Goal: Task Accomplishment & Management: Manage account settings

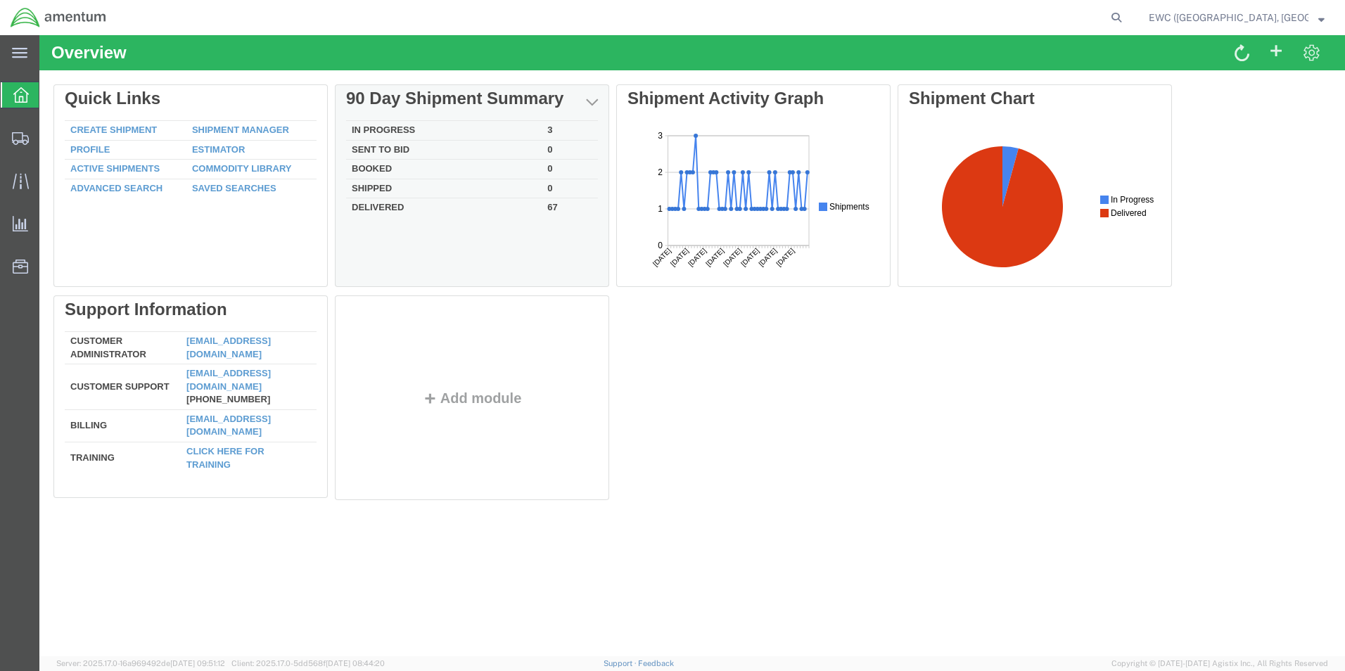
click at [393, 125] on td "In Progress" at bounding box center [444, 131] width 196 height 20
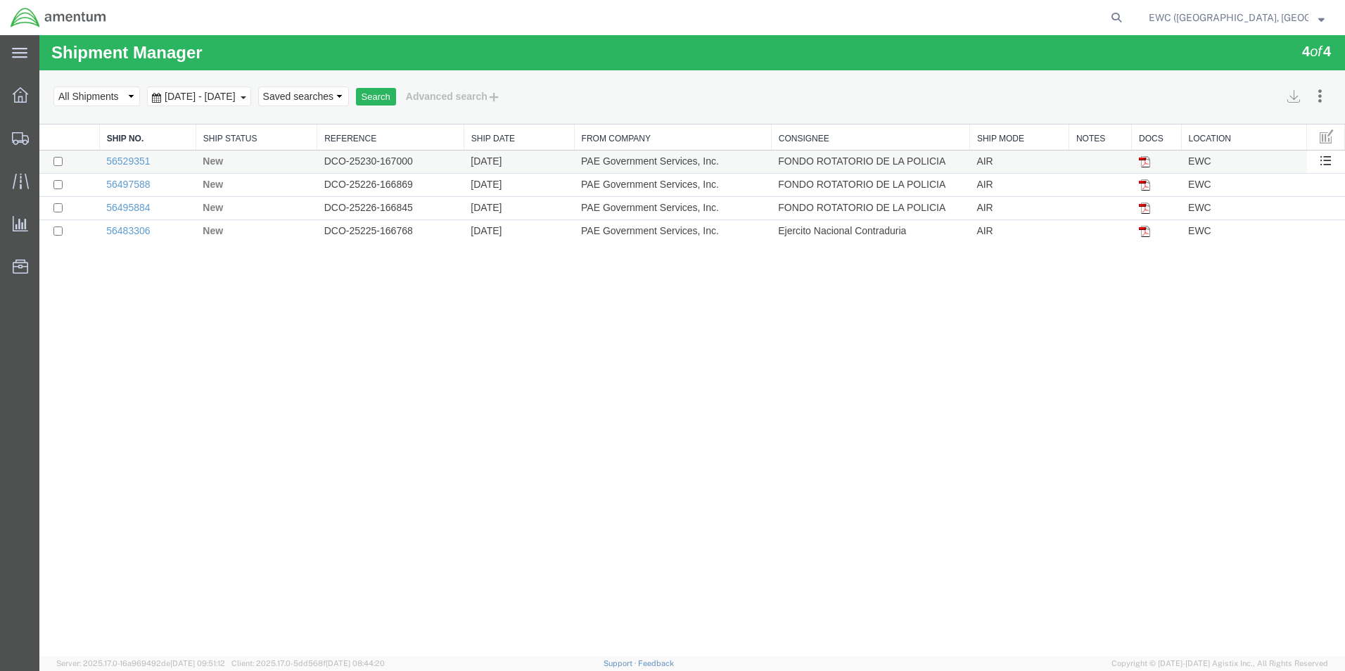
click at [124, 153] on td "56529351" at bounding box center [147, 162] width 96 height 23
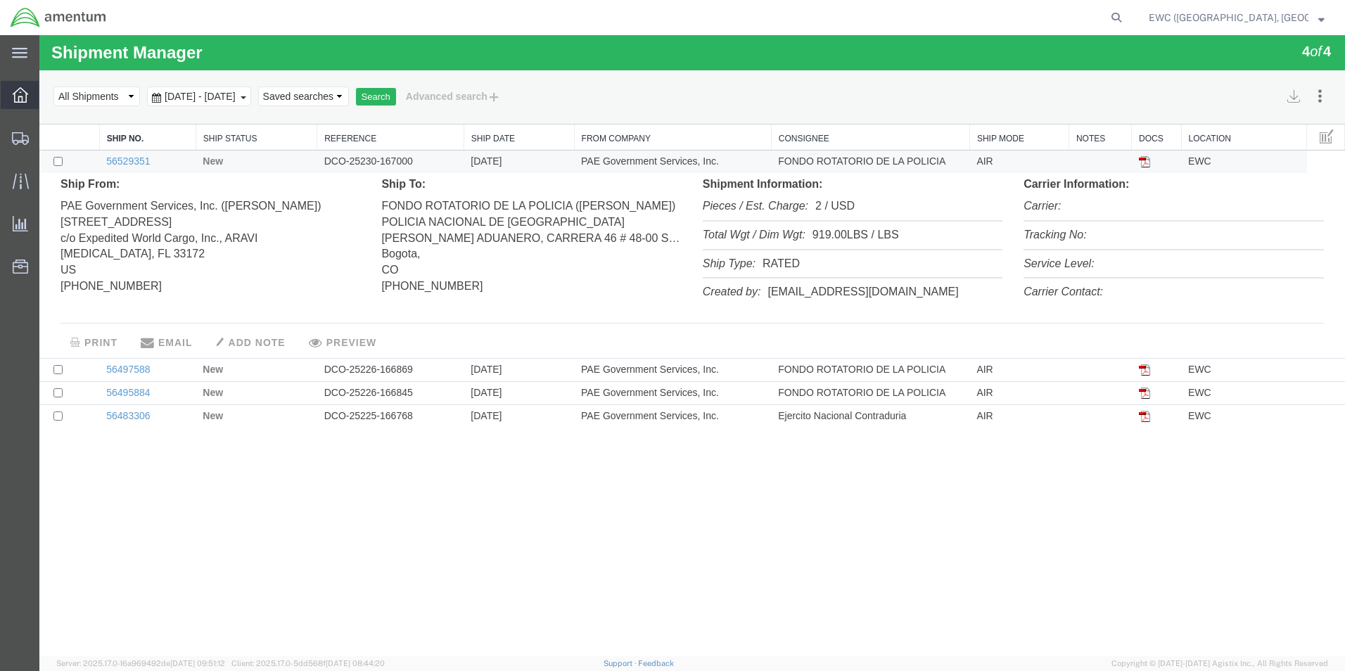
click at [17, 93] on icon at bounding box center [20, 94] width 15 height 15
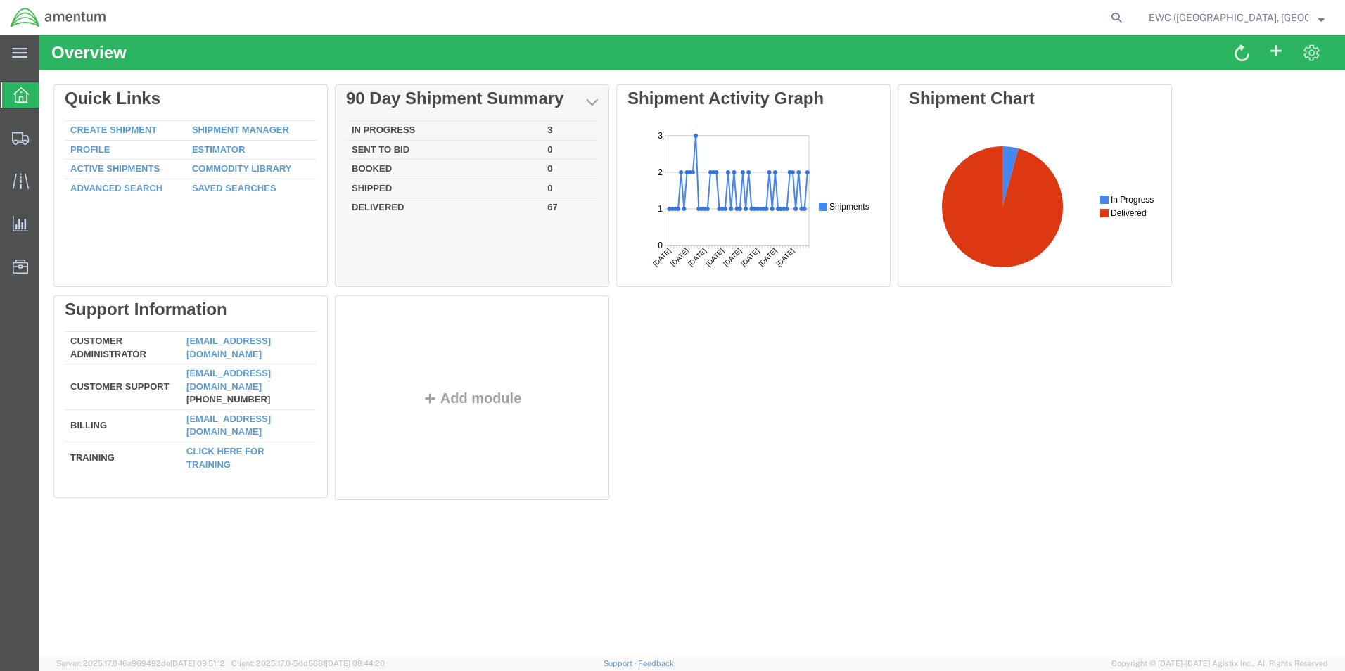
click at [390, 125] on td "In Progress" at bounding box center [444, 131] width 196 height 20
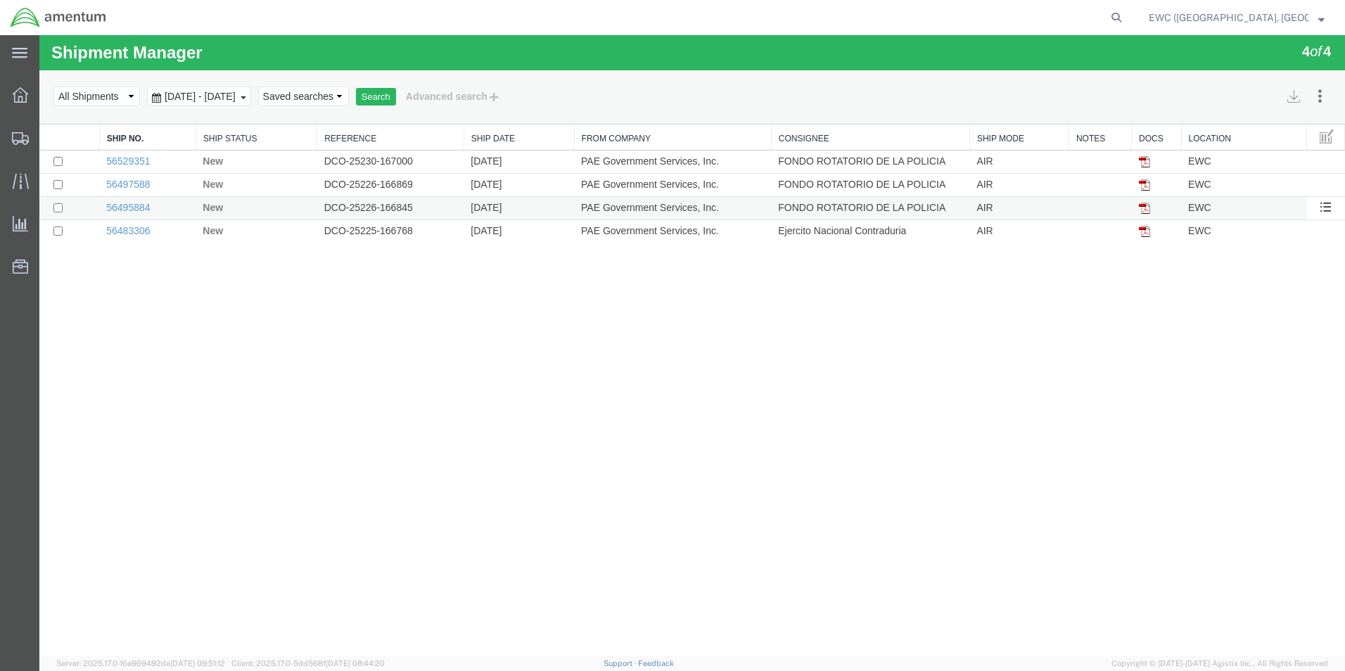
click at [127, 200] on td "56495884" at bounding box center [147, 208] width 96 height 23
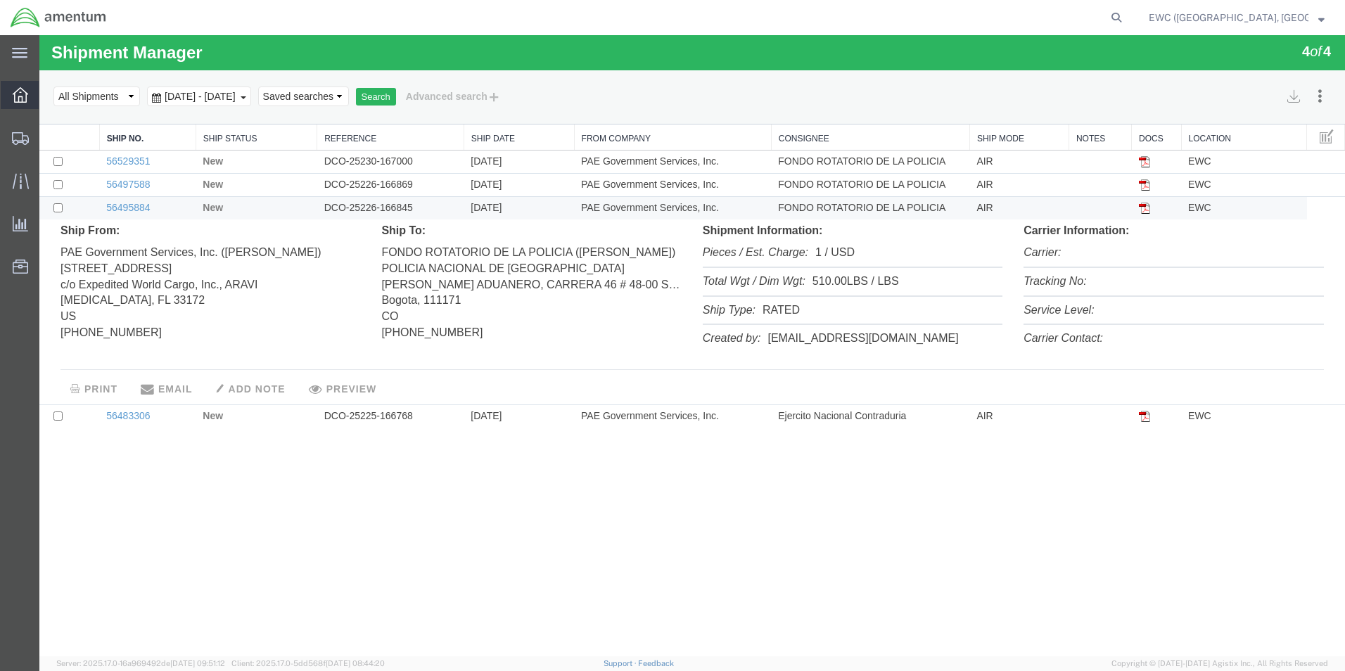
click at [14, 98] on icon at bounding box center [20, 94] width 15 height 15
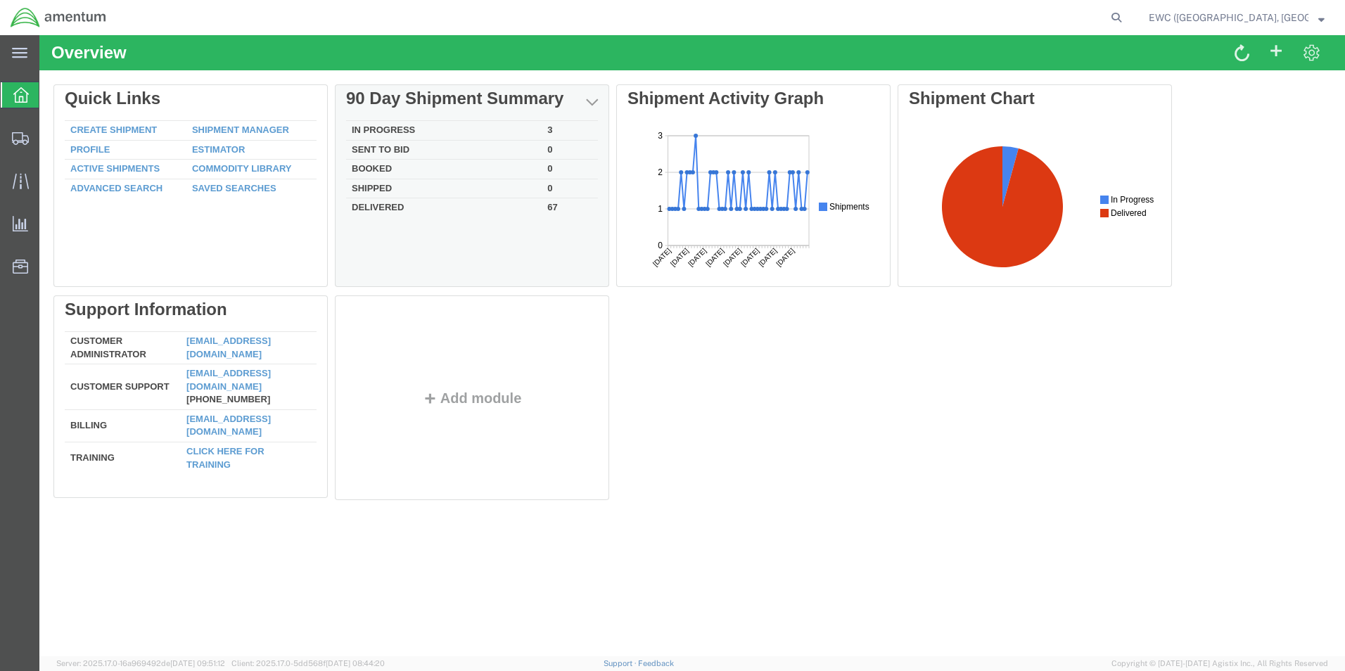
click at [399, 126] on td "In Progress" at bounding box center [444, 131] width 196 height 20
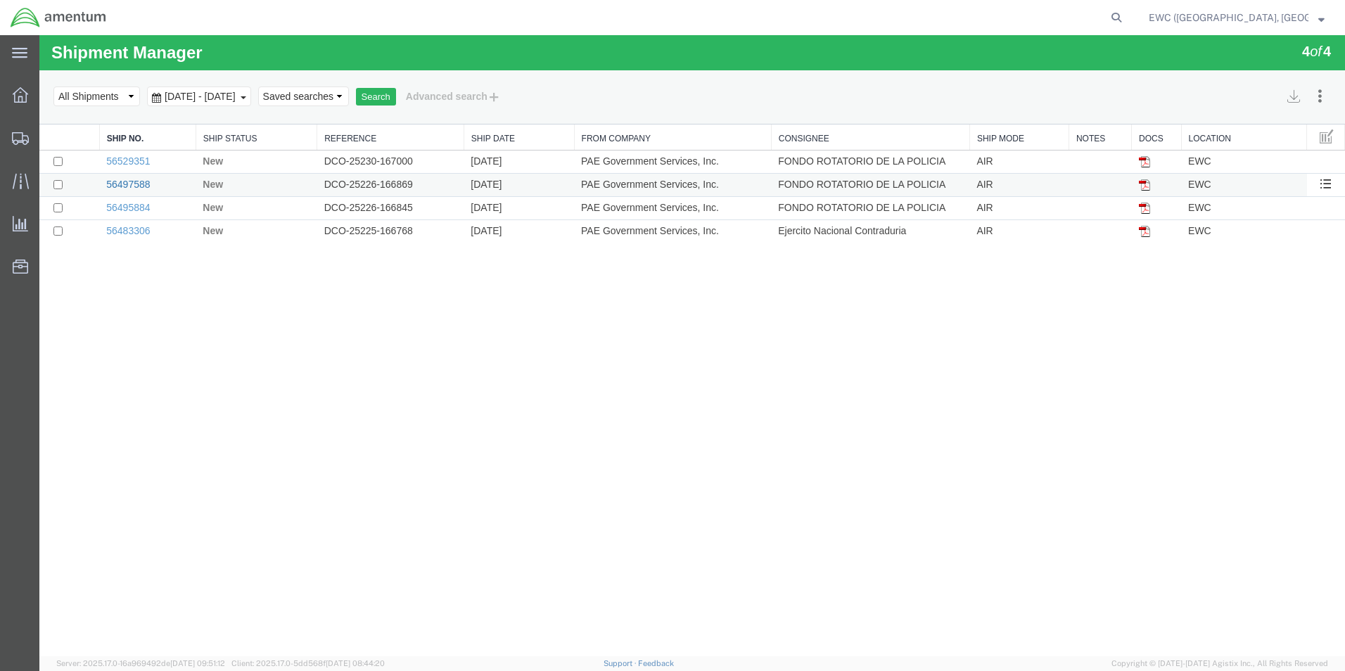
click at [129, 179] on link "56497588" at bounding box center [128, 184] width 44 height 11
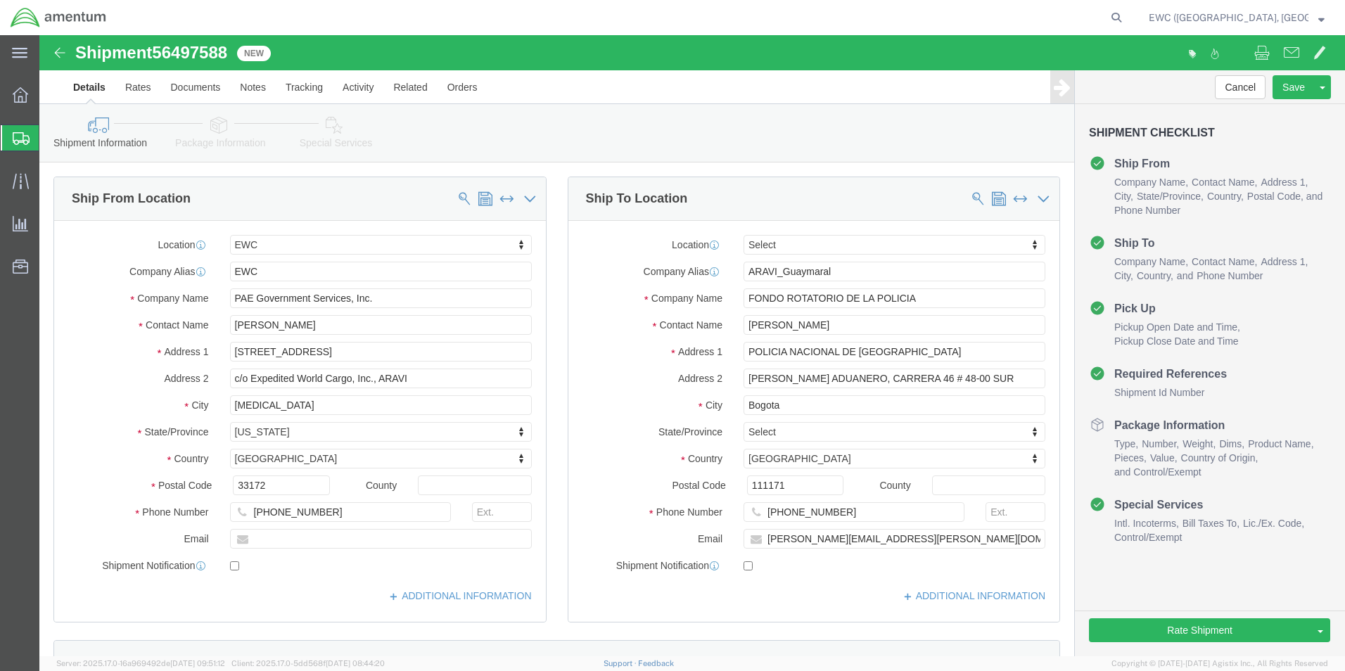
select select "60951"
select select
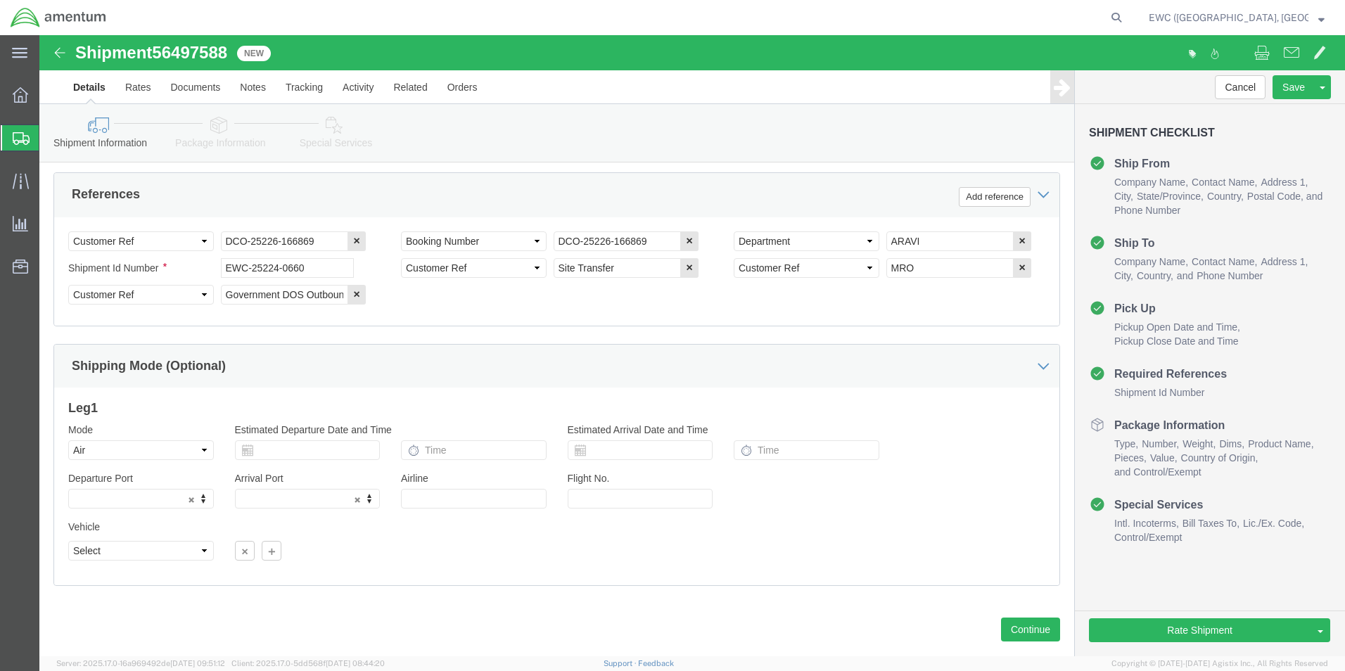
scroll to position [688, 0]
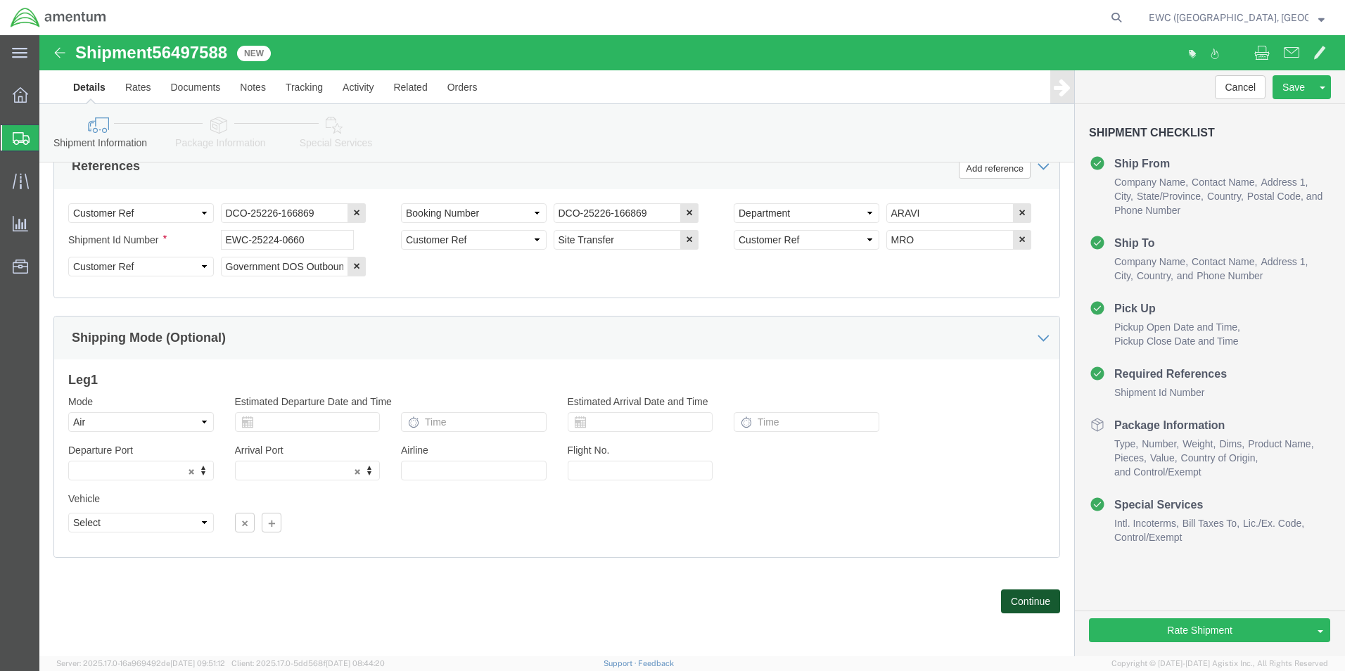
click button "Continue"
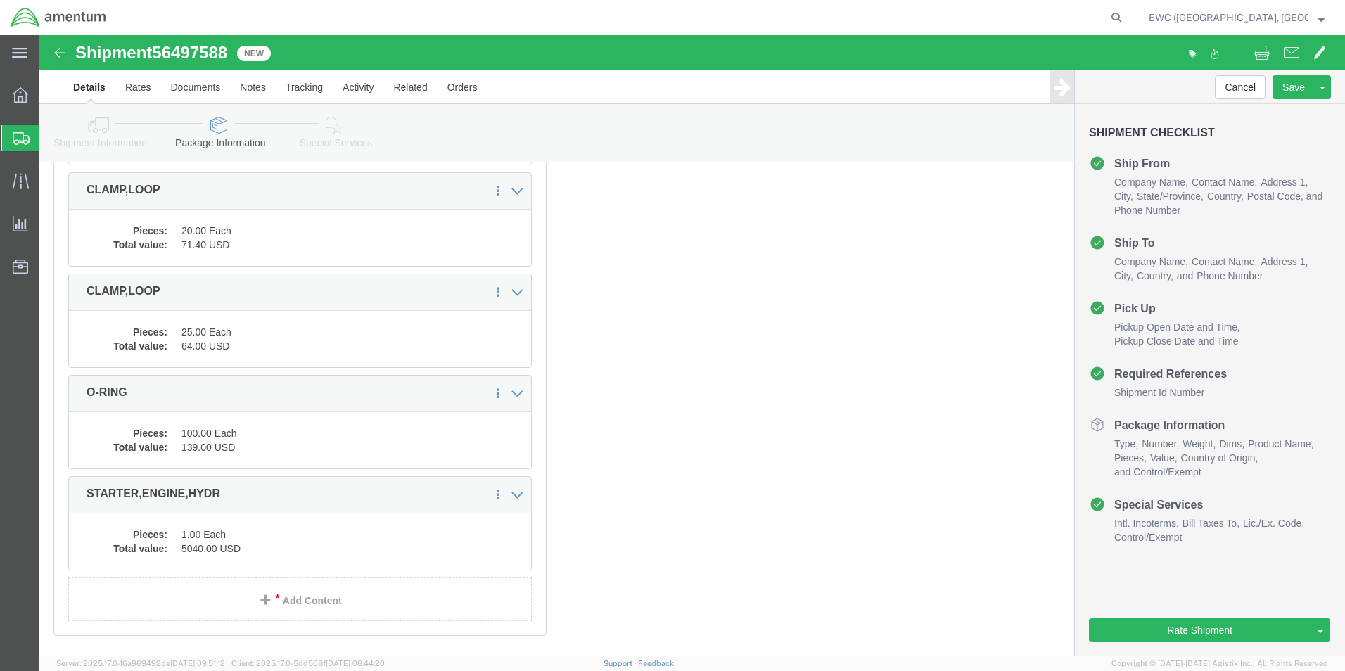
scroll to position [4896, 0]
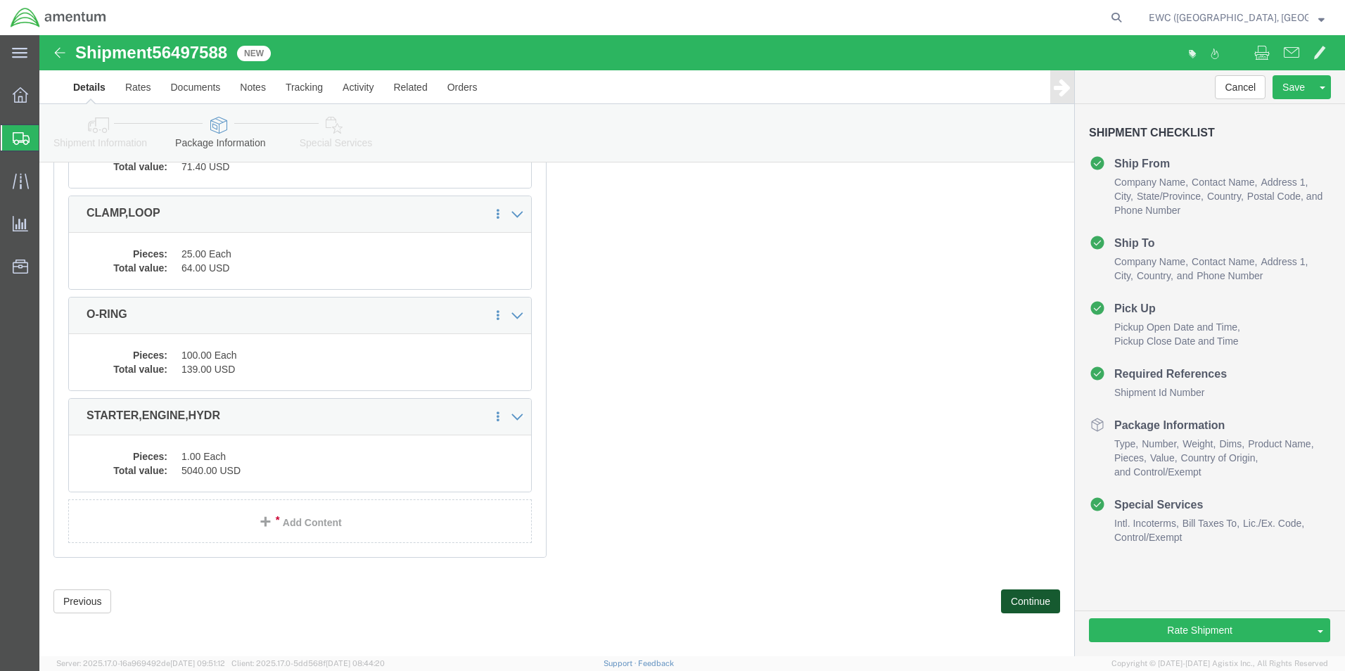
click button "Continue"
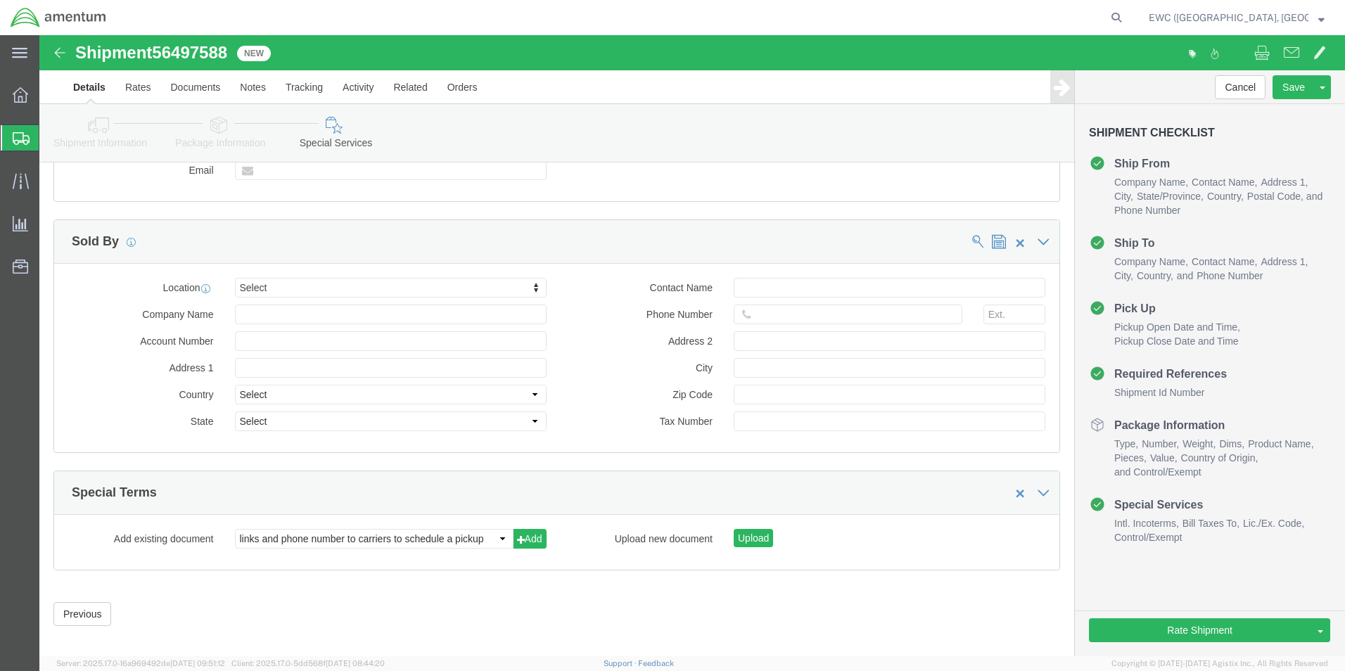
scroll to position [1630, 0]
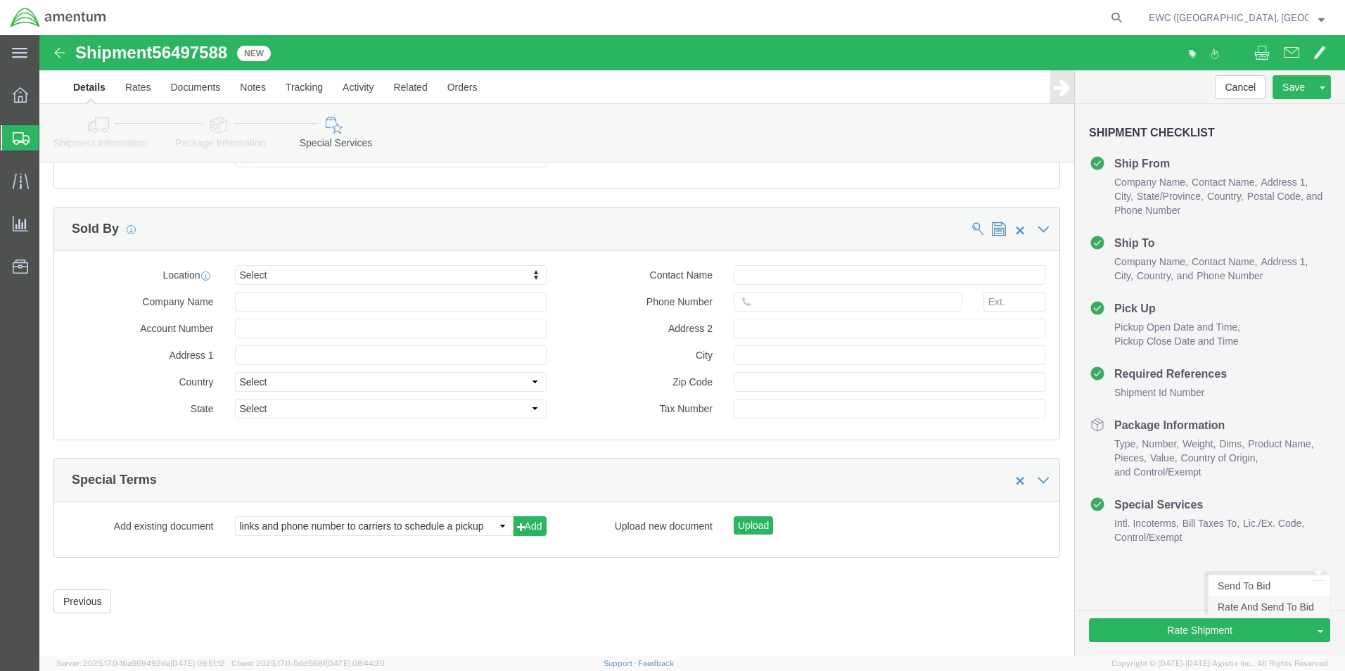
click link "Rate And Send To Bid"
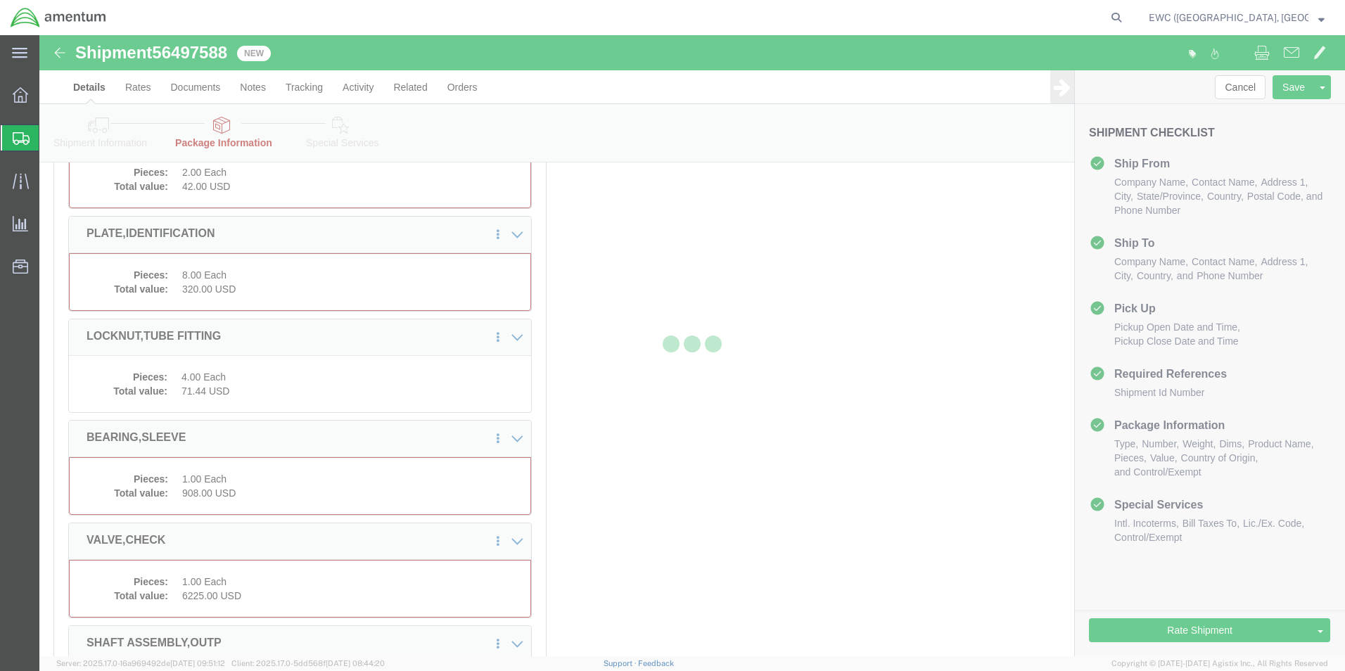
select select "PSNS"
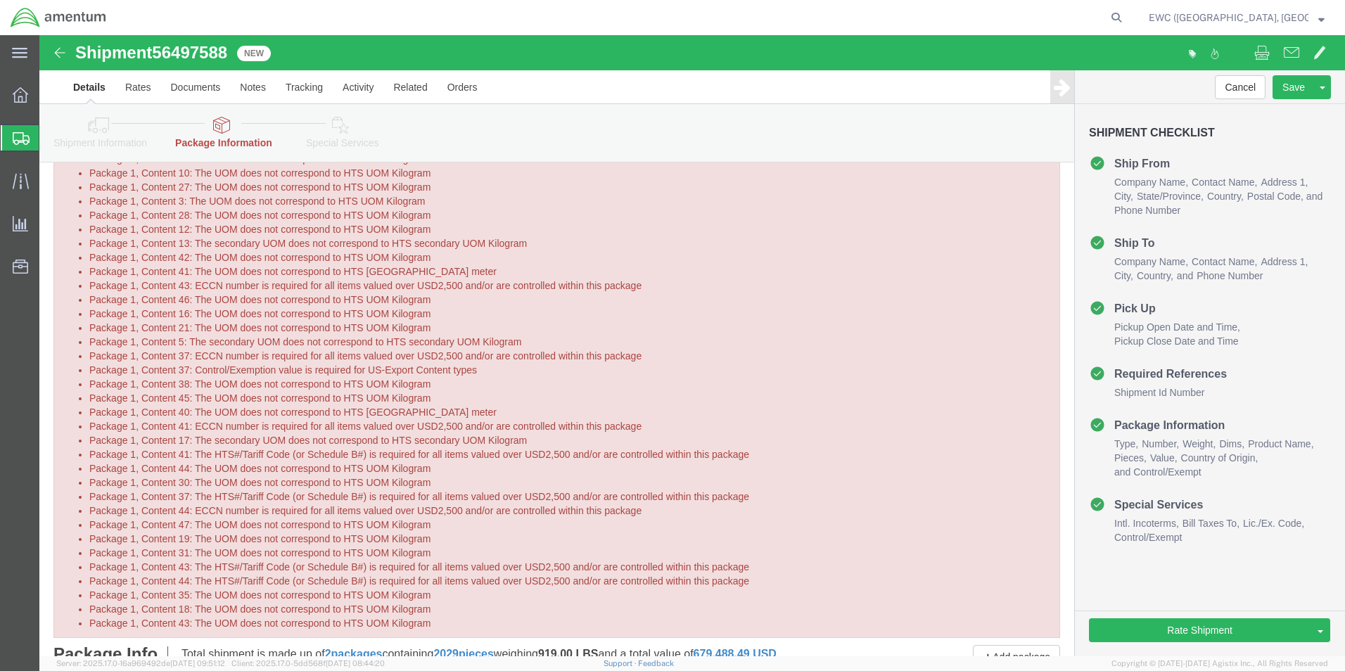
scroll to position [0, 0]
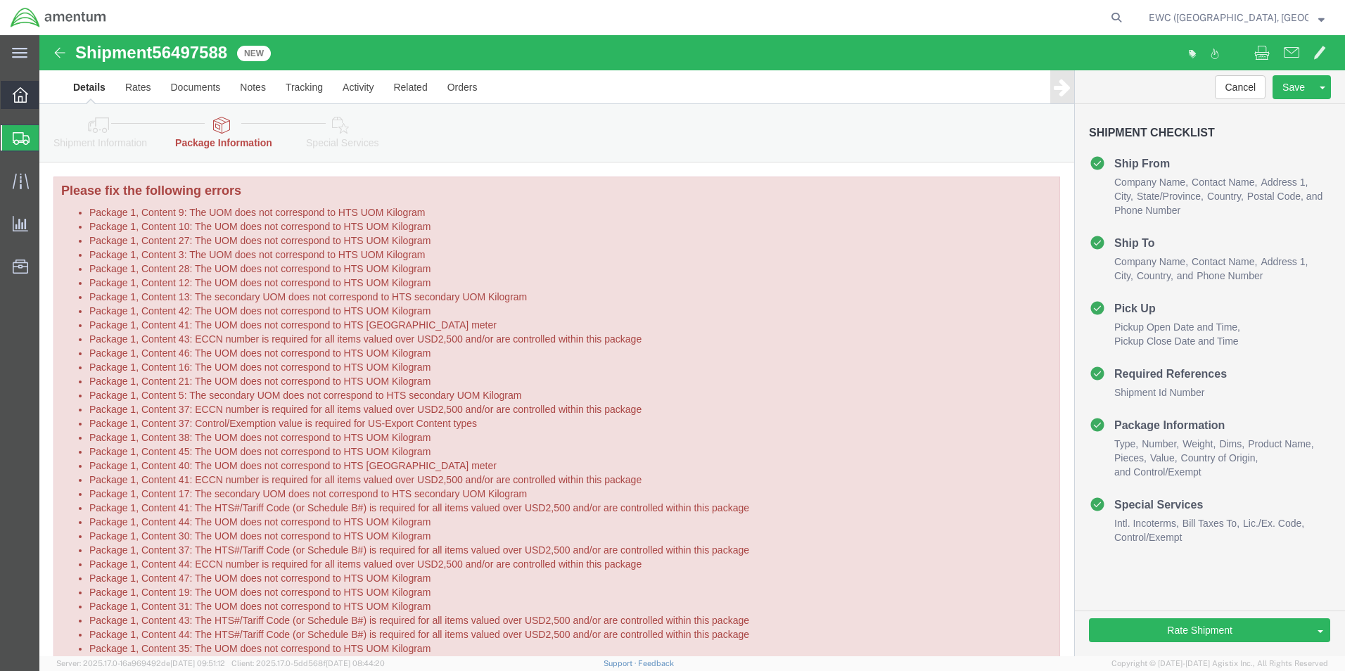
click at [17, 97] on icon at bounding box center [20, 94] width 15 height 15
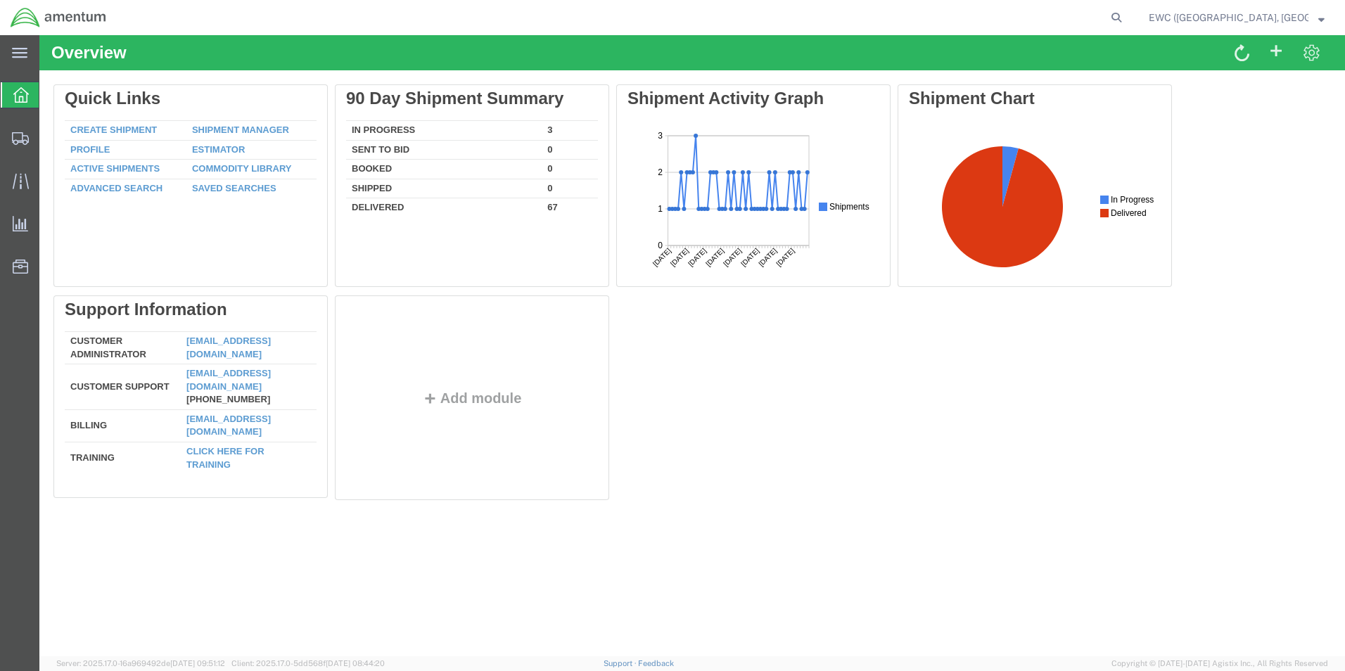
click at [1321, 20] on strong "button" at bounding box center [1321, 17] width 6 height 5
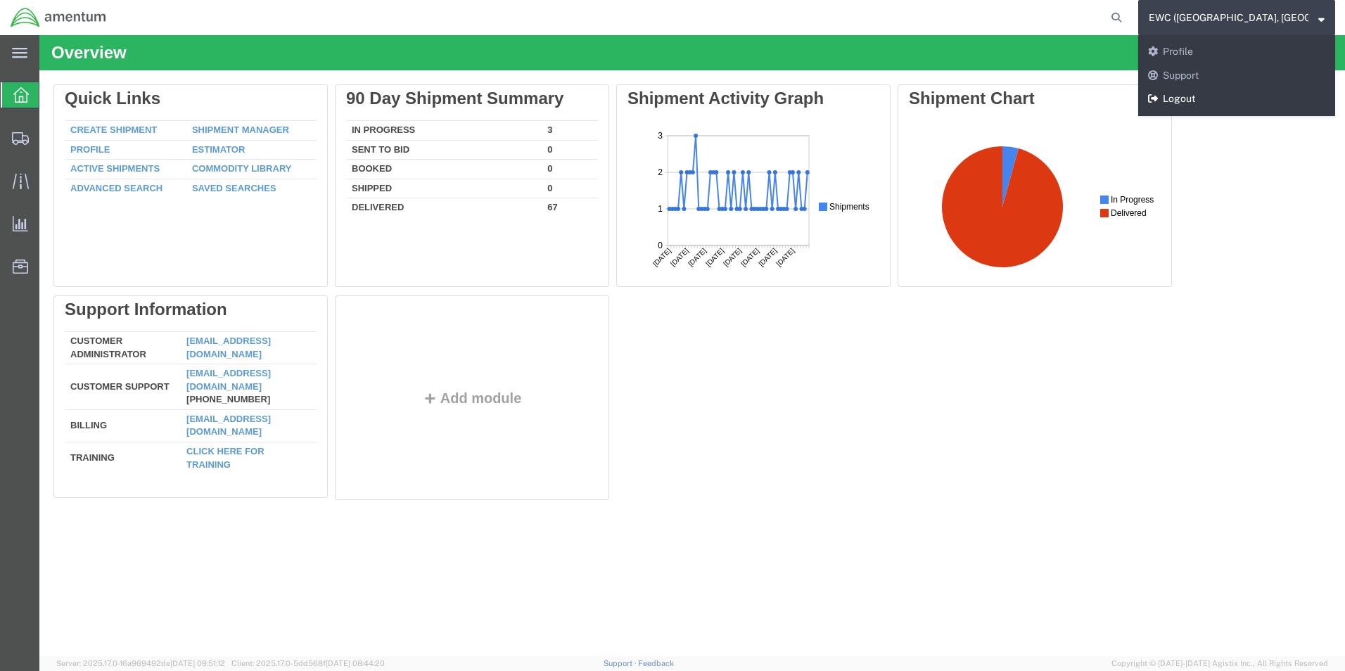
click at [1193, 96] on link "Logout" at bounding box center [1236, 99] width 197 height 24
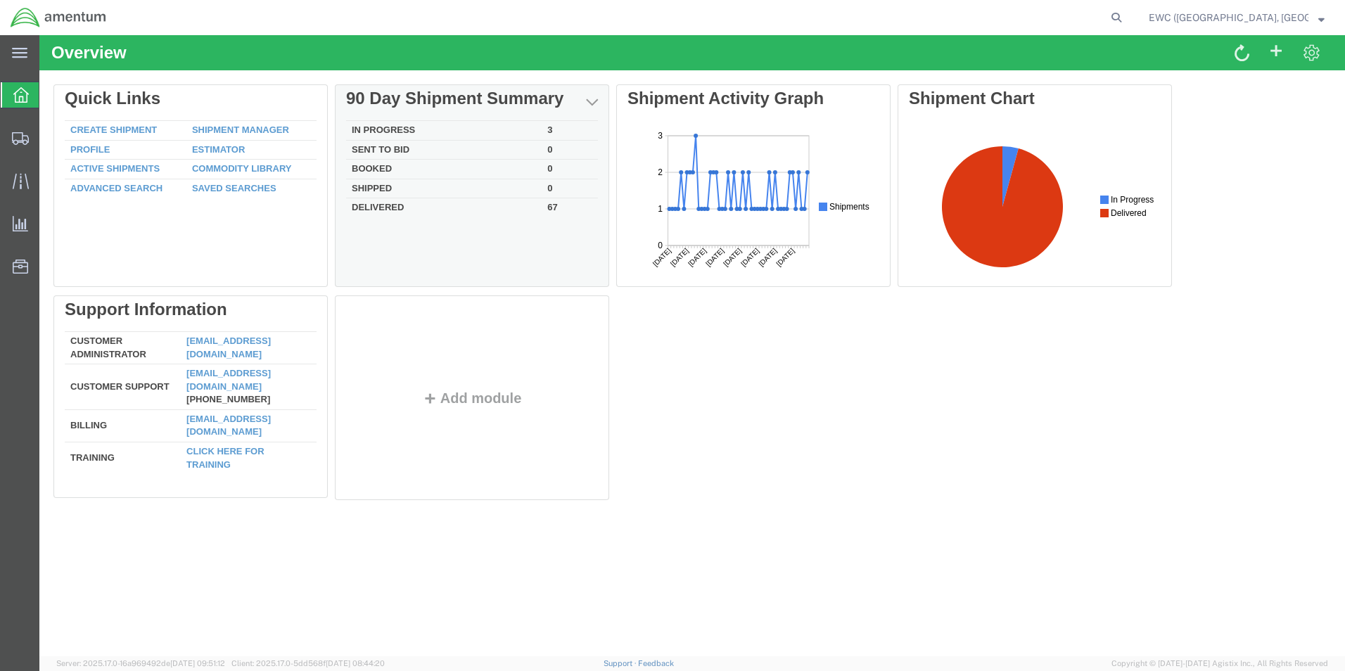
click at [397, 127] on td "In Progress" at bounding box center [444, 131] width 196 height 20
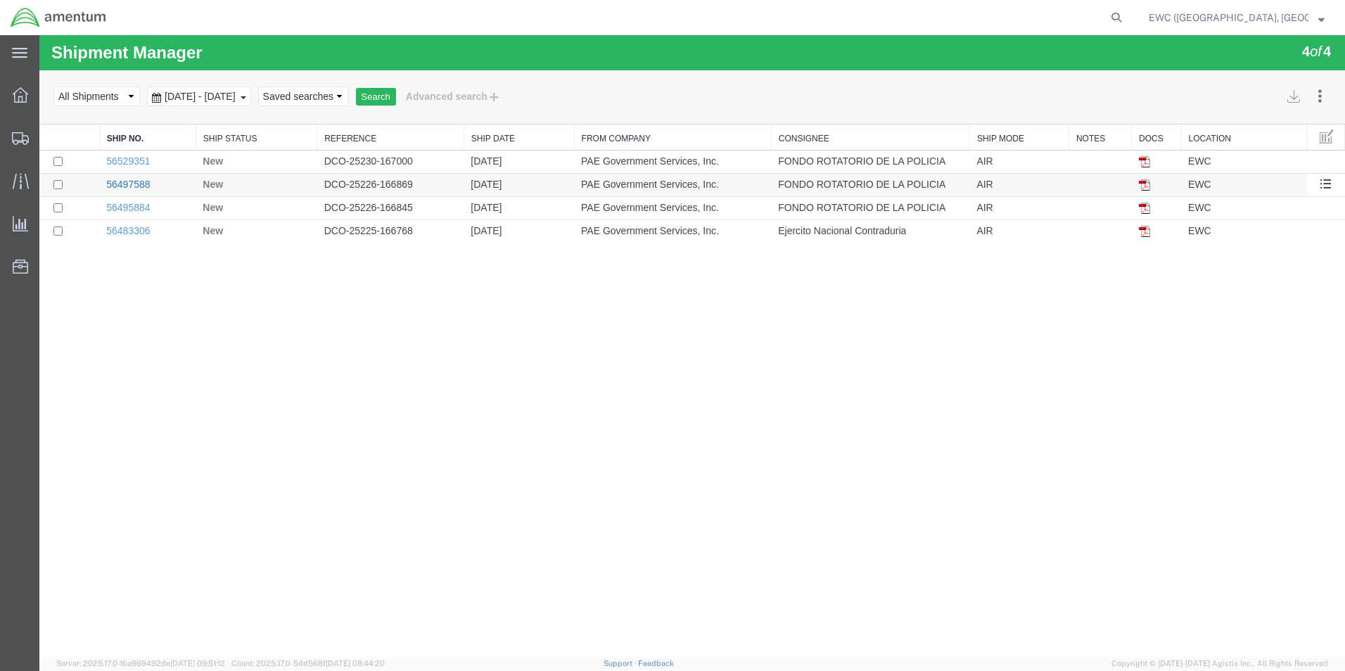
click at [133, 180] on link "56497588" at bounding box center [128, 184] width 44 height 11
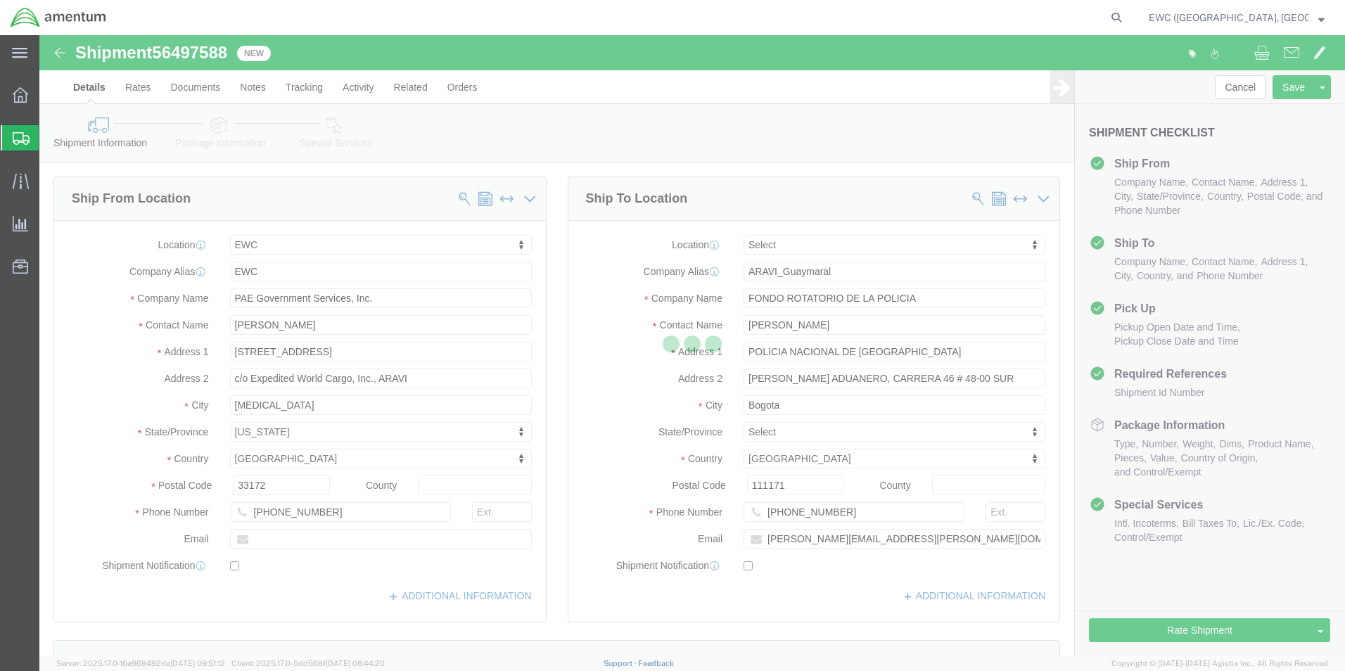
select select "60951"
select select
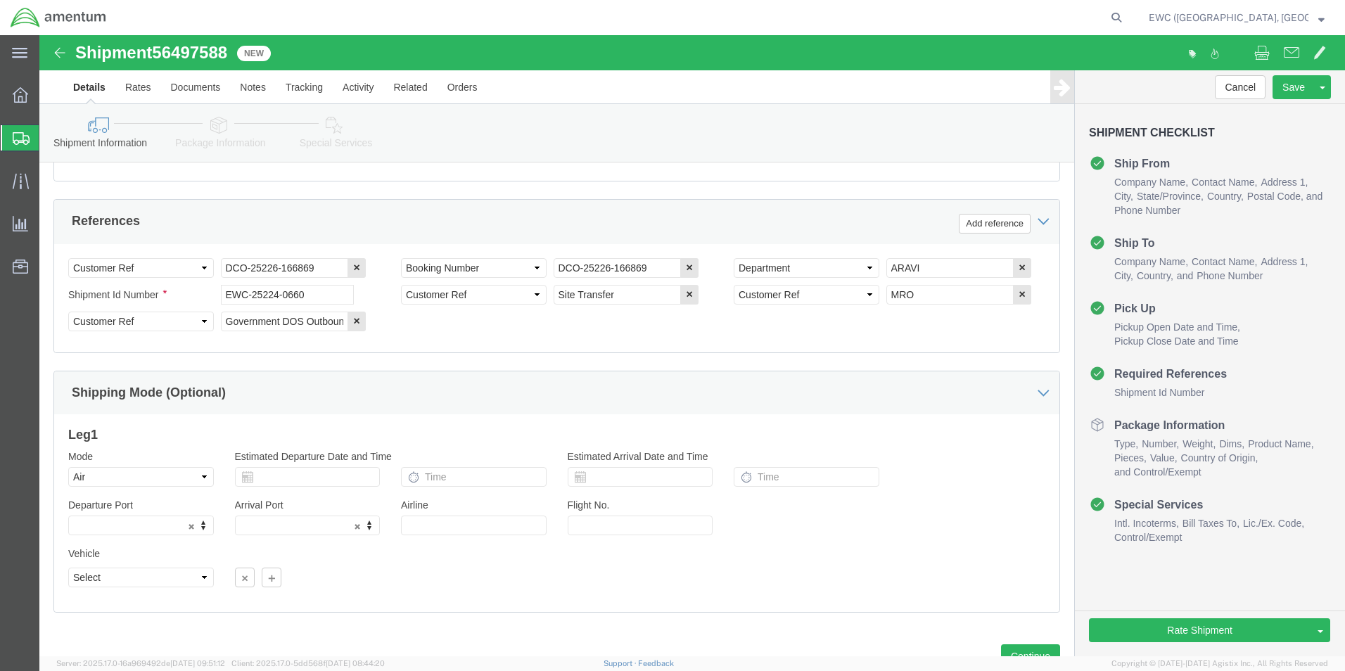
scroll to position [688, 0]
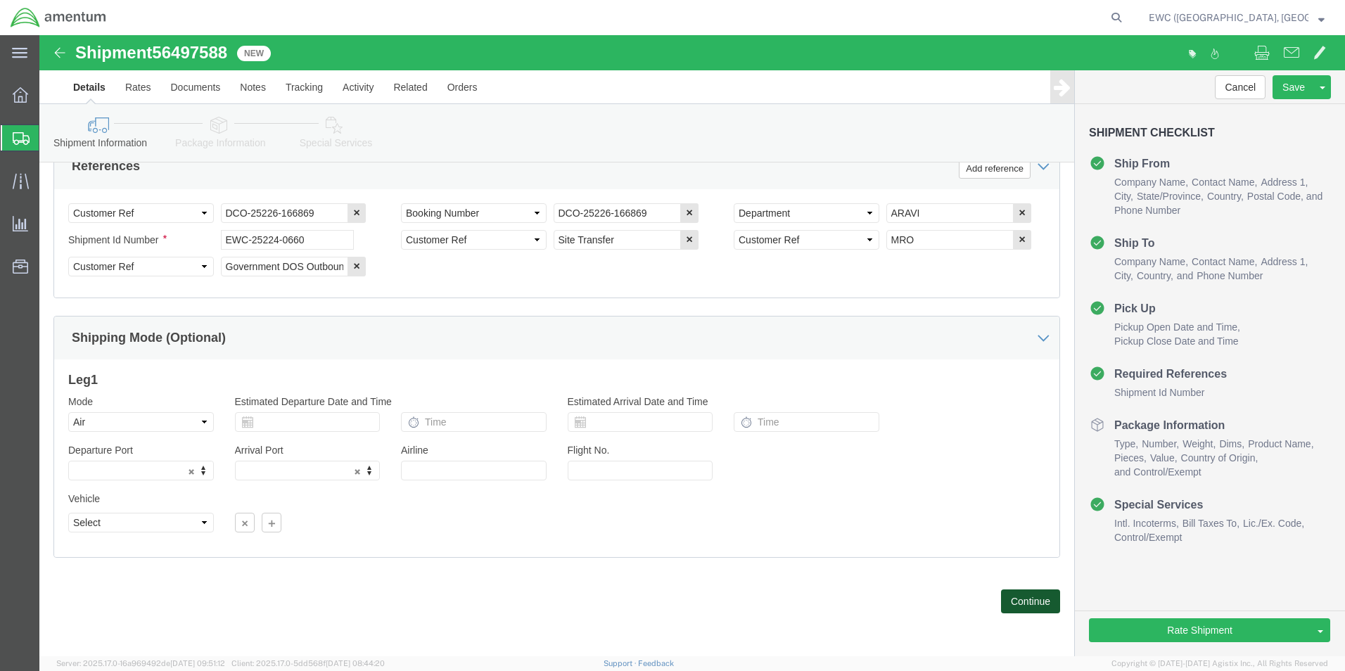
click button "Continue"
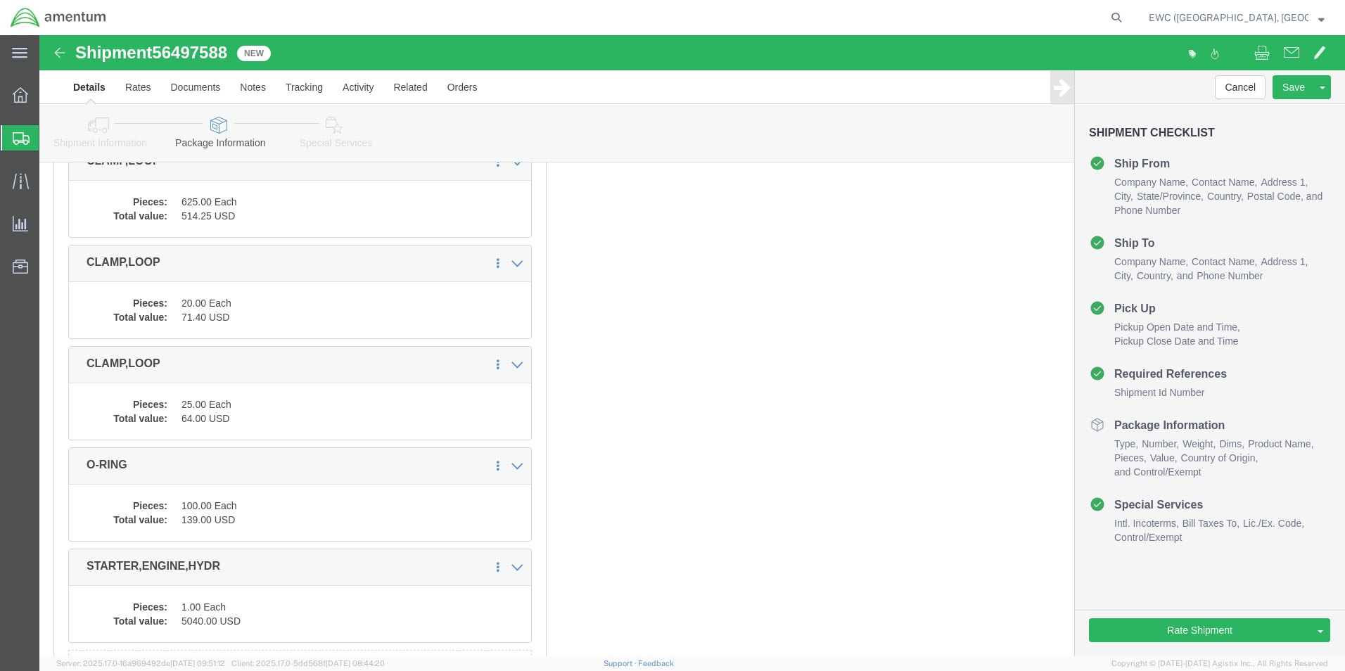
scroll to position [4896, 0]
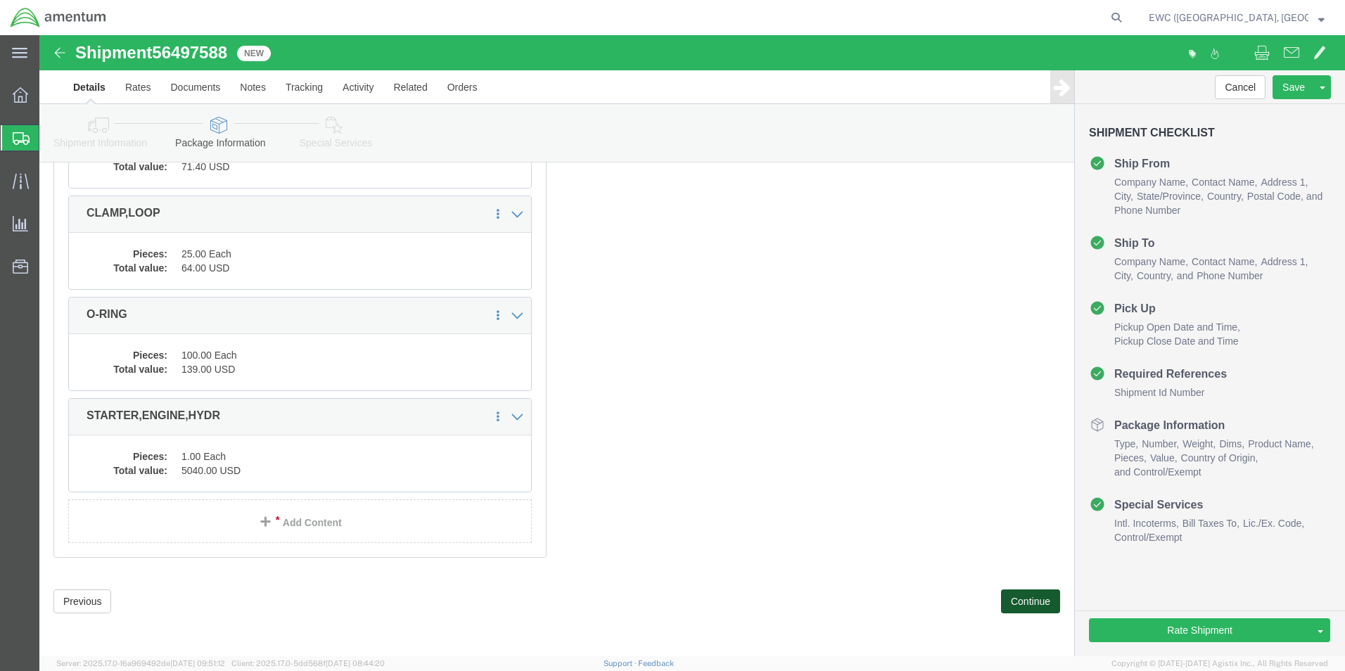
click button "Continue"
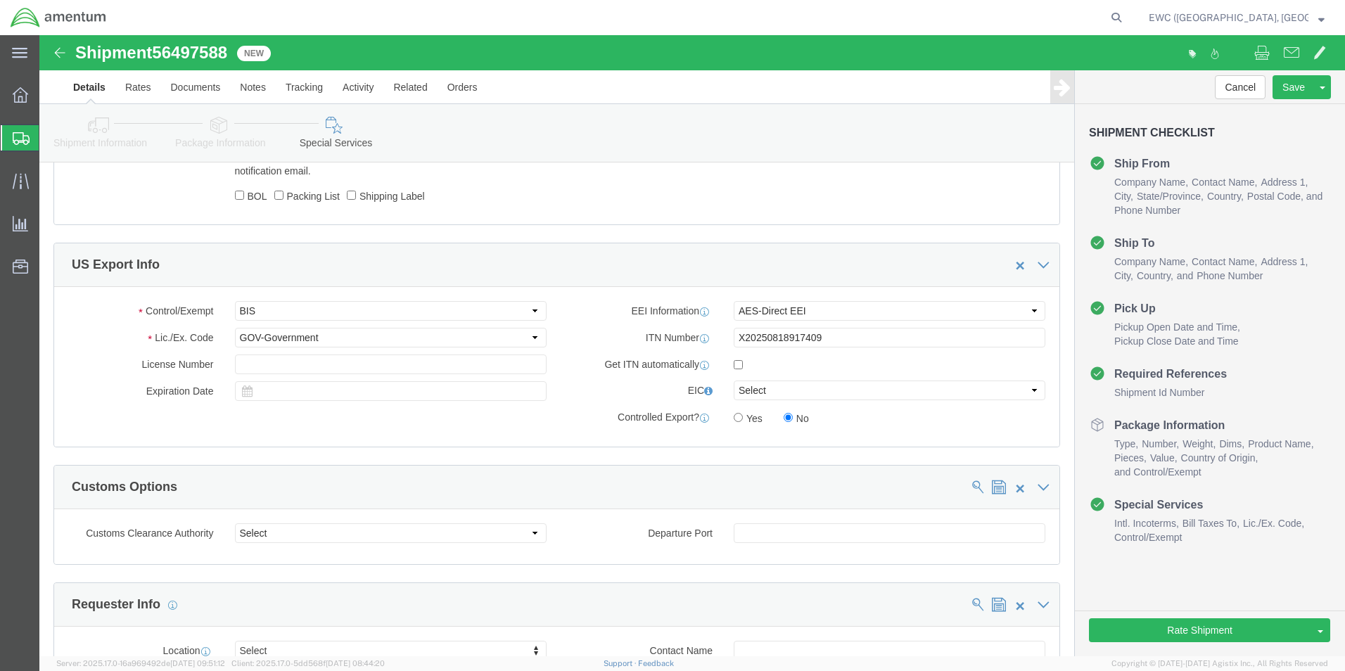
scroll to position [985, 0]
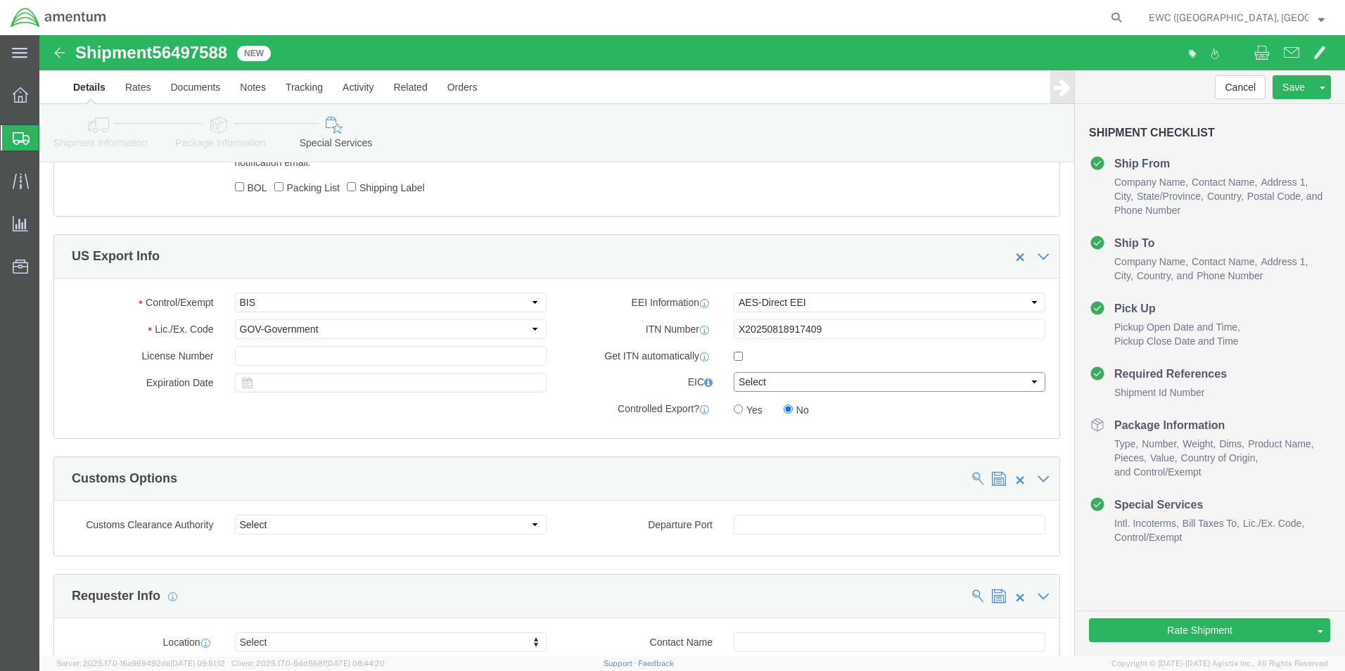
click select "Select CH CI CR DD FI FS GP GS HH HV IP IR IS MS OI OS TE TL TR UG ZD"
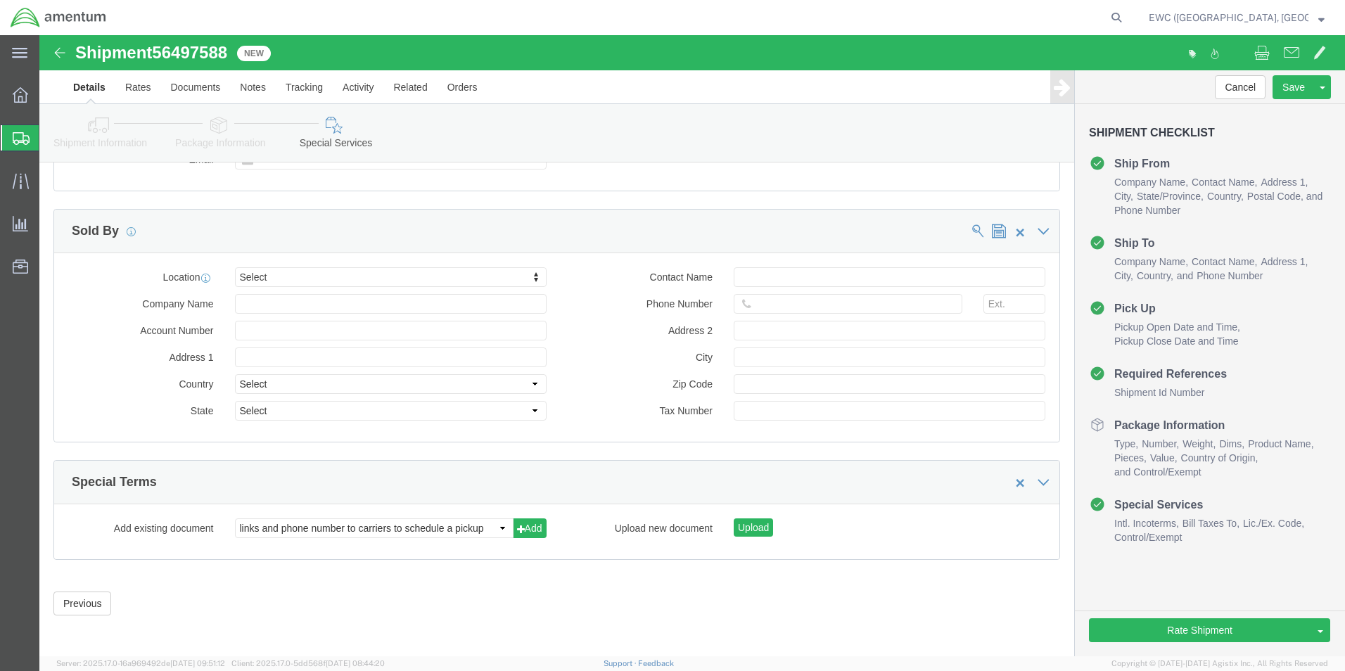
scroll to position [1630, 0]
click link "Rate And Send To Bid"
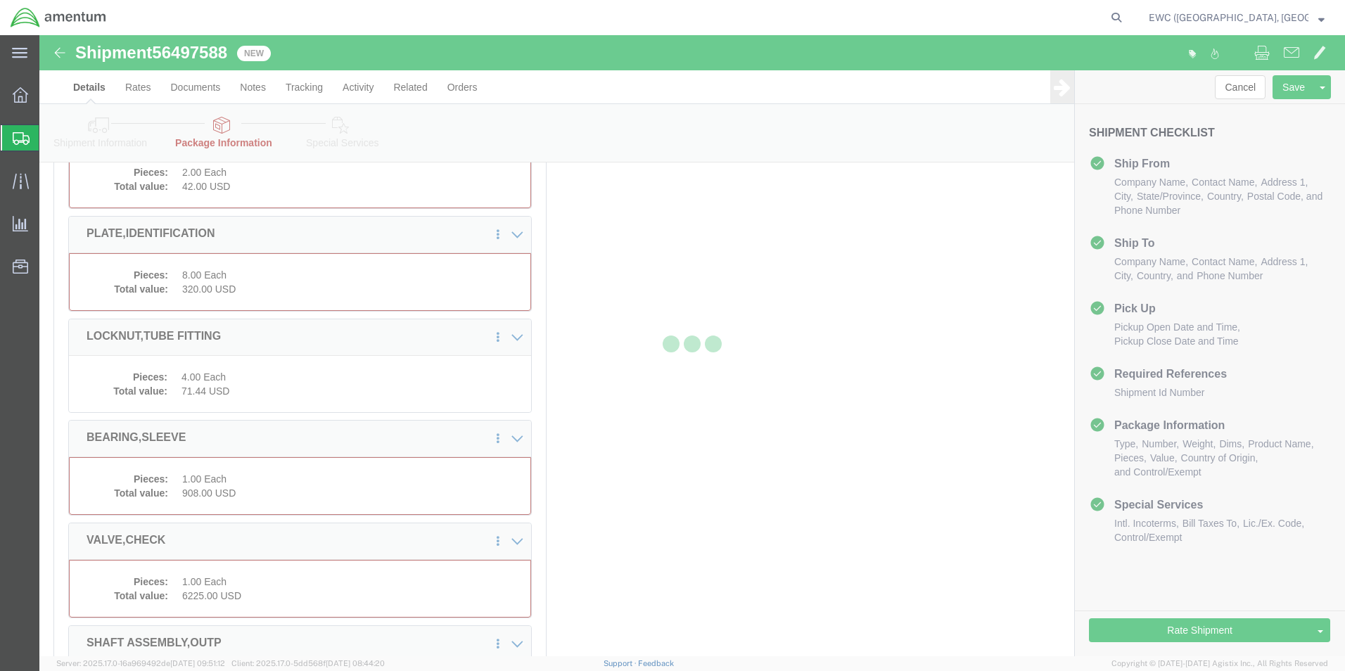
select select "PSNS"
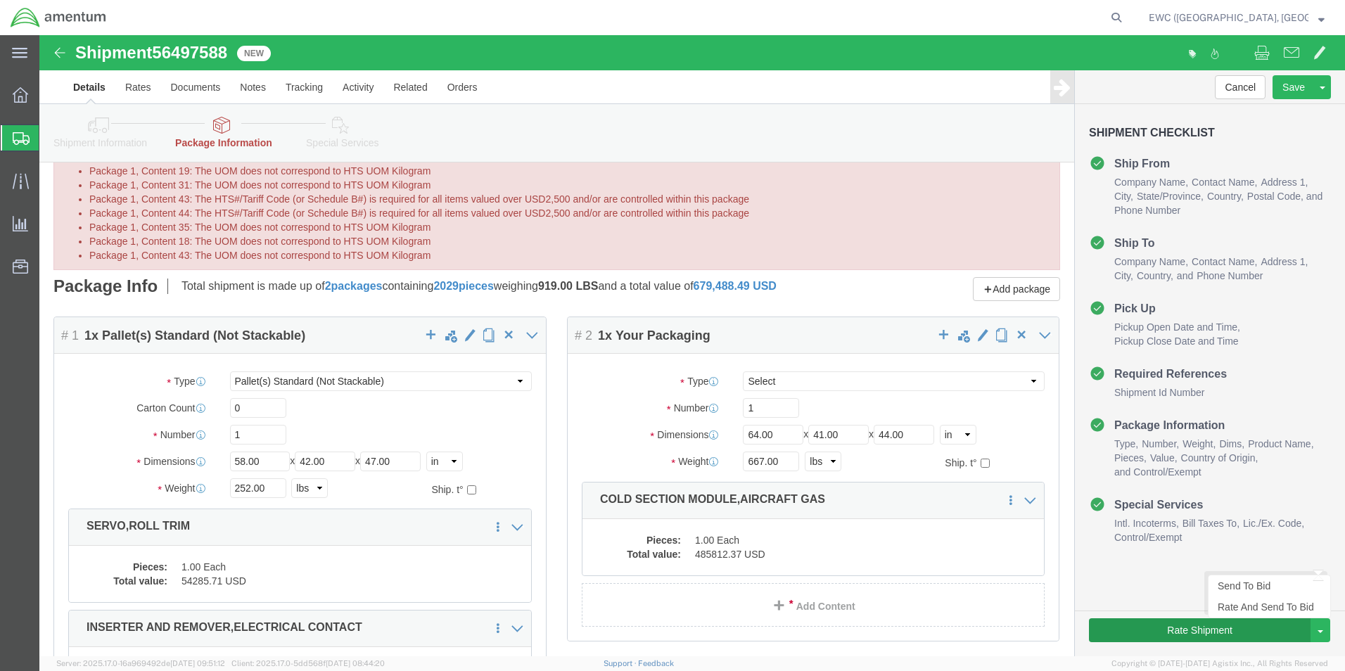
scroll to position [422, 0]
click link "Rate And Send To Bid"
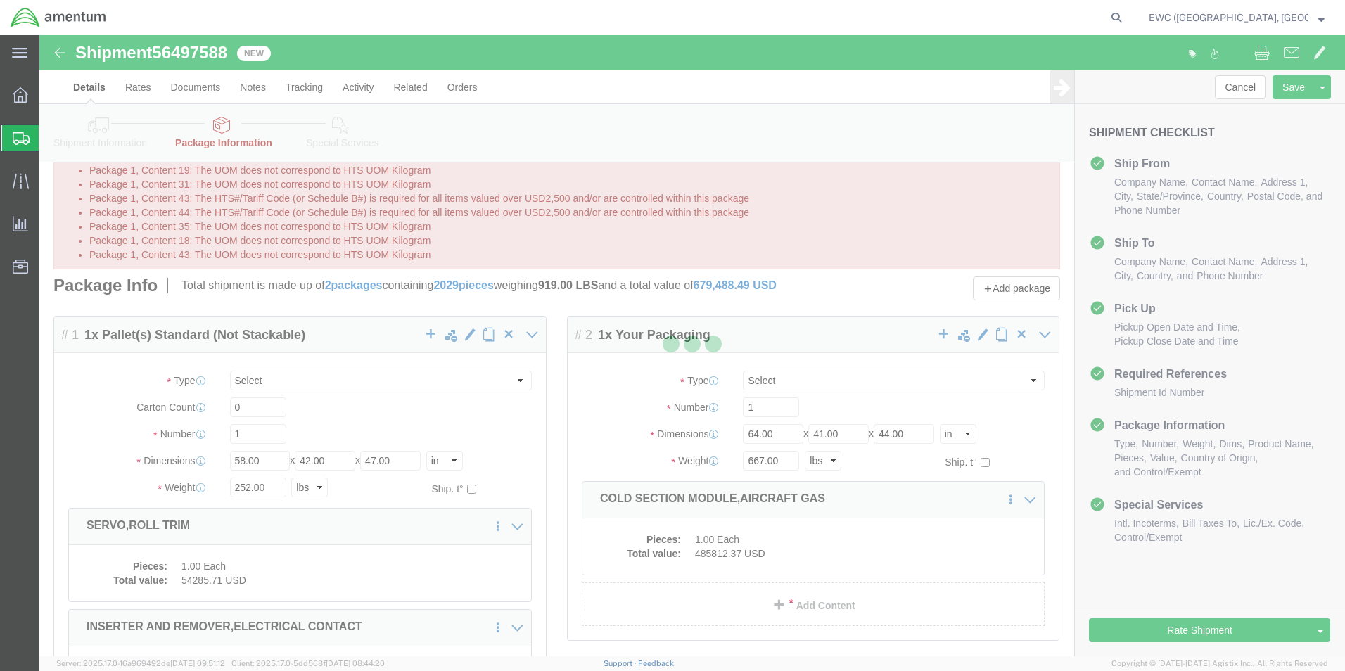
select select "PSNS"
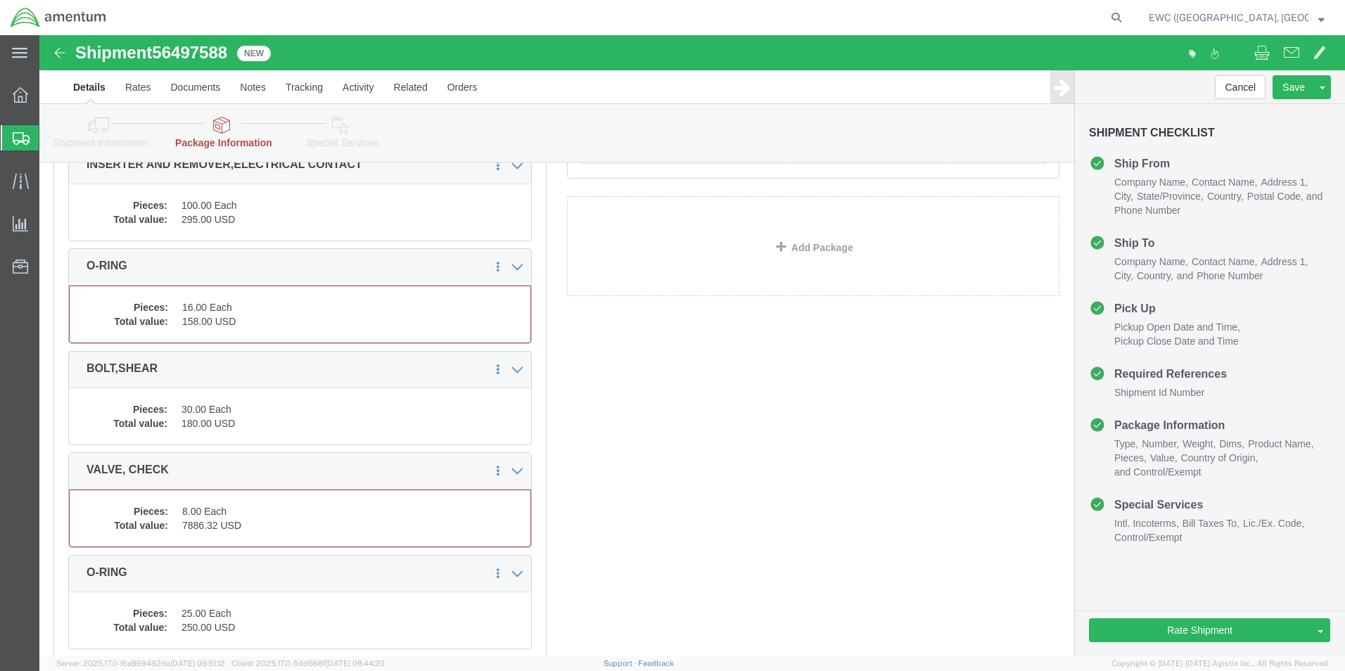
scroll to position [914, 0]
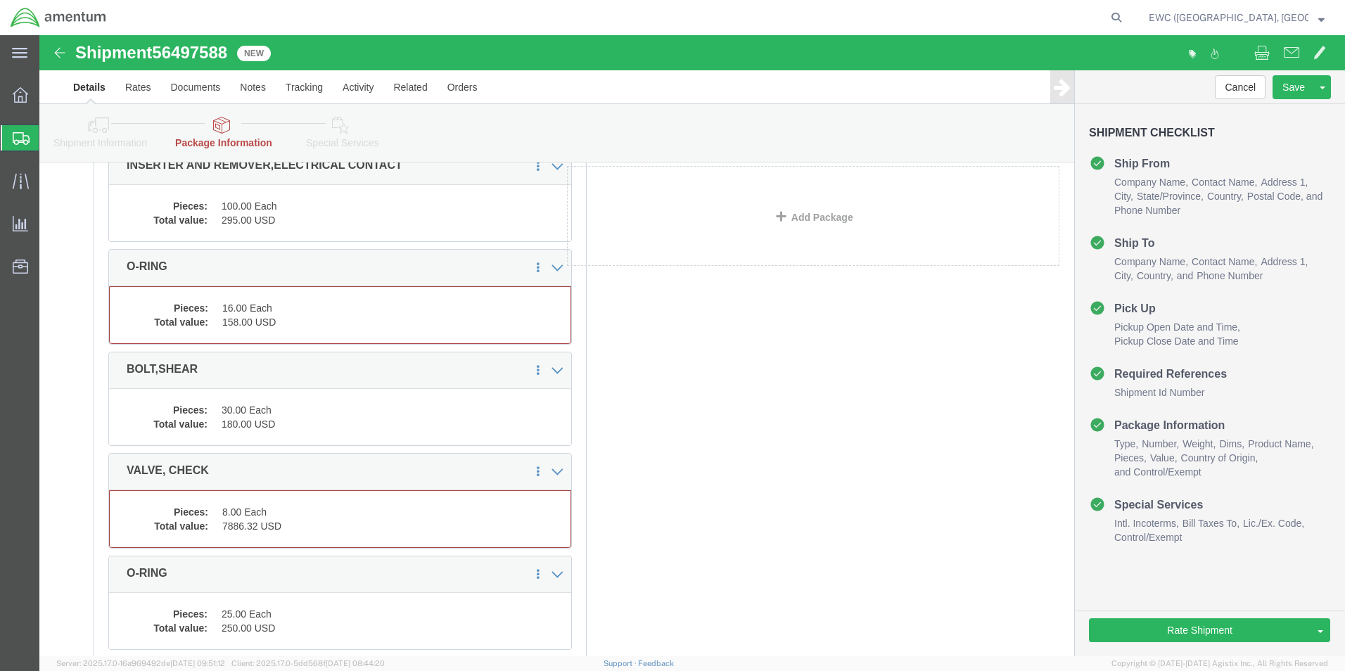
drag, startPoint x: 195, startPoint y: 257, endPoint x: 345, endPoint y: 371, distance: 189.2
click div "Package Content # 1 1 x Pallet(s) Standard (Not Stackable) Package Type Select …"
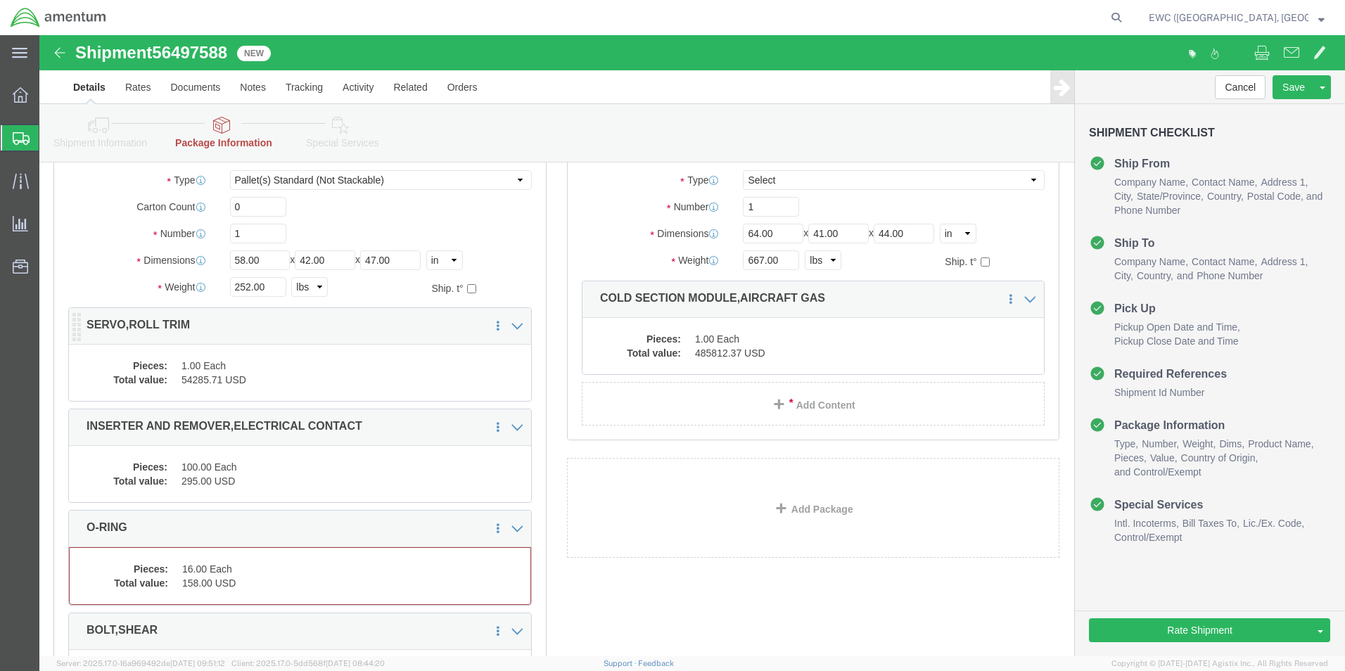
scroll to position [633, 0]
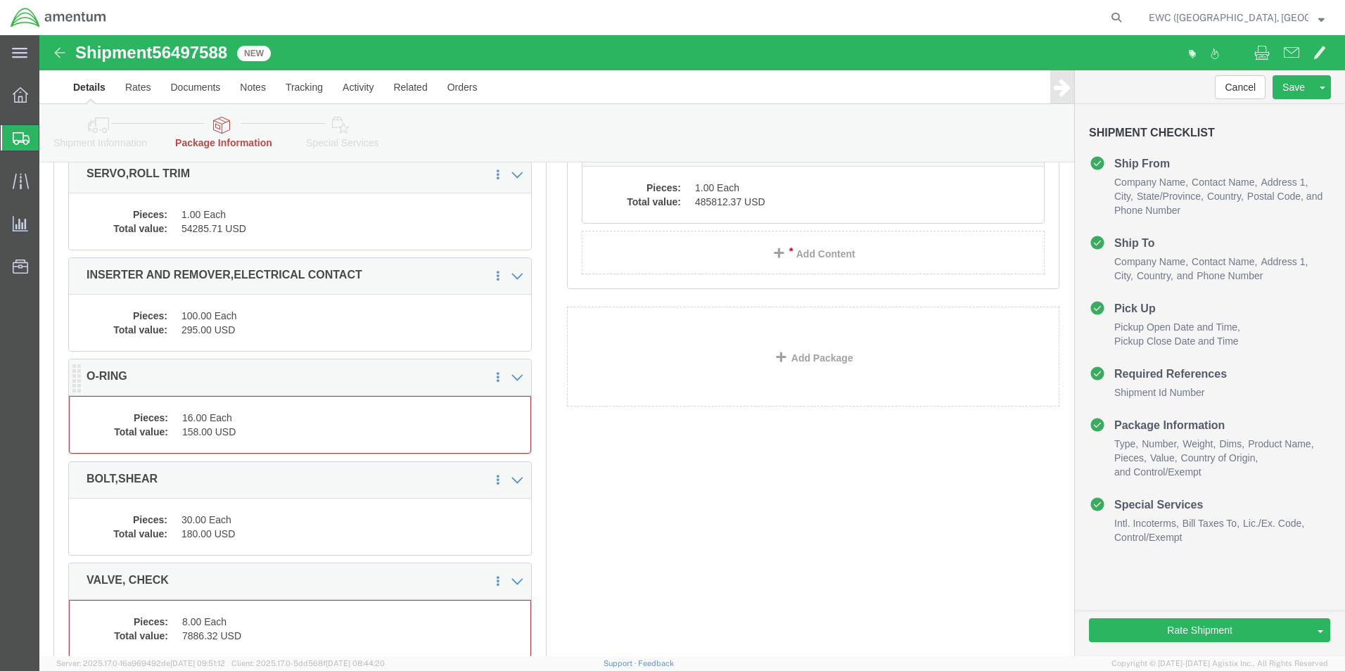
click dd "16.00 Each"
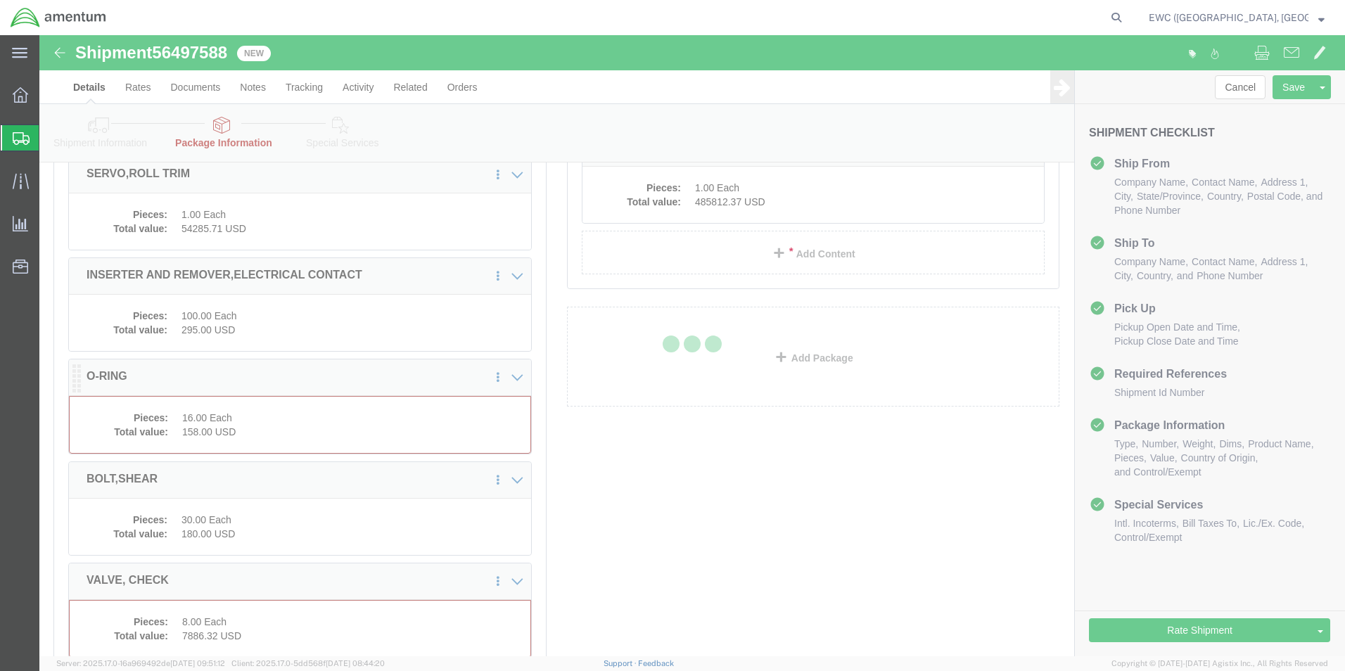
scroll to position [760, 0]
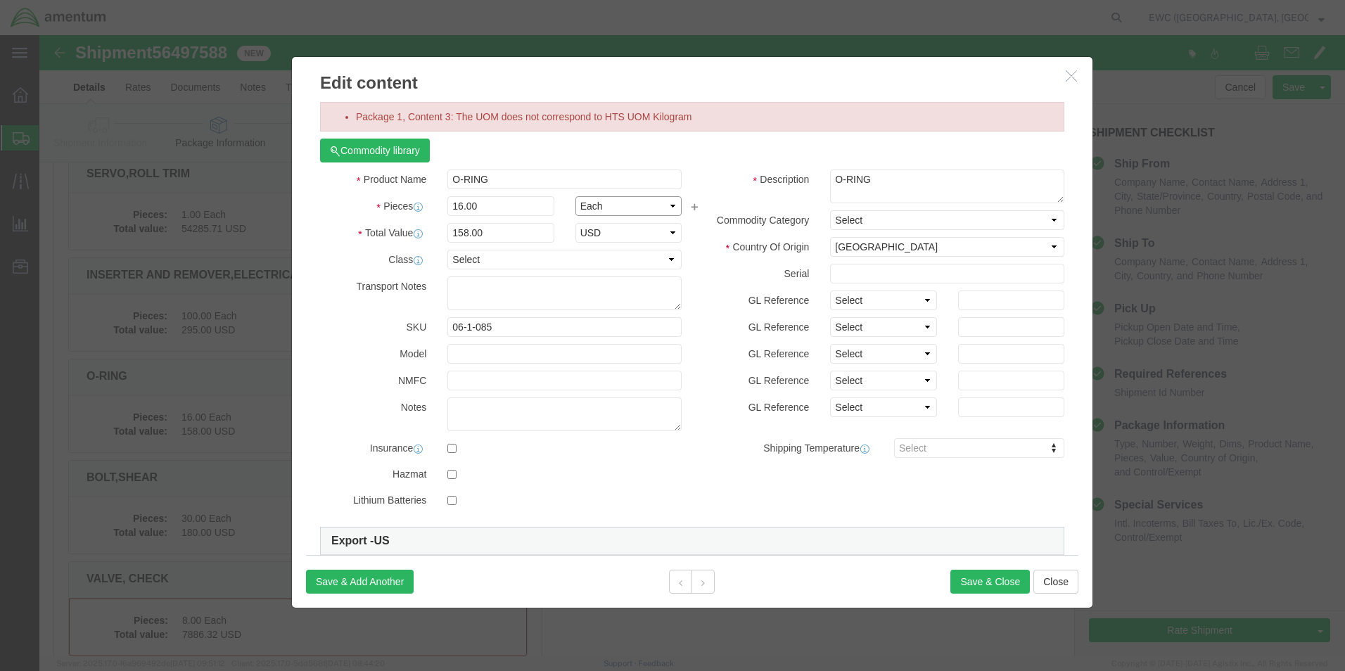
click select "Select Bag Barrels 100Board Feet Bottle Box Blister Pack Carats Can Capsule Car…"
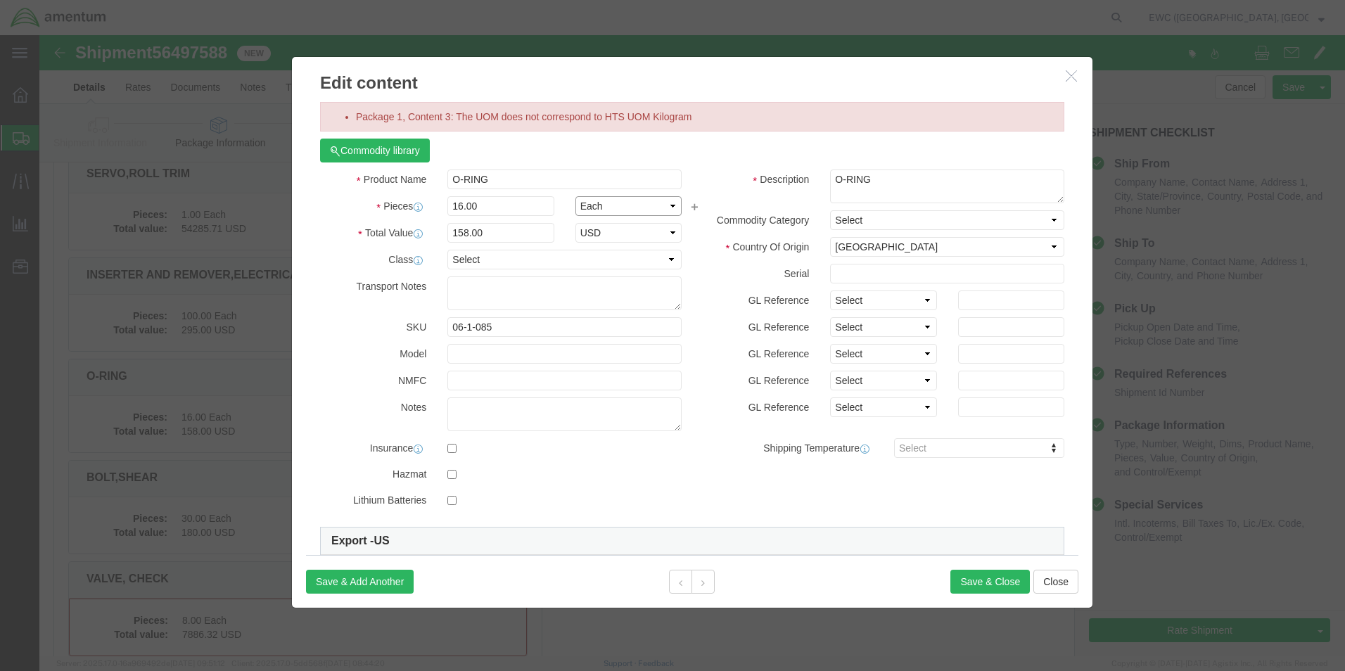
select select "KGS"
click select "Select Bag Barrels 100Board Feet Bottle Box Blister Pack Carats Can Capsule Car…"
click button "Save & Close"
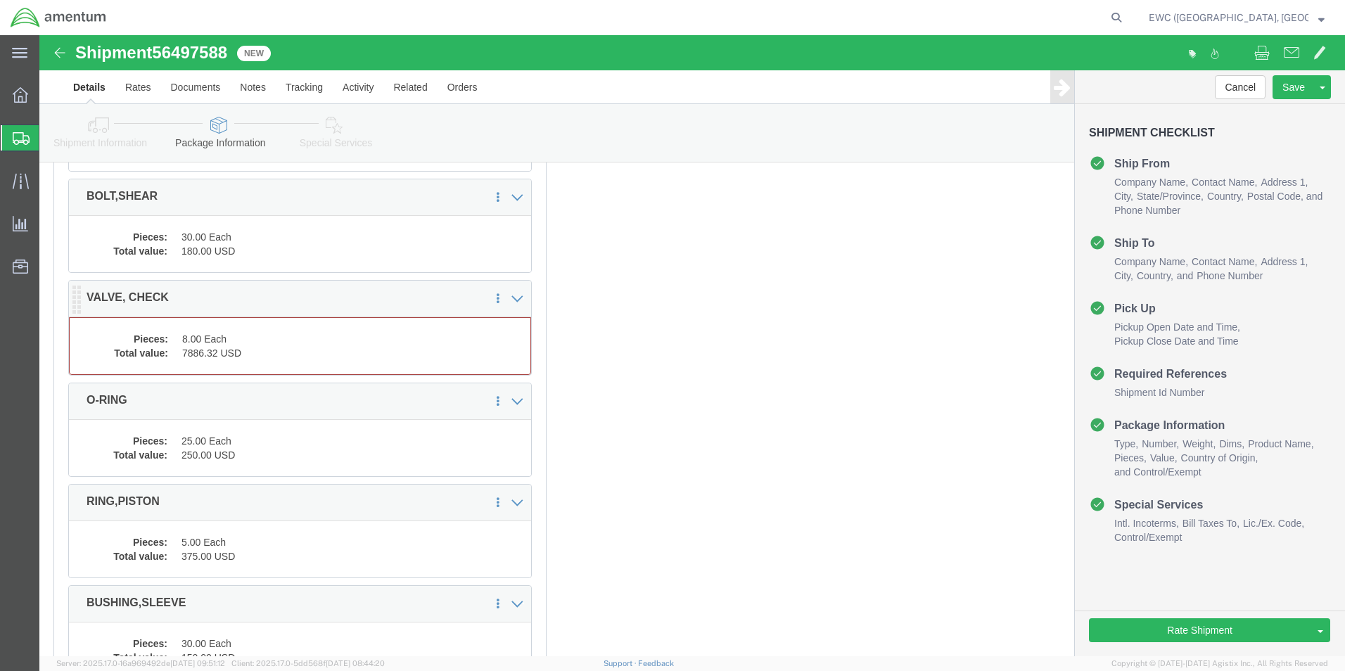
click dd "8.00 Each"
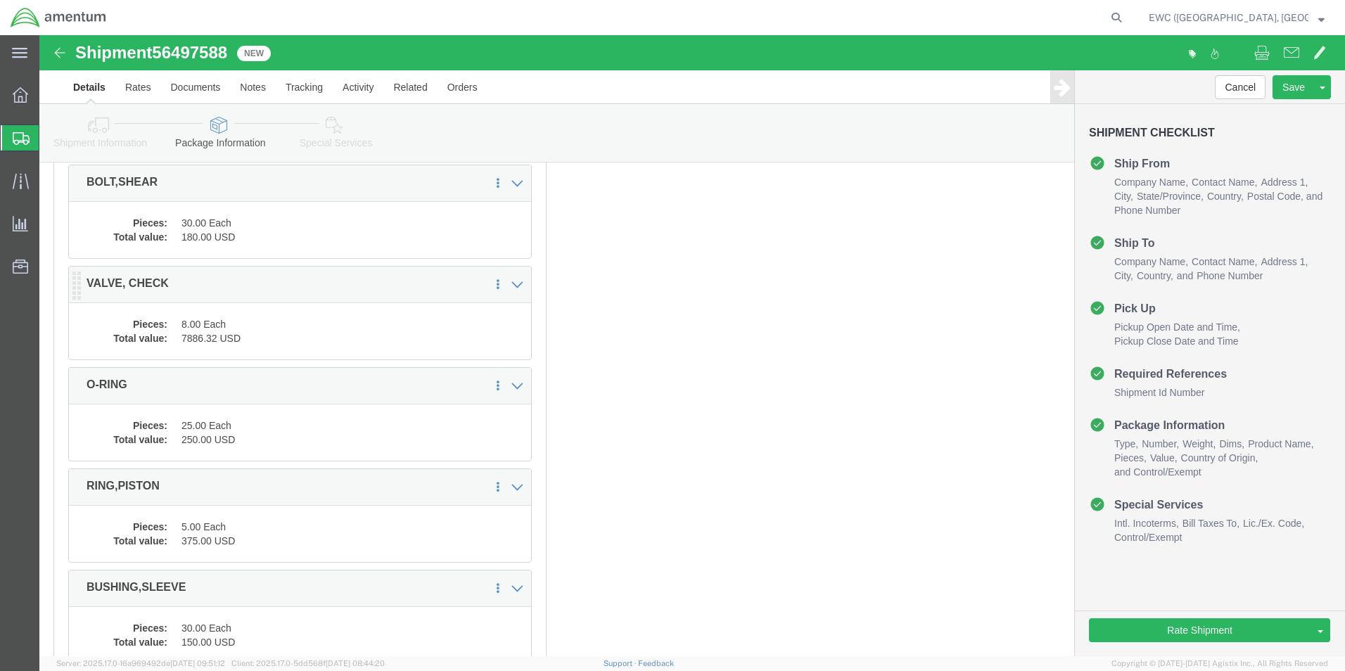
scroll to position [1027, 0]
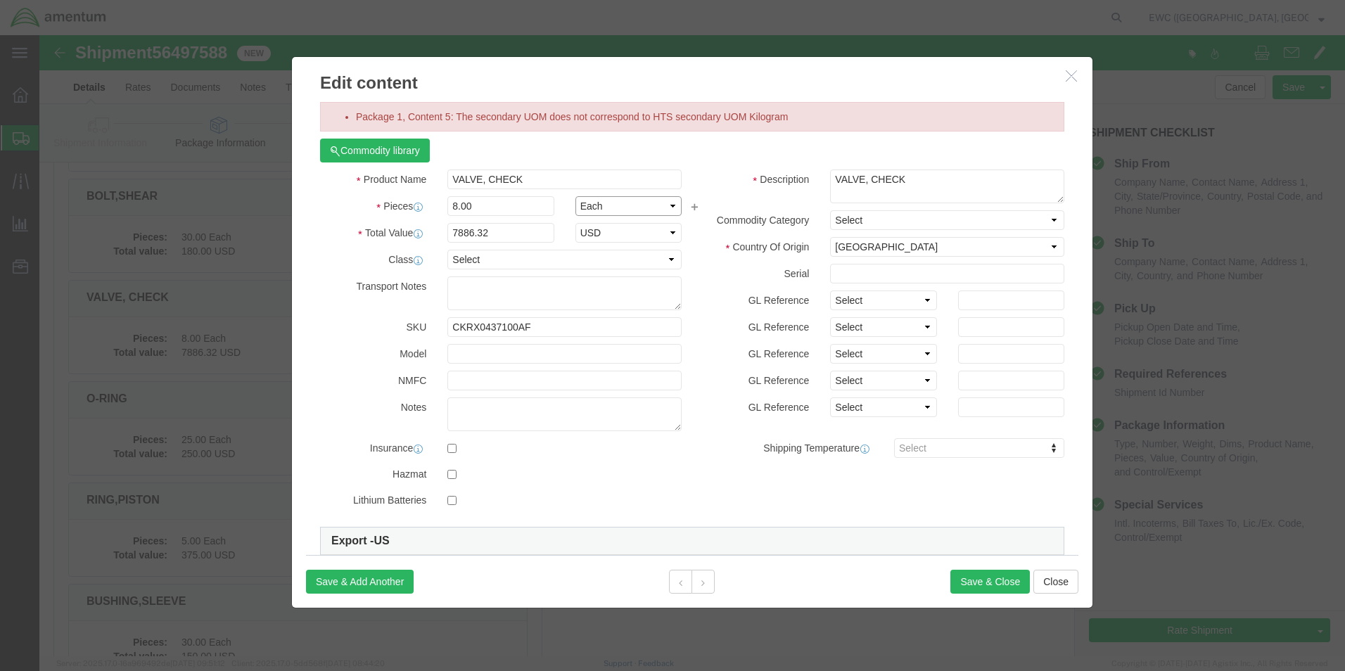
click select "Select Bag Barrels 100Board Feet Bottle Box Blister Pack Carats Can Capsule Car…"
select select "KGS"
click select "Select Bag Barrels 100Board Feet Bottle Box Blister Pack Carats Can Capsule Car…"
click button "Save & Close"
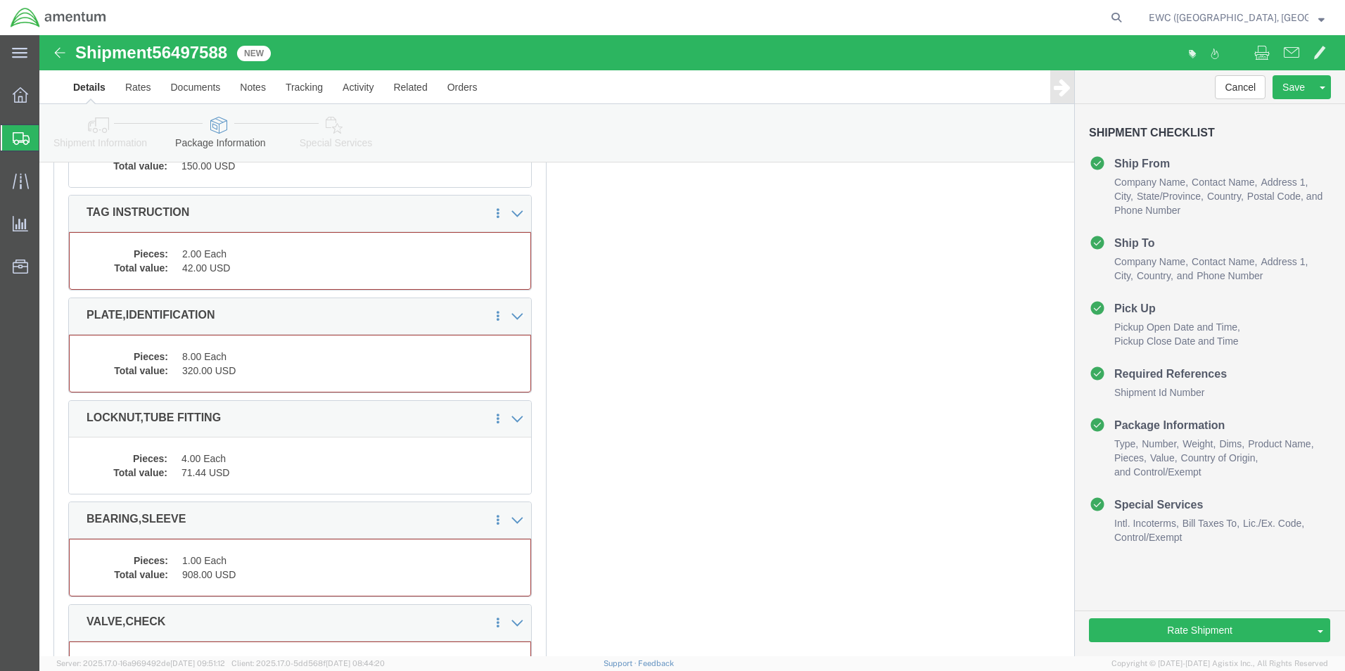
scroll to position [1519, 0]
click dd "42.00 USD"
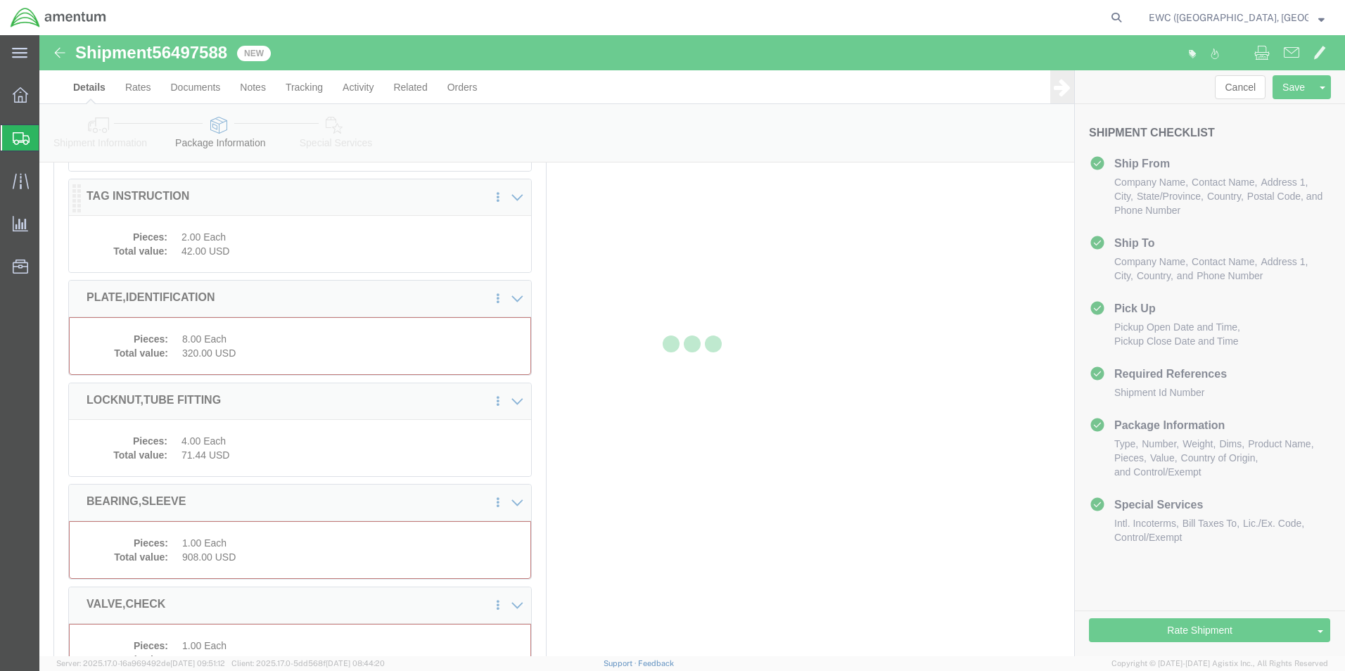
scroll to position [1505, 0]
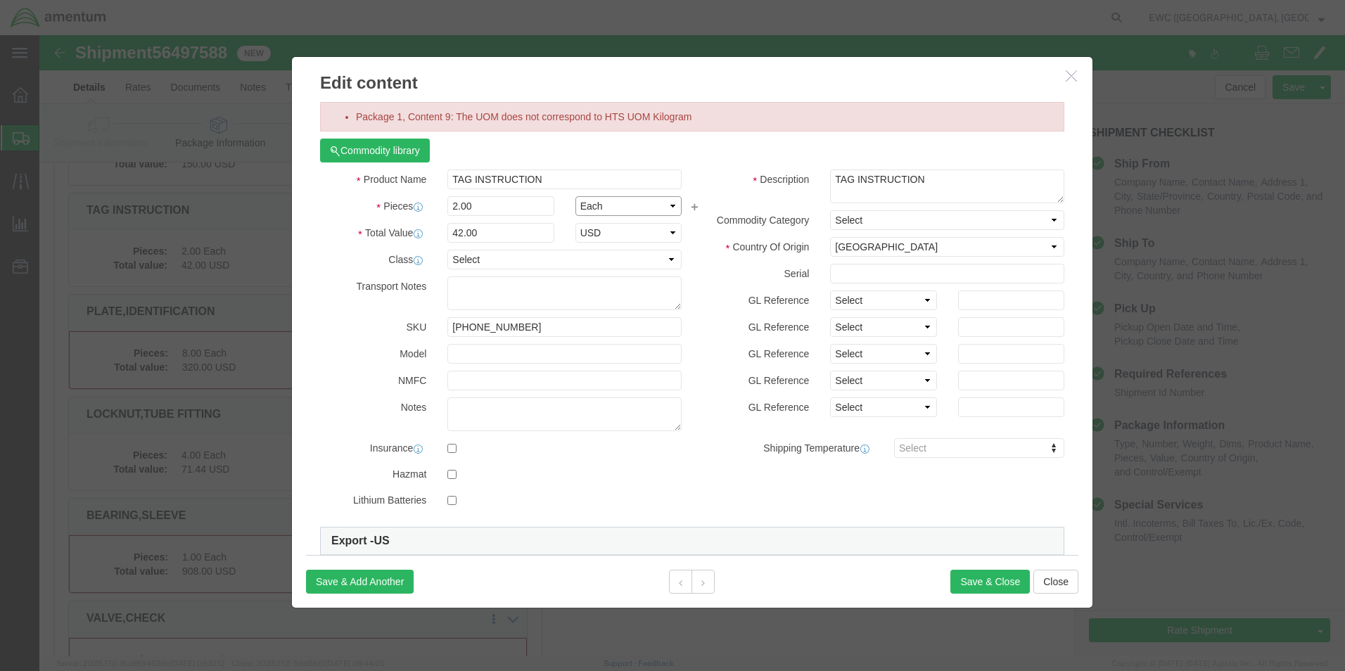
click select "Select Bag Barrels 100Board Feet Bottle Box Blister Pack Carats Can Capsule Car…"
select select "KGS"
click select "Select Bag Barrels 100Board Feet Bottle Box Blister Pack Carats Can Capsule Car…"
click button "Save & Close"
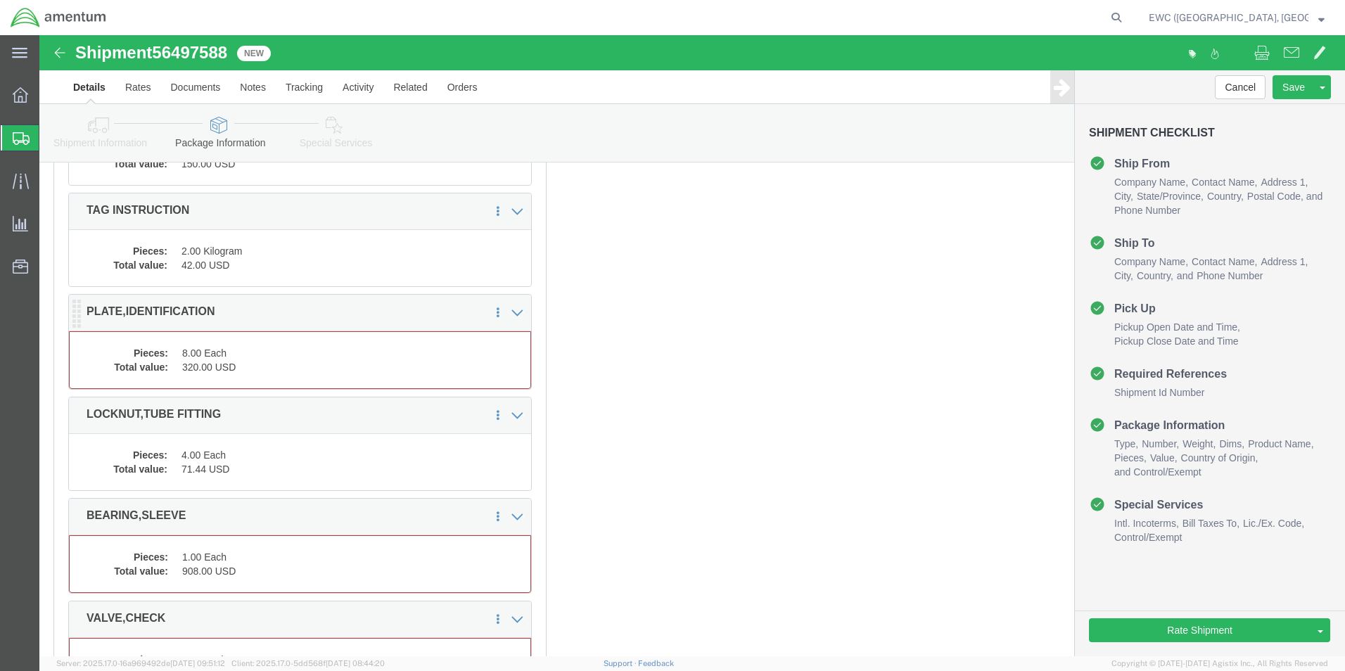
click dd "320.00 USD"
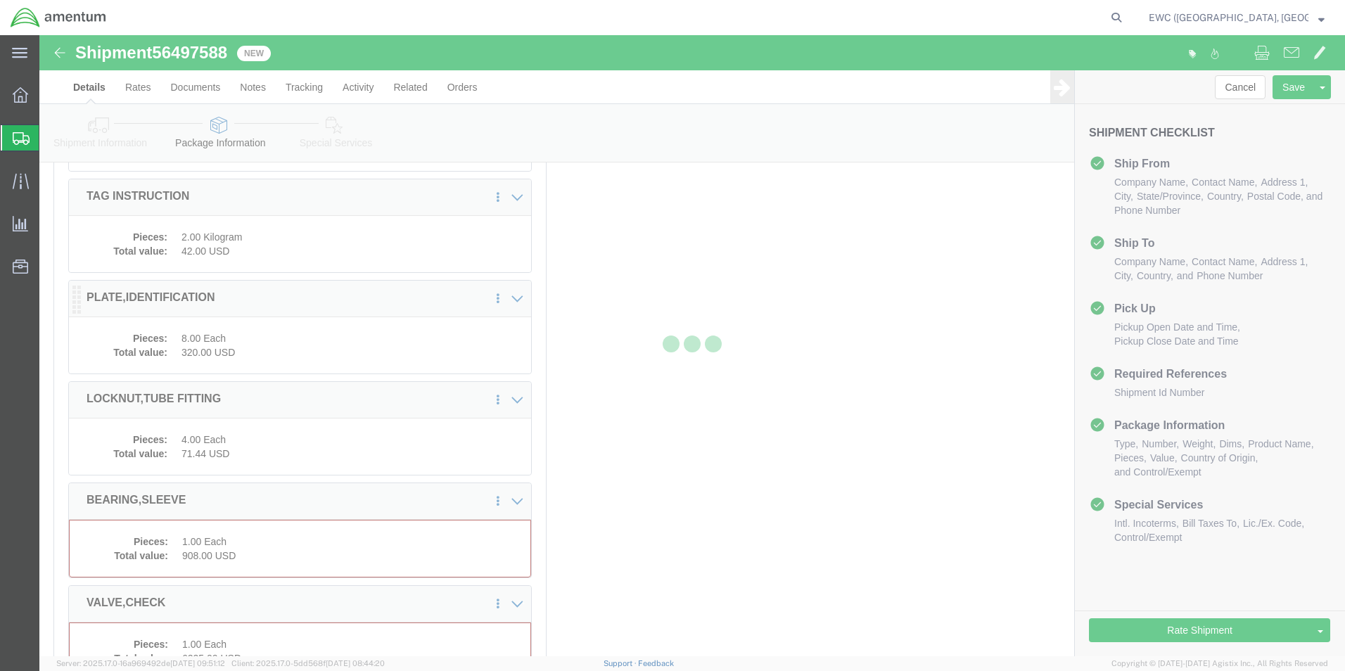
scroll to position [1491, 0]
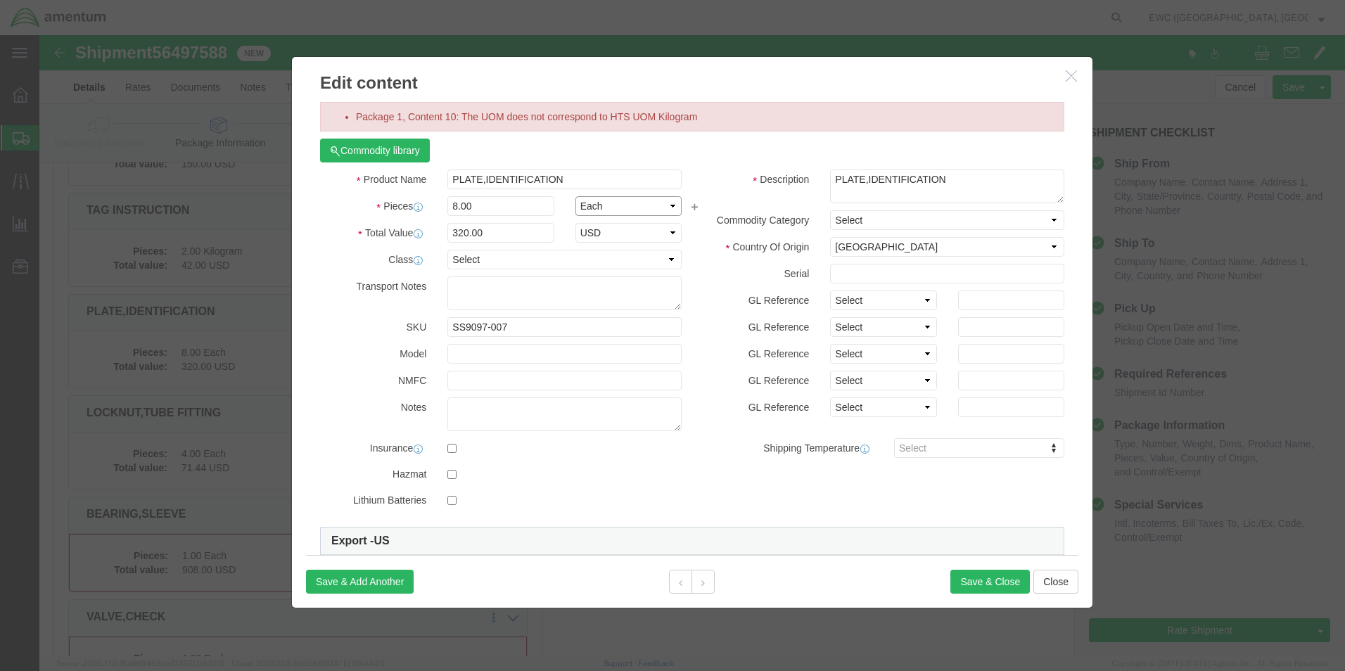
click select "Select Bag Barrels 100Board Feet Bottle Box Blister Pack Carats Can Capsule Car…"
select select "KGS"
click select "Select Bag Barrels 100Board Feet Bottle Box Blister Pack Carats Can Capsule Car…"
click button "Save & Close"
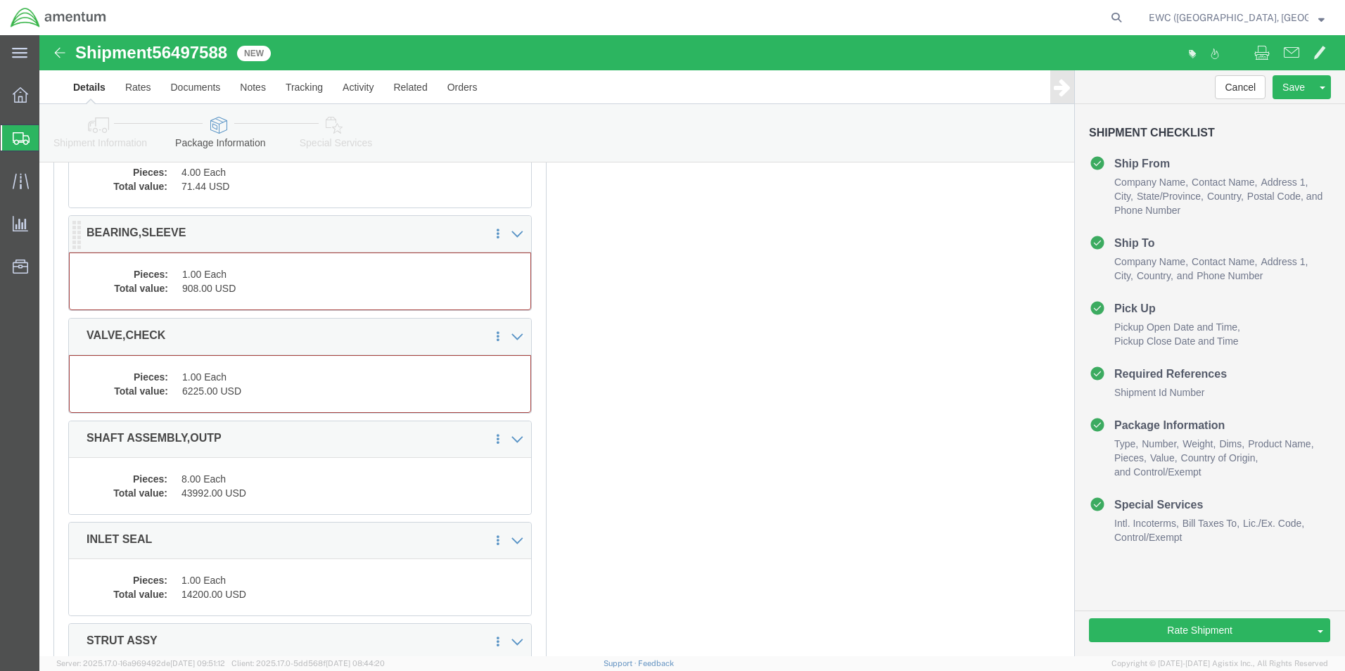
click div "Pieces: 1.00 Each Total value: 908.00 USD"
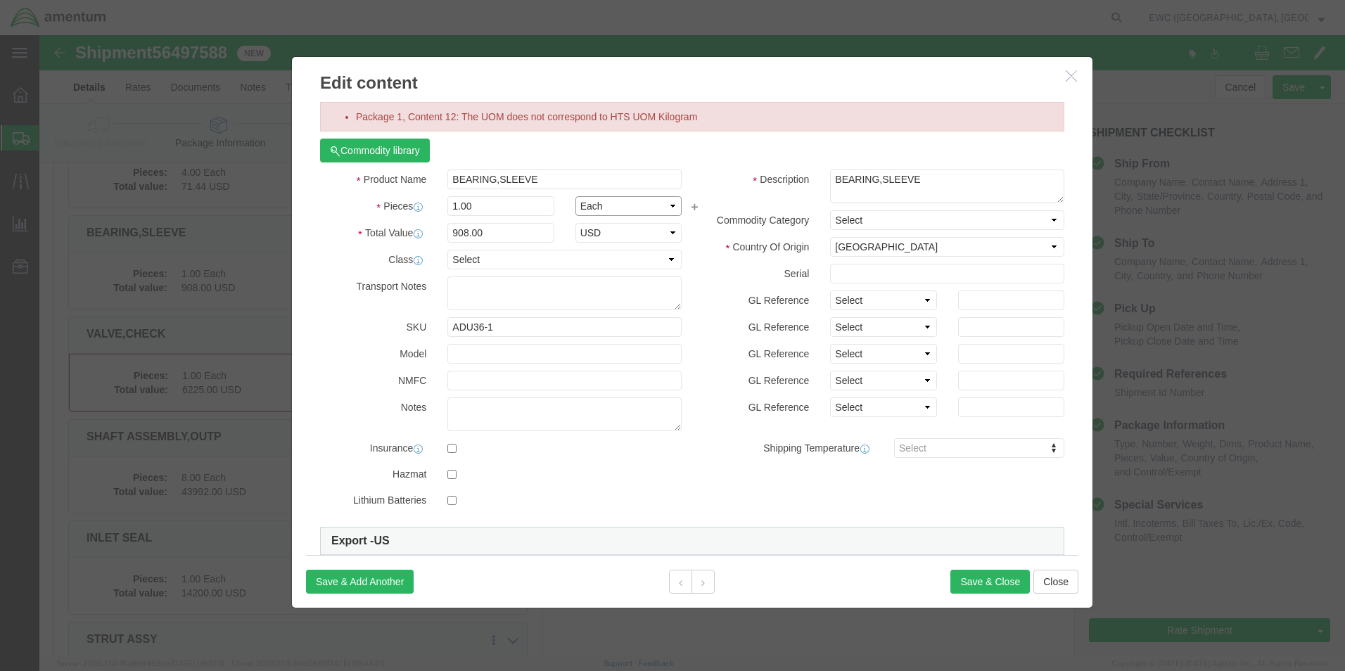
click select "Select Bag Barrels 100Board Feet Bottle Box Blister Pack Carats Can Capsule Car…"
select select "KGS"
click select "Select Bag Barrels 100Board Feet Bottle Box Blister Pack Carats Can Capsule Car…"
drag, startPoint x: 867, startPoint y: 574, endPoint x: 952, endPoint y: 588, distance: 86.3
click div
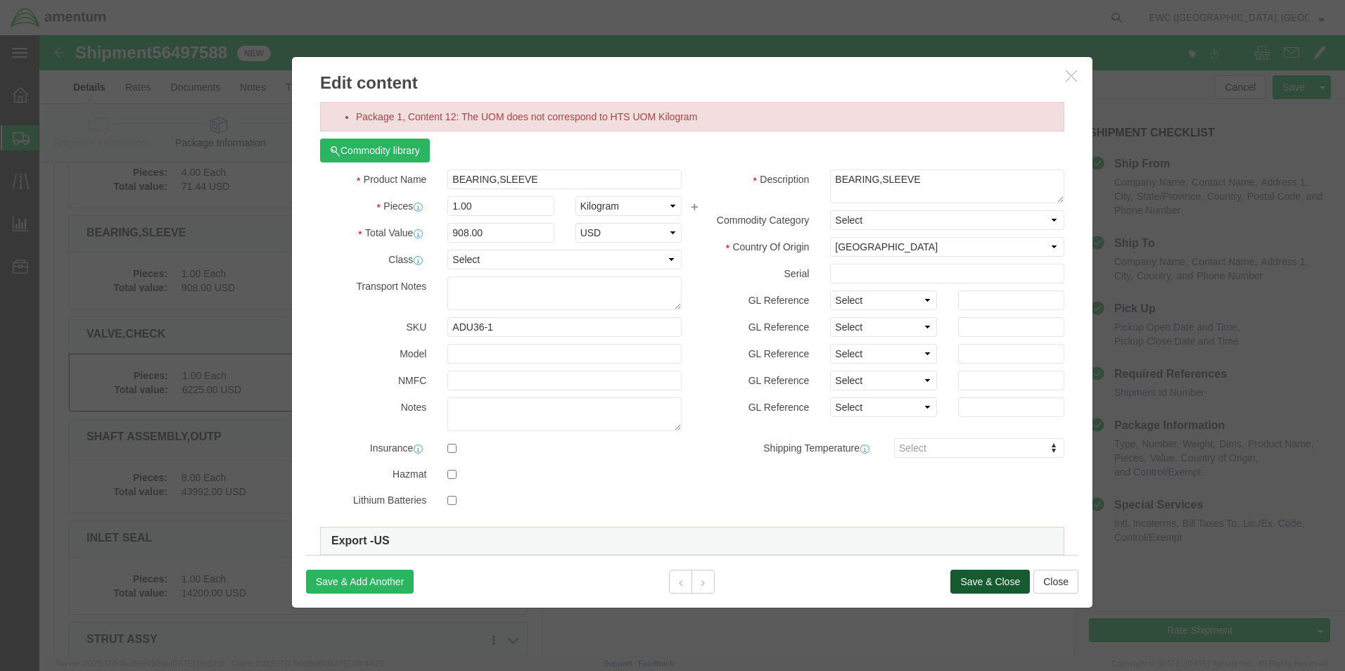
click button "Save & Close"
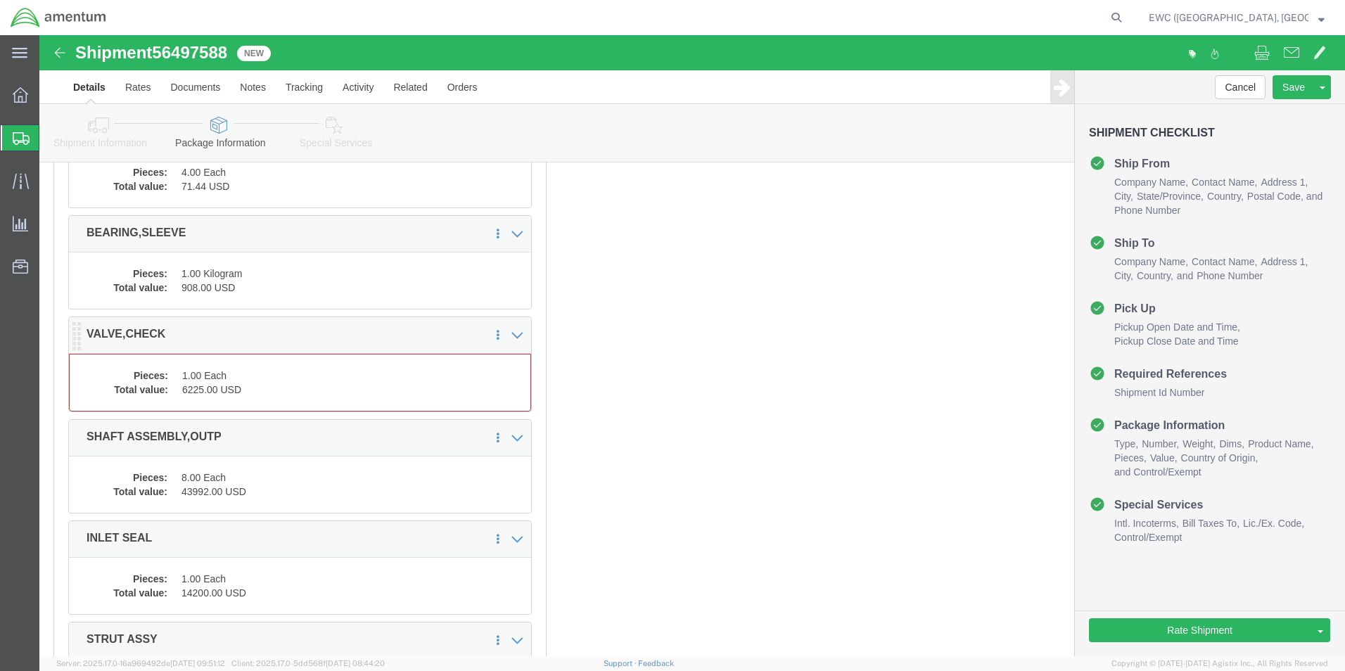
click dd "6225.00 USD"
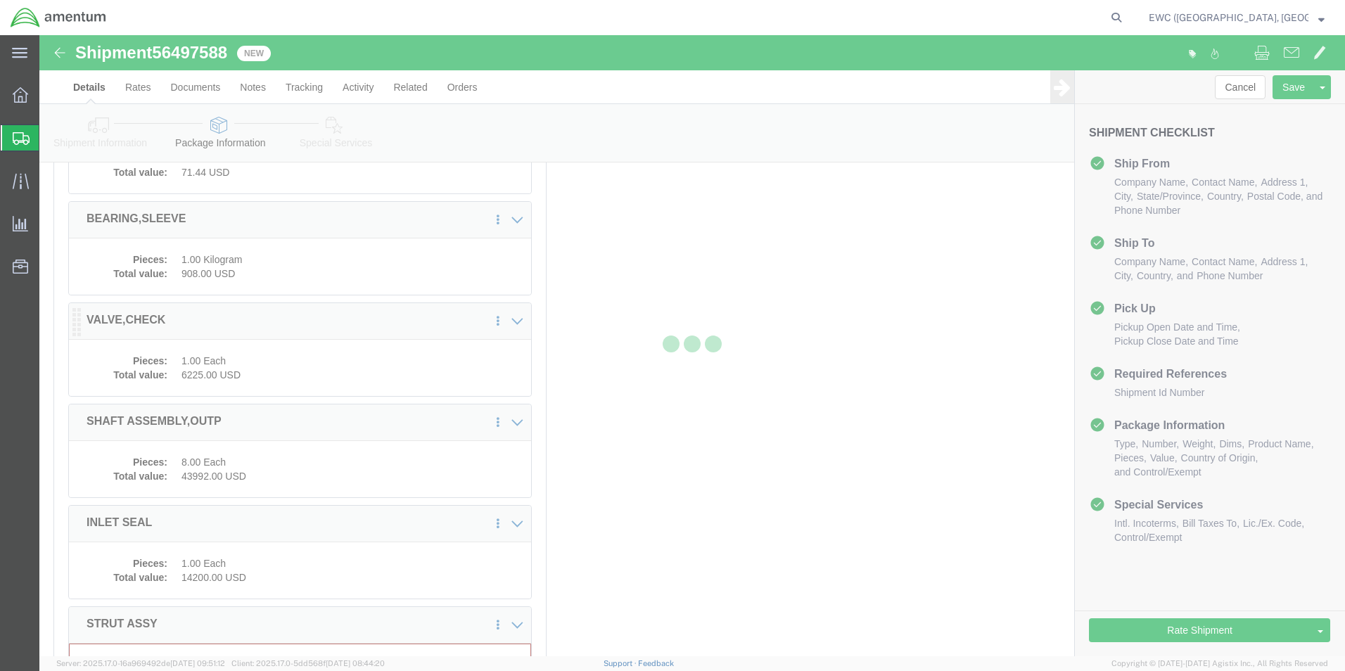
scroll to position [1744, 0]
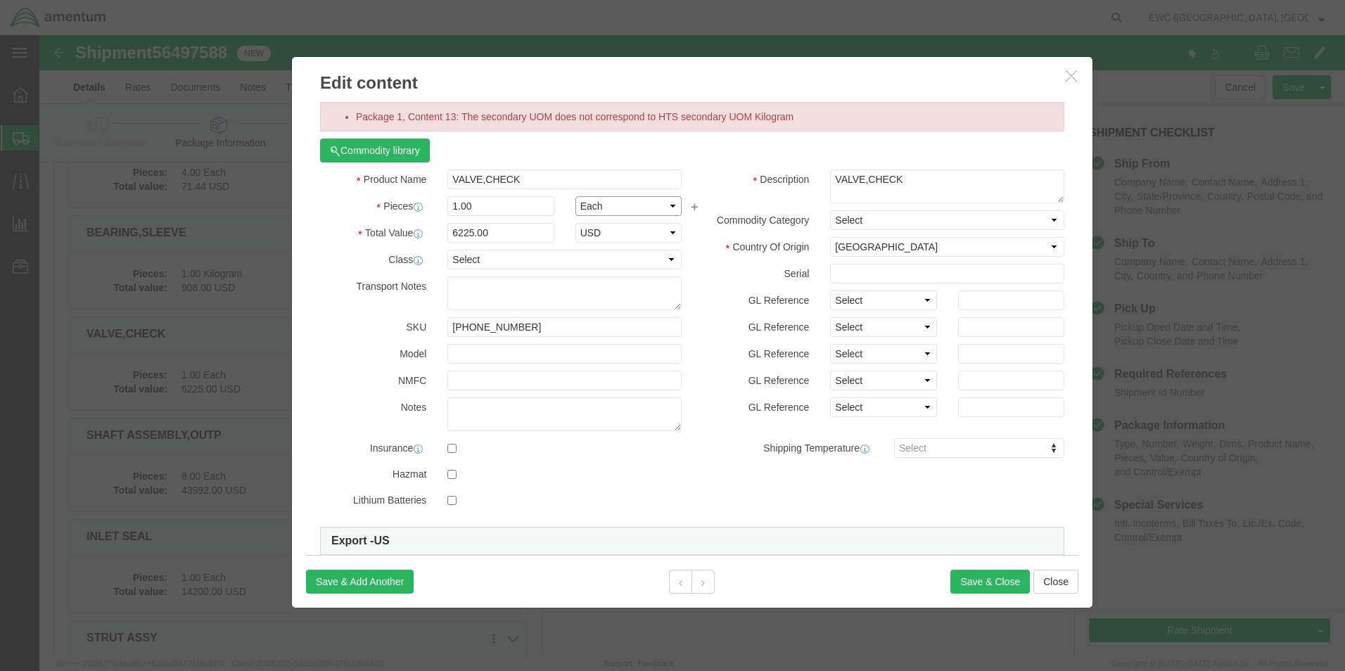
click select "Select Bag Barrels 100Board Feet Bottle Box Blister Pack Carats Can Capsule Car…"
select select "KGS"
click select "Select Bag Barrels 100Board Feet Bottle Box Blister Pack Carats Can Capsule Car…"
click button "Save & Close"
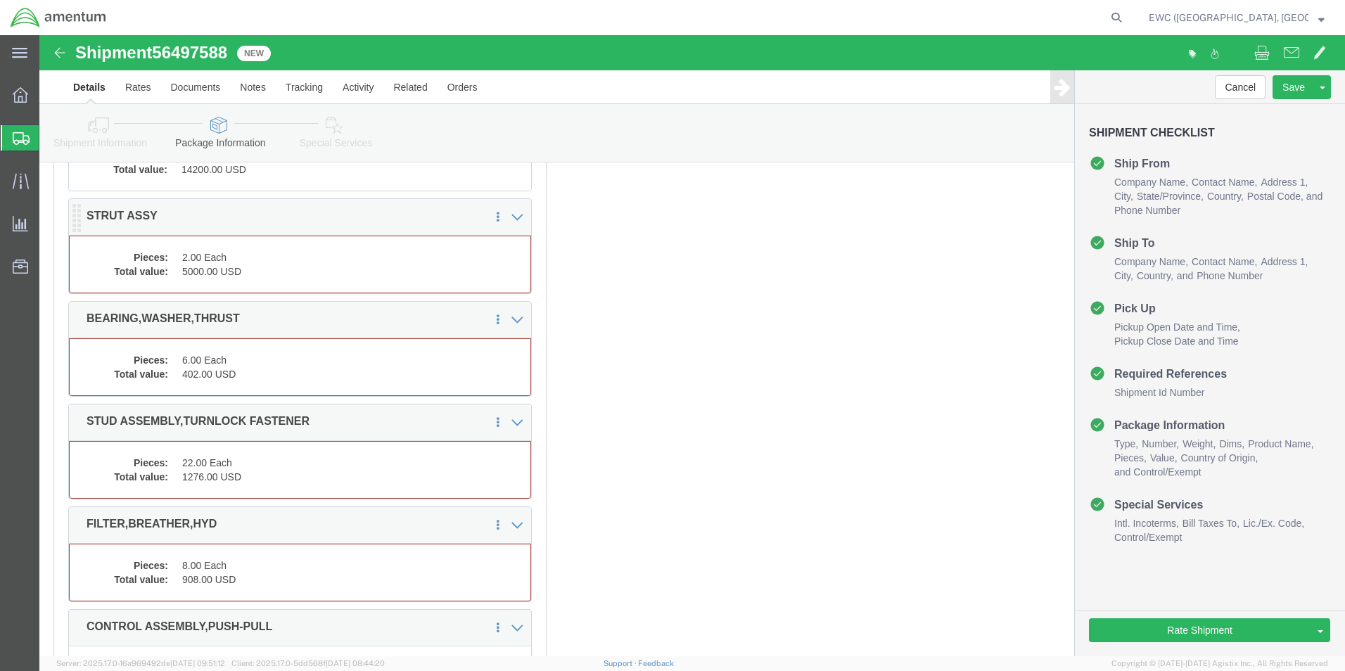
click dd "2.00 Each"
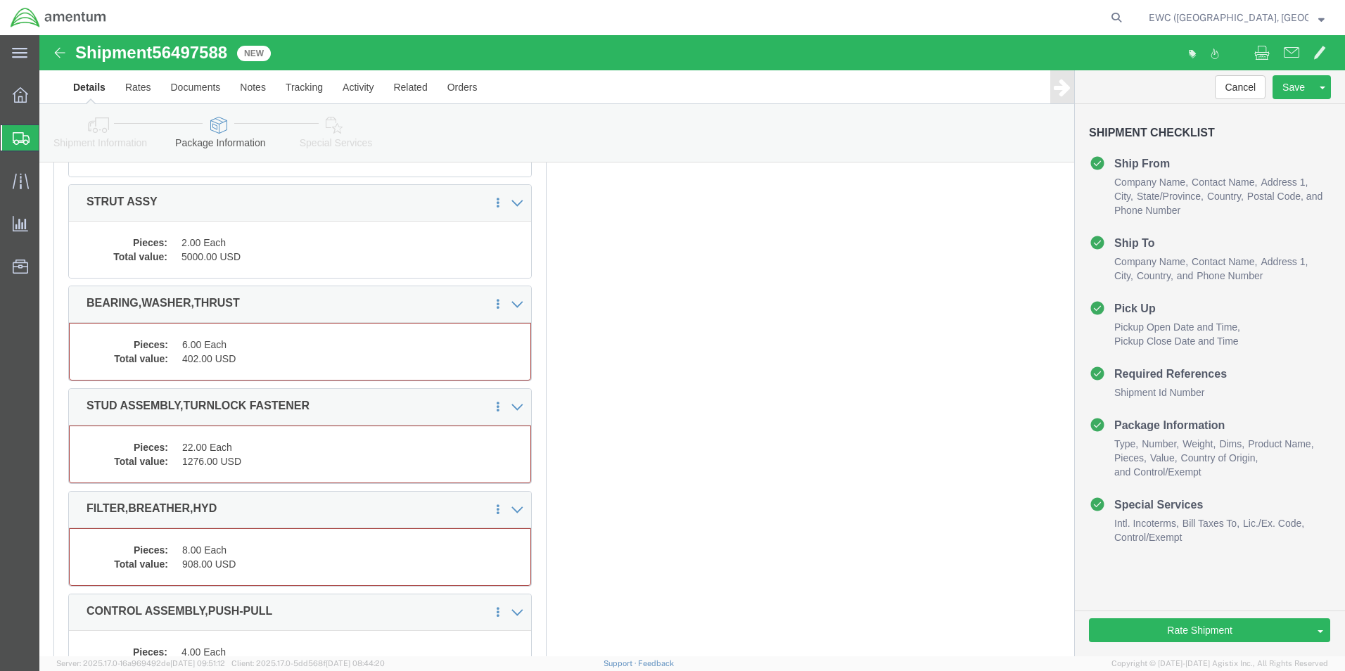
scroll to position [2152, 0]
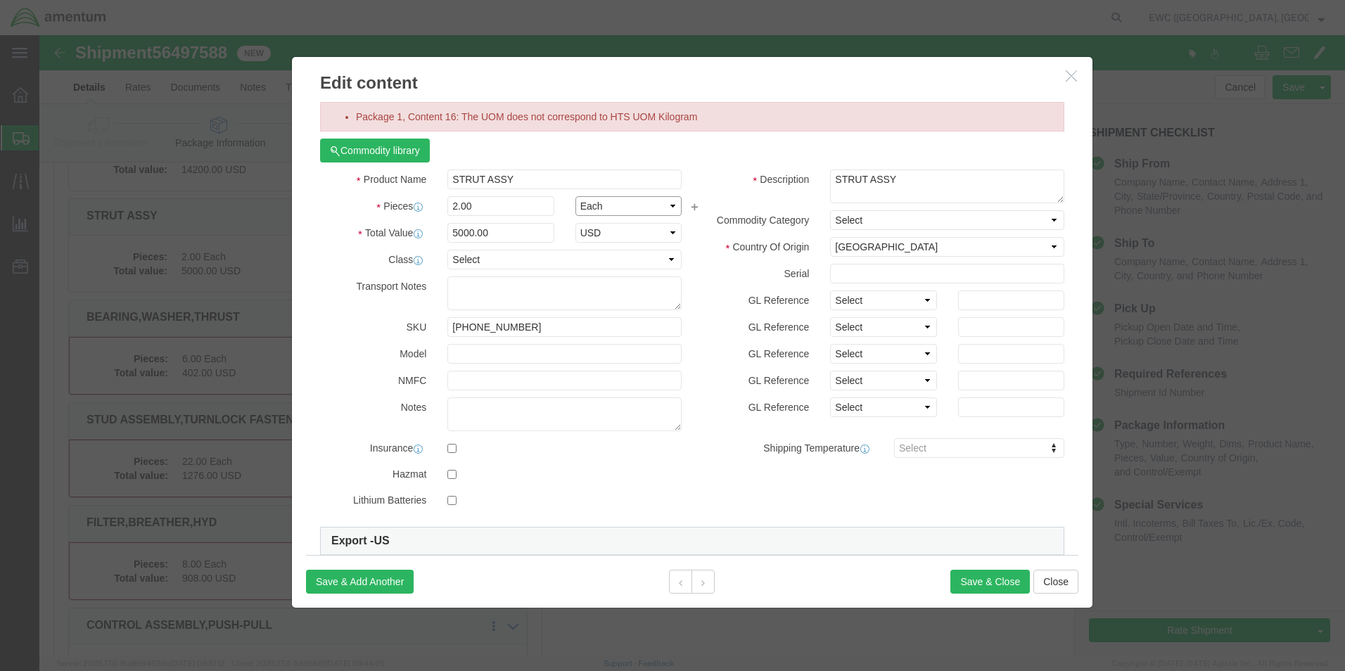
click select "Select Bag Barrels 100Board Feet Bottle Box Blister Pack Carats Can Capsule Car…"
select select "KGS"
click select "Select Bag Barrels 100Board Feet Bottle Box Blister Pack Carats Can Capsule Car…"
click button "Save & Close"
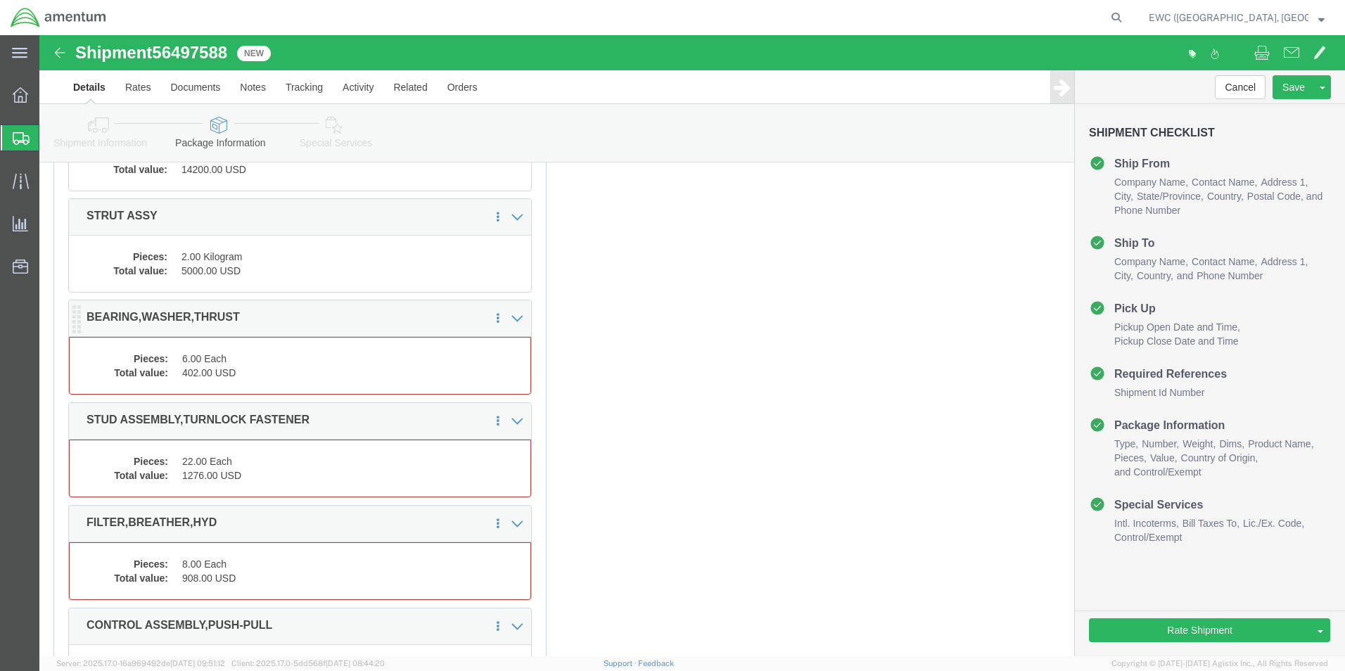
click div "Pieces: 6.00 Each Total value: 402.00 USD"
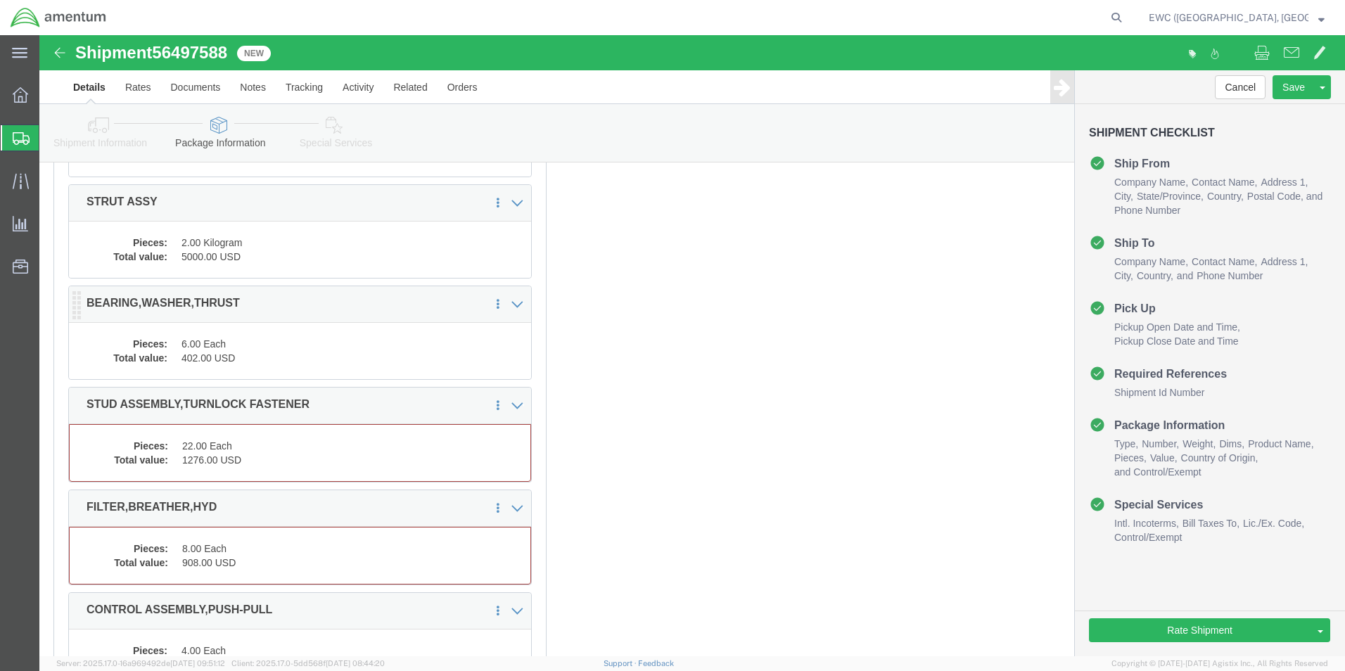
scroll to position [2138, 0]
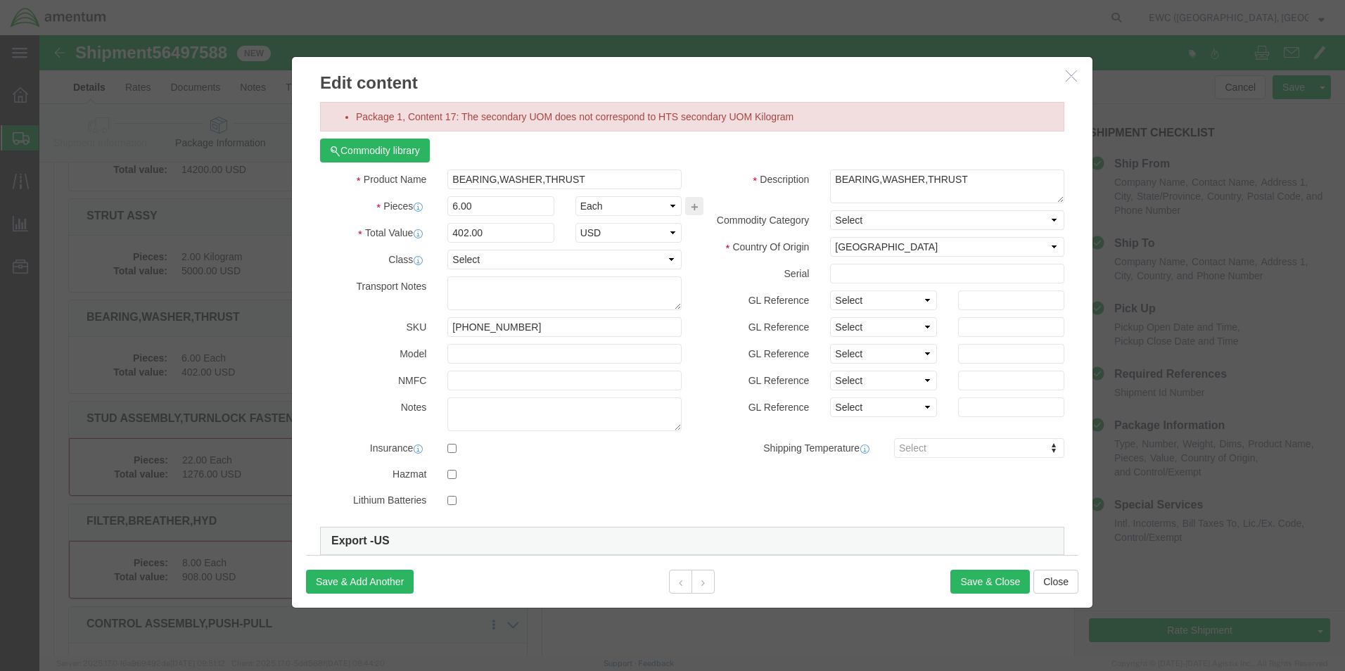
click icon "button"
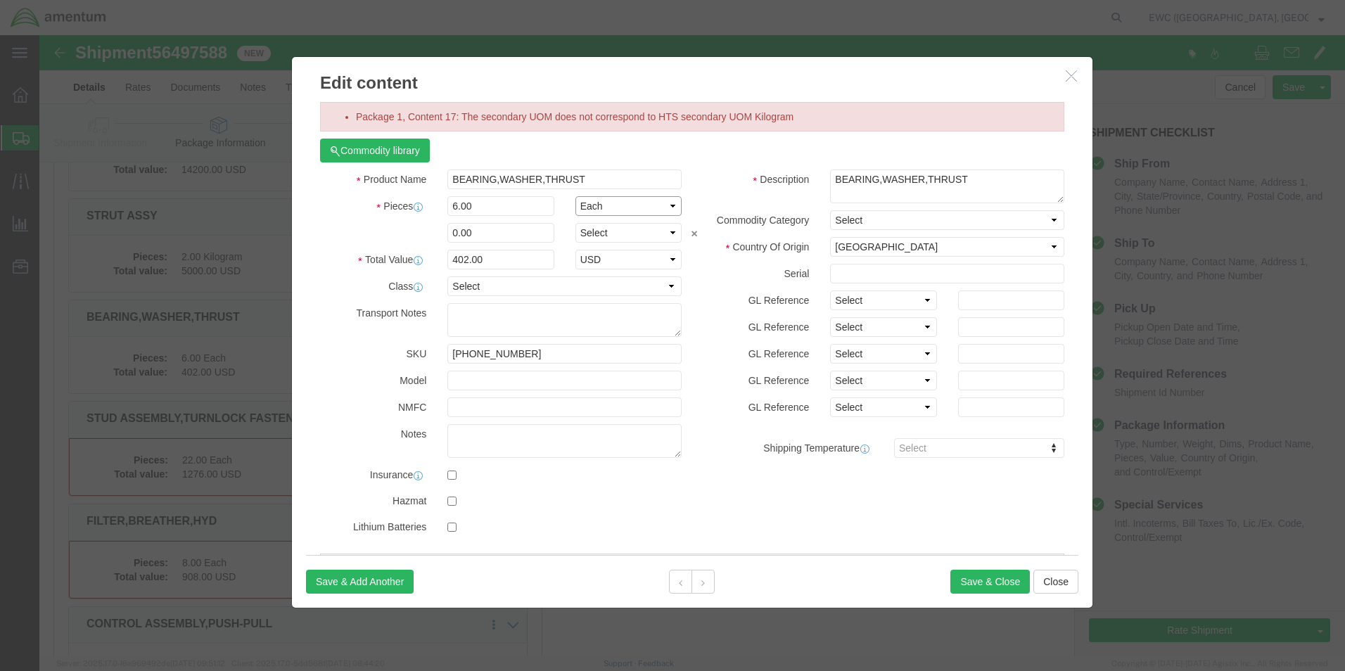
click select "Select Bag Barrels 100Board Feet Bottle Box Blister Pack Carats Can Capsule Car…"
select select "KGS"
click select "Select Bag Barrels 100Board Feet Bottle Box Blister Pack Carats Can Capsule Car…"
click icon "button"
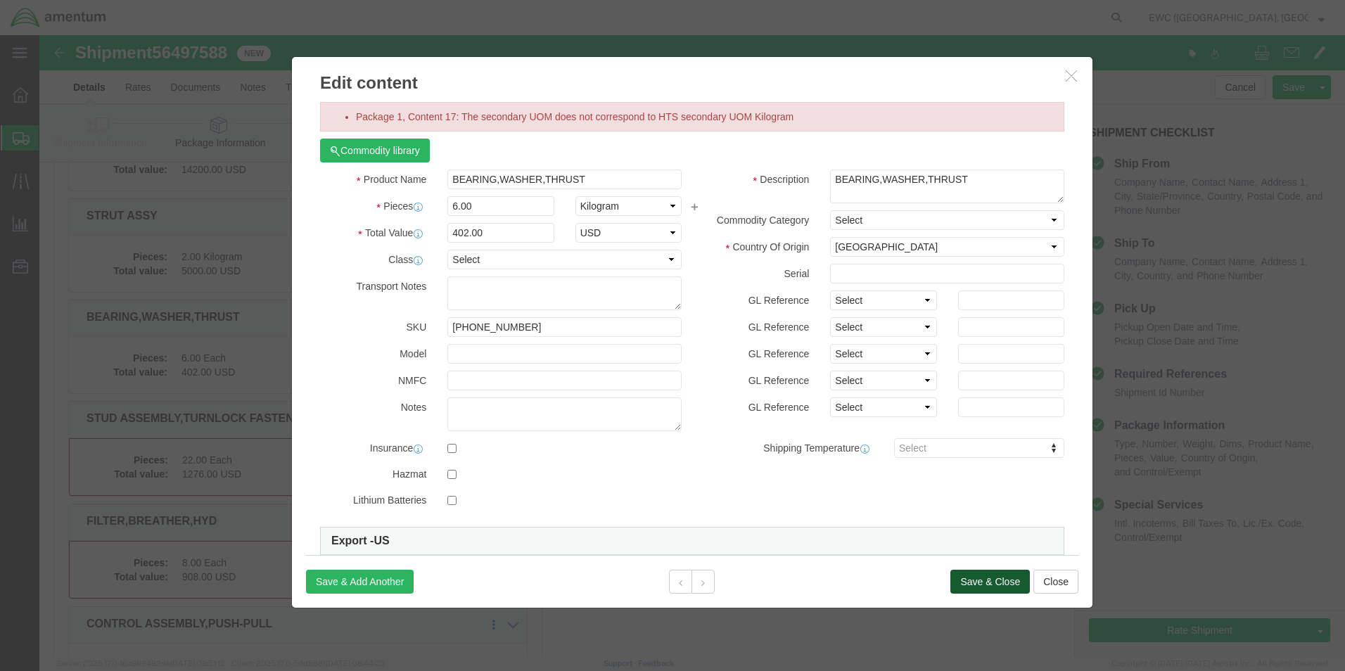
click button "Save & Close"
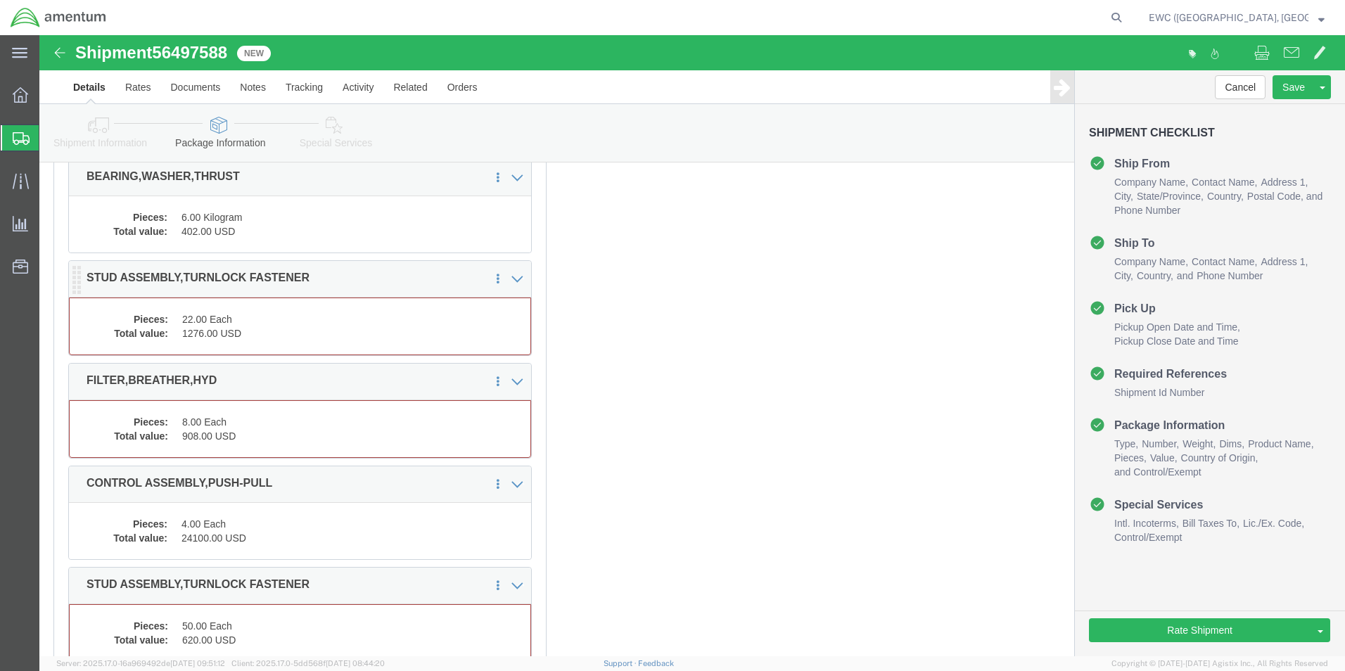
click dd "1276.00 USD"
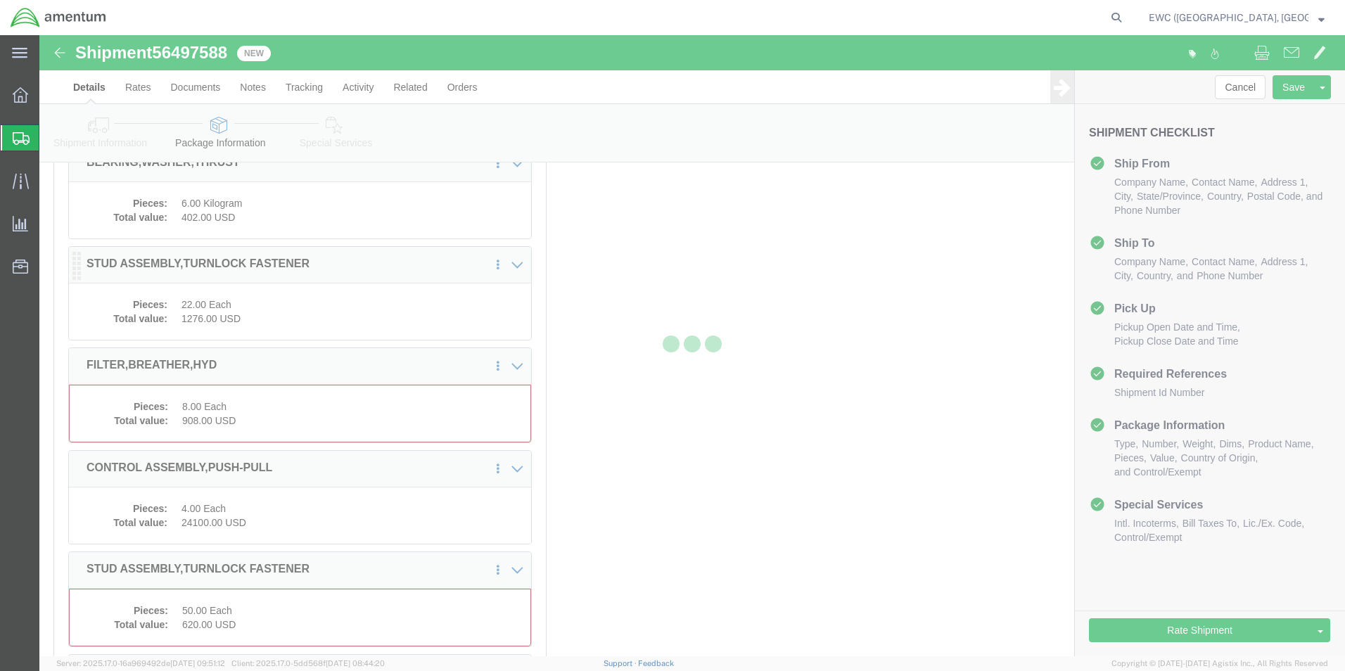
scroll to position [2265, 0]
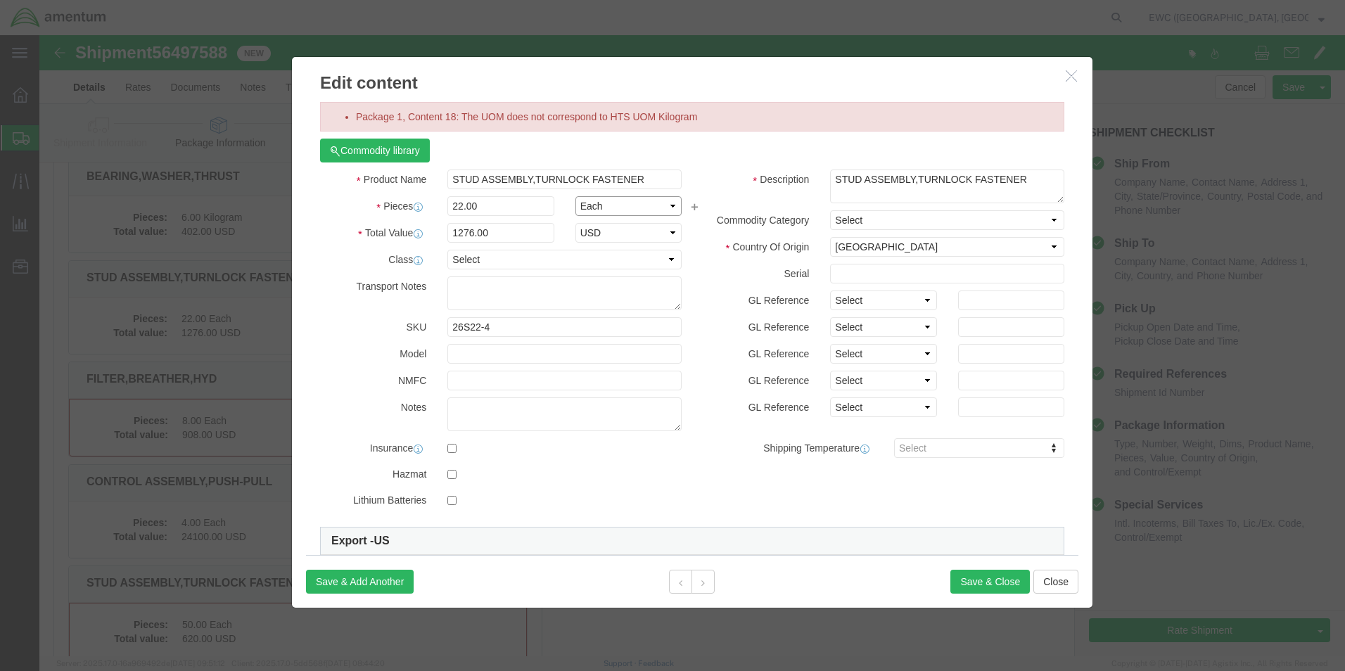
click select "Select Bag Barrels 100Board Feet Bottle Box Blister Pack Carats Can Capsule Car…"
select select "KGS"
click select "Select Bag Barrels 100Board Feet Bottle Box Blister Pack Carats Can Capsule Car…"
click button "Save & Close"
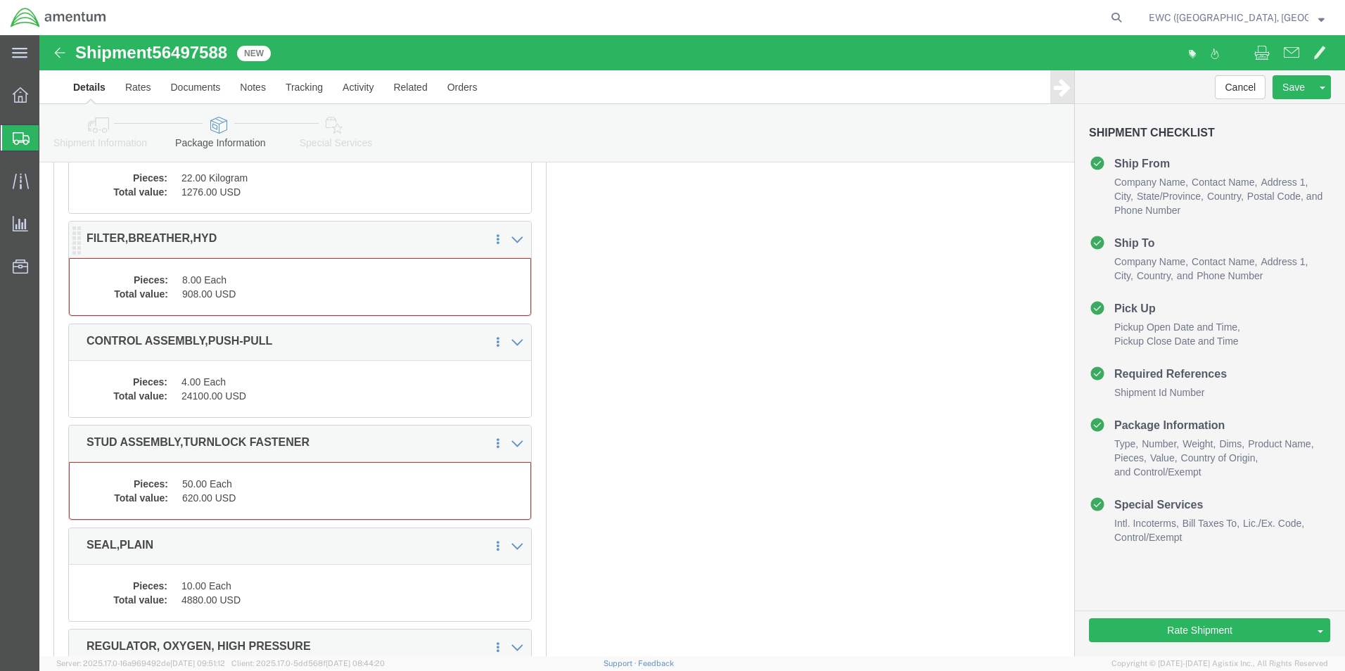
click dd "8.00 Each"
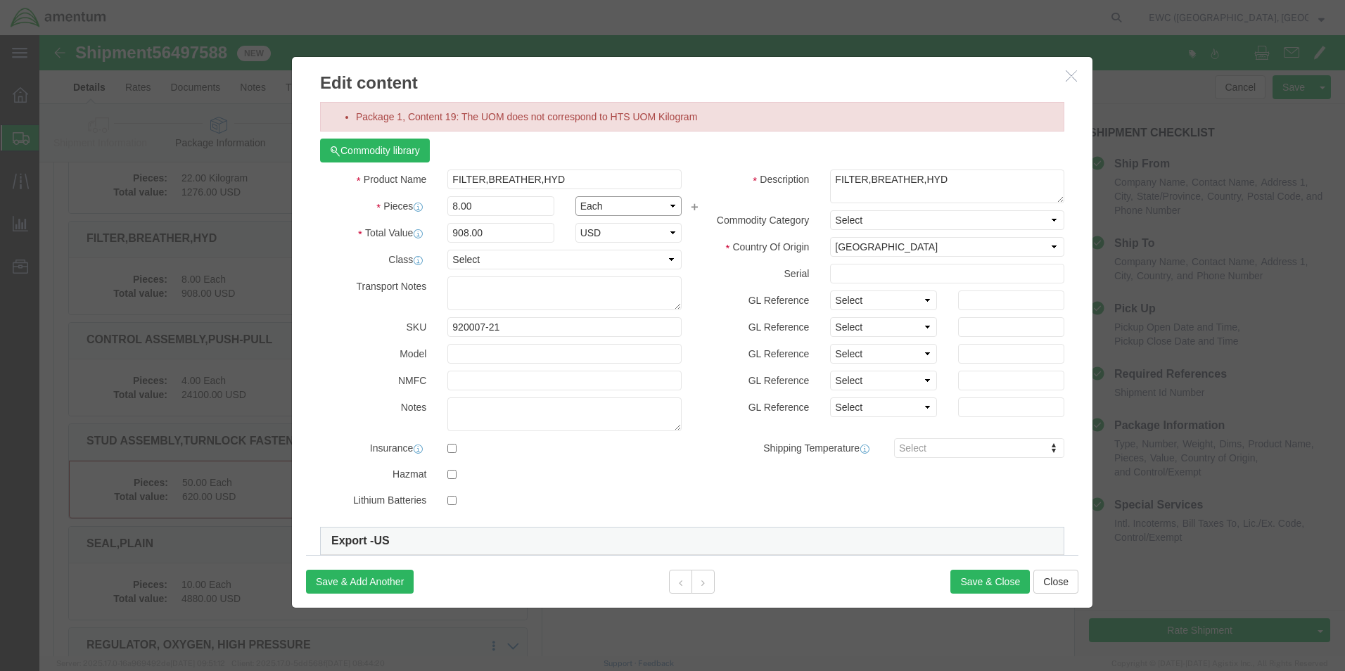
click select "Select Bag Barrels 100Board Feet Bottle Box Blister Pack Carats Can Capsule Car…"
select select "KGS"
click select "Select Bag Barrels 100Board Feet Bottle Box Blister Pack Carats Can Capsule Car…"
click button "Save & Close"
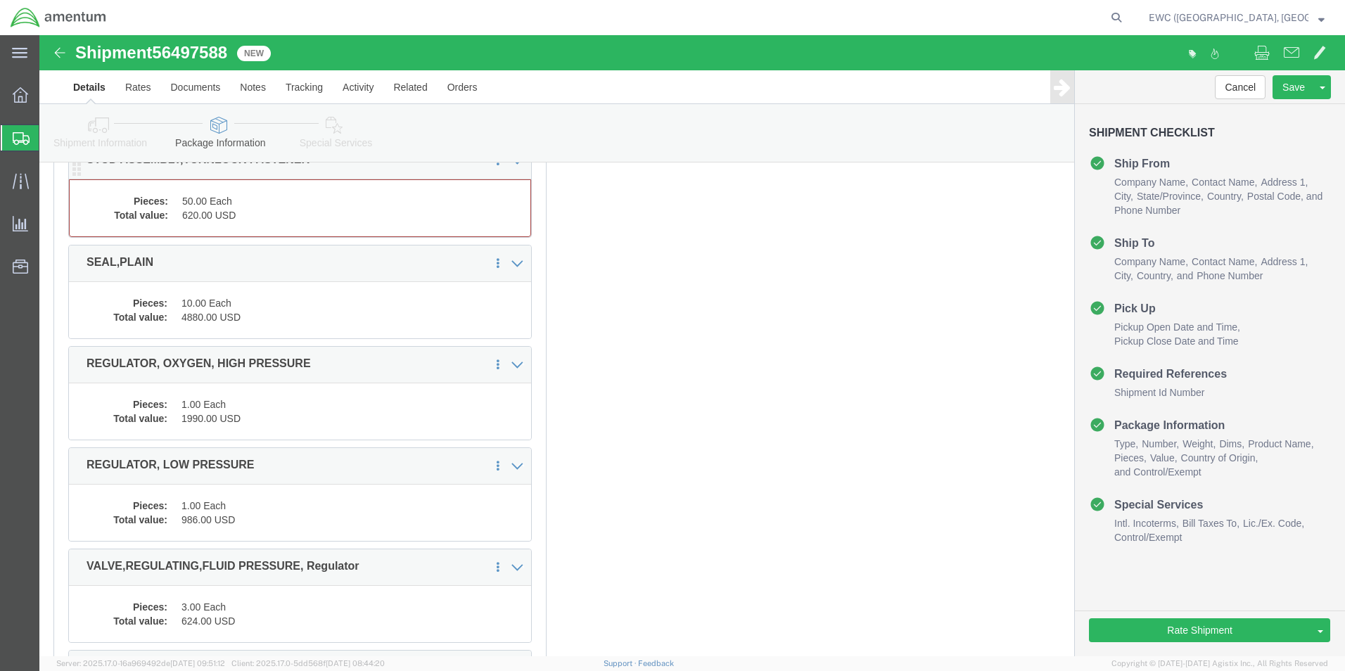
click dd "620.00 USD"
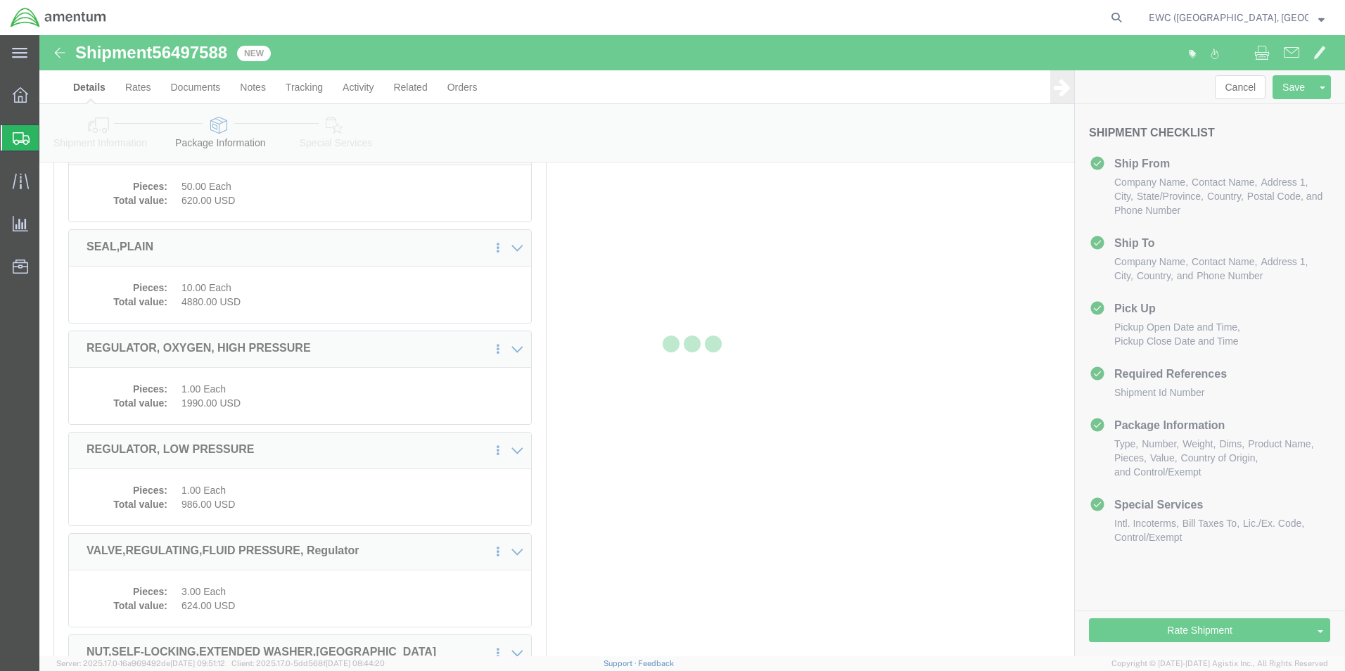
scroll to position [2658, 0]
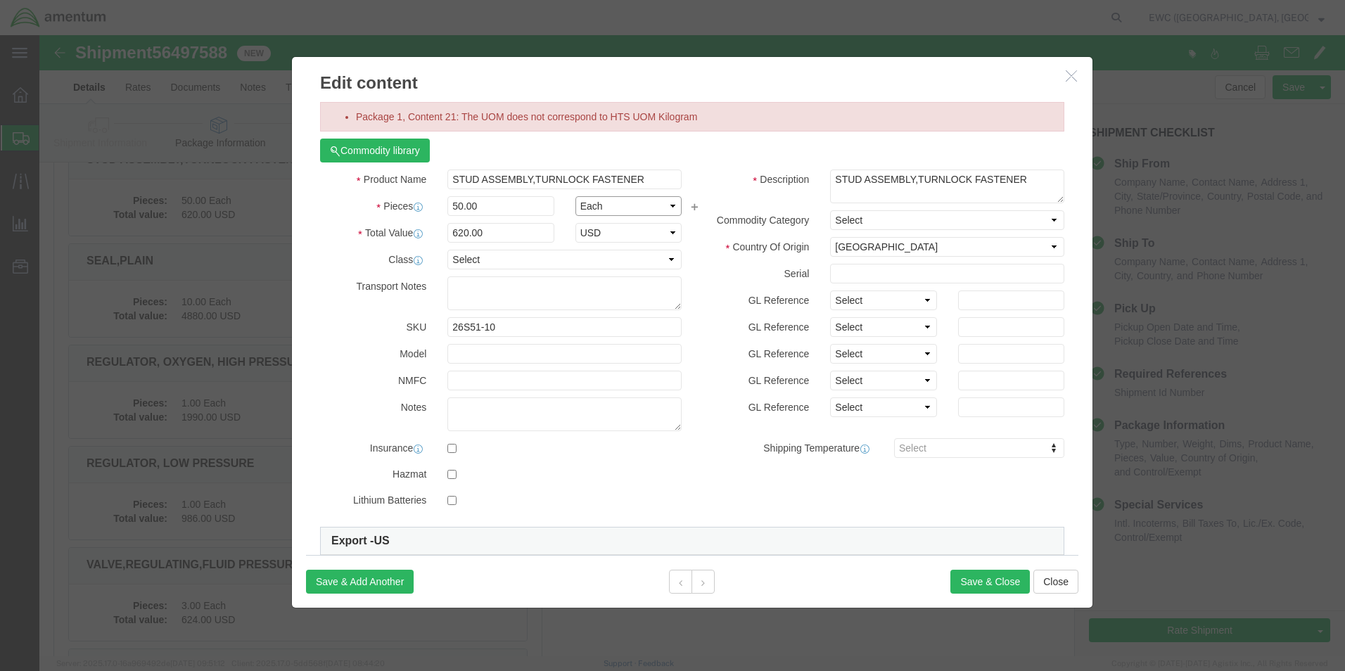
click select "Select Bag Barrels 100Board Feet Bottle Box Blister Pack Carats Can Capsule Car…"
select select "KGS"
click select "Select Bag Barrels 100Board Feet Bottle Box Blister Pack Carats Can Capsule Car…"
click button "Save & Close"
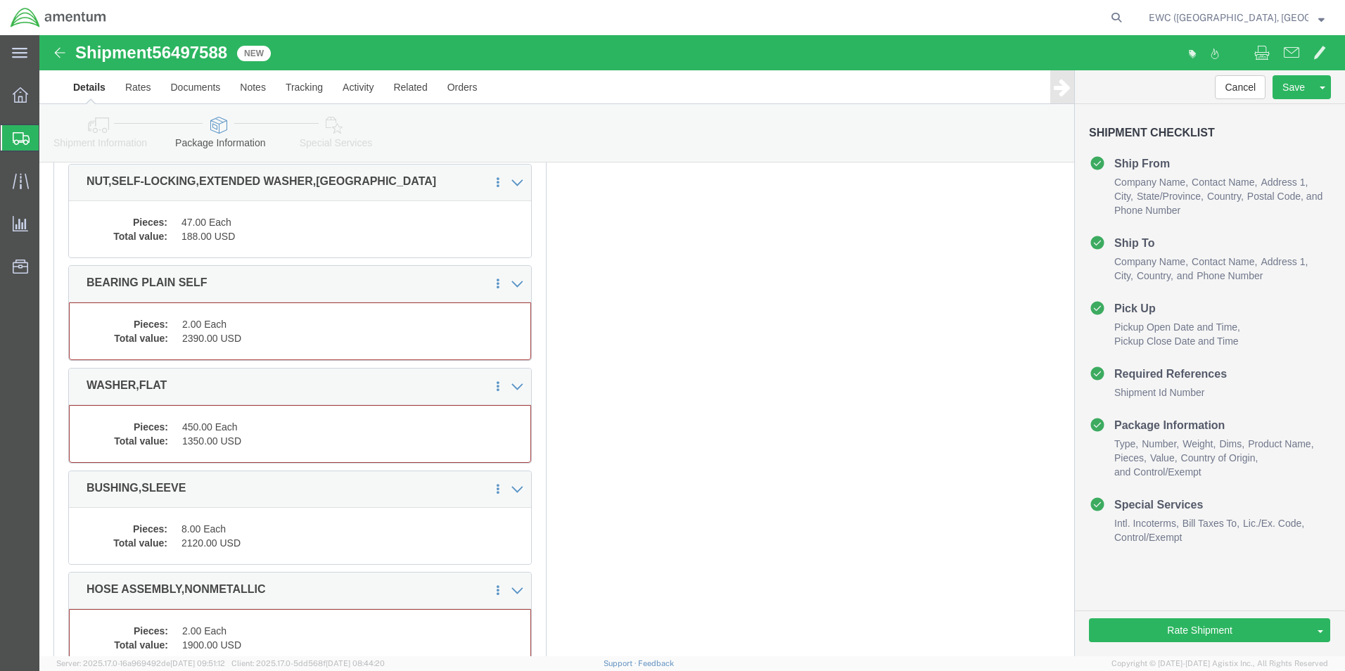
scroll to position [3151, 0]
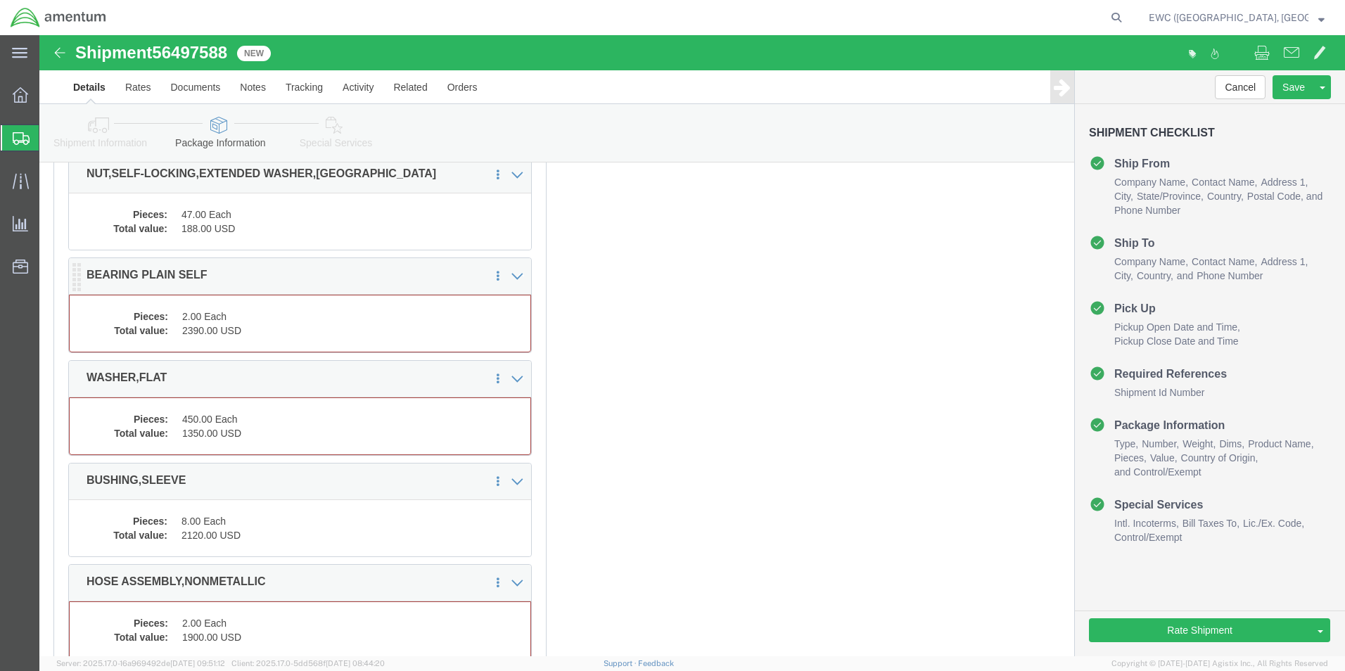
click dd "2.00 Each"
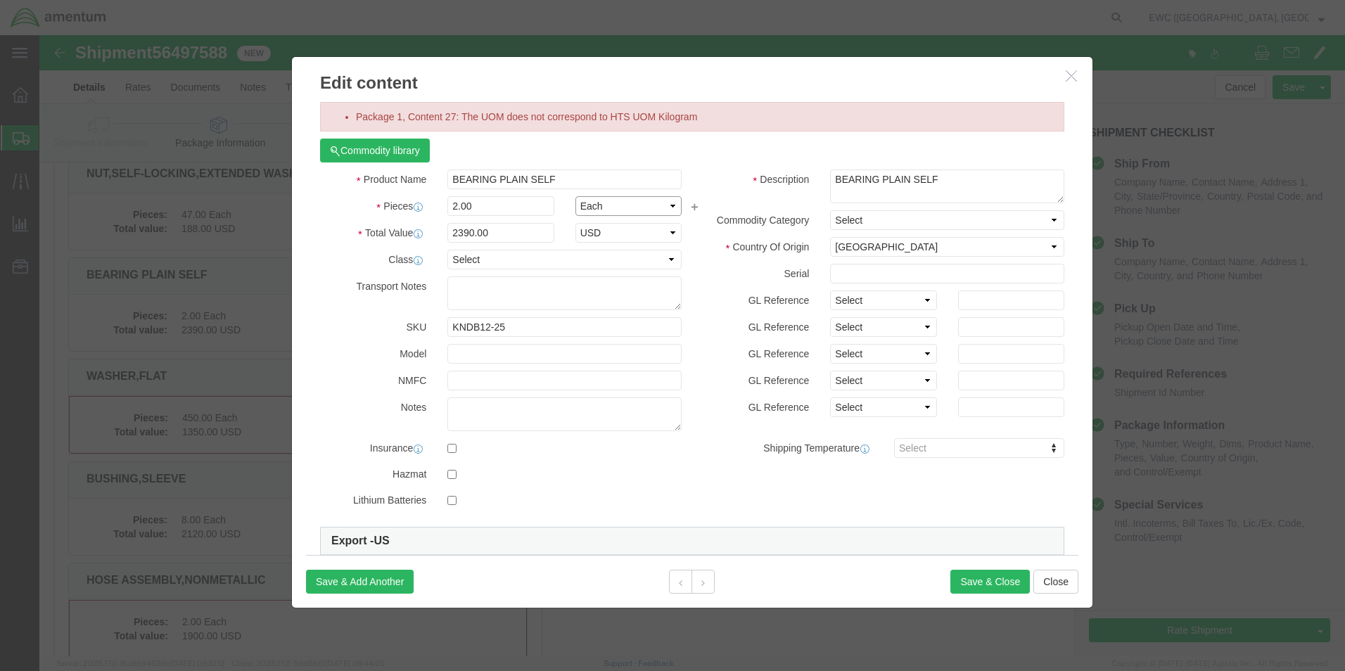
click select "Select Bag Barrels 100Board Feet Bottle Box Blister Pack Carats Can Capsule Car…"
select select "KGS"
click select "Select Bag Barrels 100Board Feet Bottle Box Blister Pack Carats Can Capsule Car…"
click button "Save & Close"
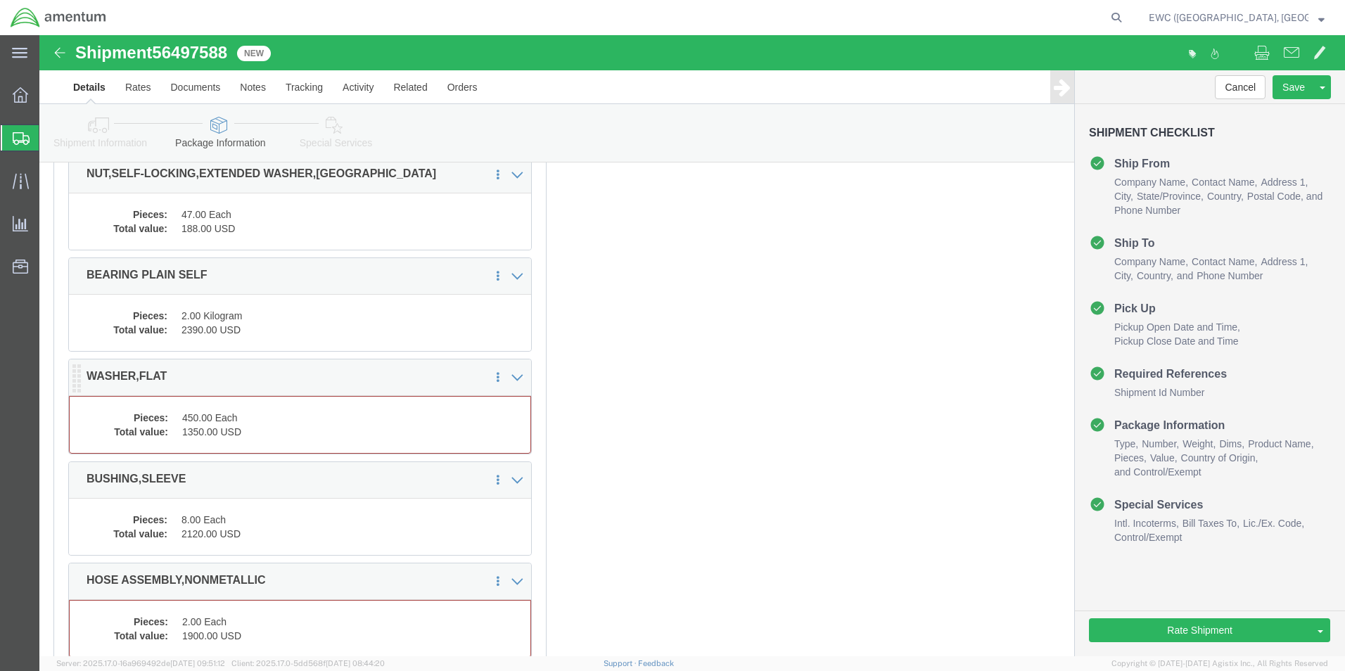
click dd "450.00 Each"
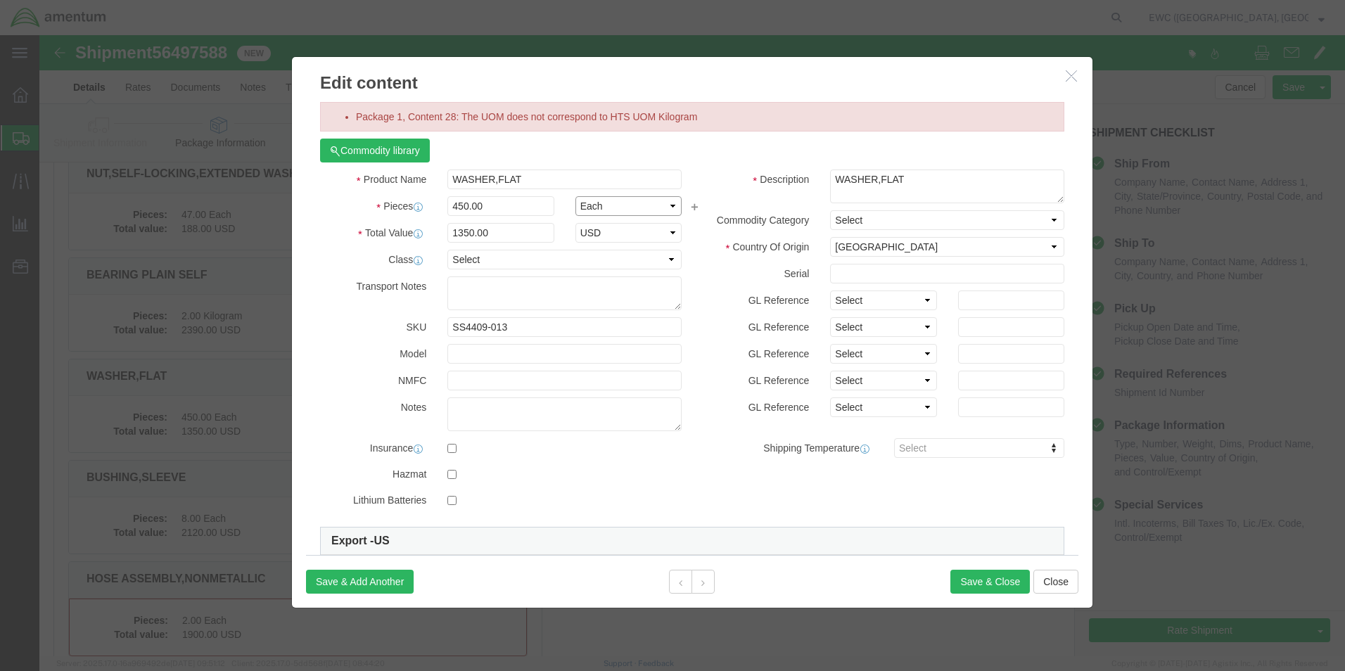
click select "Select Bag Barrels 100Board Feet Bottle Box Blister Pack Carats Can Capsule Car…"
select select "KGS"
click select "Select Bag Barrels 100Board Feet Bottle Box Blister Pack Carats Can Capsule Car…"
click button "Save & Close"
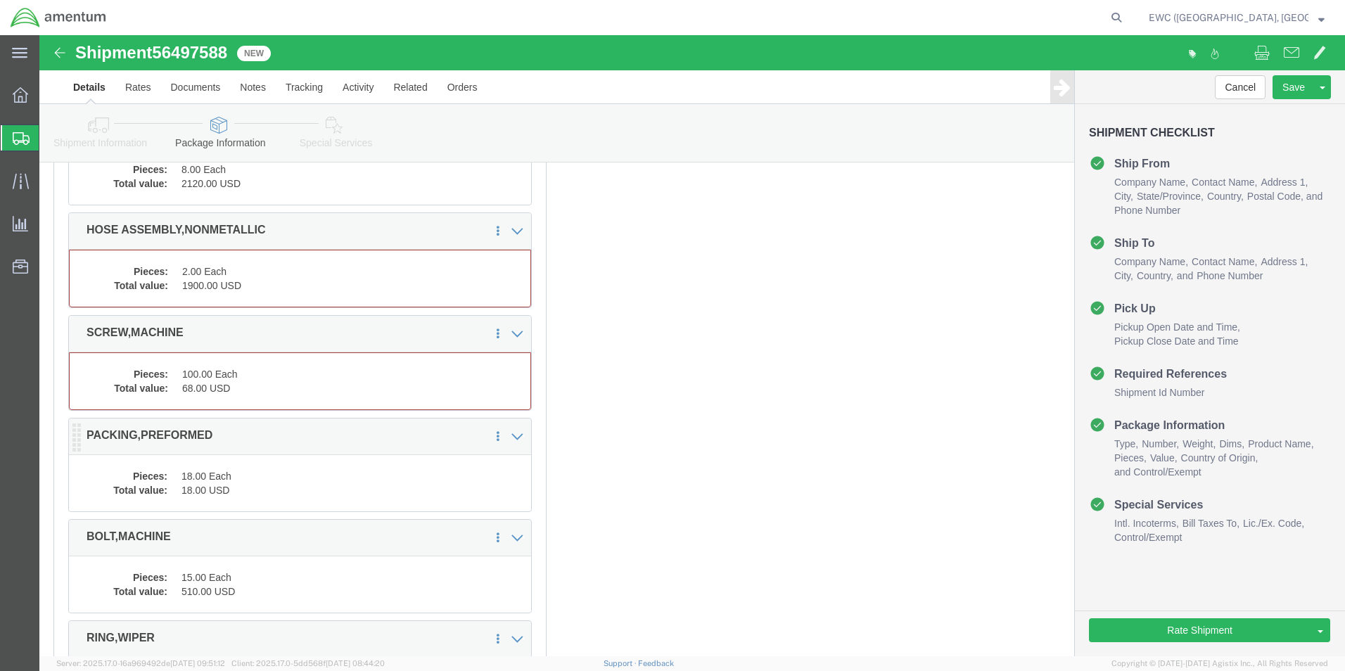
scroll to position [3474, 0]
click dd "2.00 Each"
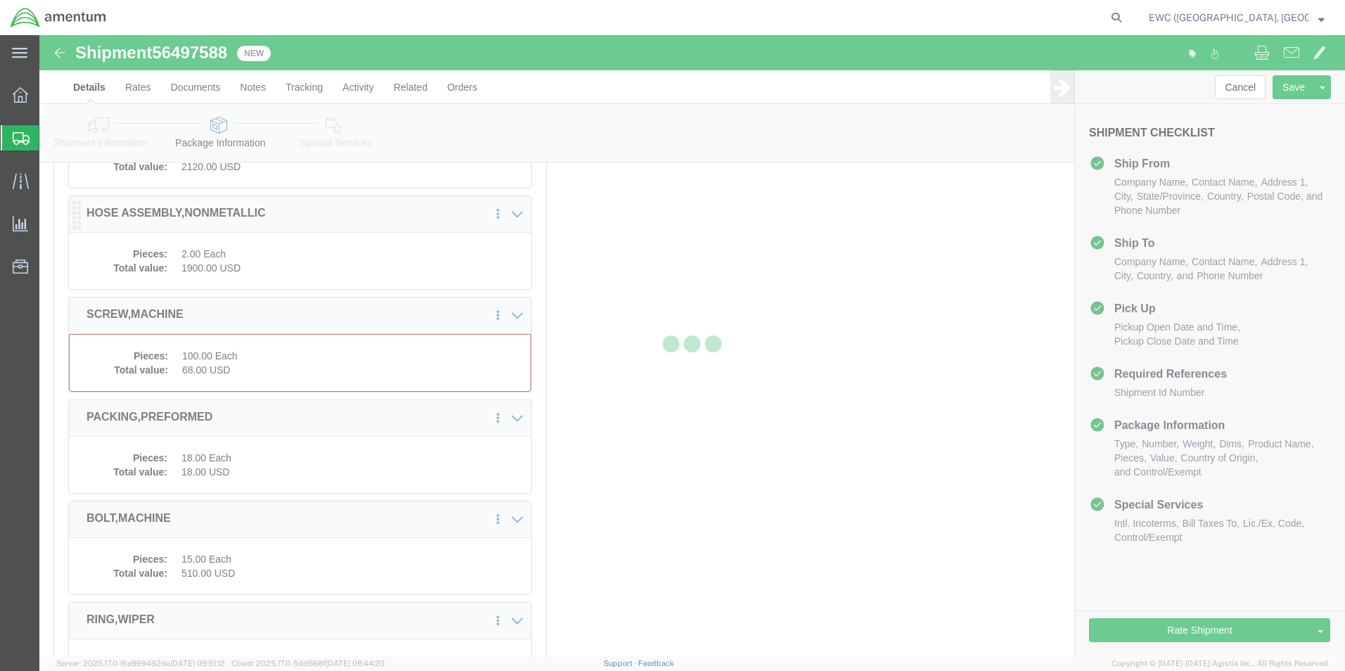
scroll to position [3460, 0]
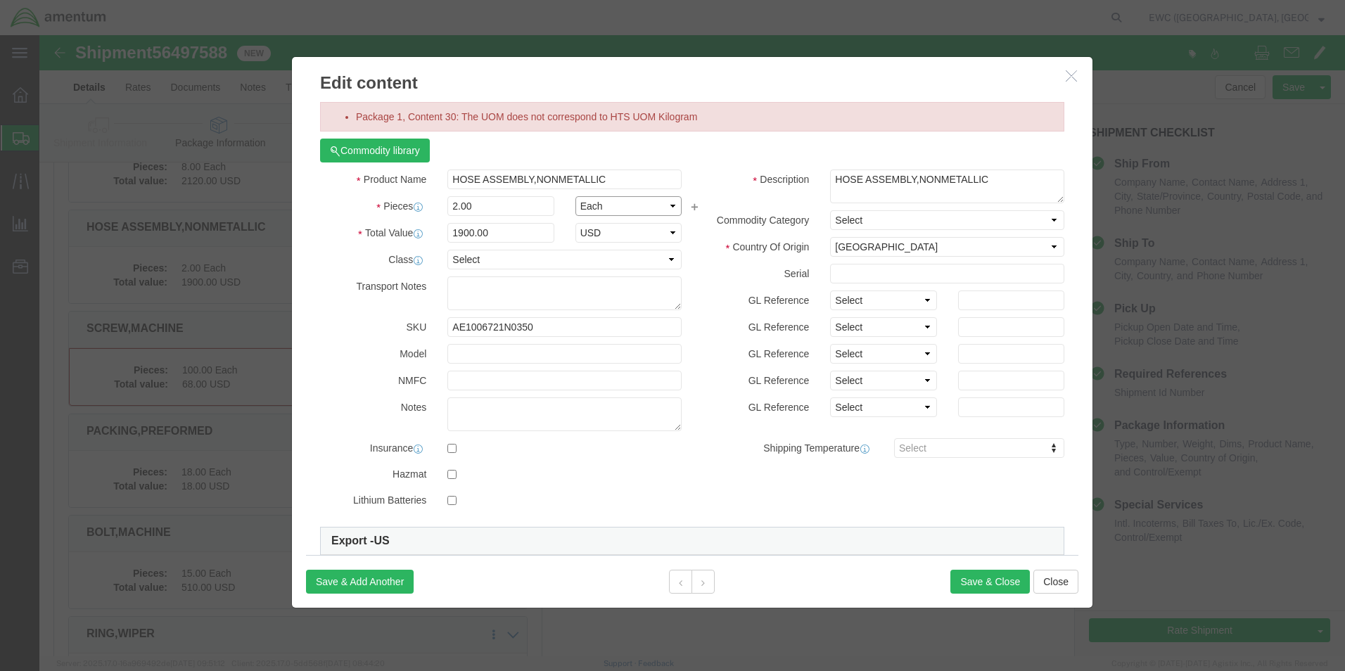
click select "Select Bag Barrels 100Board Feet Bottle Box Blister Pack Carats Can Capsule Car…"
select select "KGS"
click select "Select Bag Barrels 100Board Feet Bottle Box Blister Pack Carats Can Capsule Car…"
click button "Save & Close"
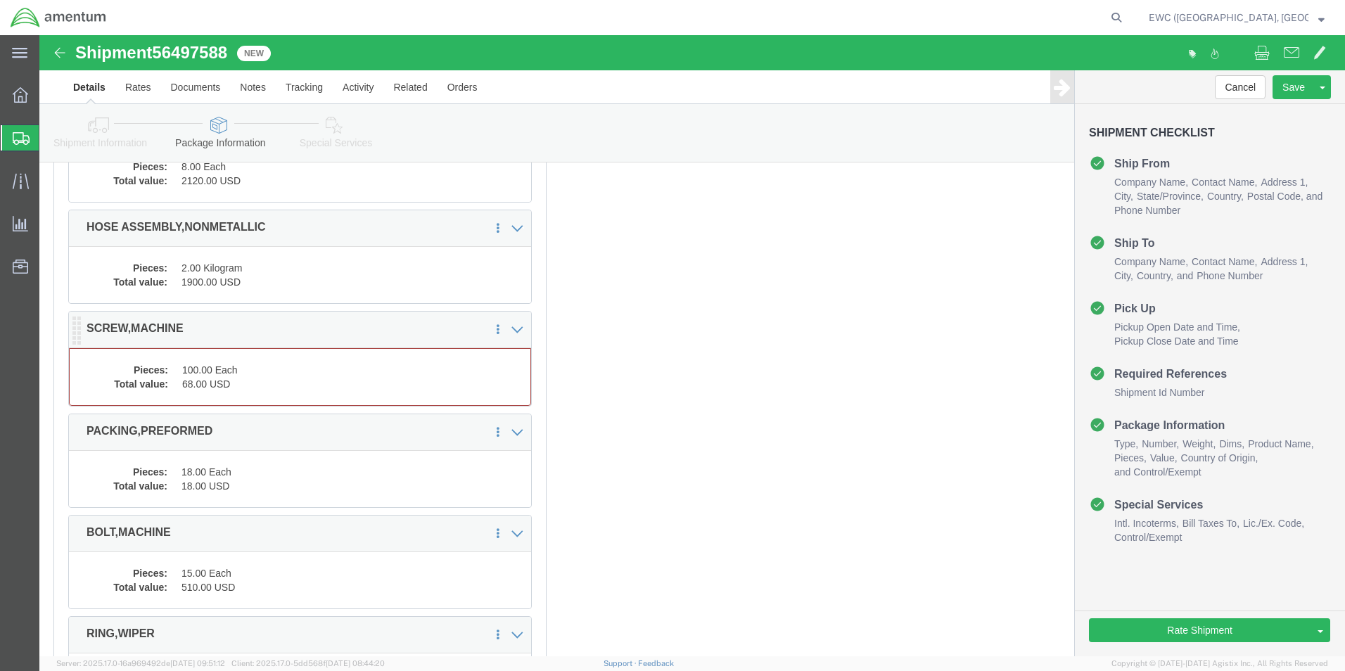
click dd "68.00 USD"
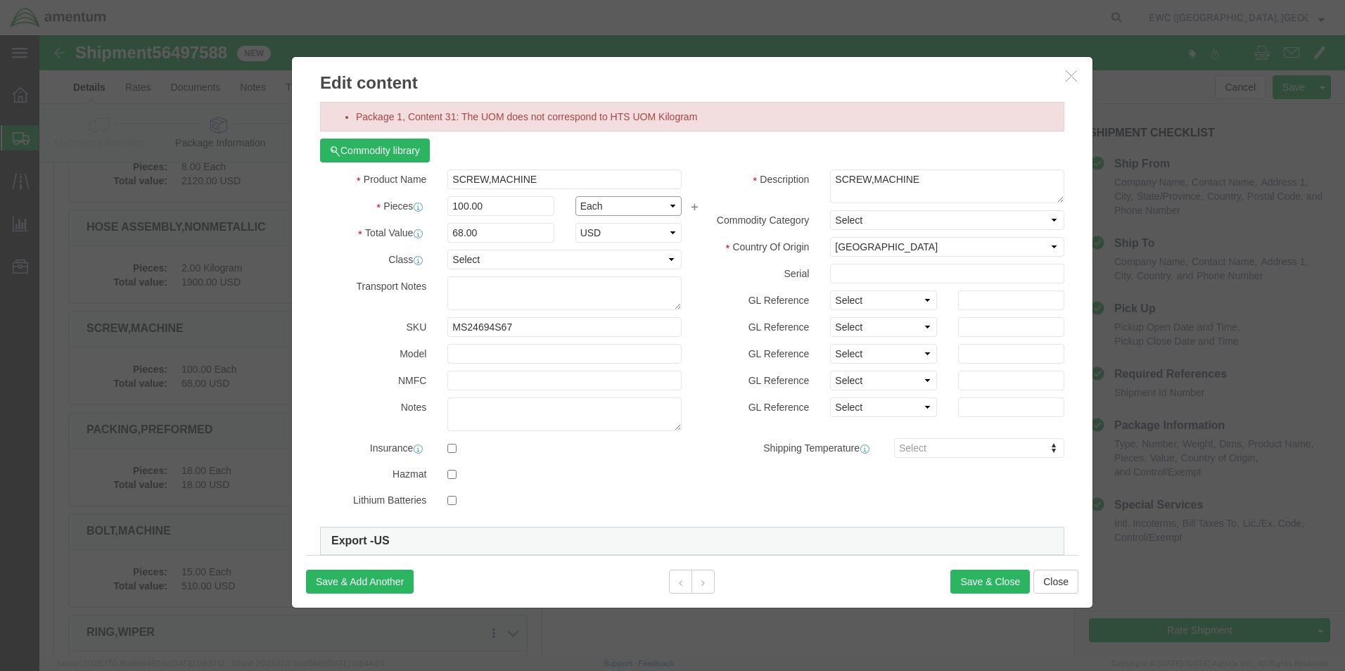
click select "Select Bag Barrels 100Board Feet Bottle Box Blister Pack Carats Can Capsule Car…"
select select "KGS"
click select "Select Bag Barrels 100Board Feet Bottle Box Blister Pack Carats Can Capsule Car…"
click button "Save & Close"
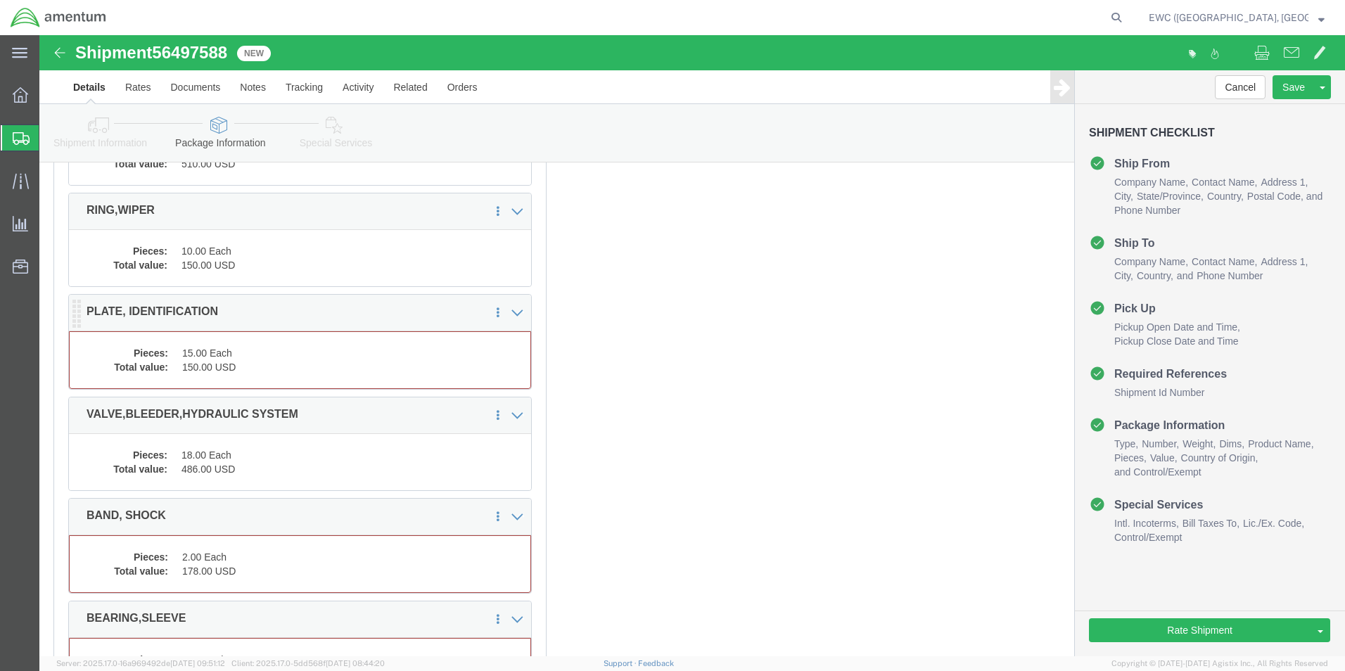
click dd "15.00 Each"
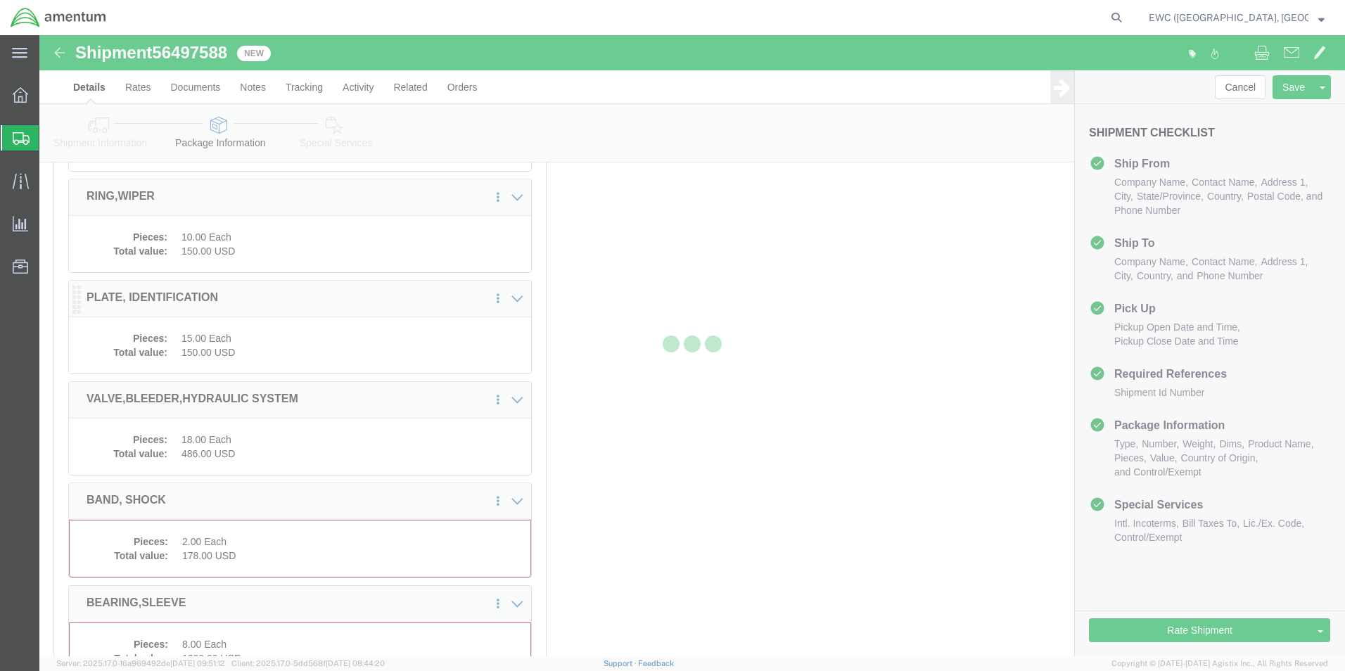
scroll to position [3854, 0]
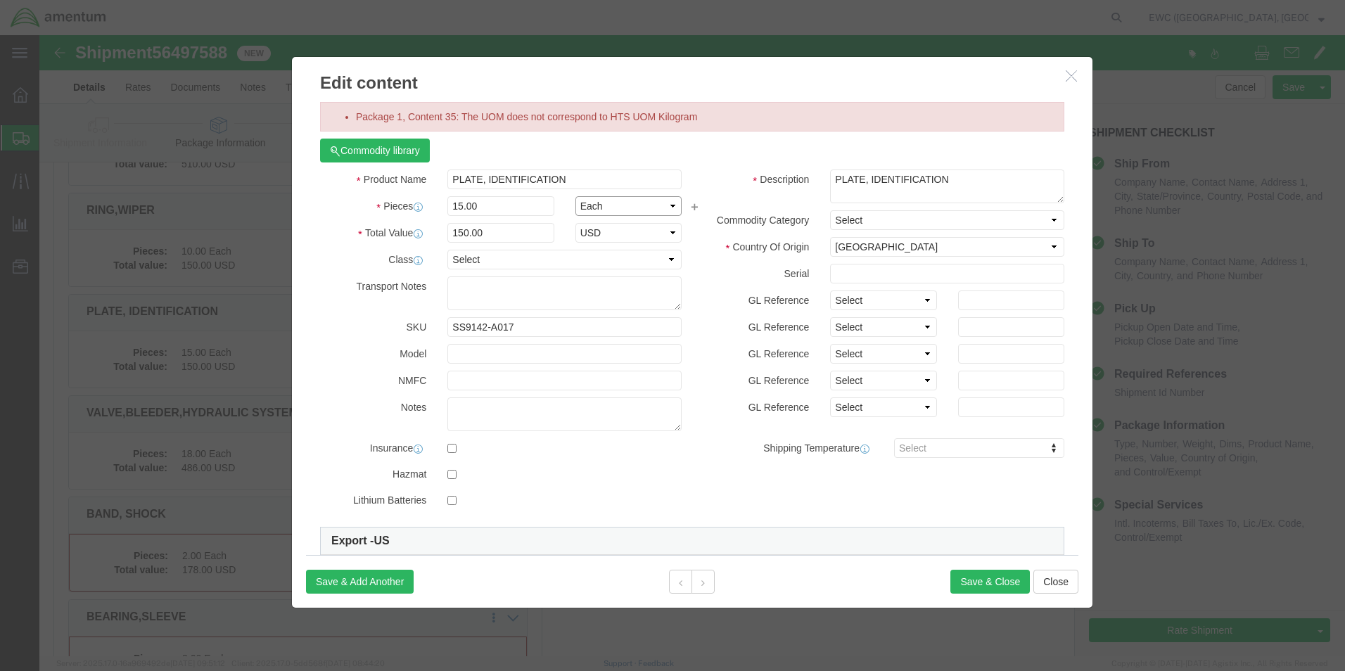
click select "Select Bag Barrels 100Board Feet Bottle Box Blister Pack Carats Can Capsule Car…"
select select "KGS"
click select "Select Bag Barrels 100Board Feet Bottle Box Blister Pack Carats Can Capsule Car…"
click button "Save & Close"
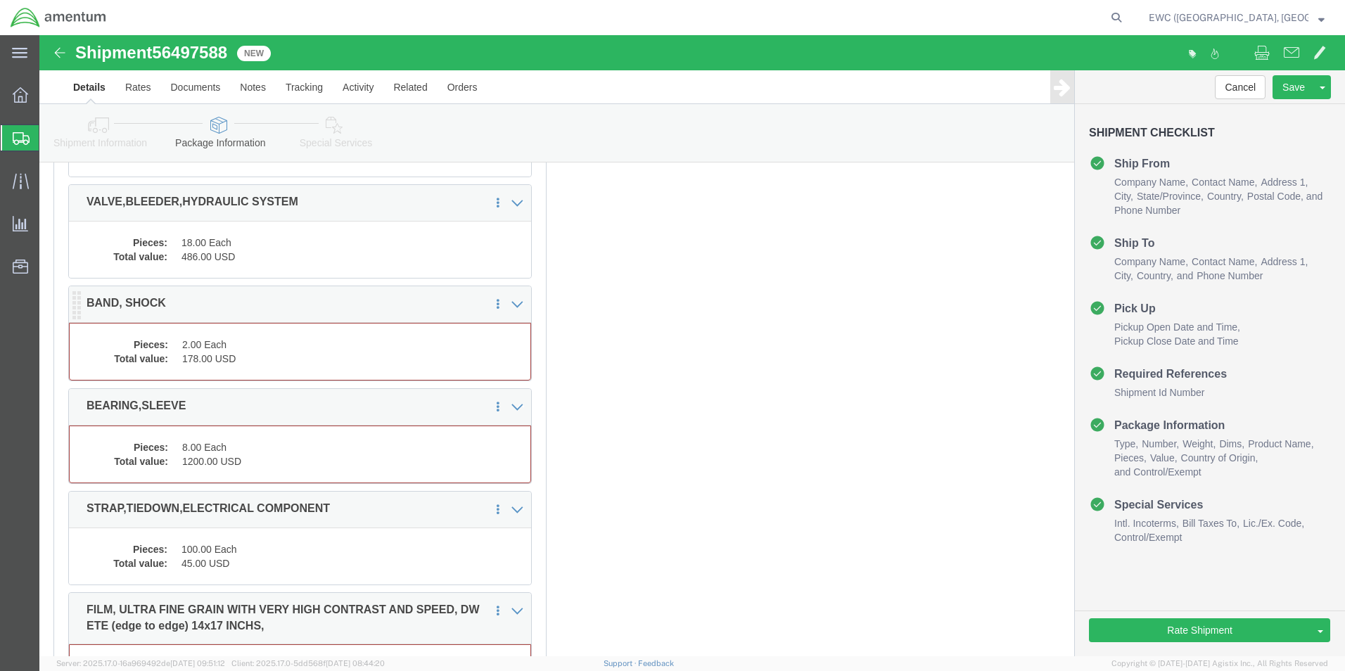
click dd "178.00 USD"
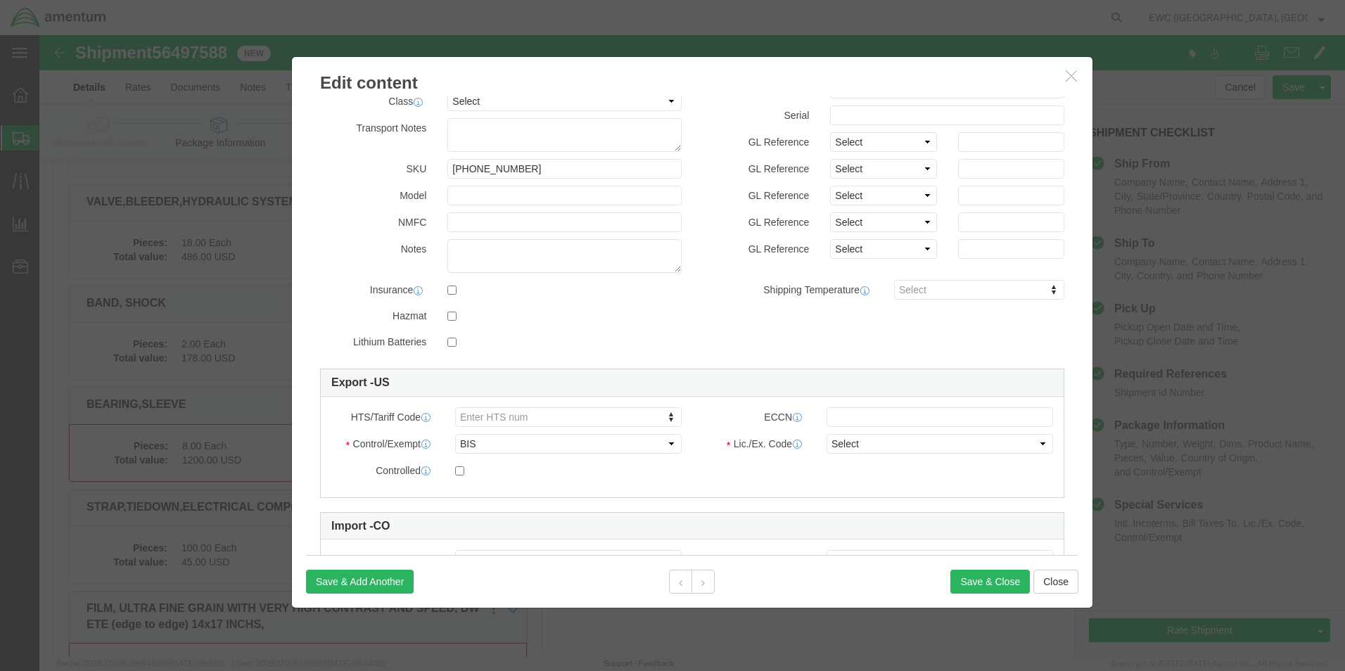
scroll to position [211, 0]
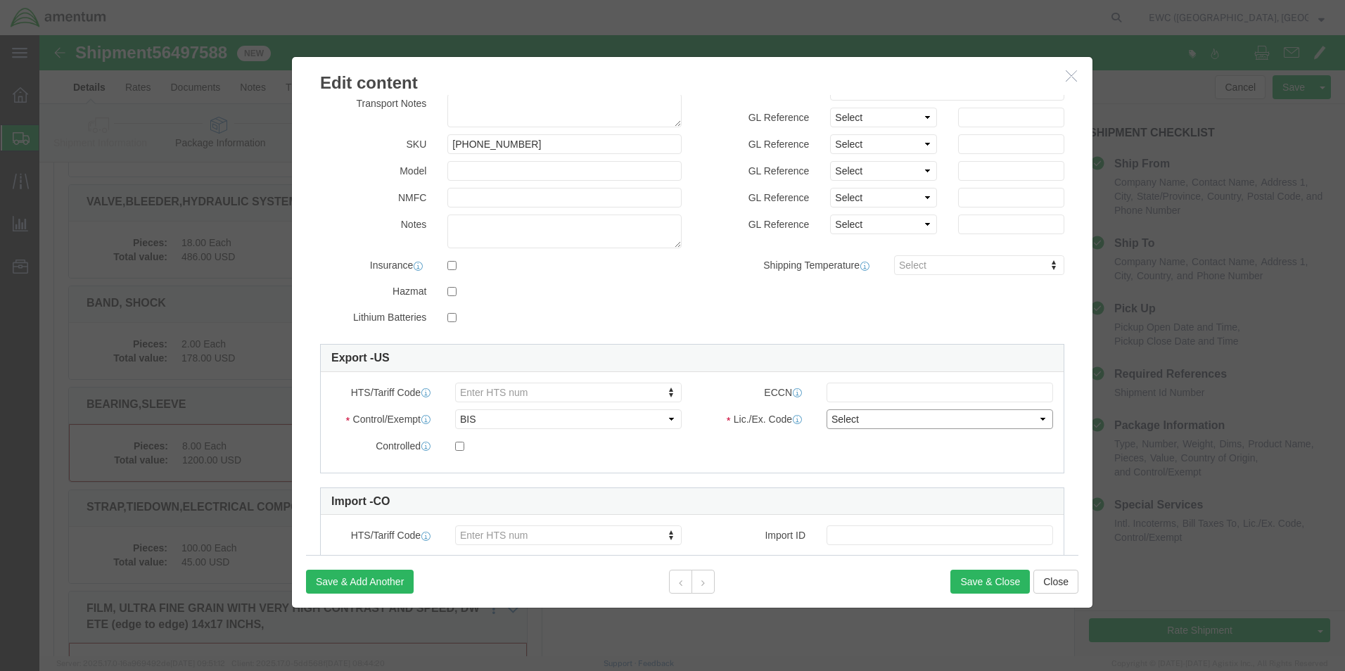
click select "Select AGR-Agricultural APP-Computers APR-Additional Permissive Exports AVS-Air…"
select select "NLR"
click select "Select AGR-Agricultural APP-Computers APR-Additional Permissive Exports AVS-Air…"
click div
click input "text"
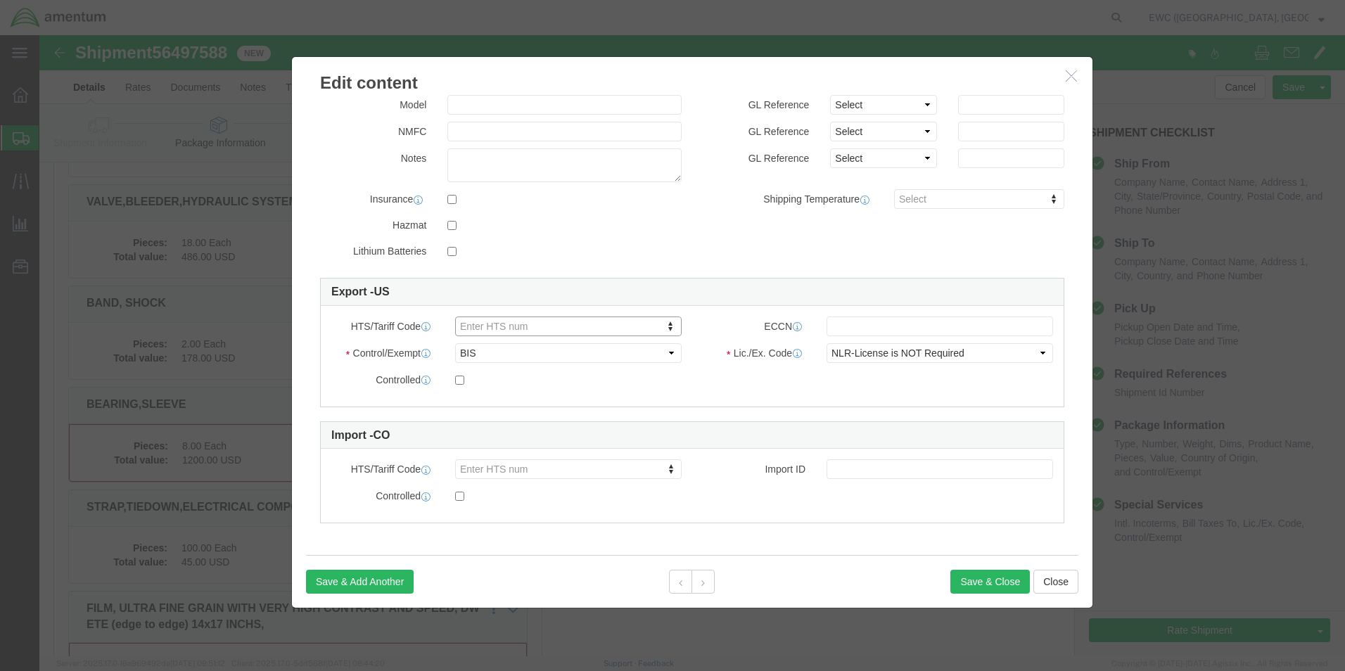
scroll to position [4093, 0]
click button "Save & Close"
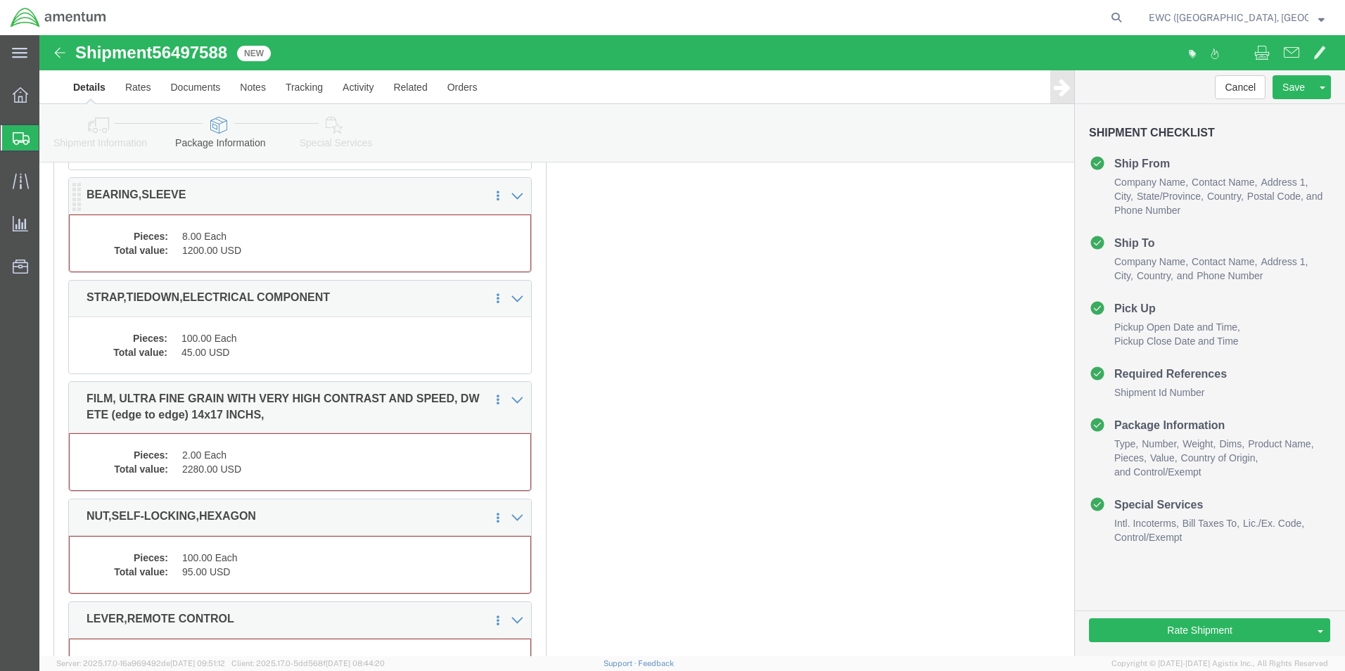
scroll to position [4234, 0]
click dd "8.00 Each"
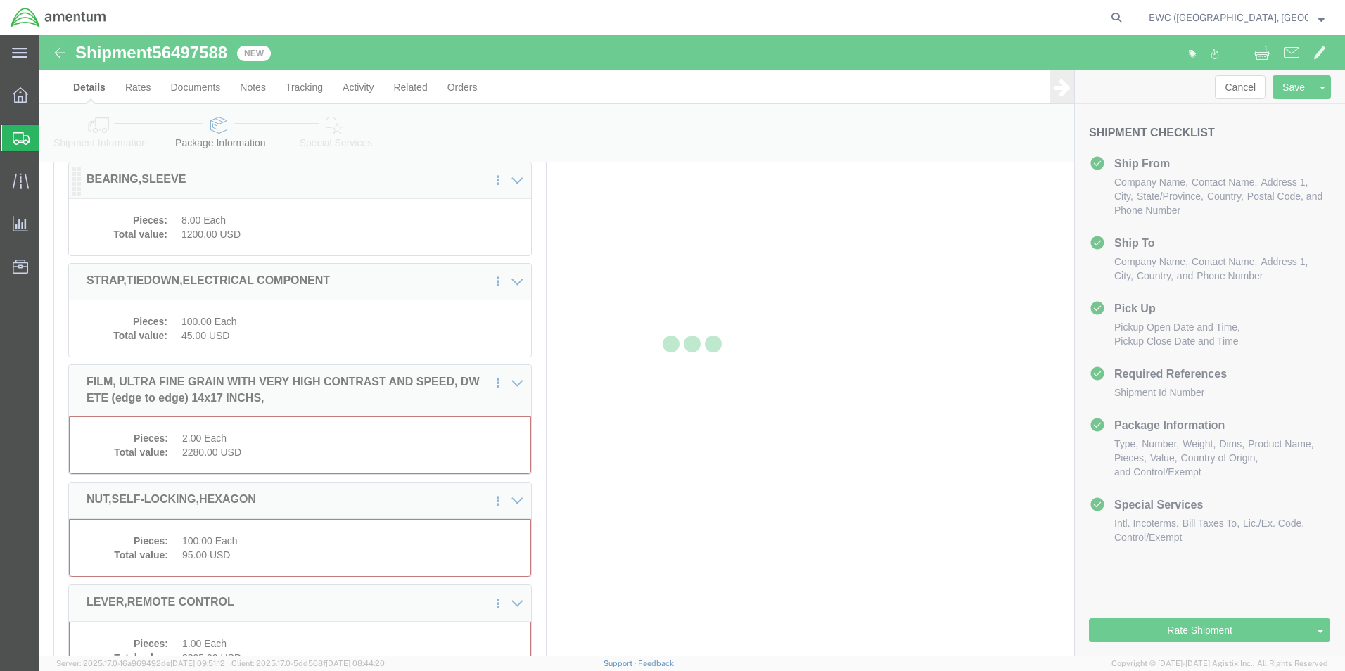
scroll to position [4220, 0]
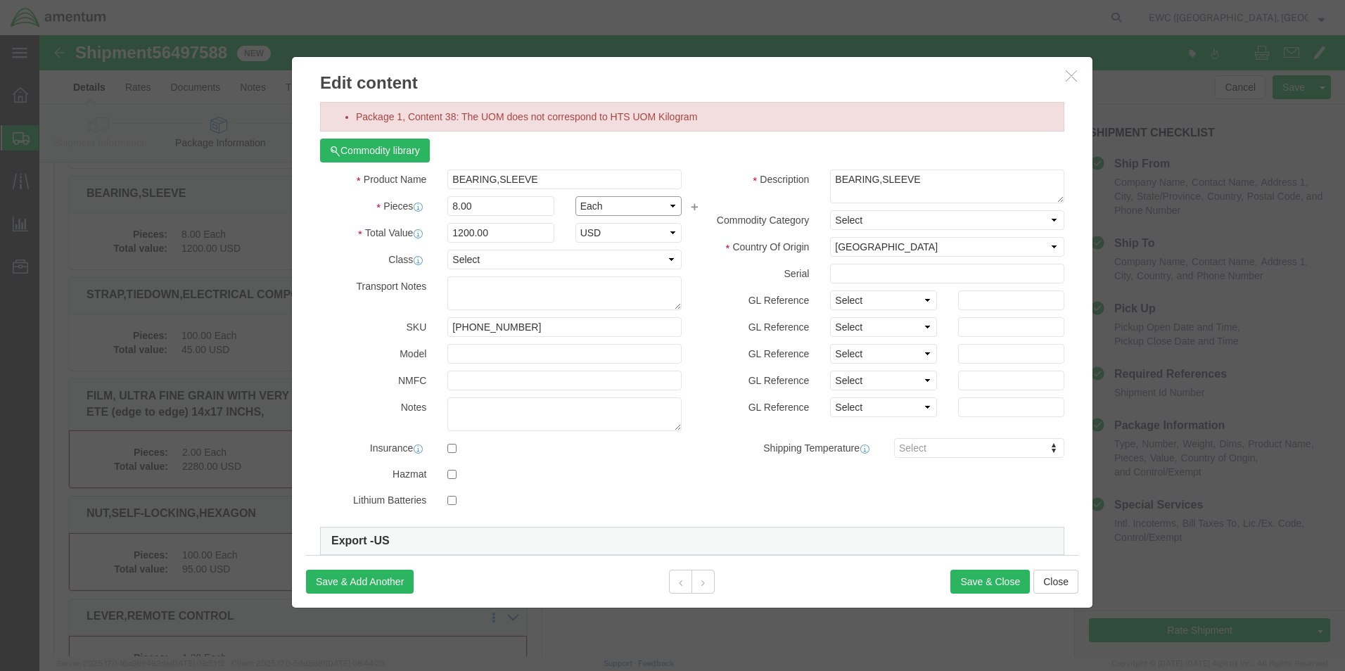
click select "Select Bag Barrels 100Board Feet Bottle Box Blister Pack Carats Can Capsule Car…"
select select "KGS"
click select "Select Bag Barrels 100Board Feet Bottle Box Blister Pack Carats Can Capsule Car…"
click button "Save & Close"
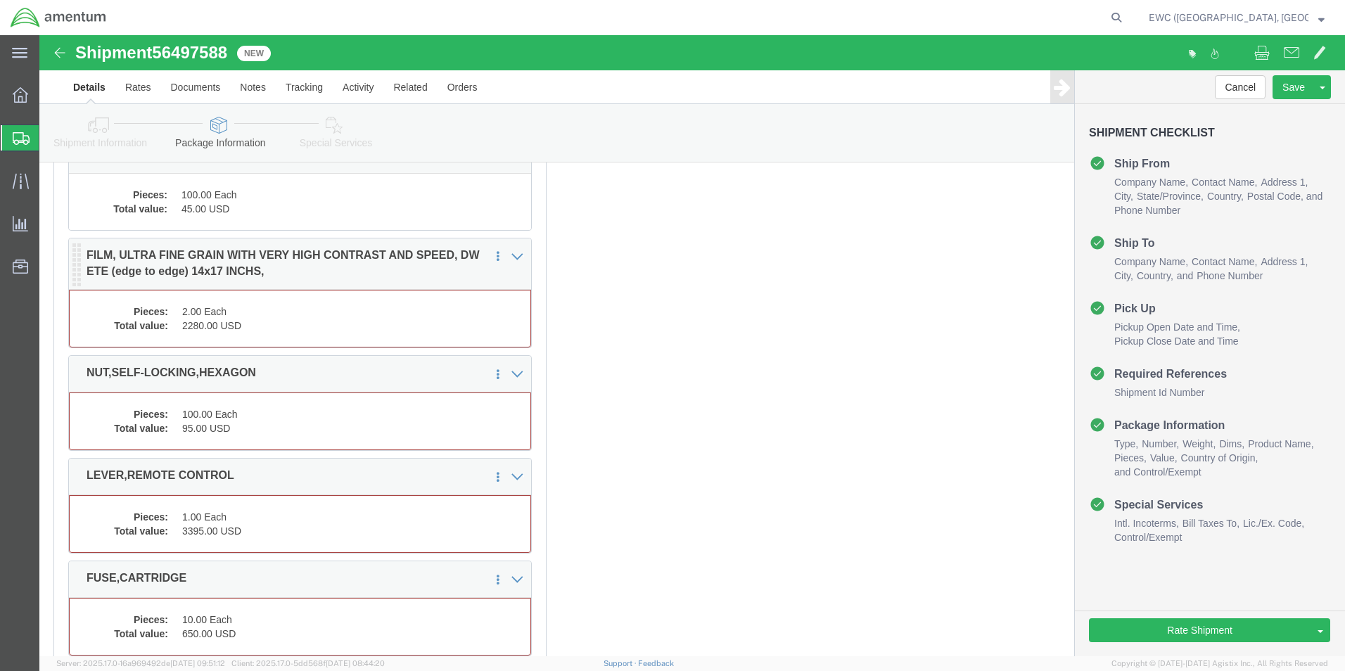
click dd "2280.00 USD"
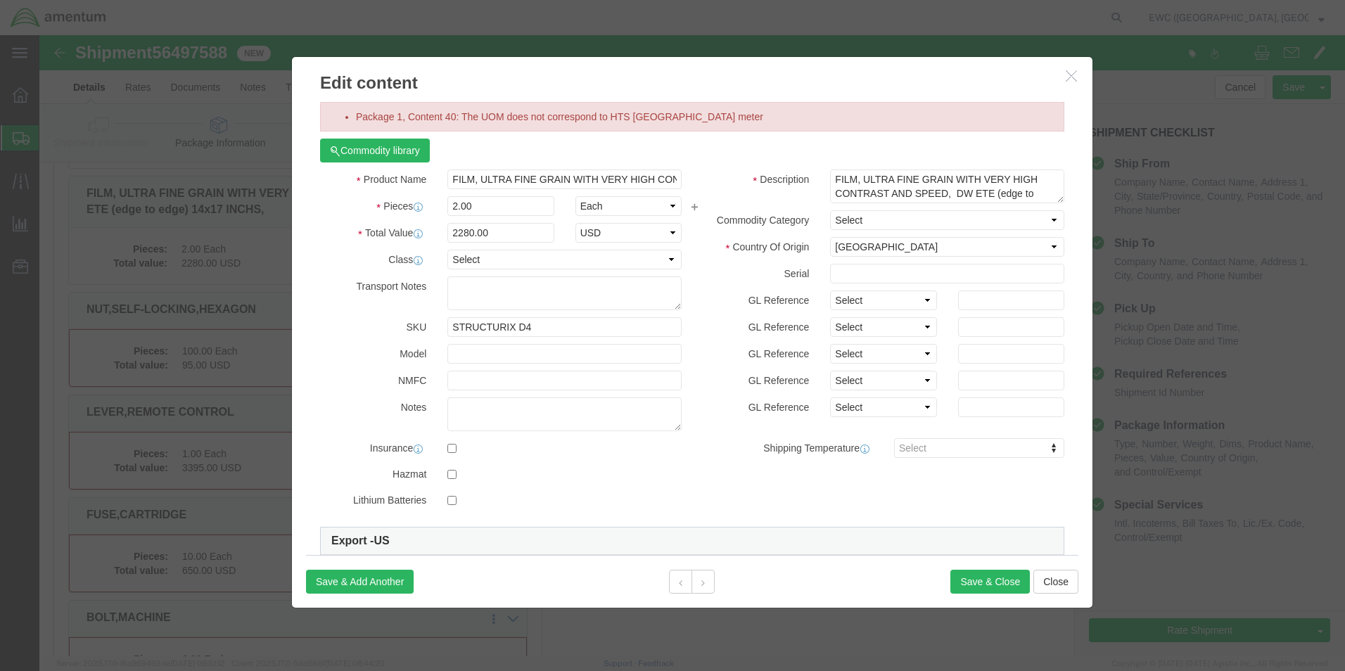
scroll to position [4417, 0]
click select "Select Bag Barrels 100Board Feet Bottle Box Blister Pack Carats Can Capsule Car…"
select select "M2"
click select "Select Bag Barrels 100Board Feet Bottle Box Blister Pack Carats Can Capsule Car…"
click button "Save & Close"
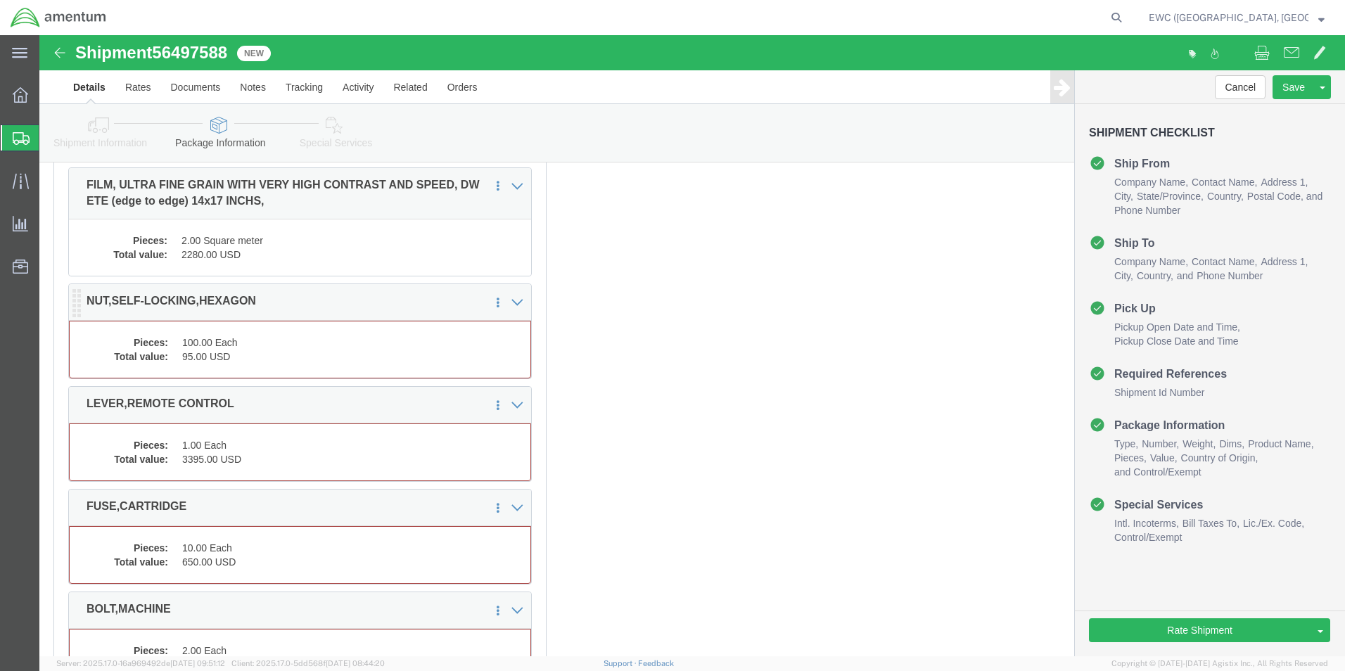
click dd "95.00 USD"
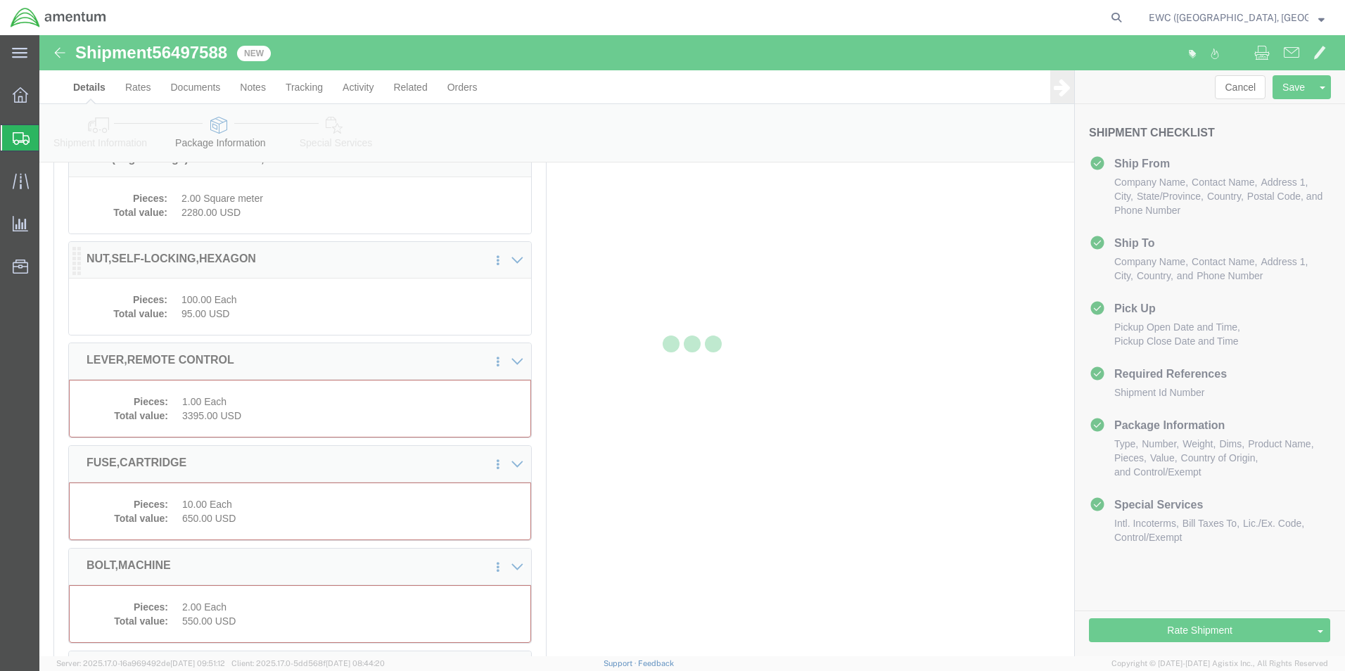
scroll to position [4374, 0]
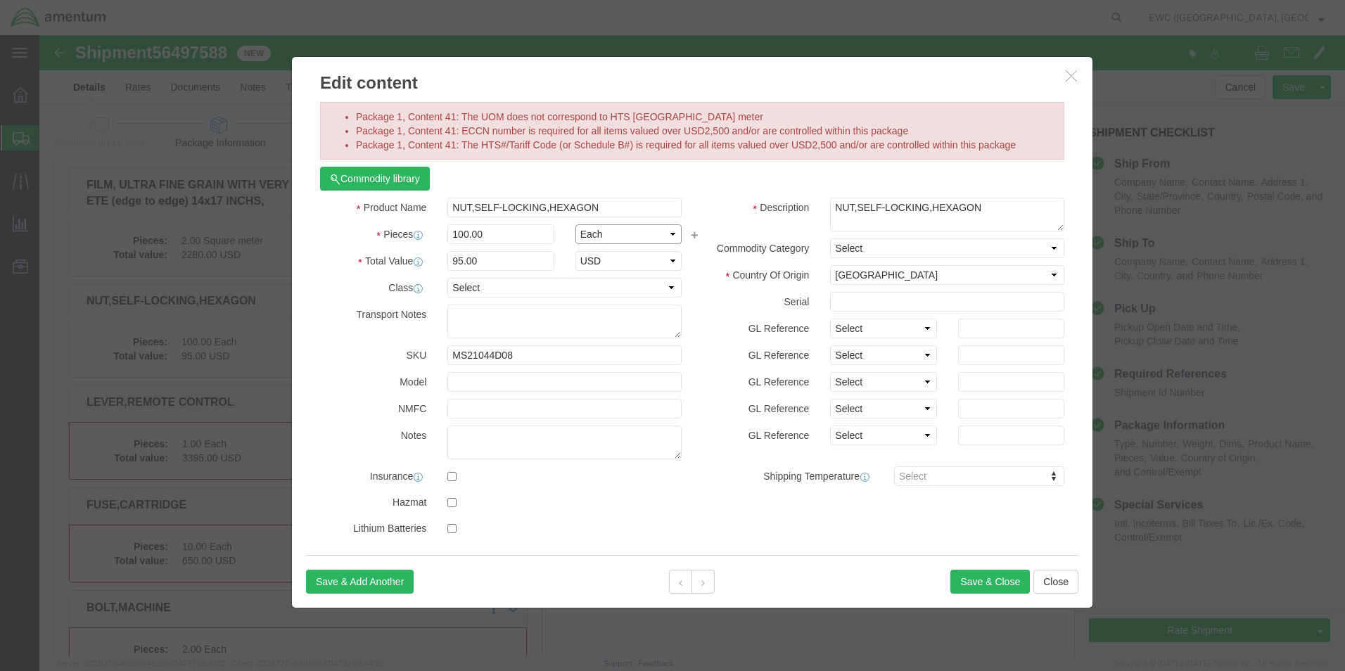
click select "Select Bag Barrels 100Board Feet Bottle Box Blister Pack Carats Can Capsule Car…"
select select "M2"
click select "Select Bag Barrels 100Board Feet Bottle Box Blister Pack Carats Can Capsule Car…"
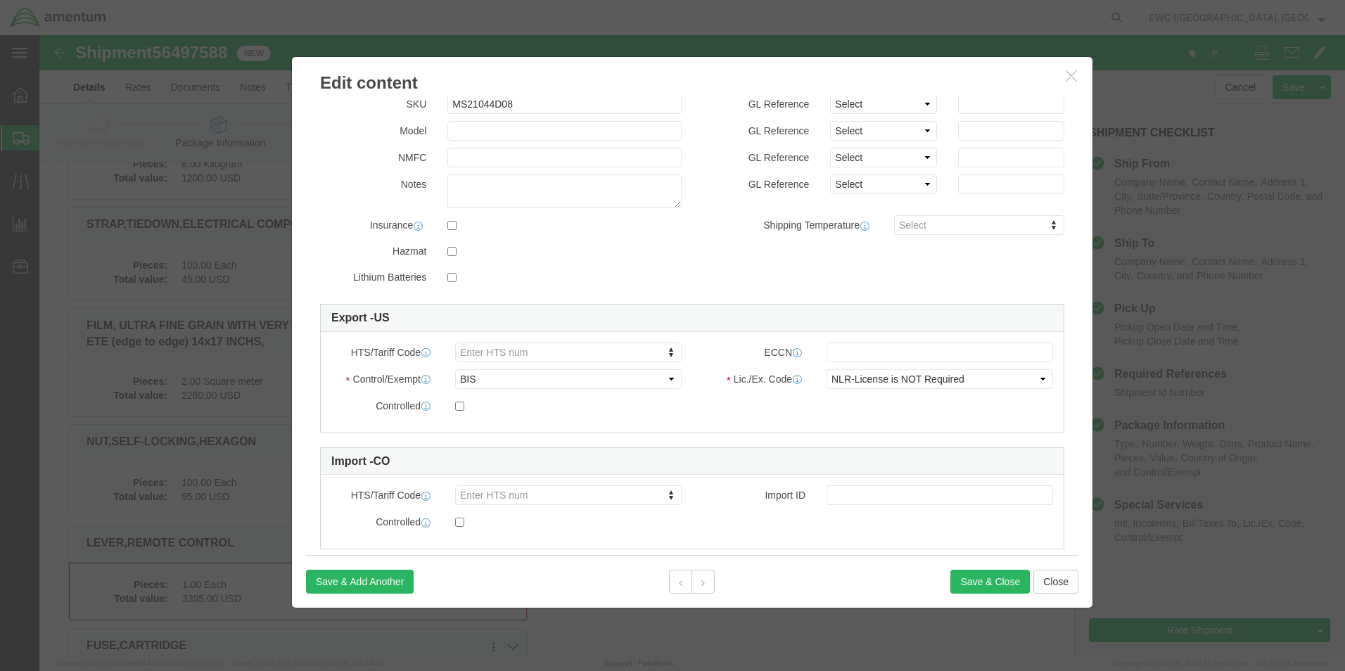
scroll to position [207, 0]
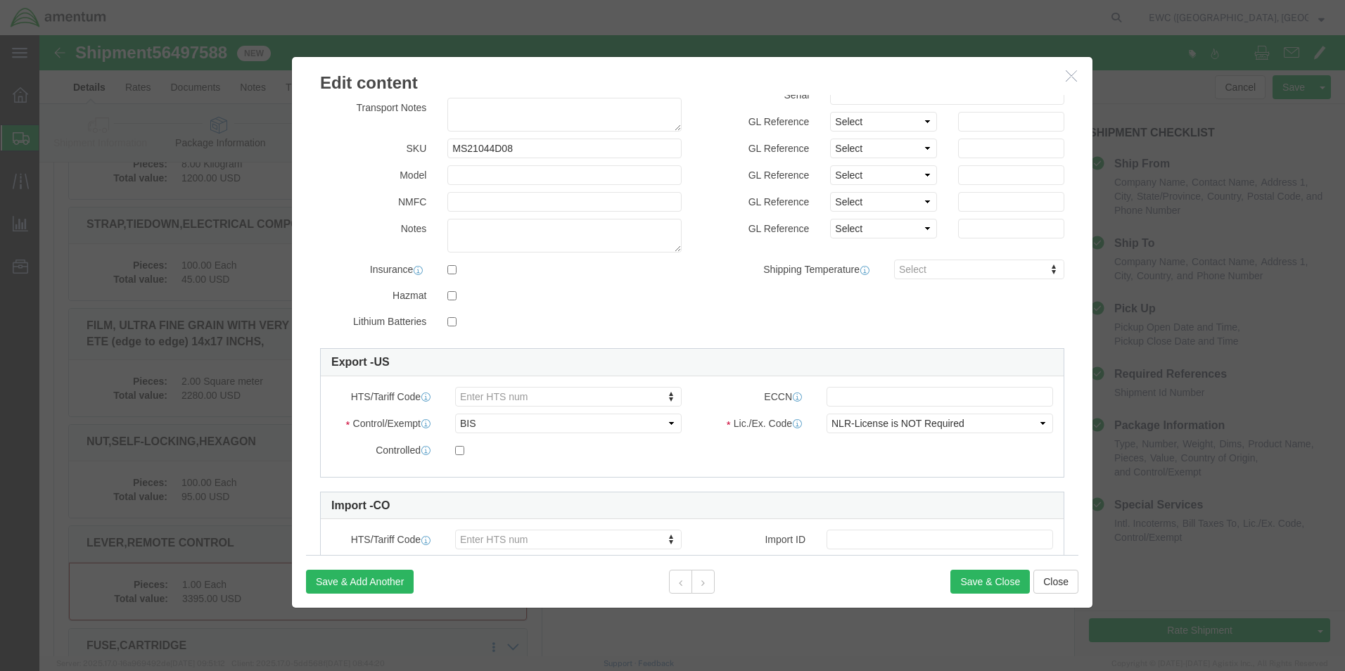
click label
click input "checkbox"
checkbox input "true"
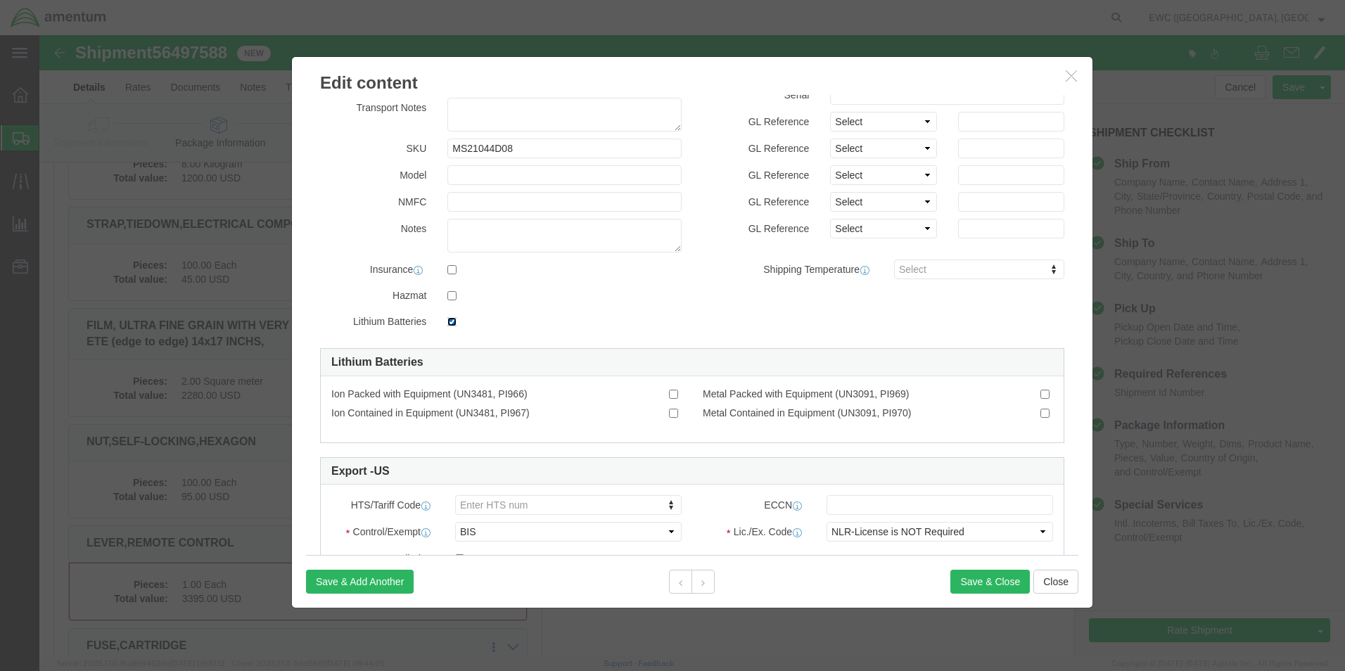
scroll to position [347, 0]
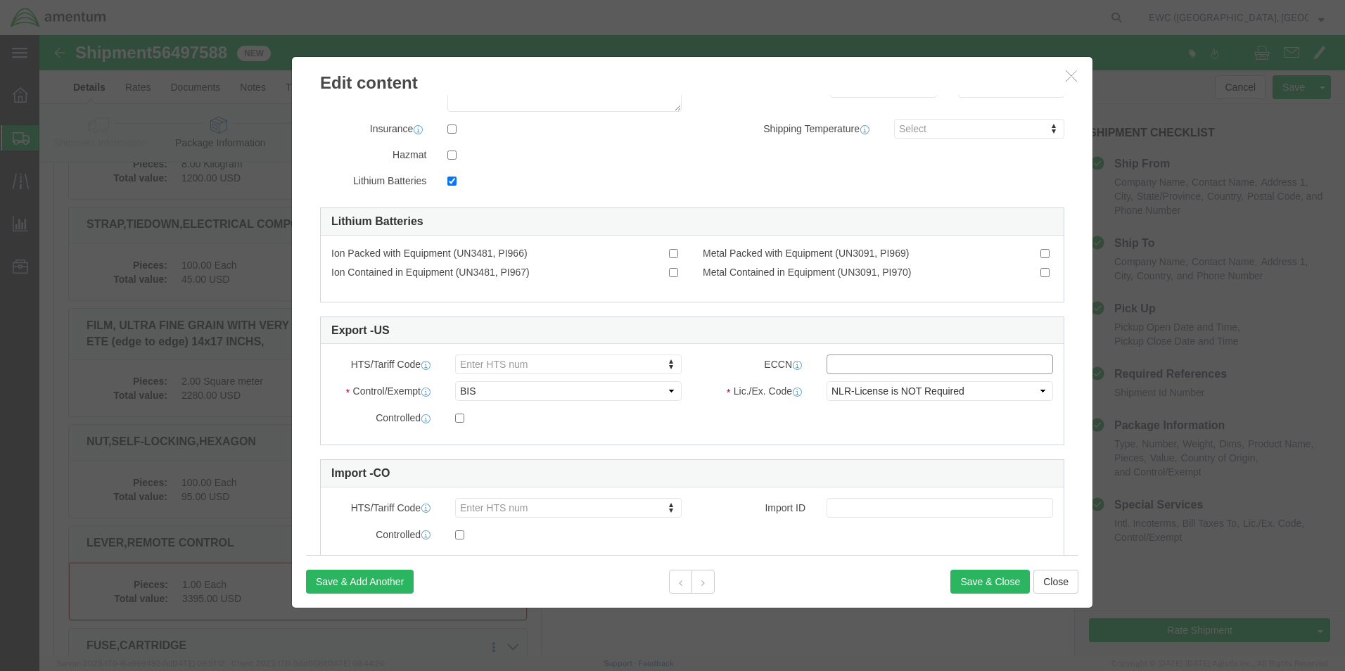
click input "text"
type input "9a610"
click div "Controlled"
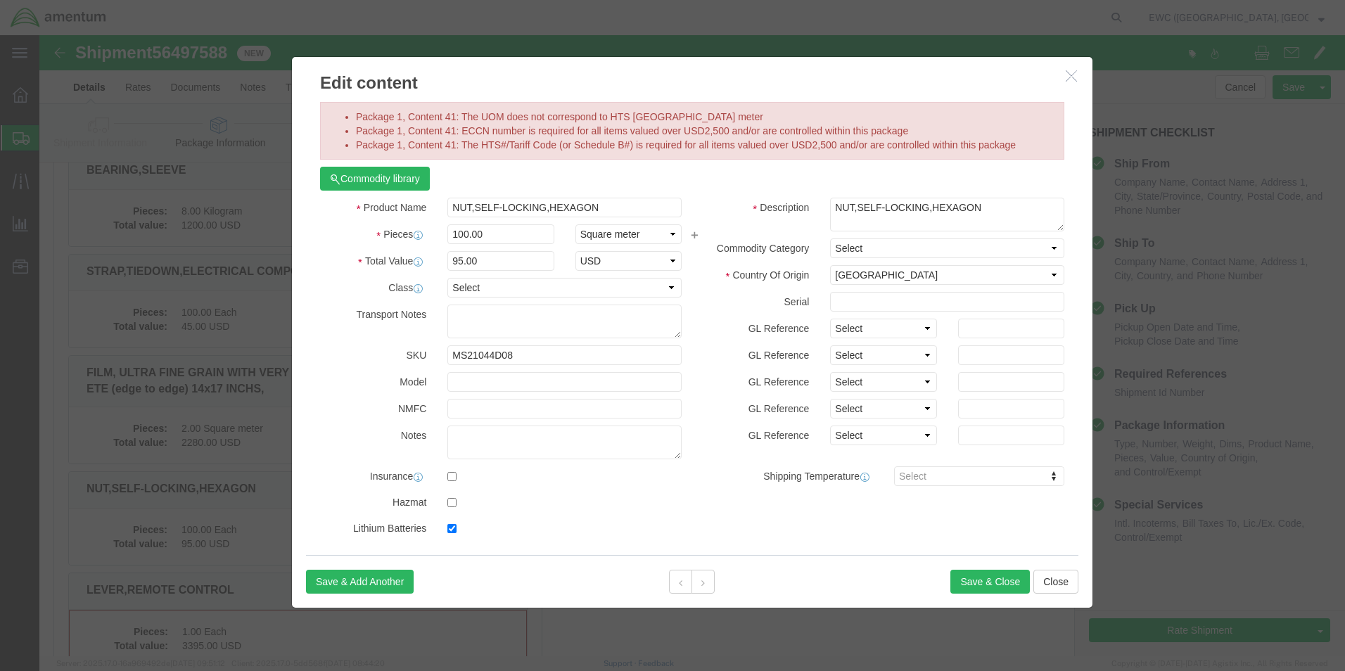
scroll to position [4093, 0]
click button "Save & Close"
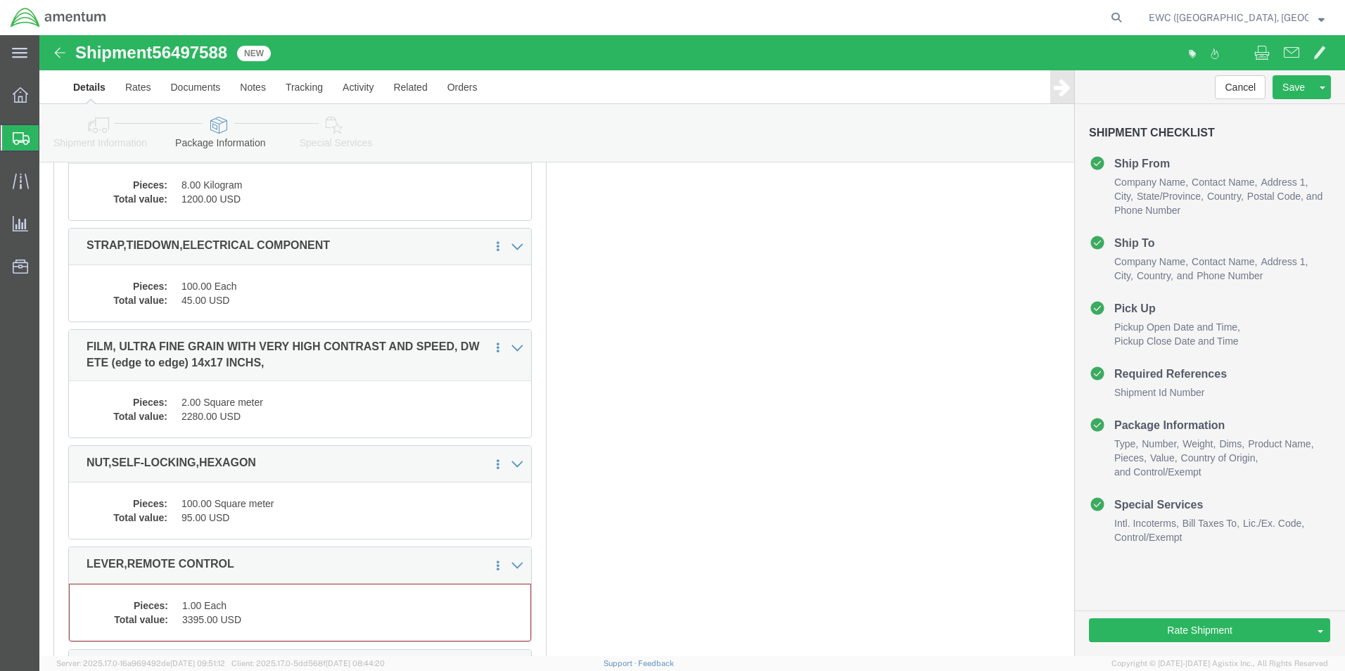
scroll to position [4234, 0]
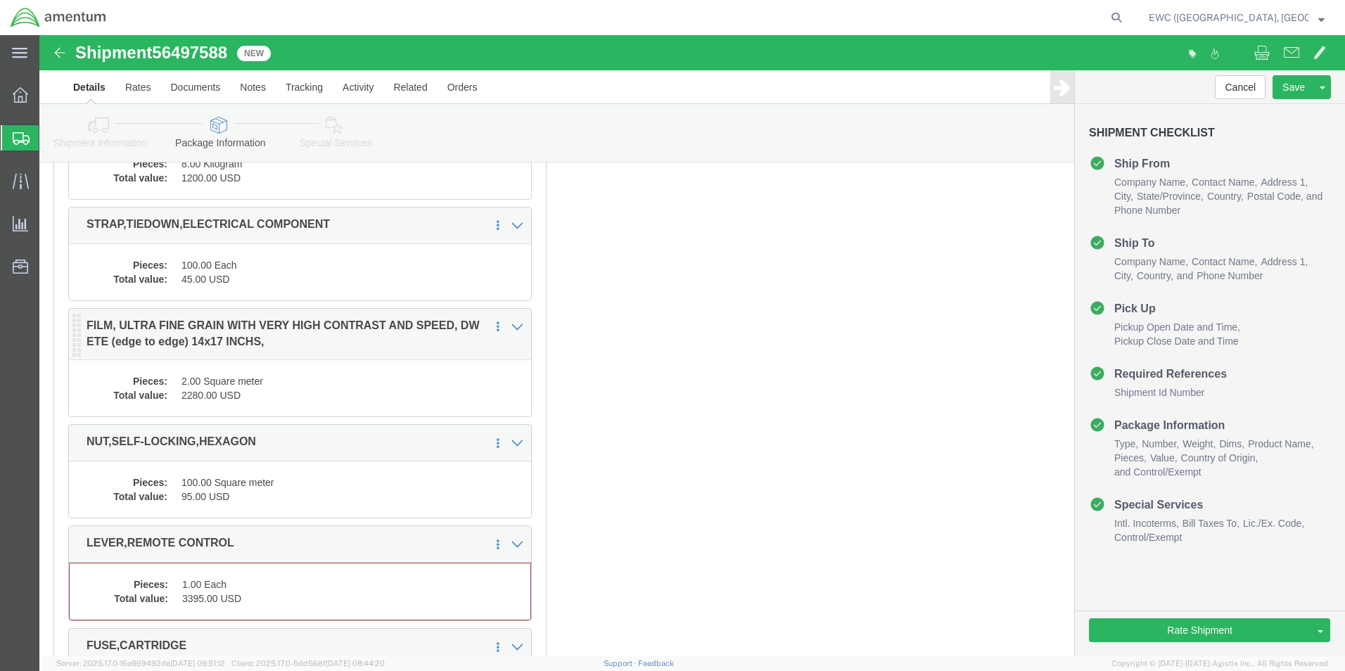
click p "FILM, ULTRA FINE GRAIN WITH VERY HIGH CONTRAST AND SPEED, DW ETE (edge to edge)…"
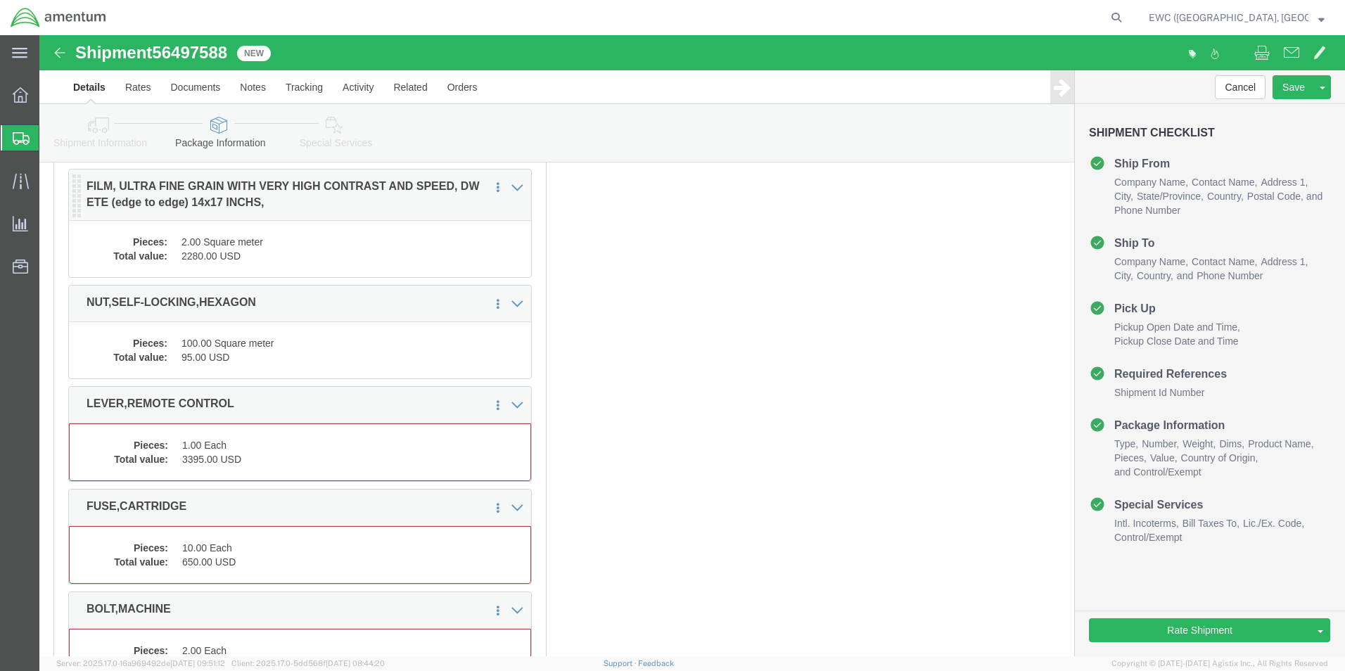
scroll to position [4374, 0]
click dd "1.00 Each"
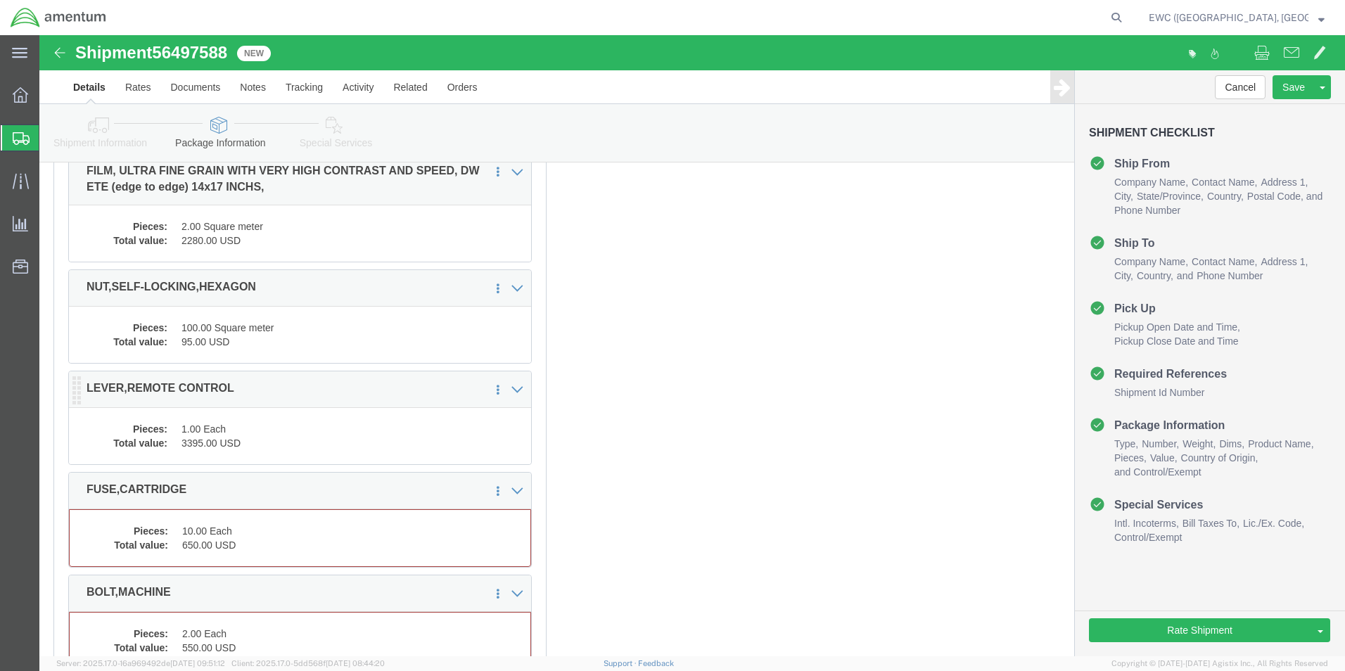
scroll to position [4360, 0]
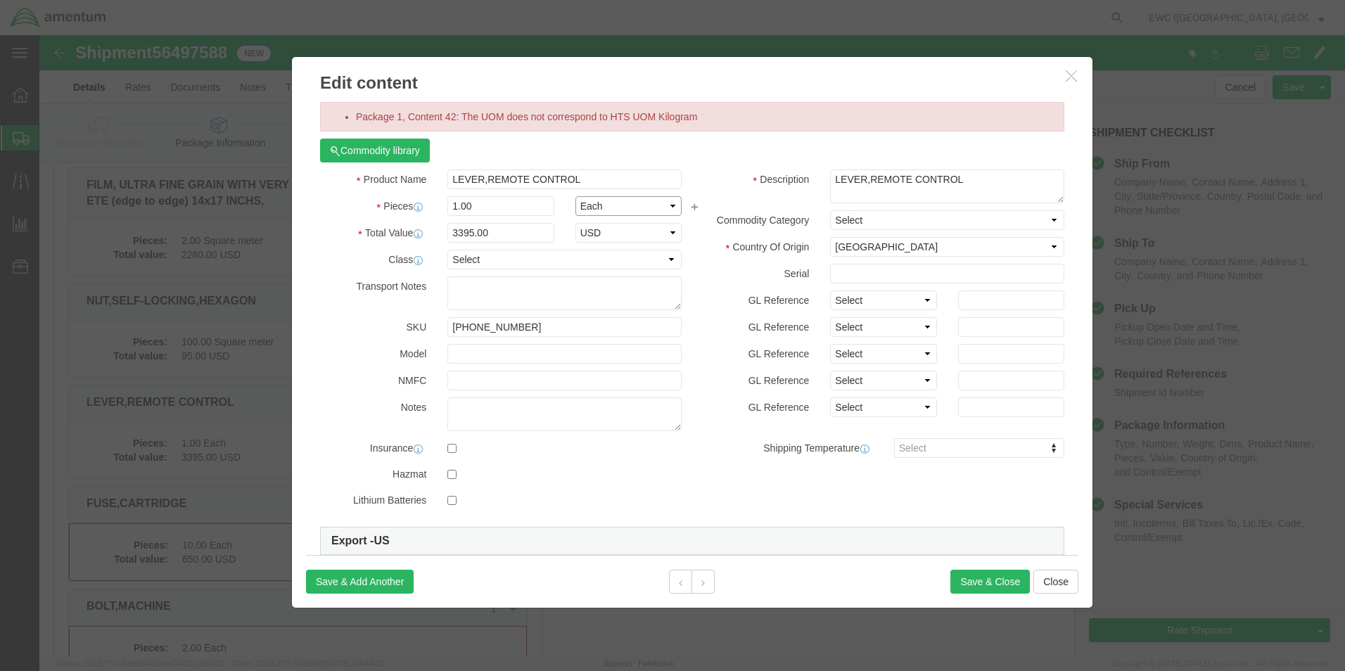
click select "Select Bag Barrels 100Board Feet Bottle Box Blister Pack Carats Can Capsule Car…"
select select "KGS"
click select "Select Bag Barrels 100Board Feet Bottle Box Blister Pack Carats Can Capsule Car…"
click button "Save & Close"
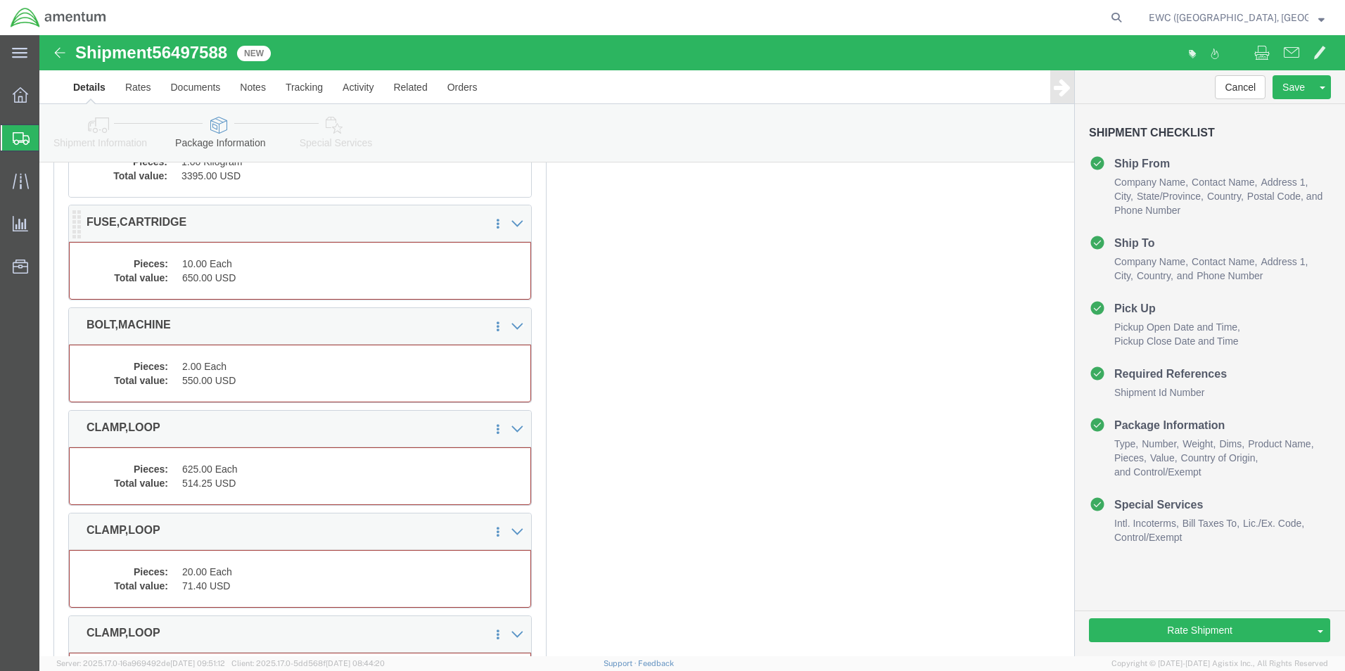
click dd "10.00 Each"
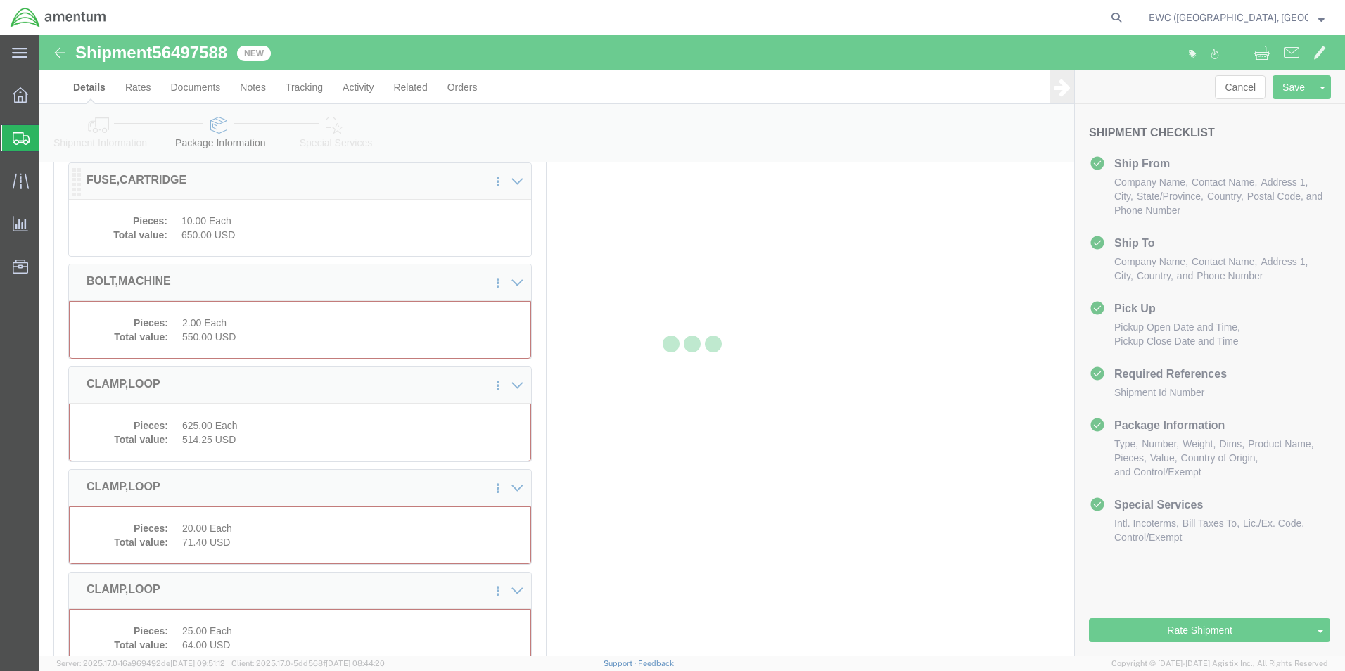
scroll to position [4599, 0]
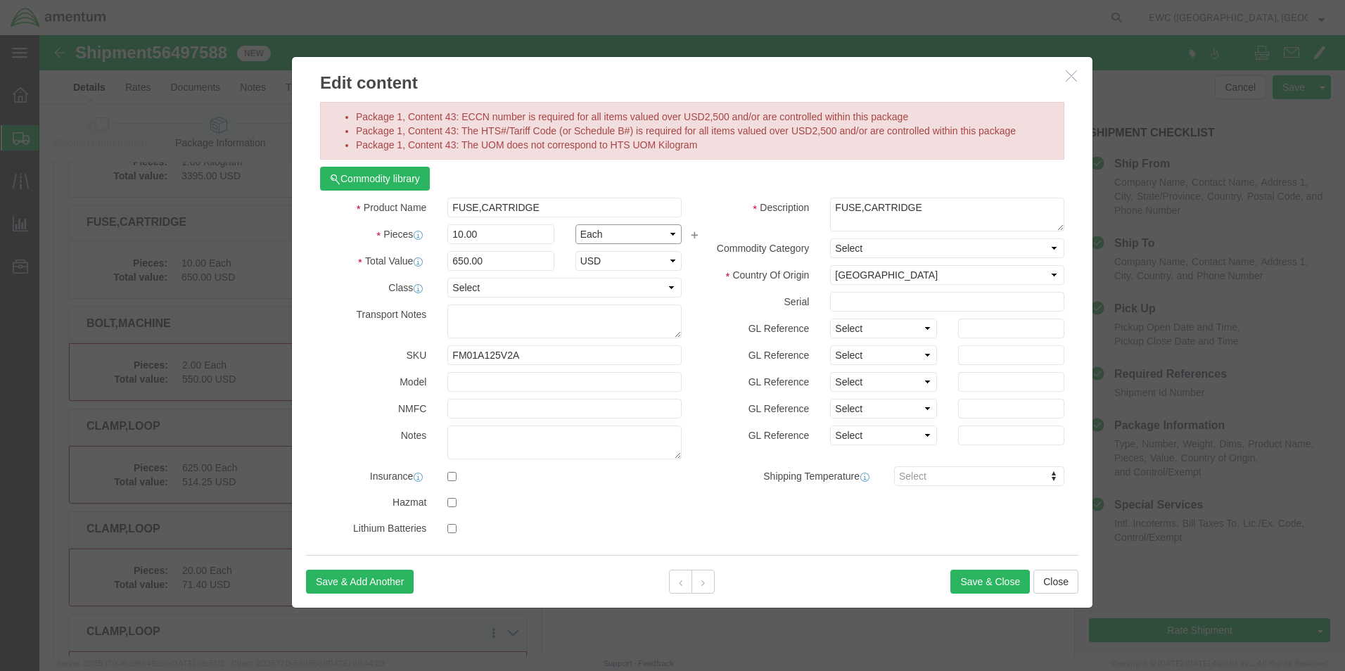
click select "Select Bag Barrels 100Board Feet Bottle Box Blister Pack Carats Can Capsule Car…"
select select "KGS"
click select "Select Bag Barrels 100Board Feet Bottle Box Blister Pack Carats Can Capsule Car…"
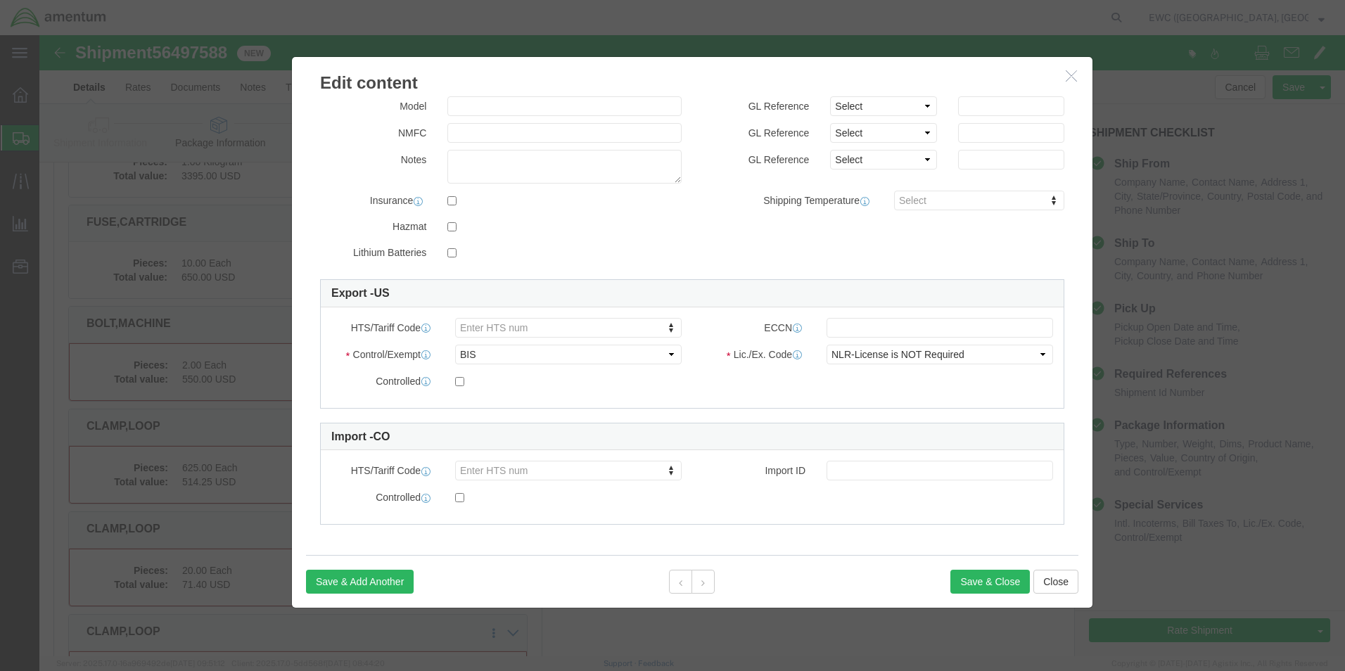
scroll to position [277, 0]
click input "text"
type input "9A610"
click div "Export - US HTS/Tariff Code Enter HTS num ECCN 9A610 Control/Exempt Select ATF …"
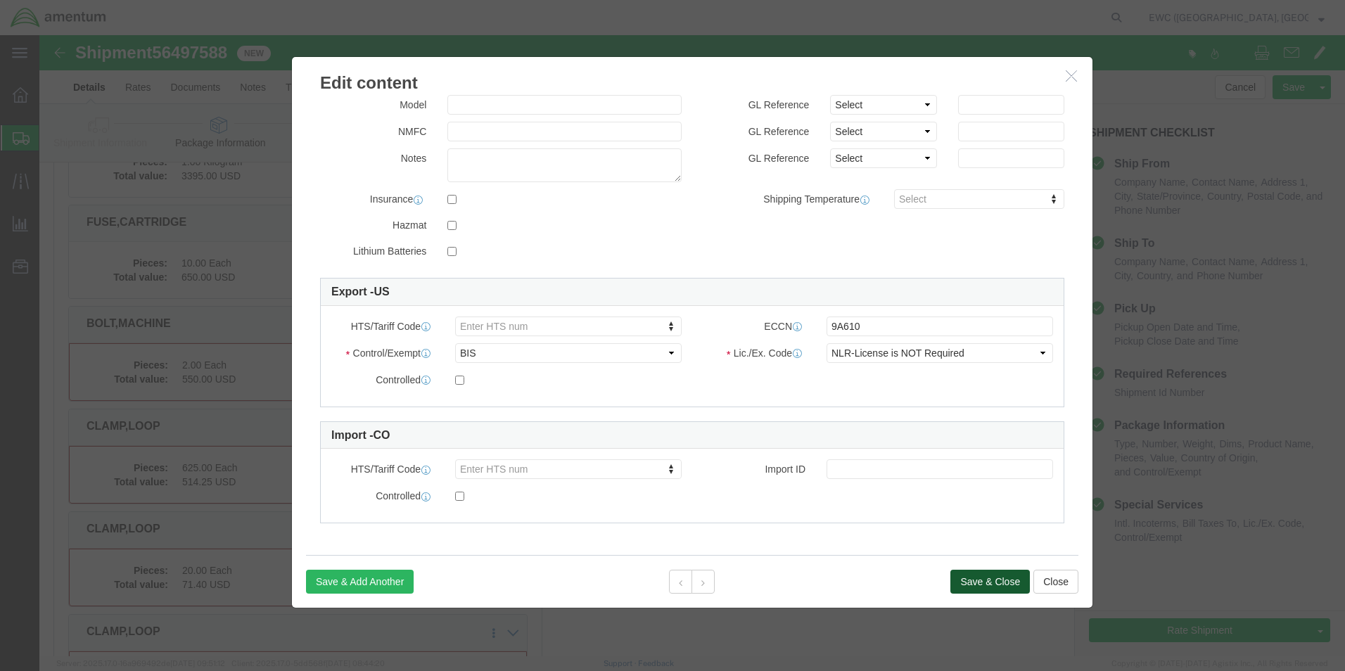
click button "Save & Close"
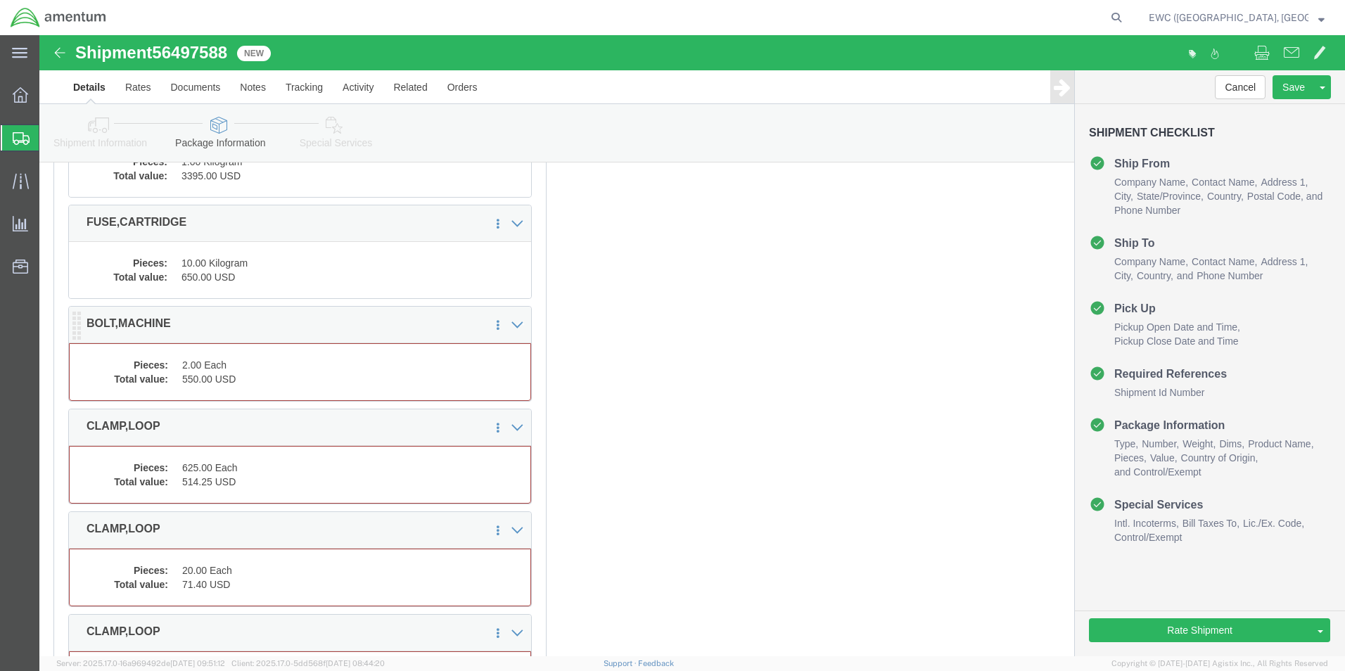
click dd "550.00 USD"
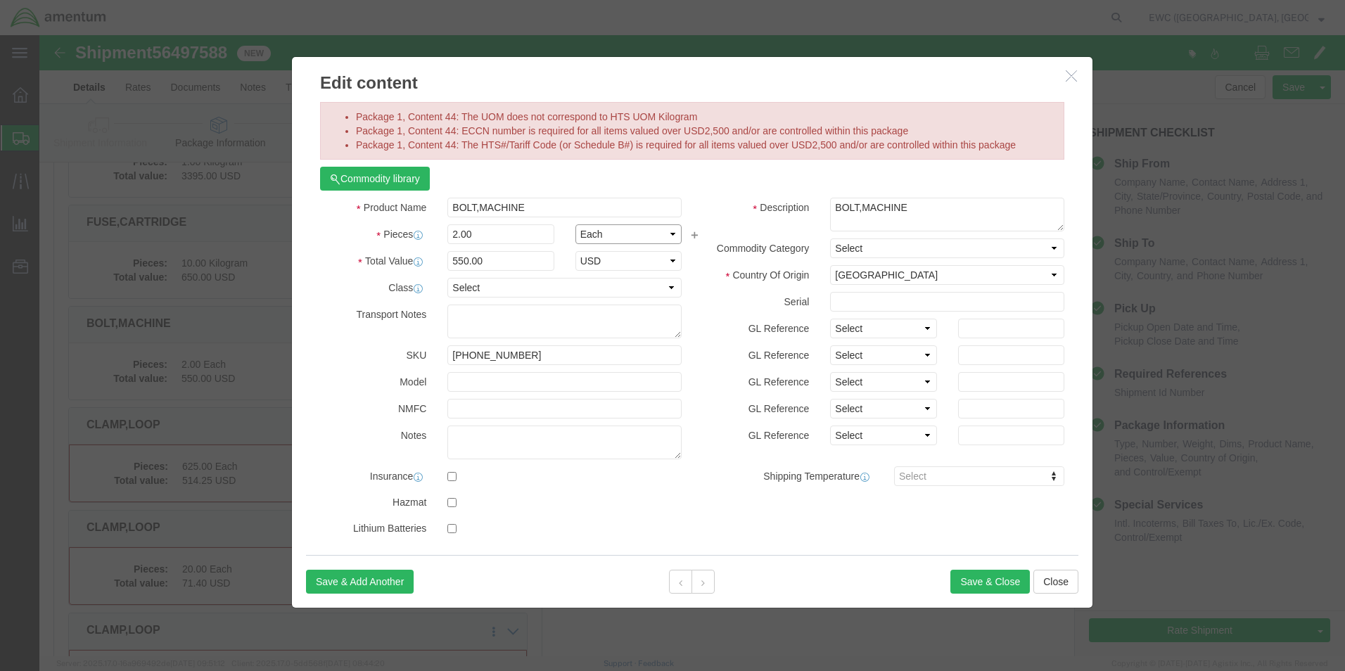
click select "Select Bag Barrels 100Board Feet Bottle Box Blister Pack Carats Can Capsule Car…"
select select "KGS"
click select "Select Bag Barrels 100Board Feet Bottle Box Blister Pack Carats Can Capsule Car…"
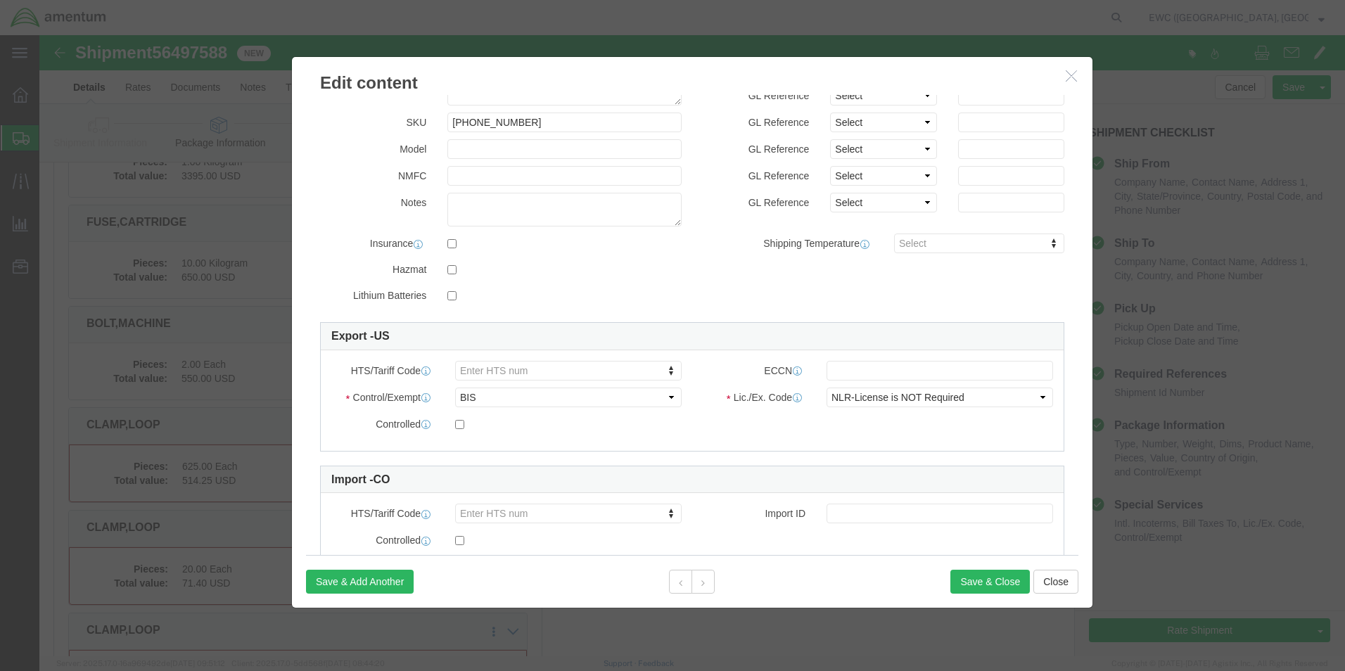
scroll to position [277, 0]
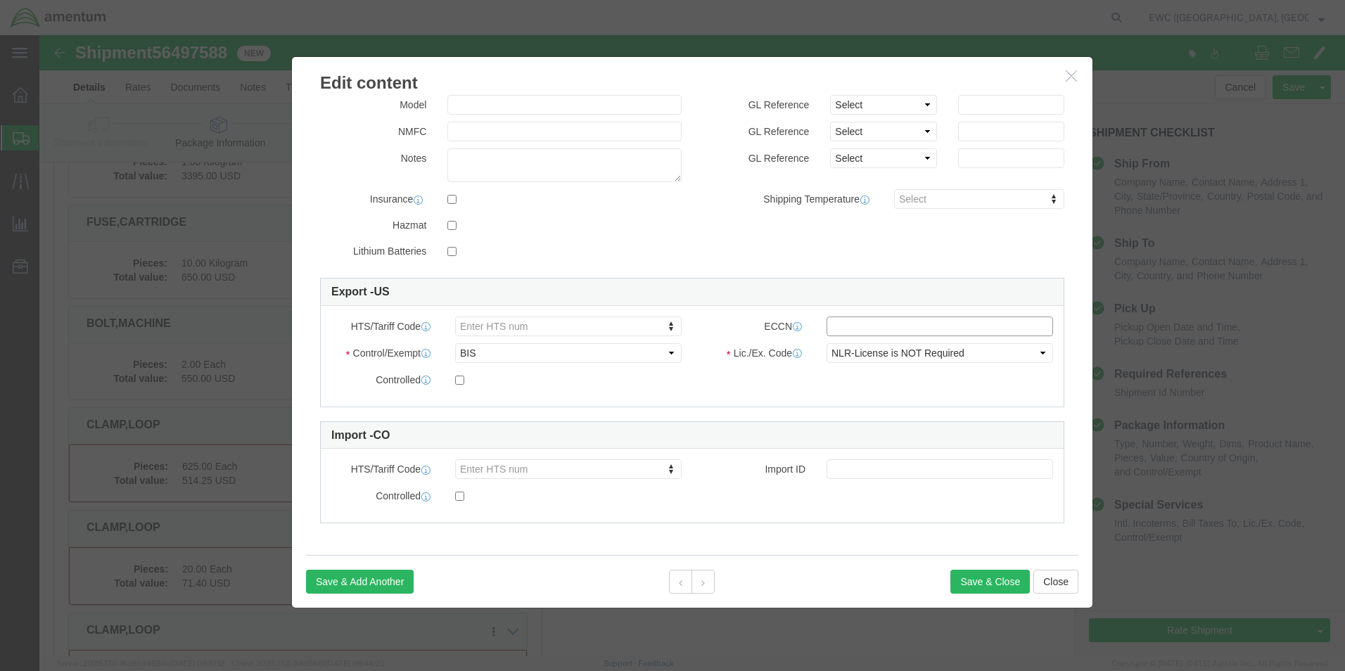
click input "text"
drag, startPoint x: 553, startPoint y: 349, endPoint x: 611, endPoint y: 330, distance: 60.7
click label
click input "checkbox"
checkbox input "true"
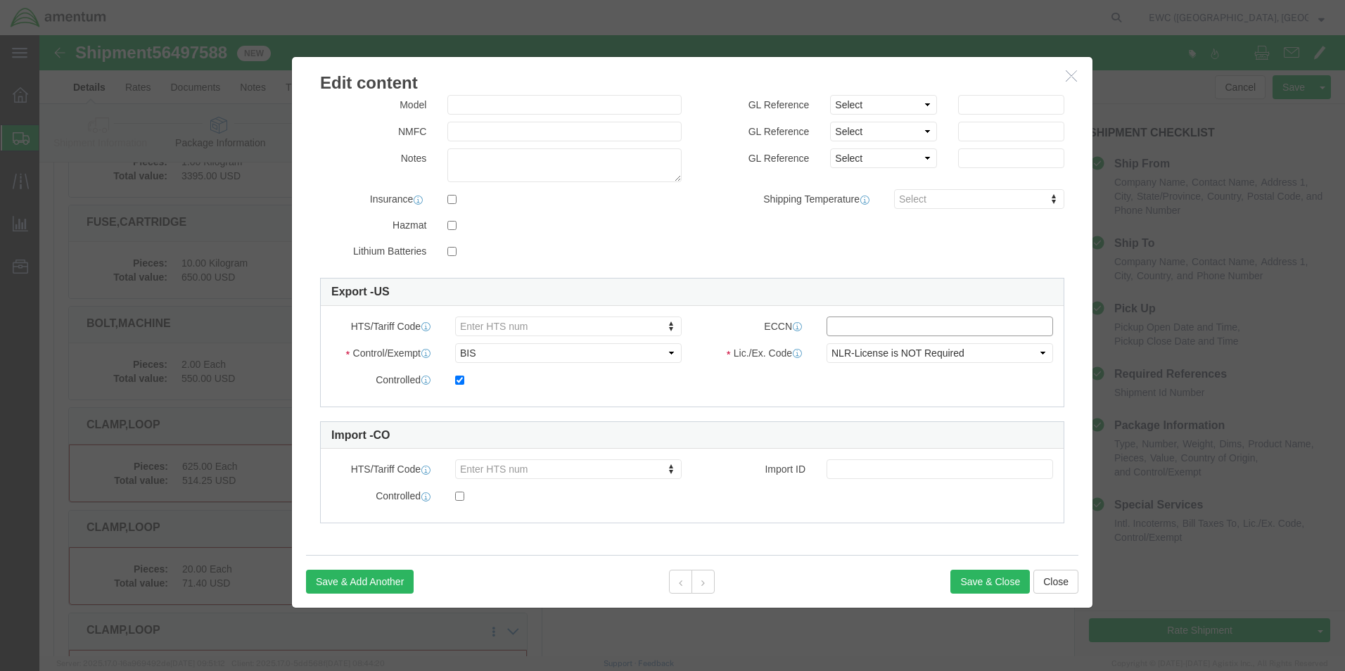
click input "text"
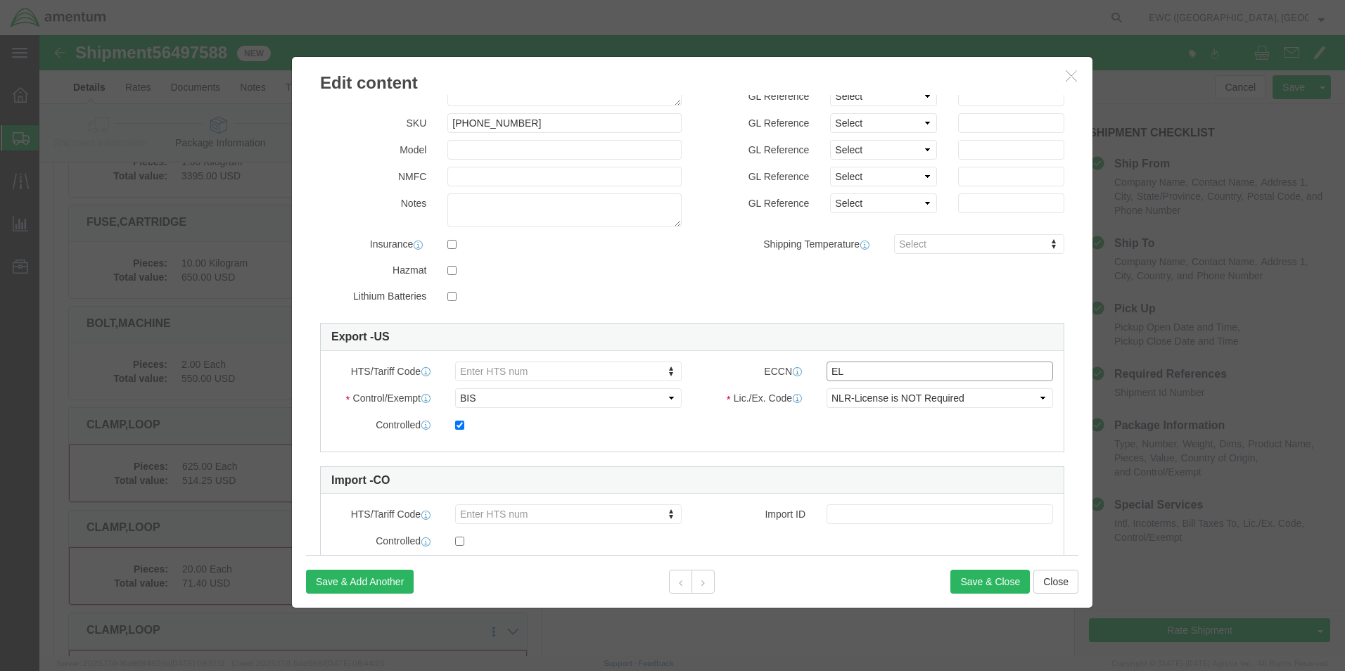
scroll to position [207, 0]
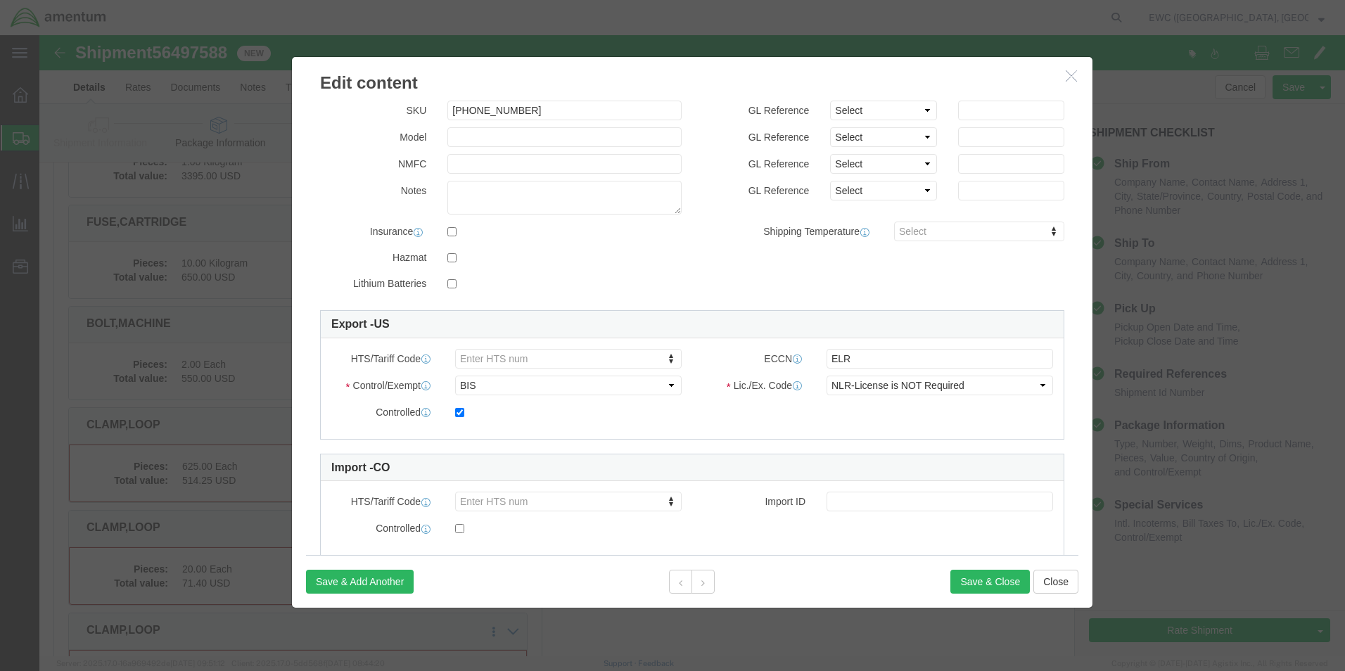
click div "Controlled"
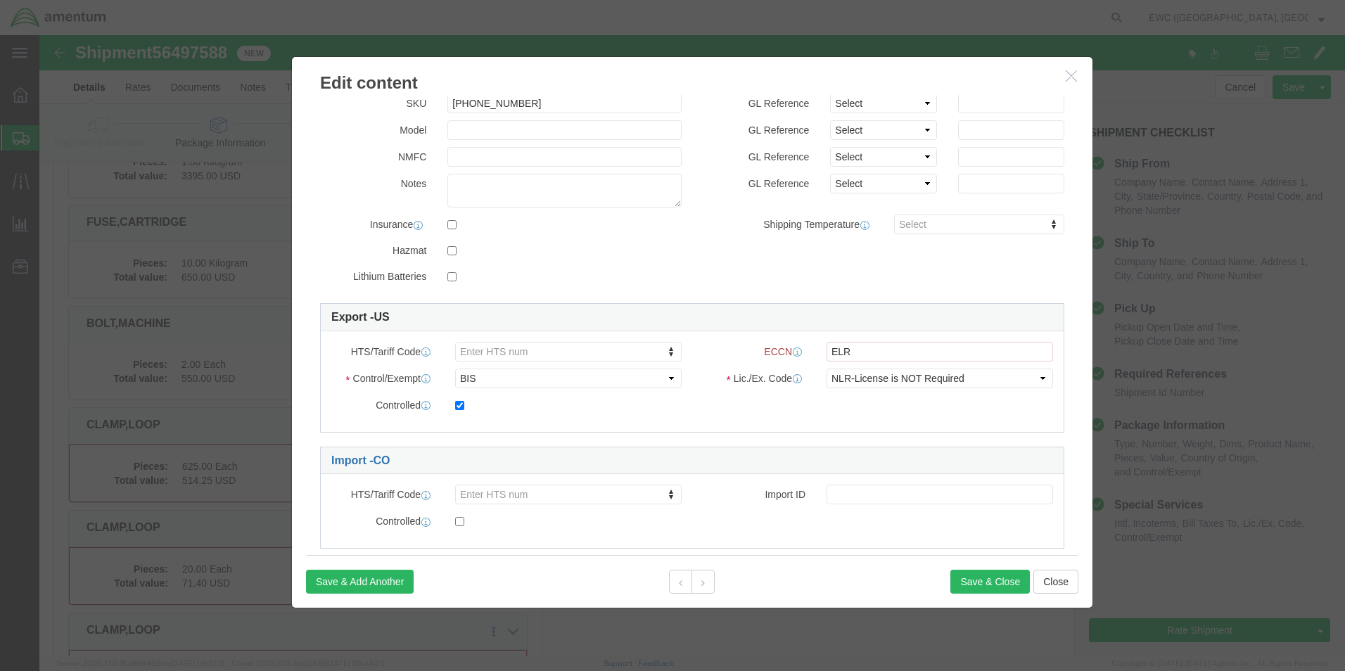
scroll to position [315, 0]
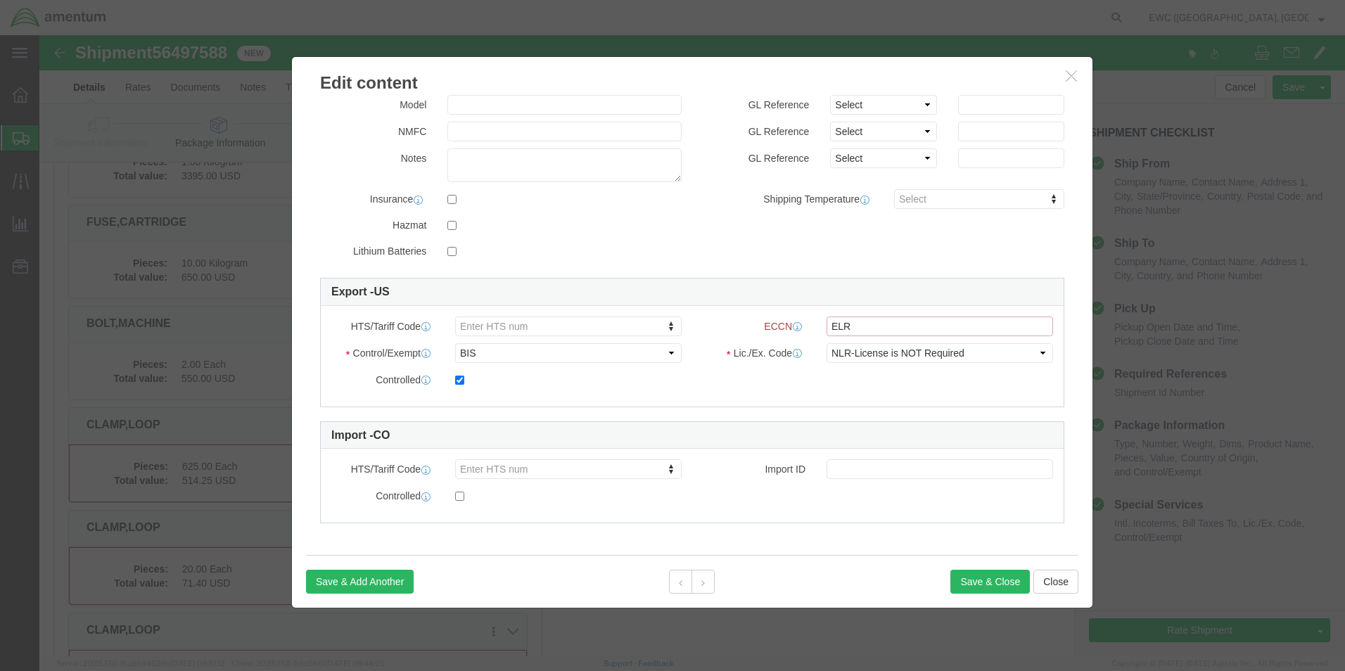
click input "ELR"
type input "E"
click input "Value must be valid ECCN."
type input "9a610"
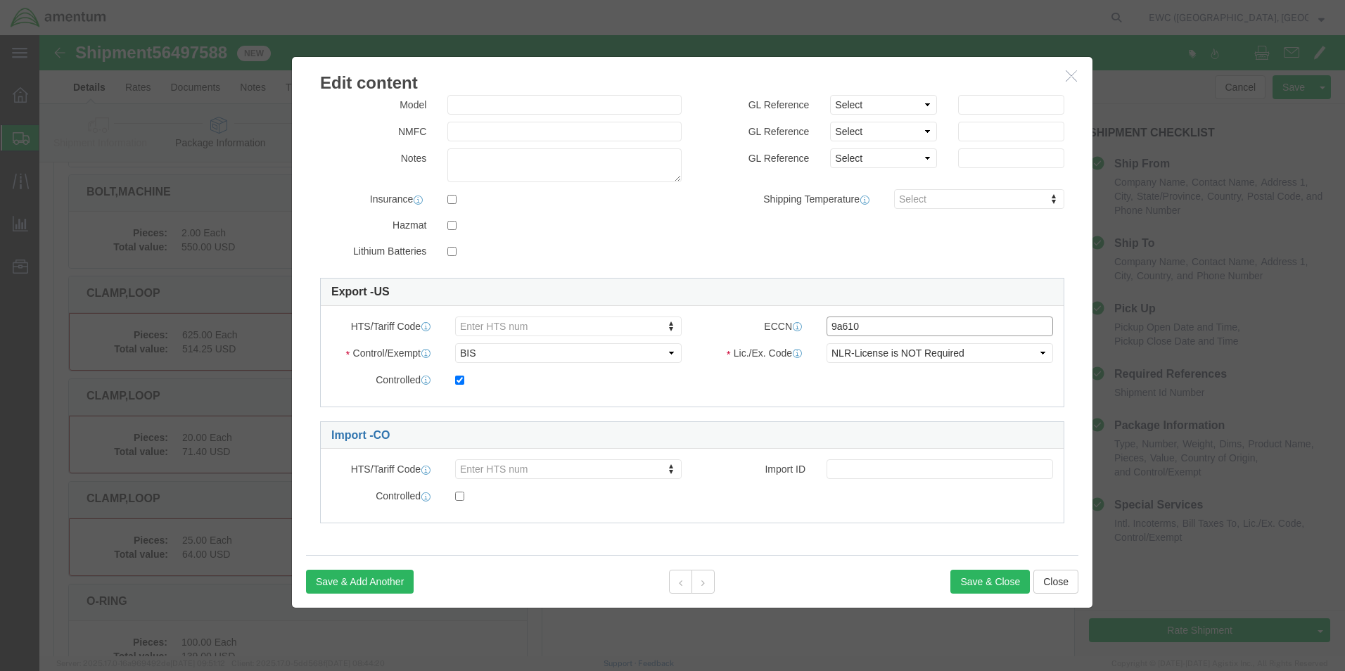
scroll to position [4698, 0]
click button "Save & Close"
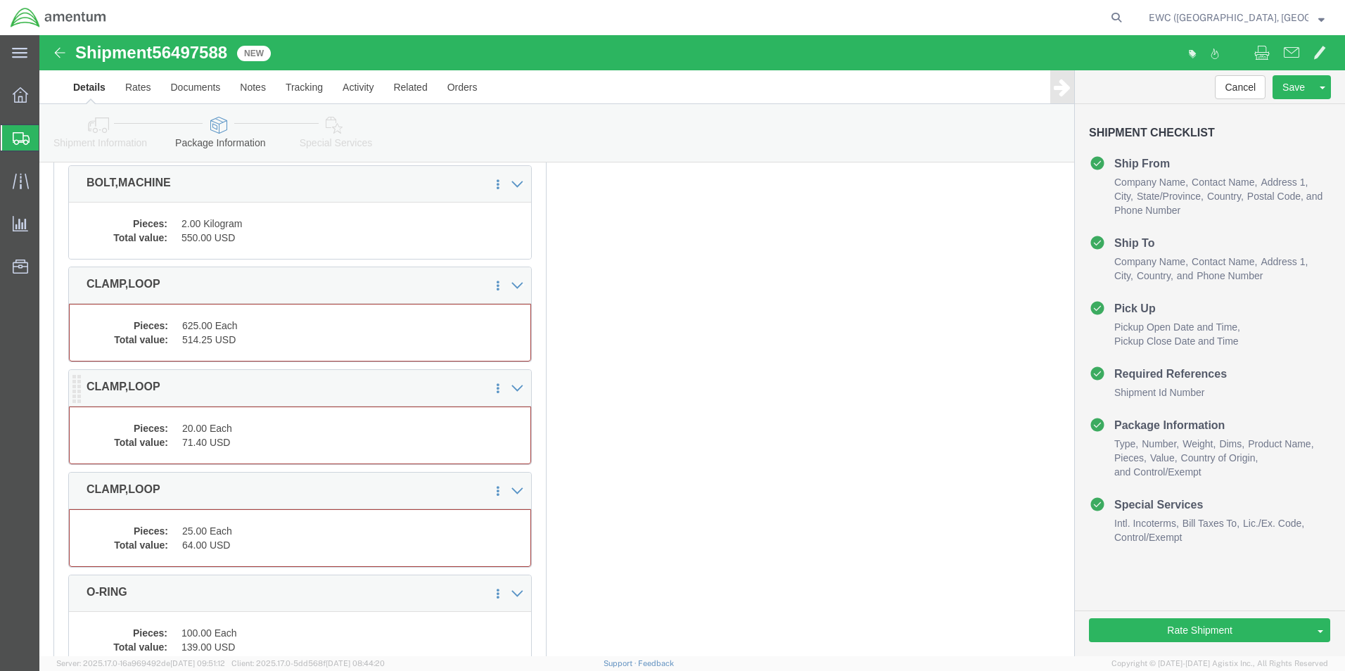
drag, startPoint x: 420, startPoint y: 306, endPoint x: 319, endPoint y: 355, distance: 112.0
drag, startPoint x: 319, startPoint y: 355, endPoint x: 196, endPoint y: 301, distance: 134.5
click dd "625.00 Each"
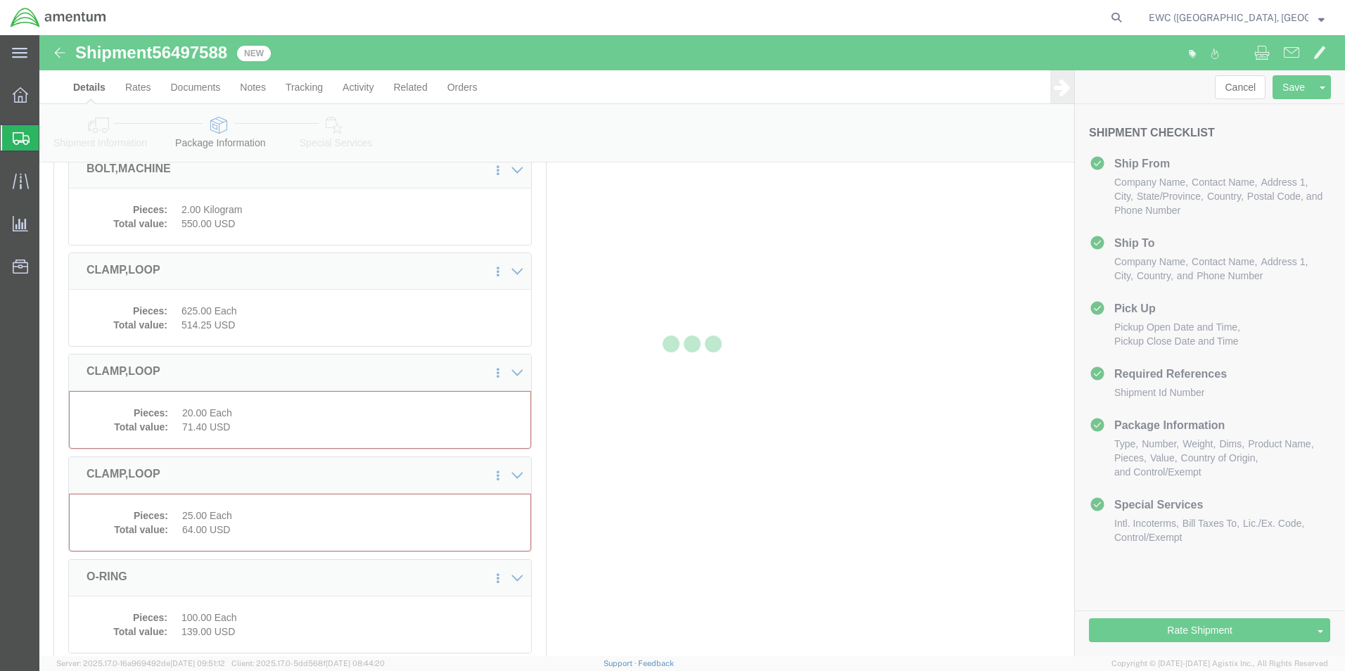
scroll to position [4684, 0]
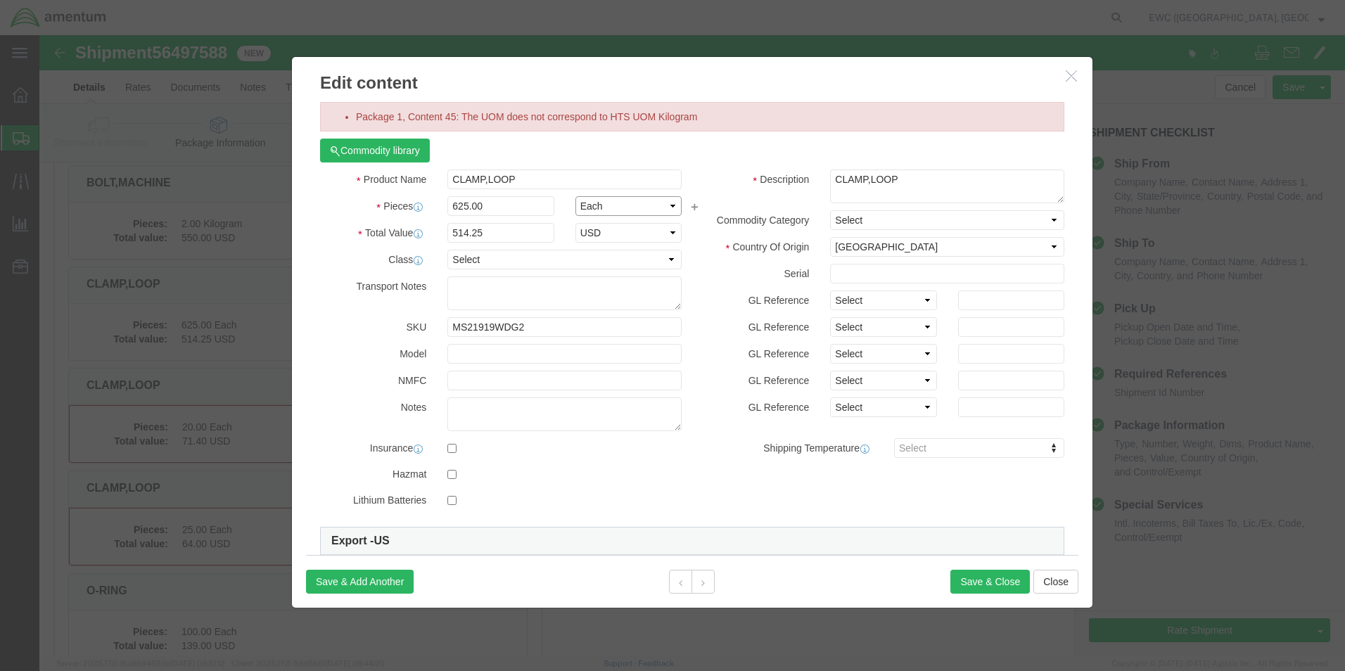
click select "Select Bag Barrels 100Board Feet Bottle Box Blister Pack Carats Can Capsule Car…"
select select "KGS"
click select "Select Bag Barrels 100Board Feet Bottle Box Blister Pack Carats Can Capsule Car…"
click button "Save & Close"
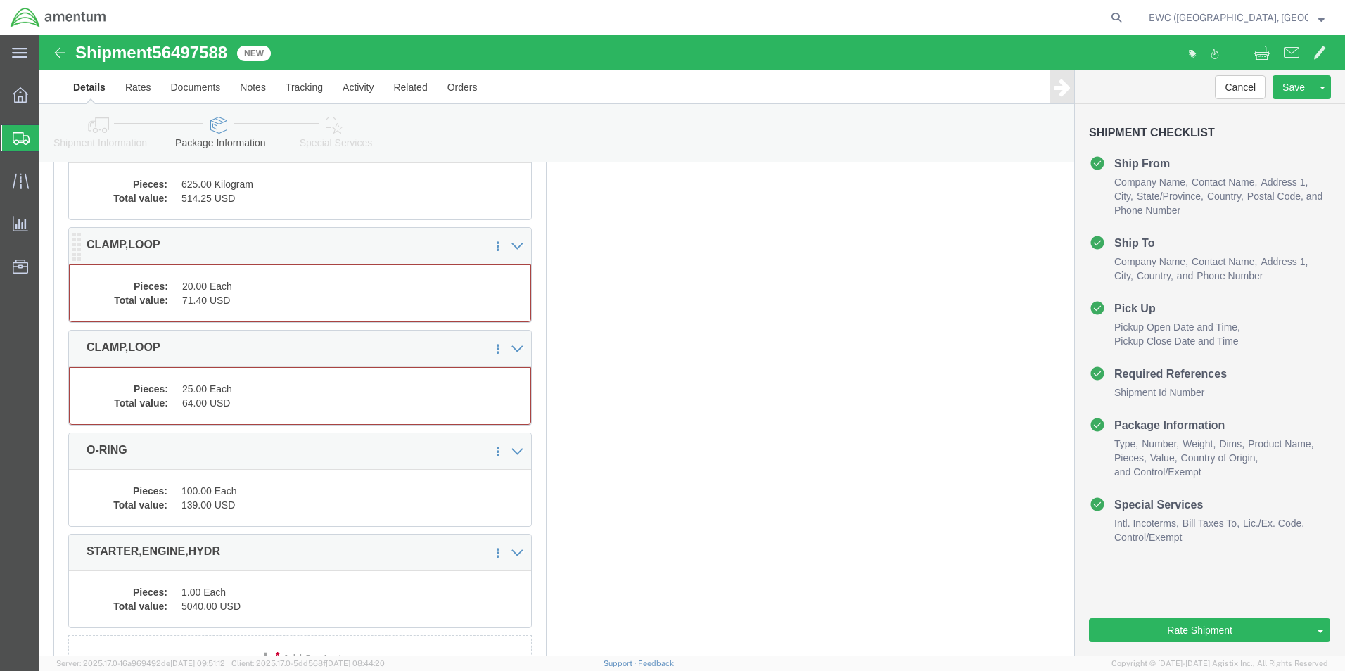
click dd "71.40 USD"
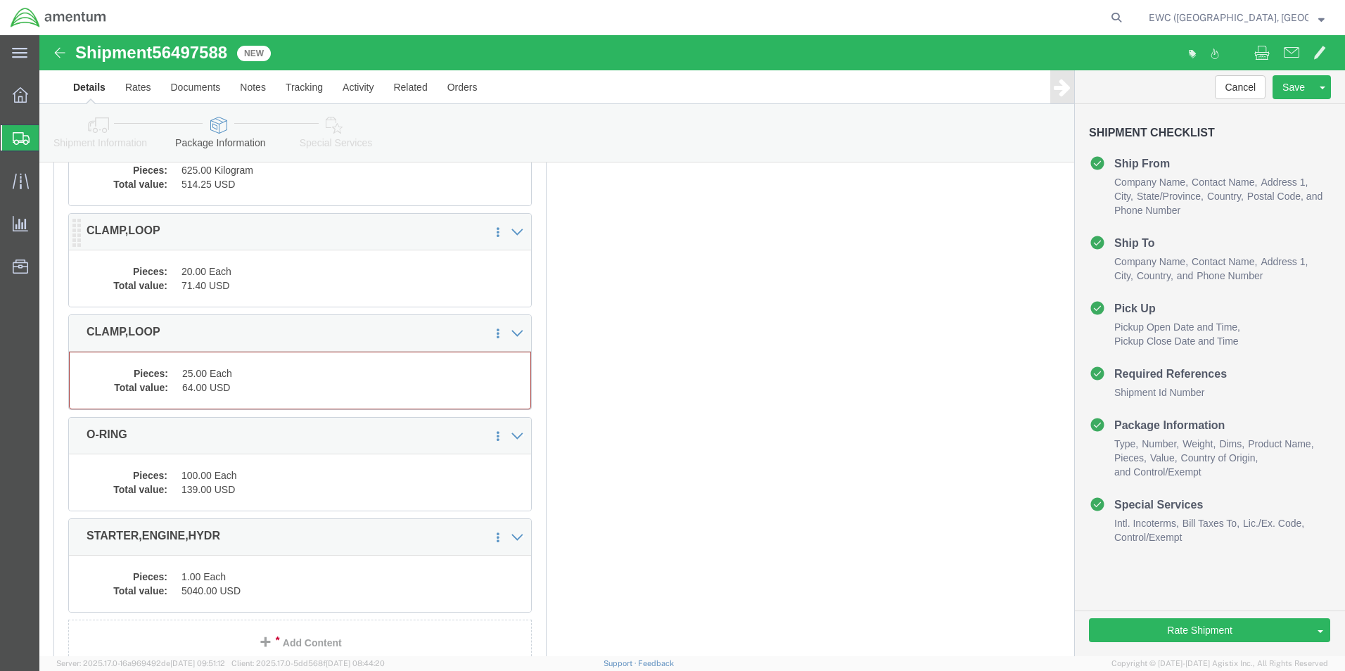
scroll to position [4810, 0]
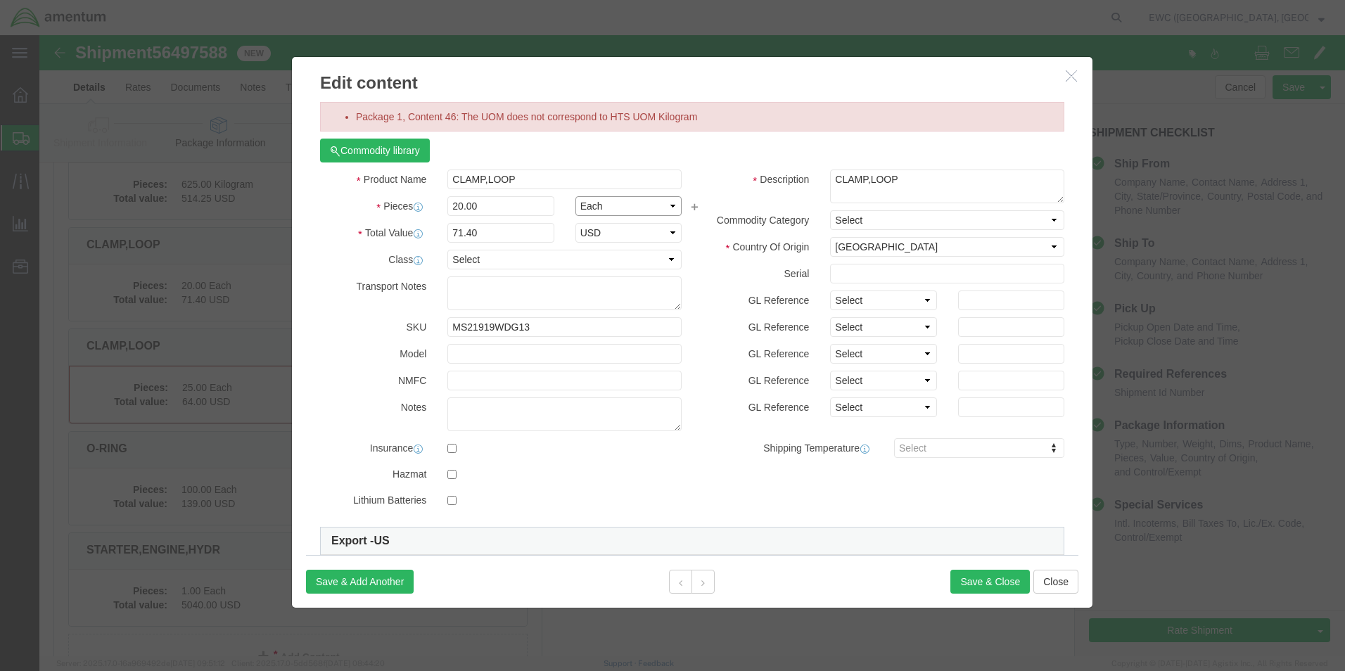
click select "Select Bag Barrels 100Board Feet Bottle Box Blister Pack Carats Can Capsule Car…"
select select "KGS"
click select "Select Bag Barrels 100Board Feet Bottle Box Blister Pack Carats Can Capsule Car…"
click button "Save & Close"
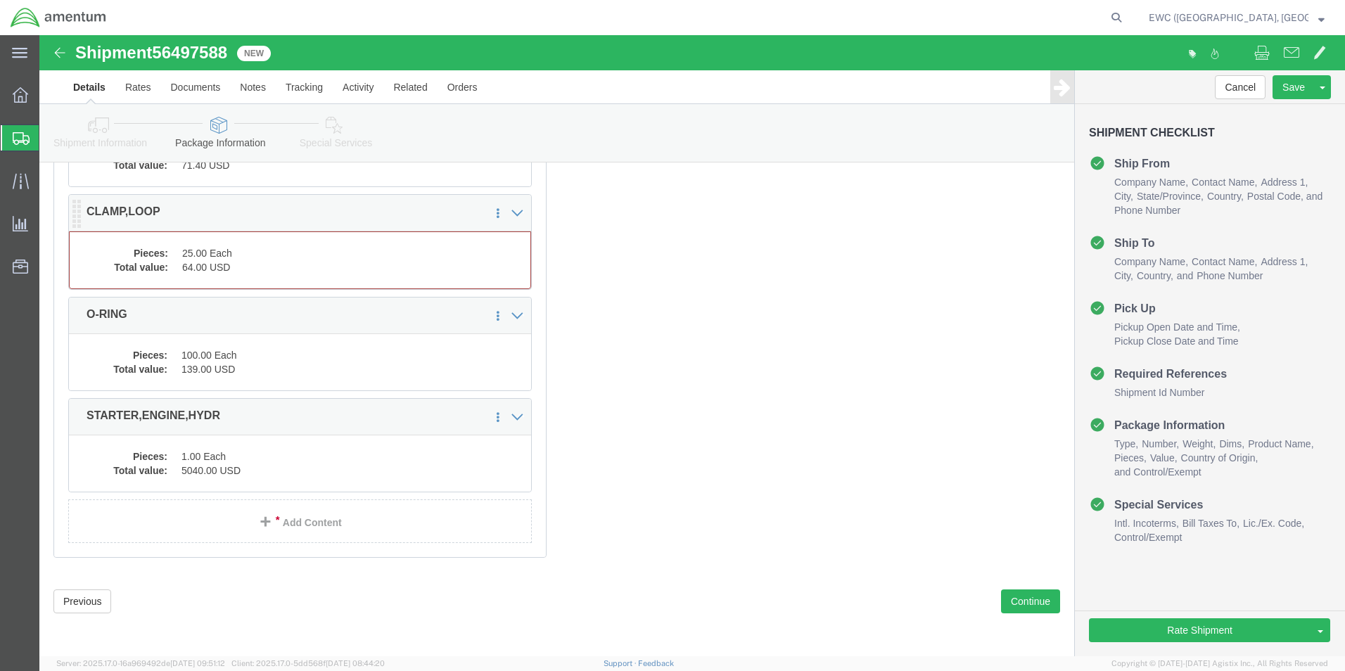
click dd "64.00 USD"
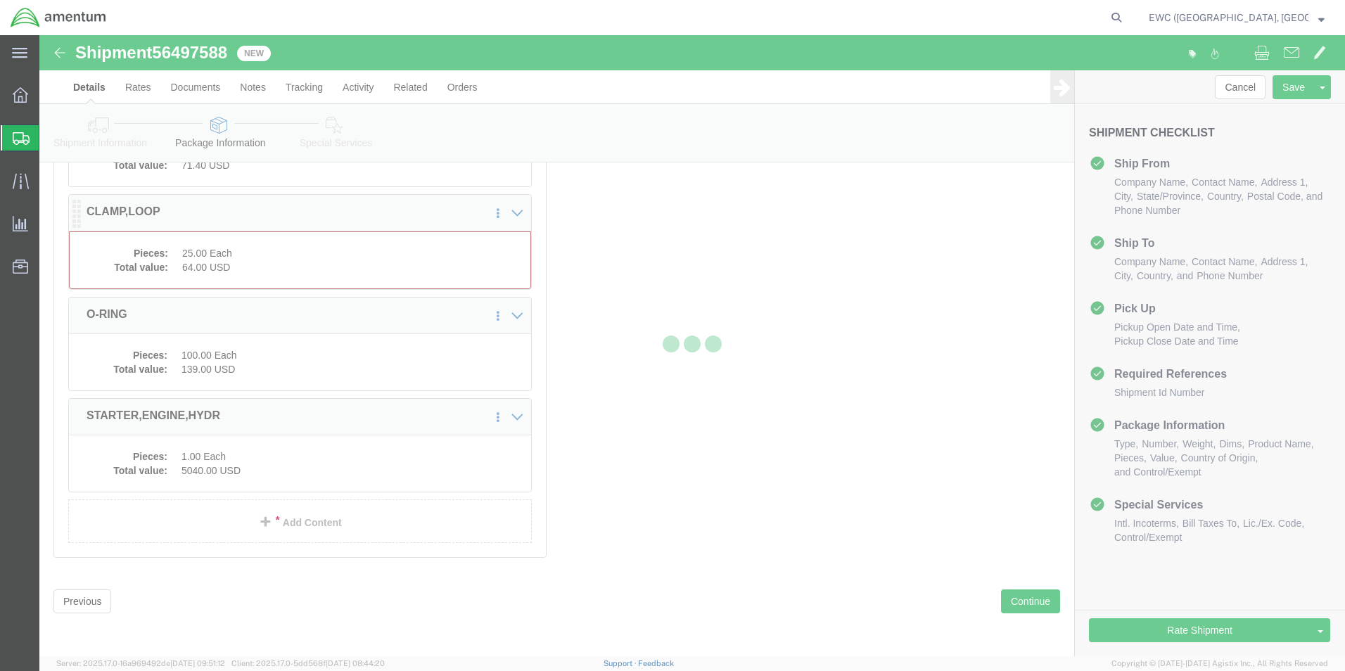
scroll to position [4898, 0]
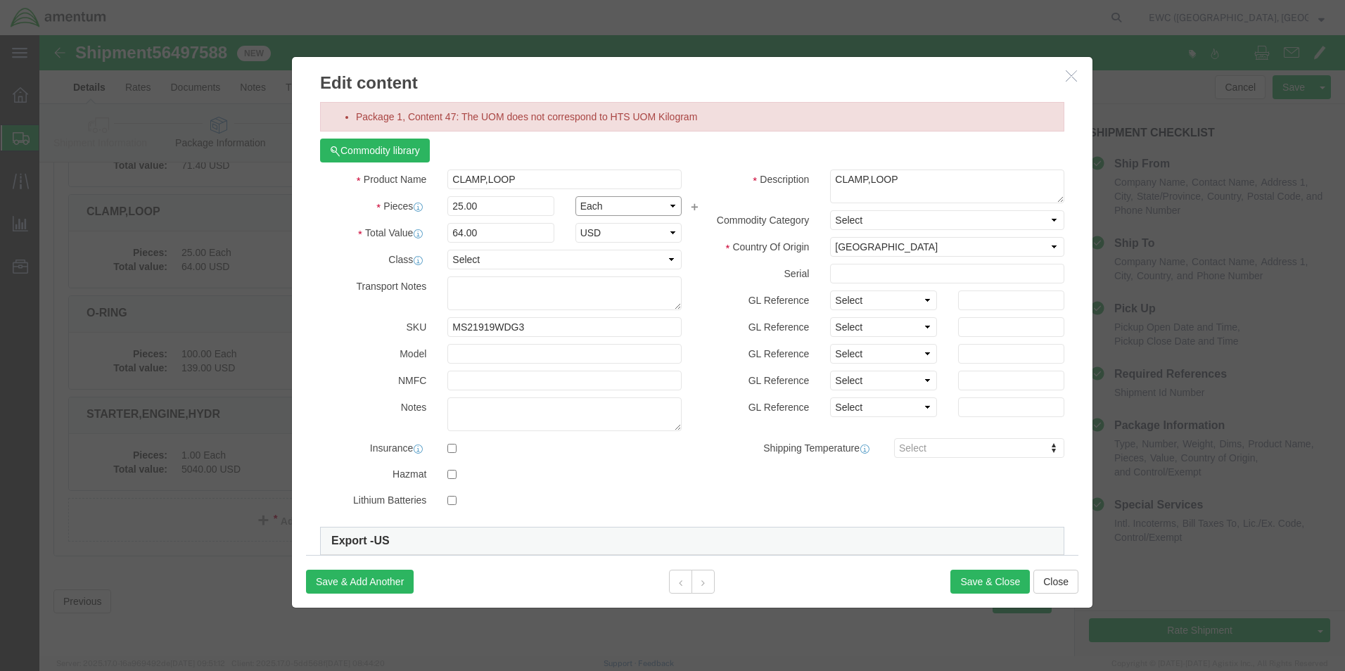
click select "Select Bag Barrels 100Board Feet Bottle Box Blister Pack Carats Can Capsule Car…"
select select "KGS"
click select "Select Bag Barrels 100Board Feet Bottle Box Blister Pack Carats Can Capsule Car…"
click button "Save & Close"
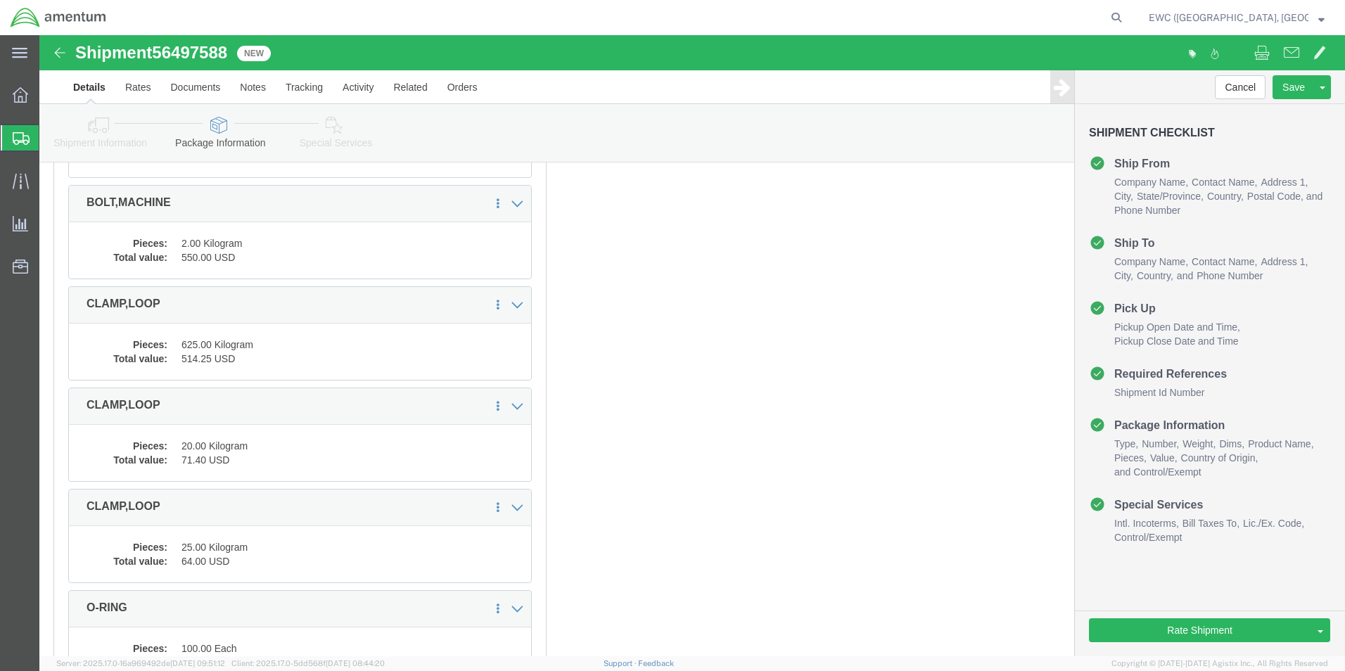
scroll to position [4896, 0]
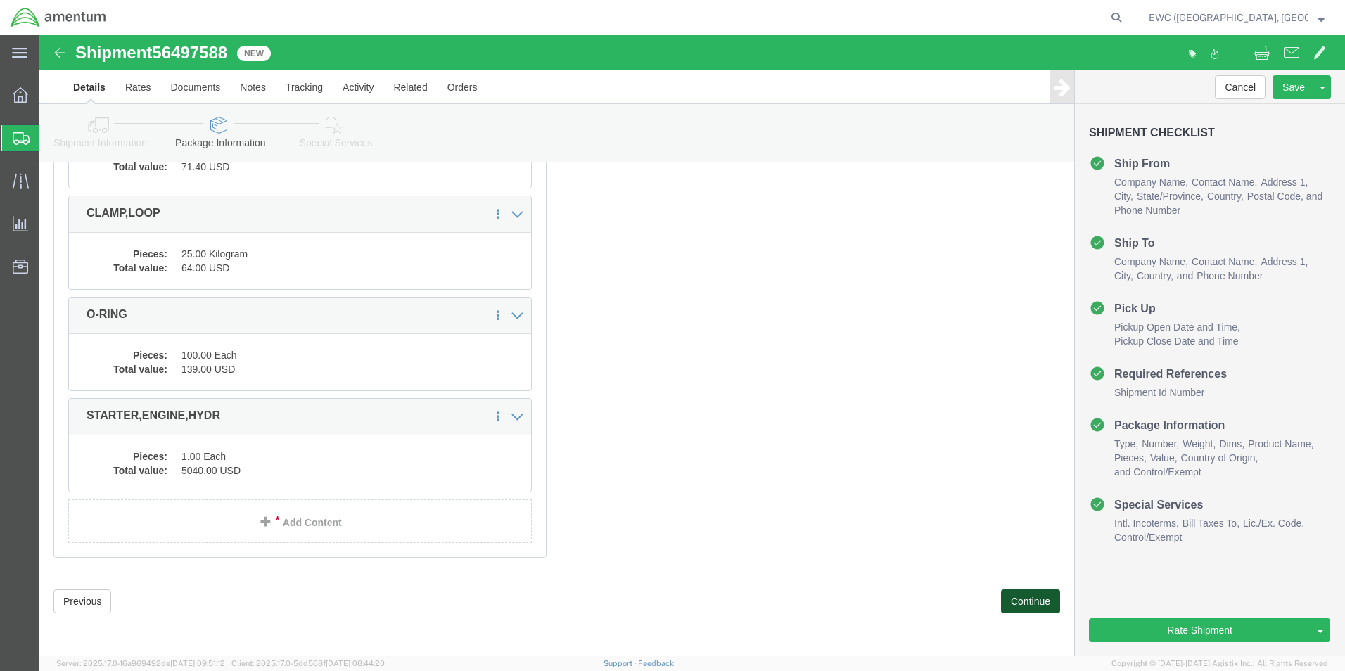
click button "Continue"
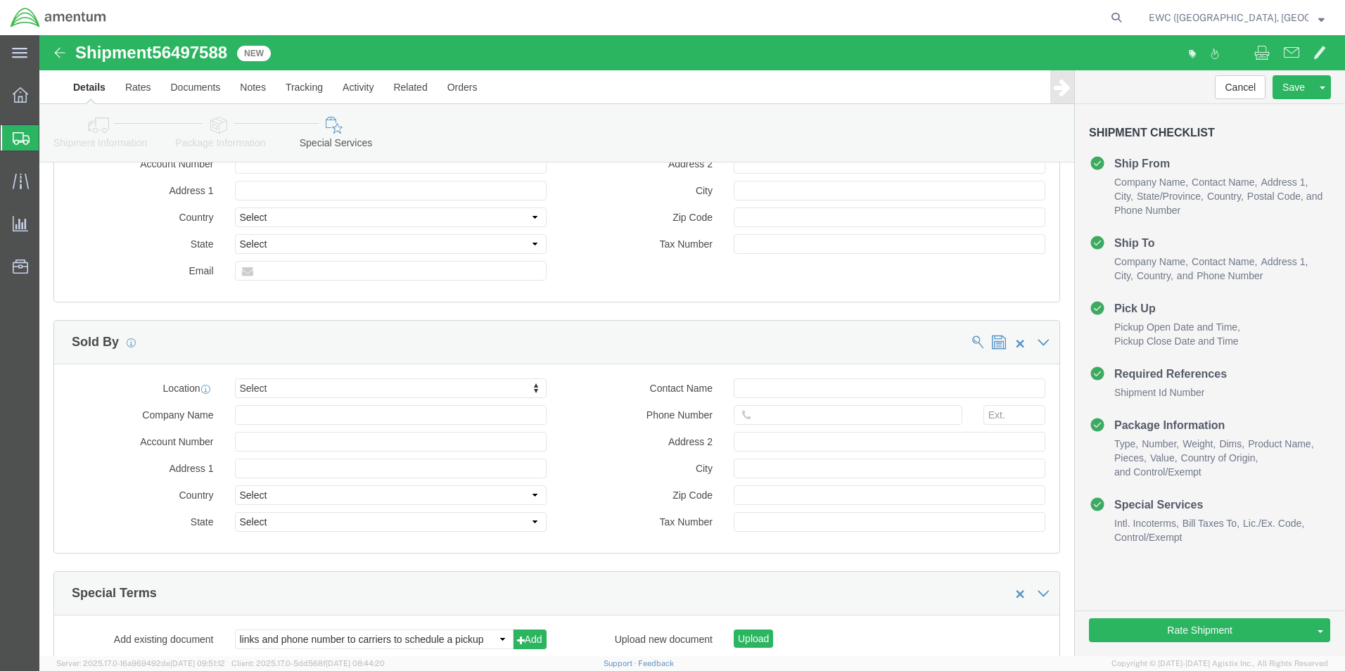
scroll to position [1630, 0]
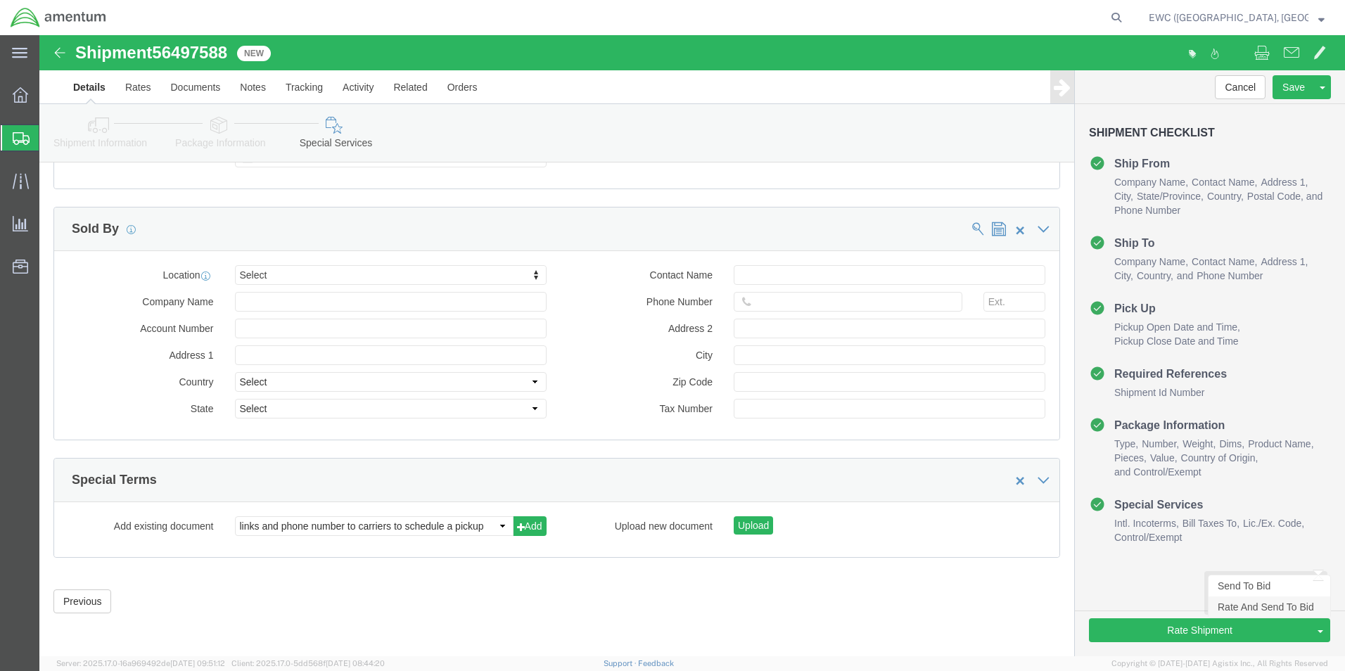
click link "Rate And Send To Bid"
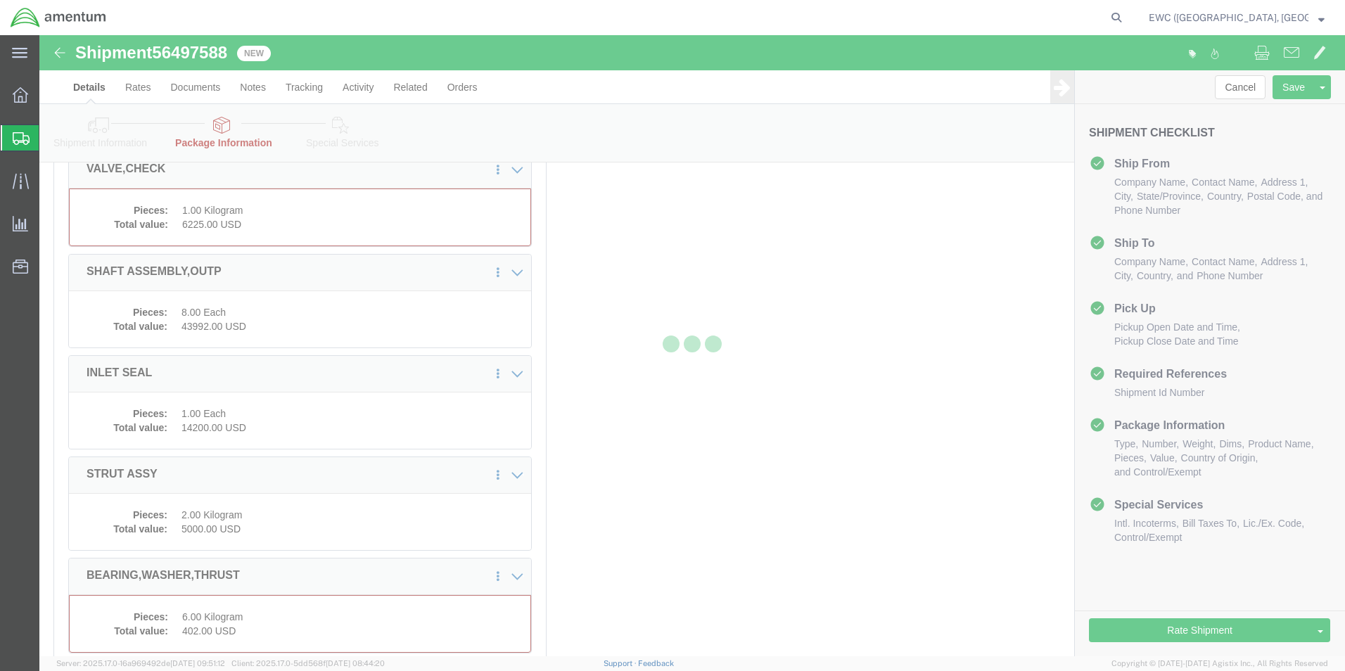
select select "PSNS"
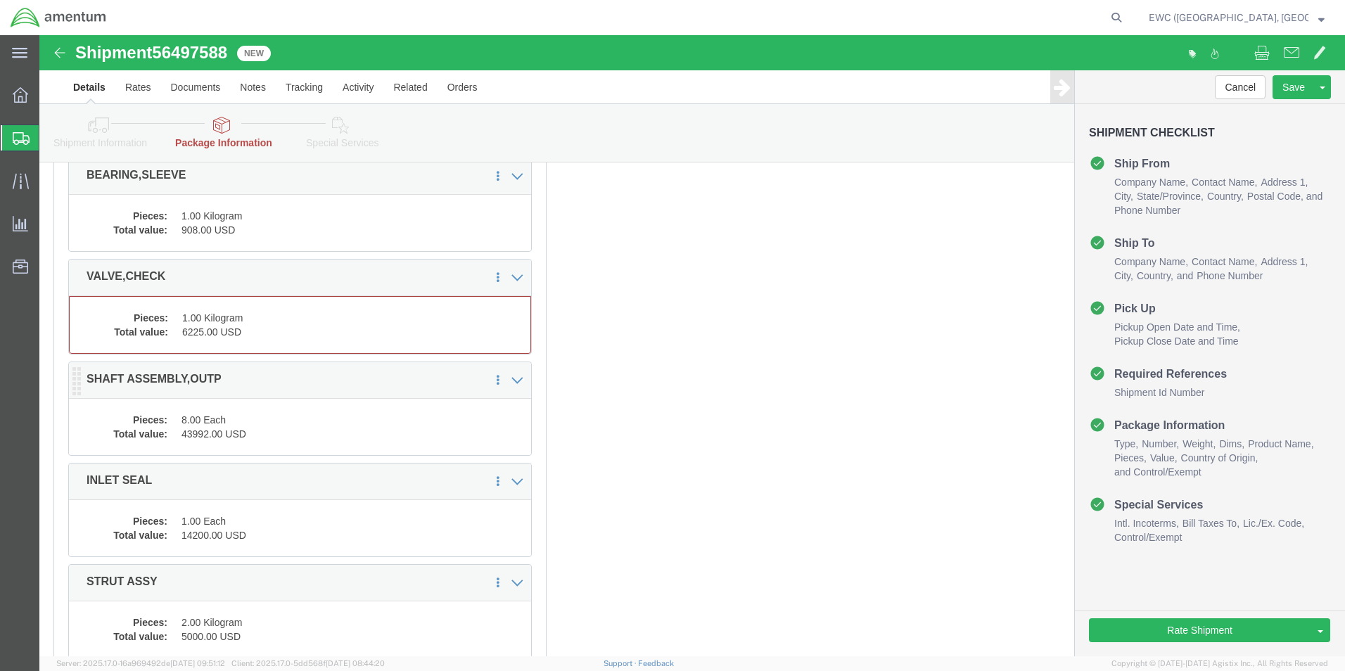
scroll to position [1348, 0]
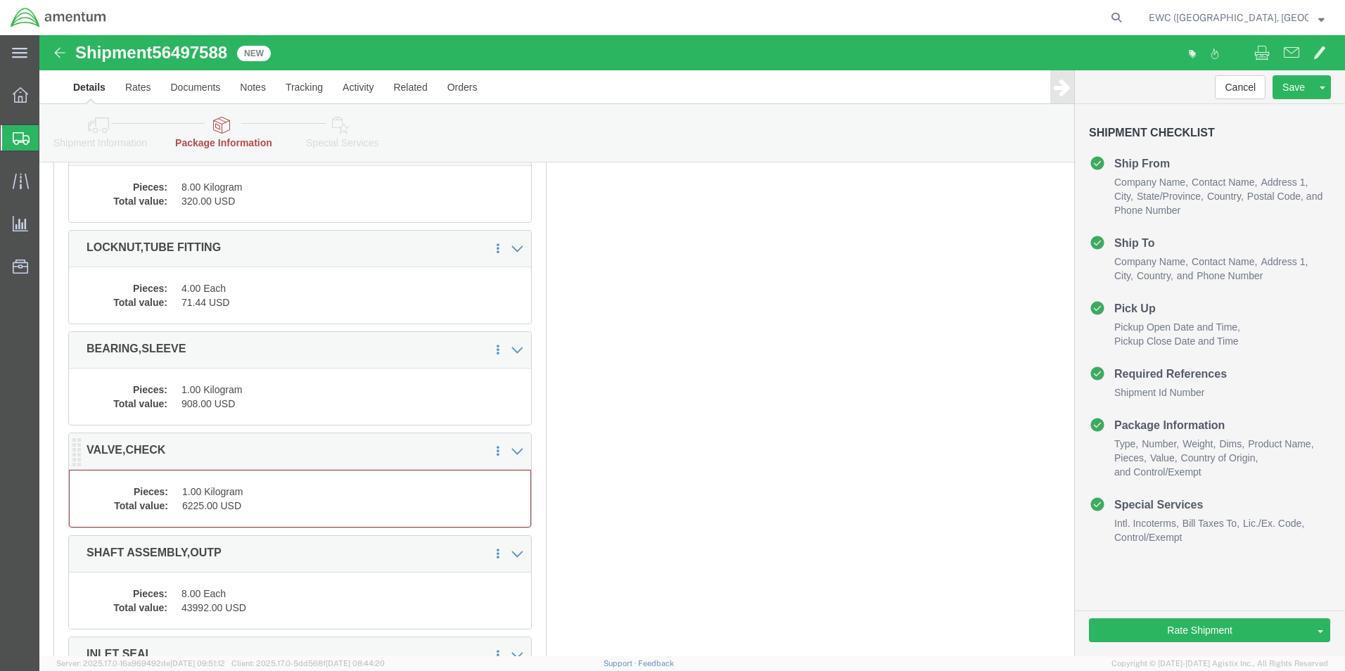
click dd "6225.00 USD"
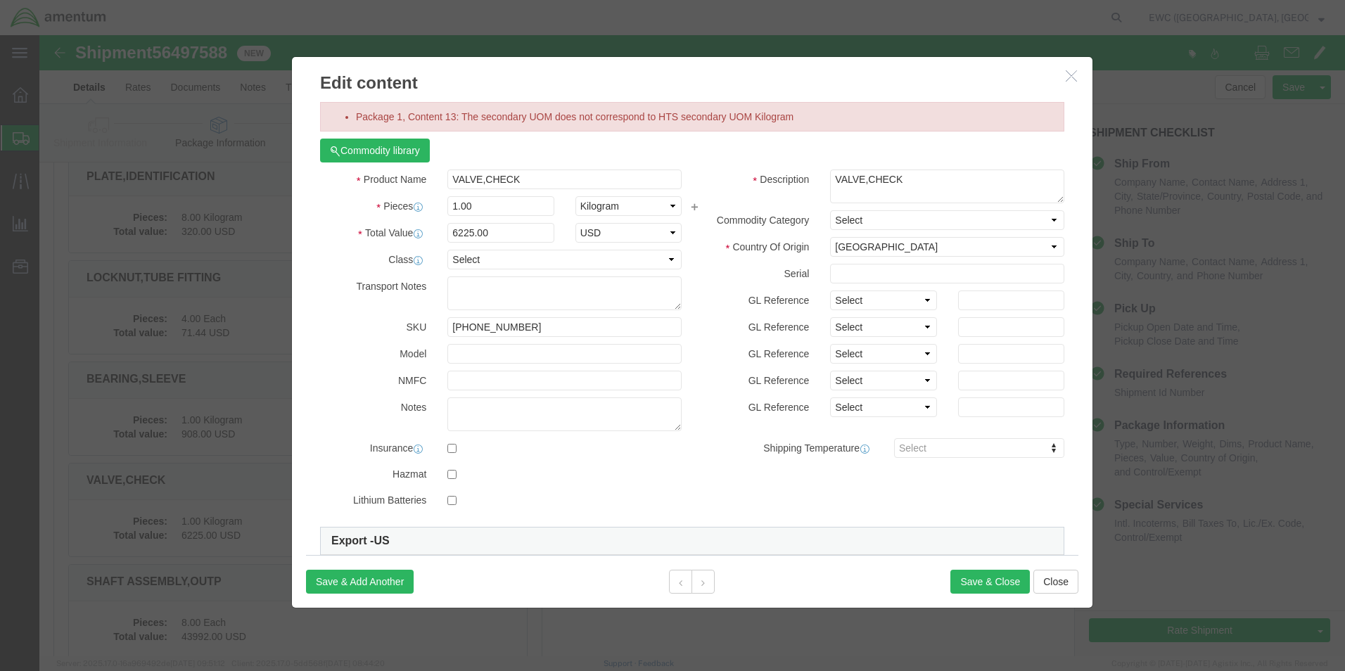
scroll to position [1264, 0]
drag, startPoint x: 646, startPoint y: 173, endPoint x: 615, endPoint y: 256, distance: 88.3
click div "Product Name VALVE,CHECK Pieces 1.00 Select Bag Barrels 100Board Feet Bottle Bo…"
click select "Select Bag Barrels 100Board Feet Bottle Box Blister Pack Carats Can Capsule Car…"
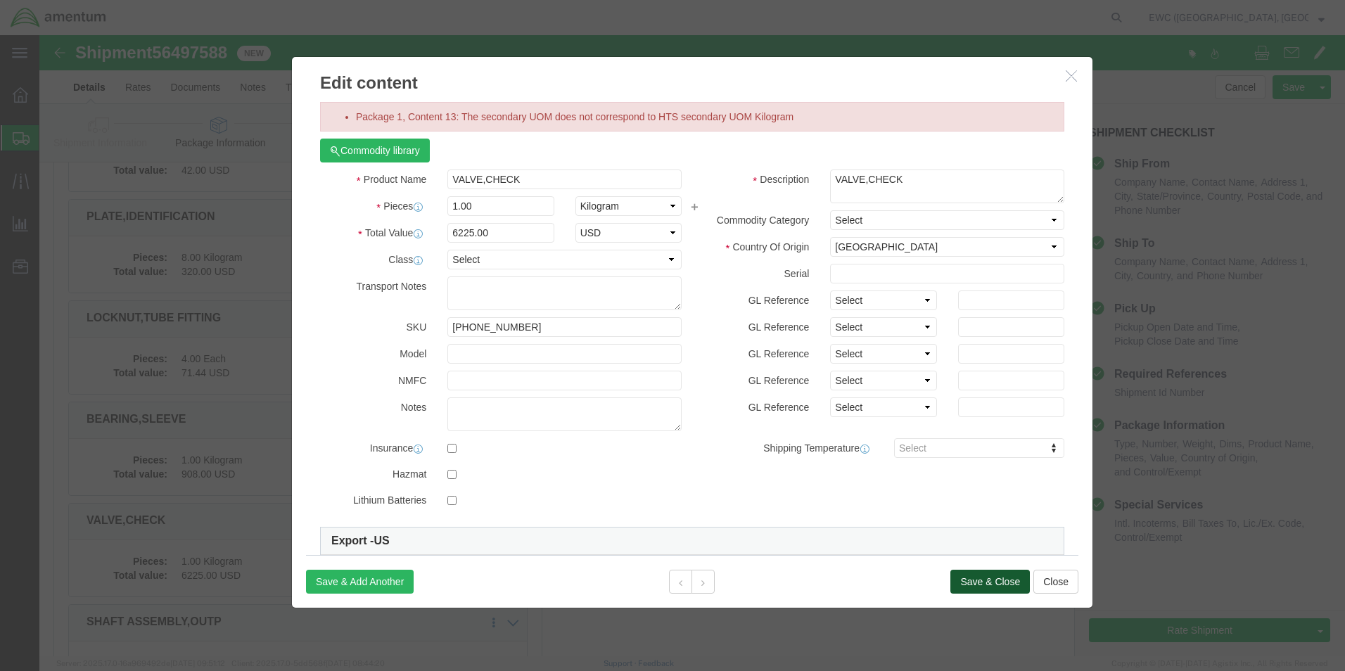
click button "Save & Close"
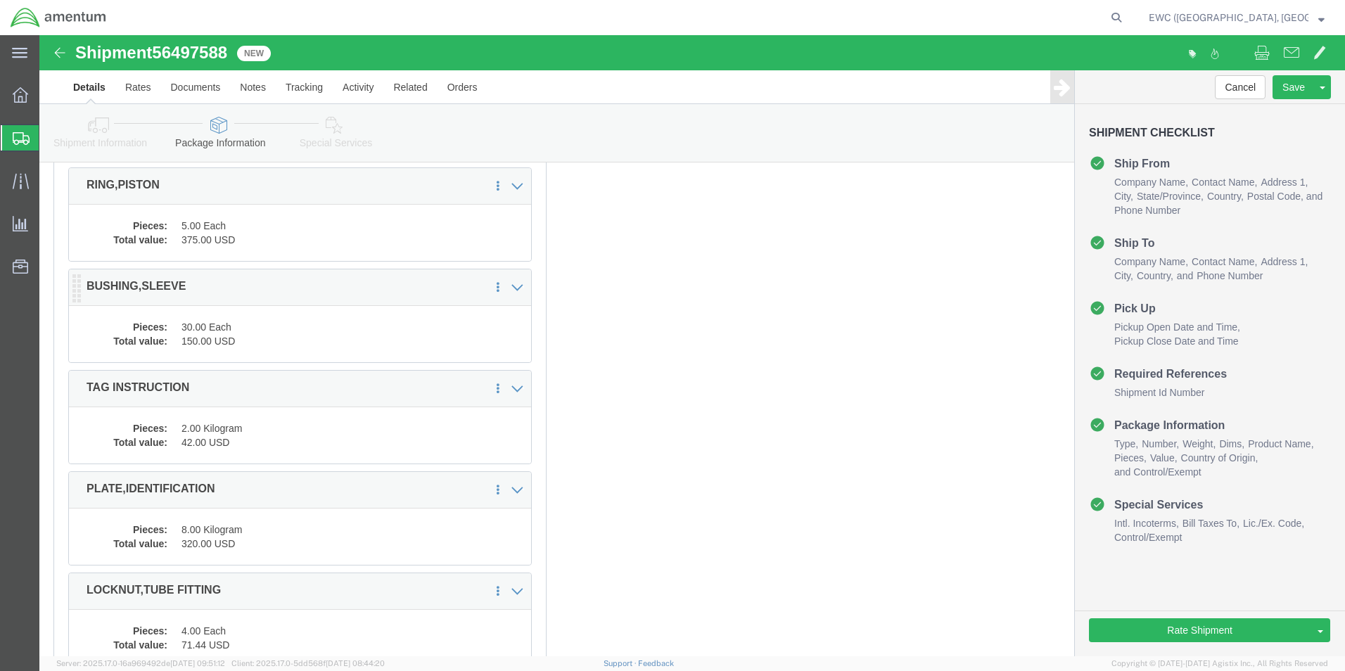
scroll to position [1404, 0]
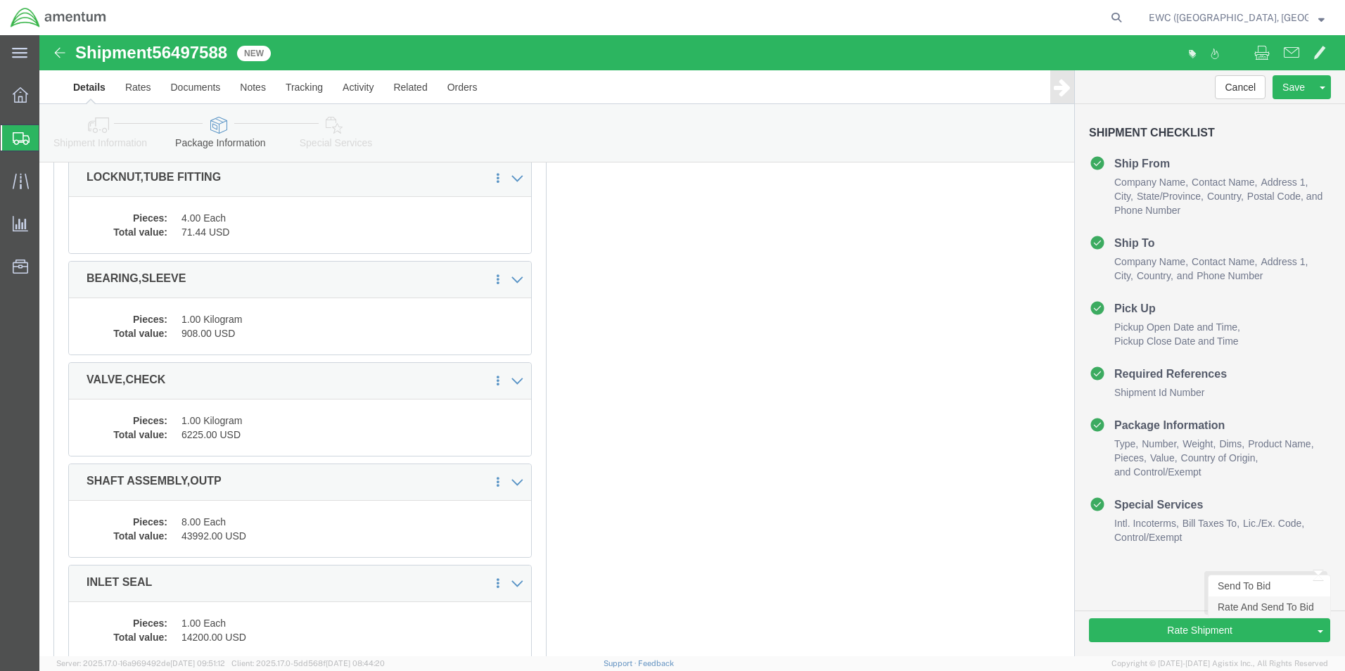
click link "Rate And Send To Bid"
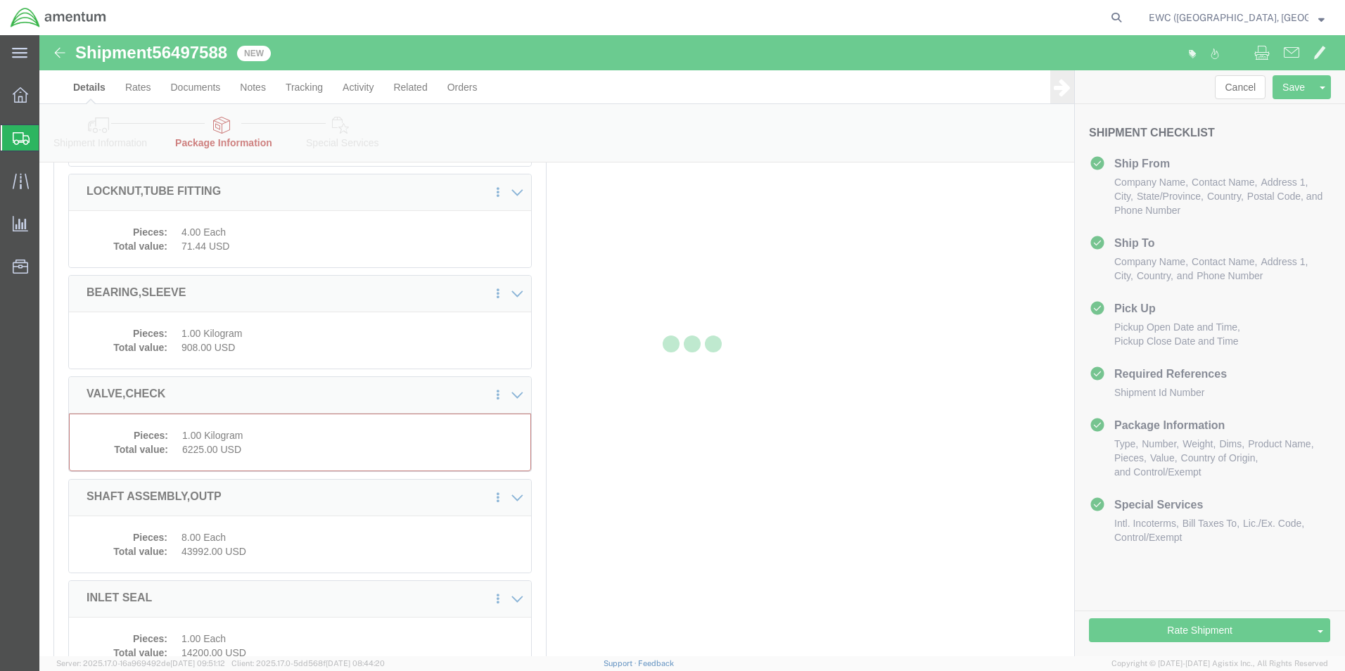
select select "PSNS"
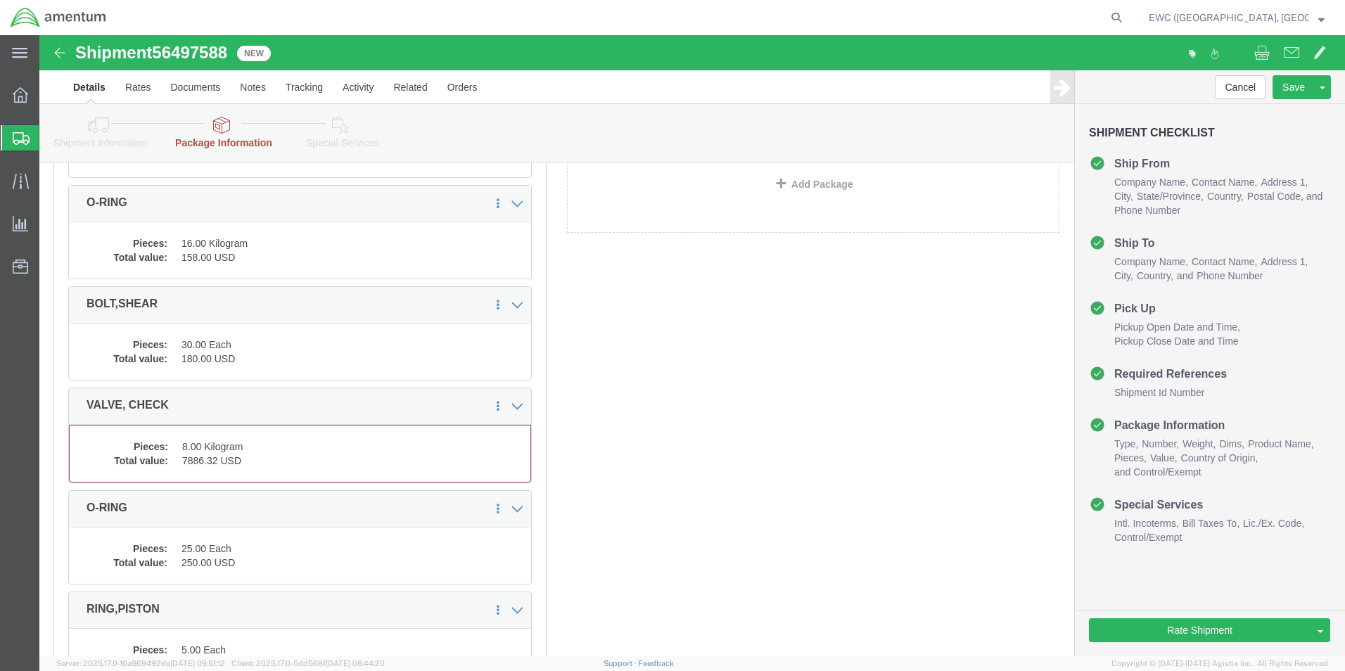
scroll to position [633, 0]
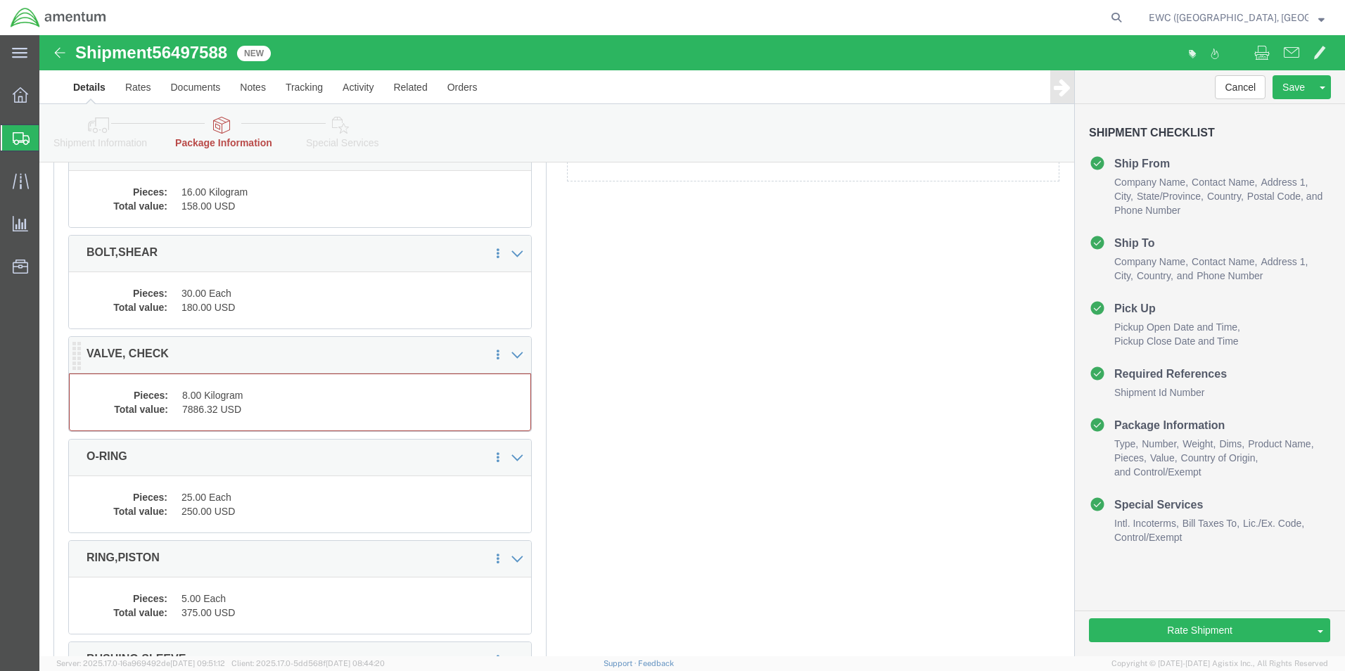
click dd "7886.32 USD"
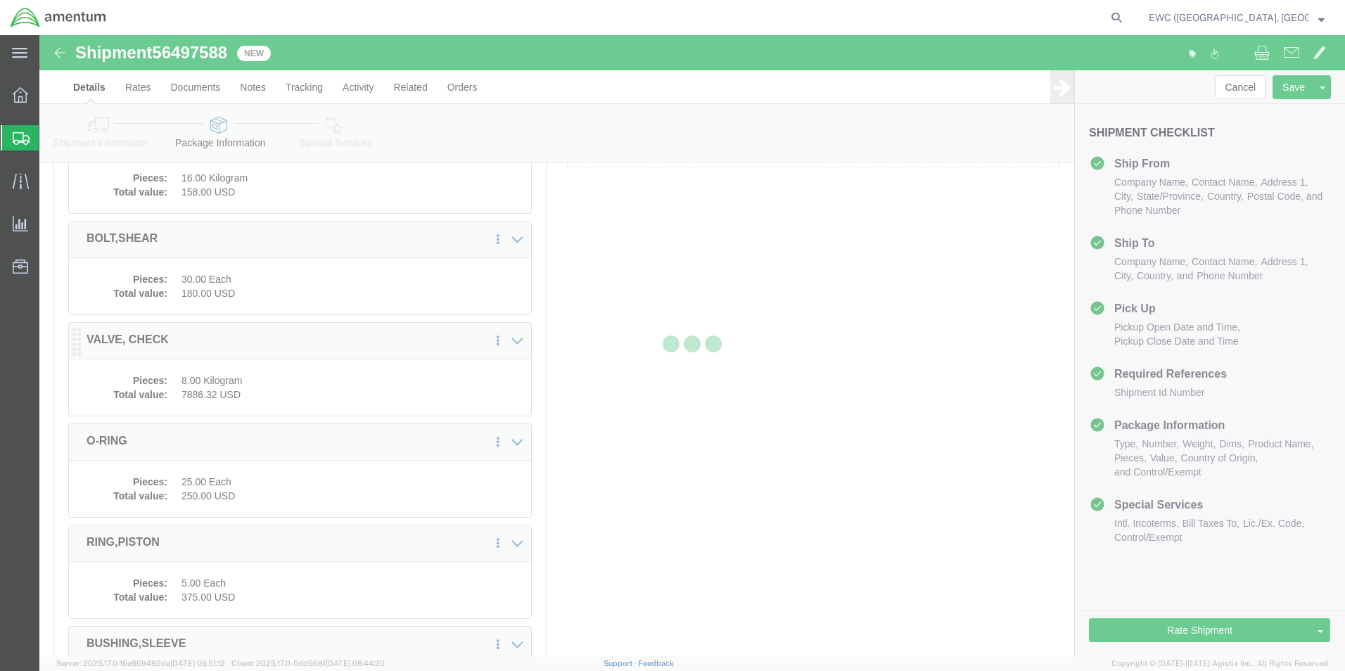
scroll to position [619, 0]
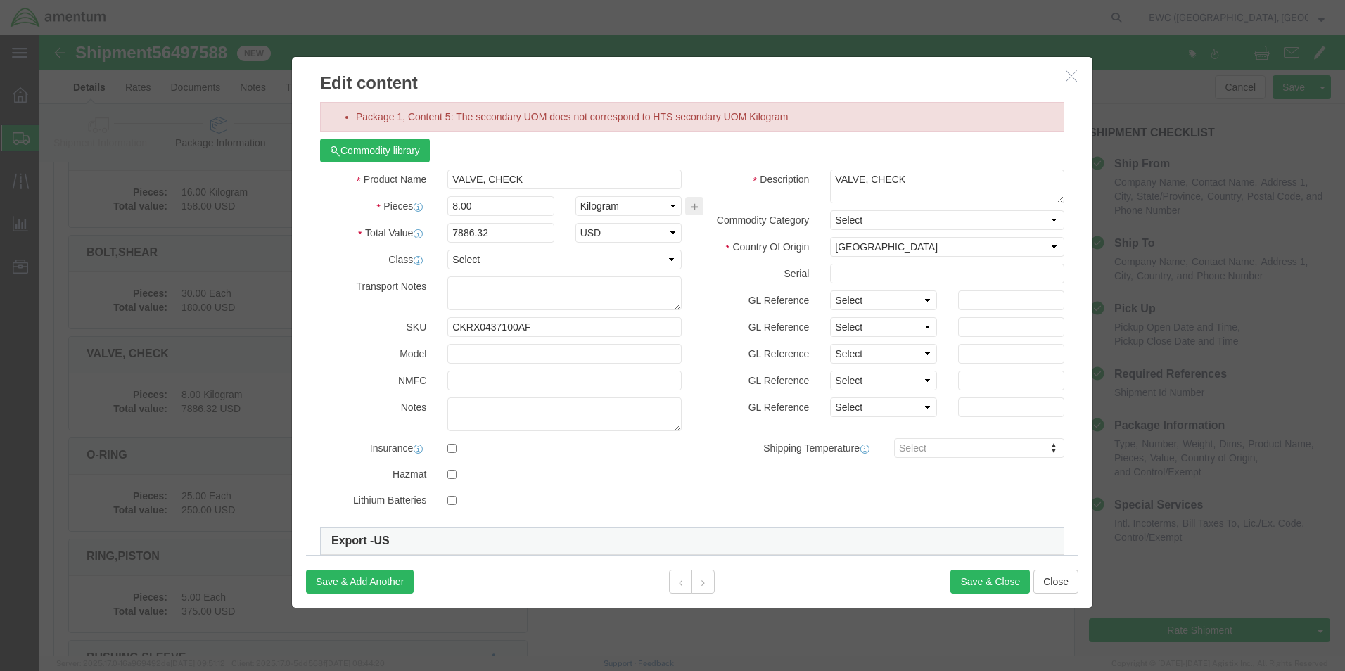
click icon "button"
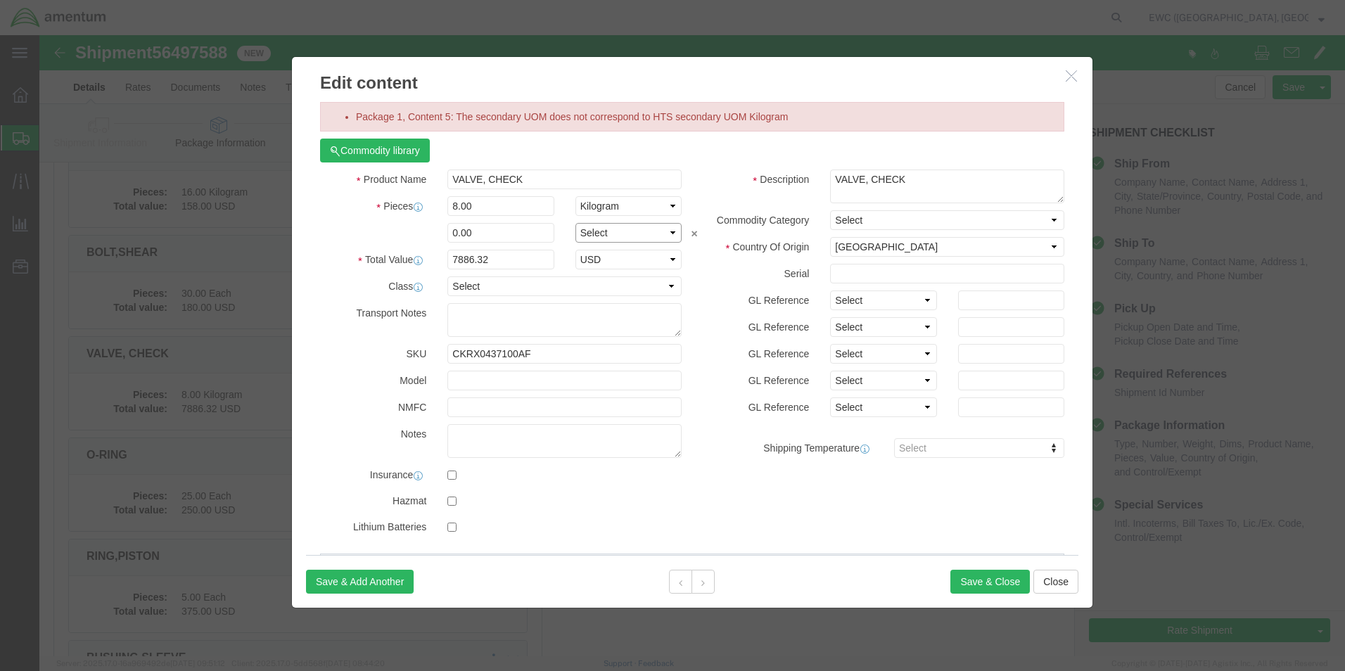
click select "Select Bag Barrels 100Board Feet Bottle Box Blister Pack Carats Can Capsule Car…"
select select "KGS"
click select "Select Bag Barrels 100Board Feet Bottle Box Blister Pack Carats Can Capsule Car…"
click button "Save & Close"
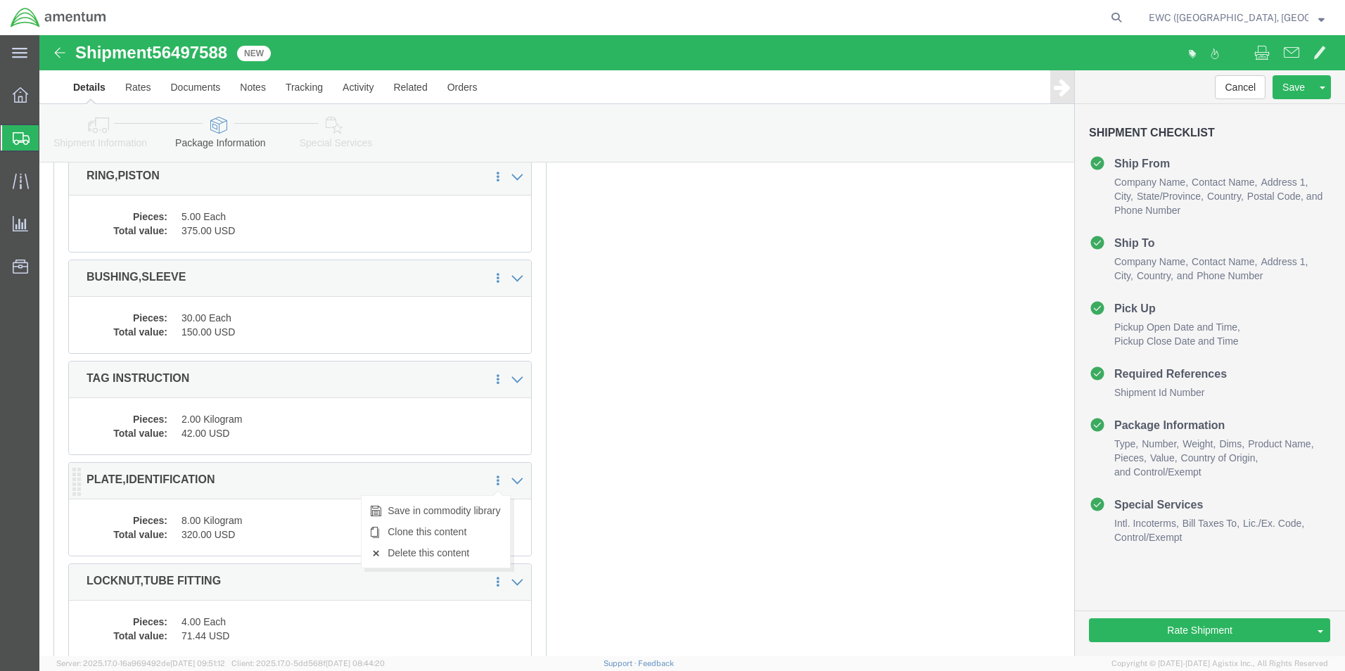
scroll to position [1041, 0]
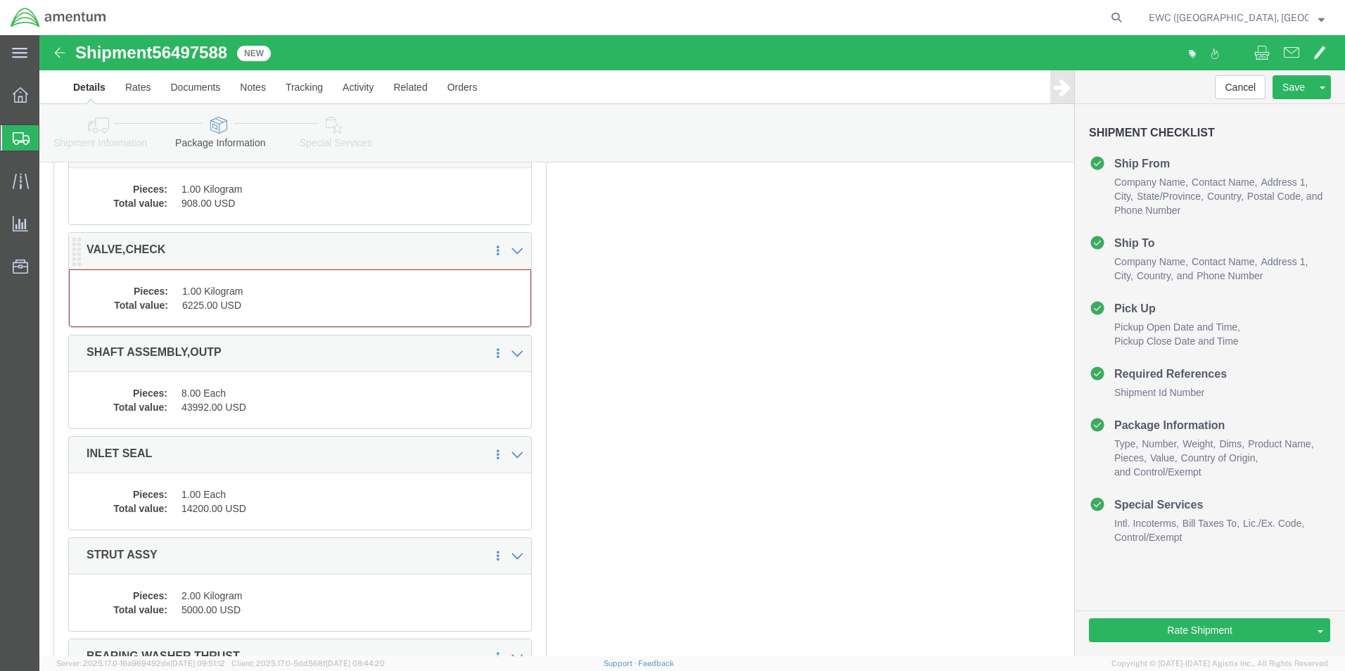
click dd "1.00 Kilogram"
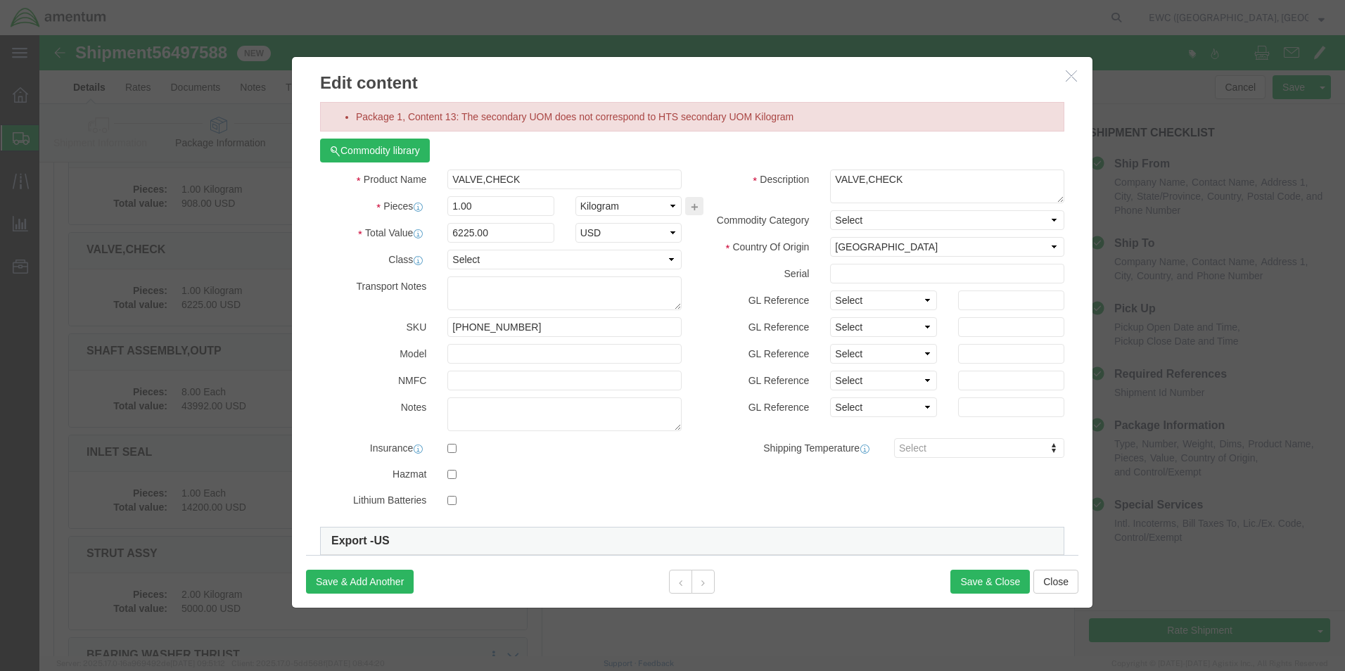
click icon "button"
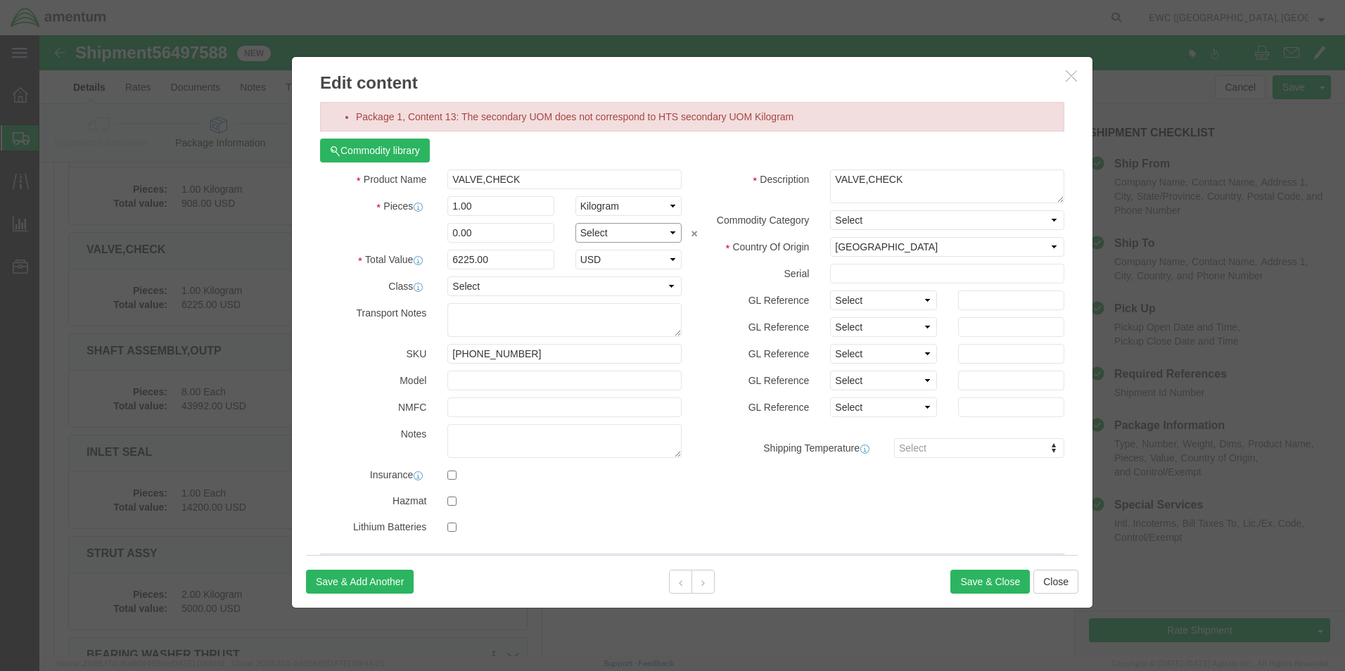
click select "Select Bag Barrels 100Board Feet Bottle Box Blister Pack Carats Can Capsule Car…"
select select "KGS"
click select "Select Bag Barrels 100Board Feet Bottle Box Blister Pack Carats Can Capsule Car…"
click button "Save & Close"
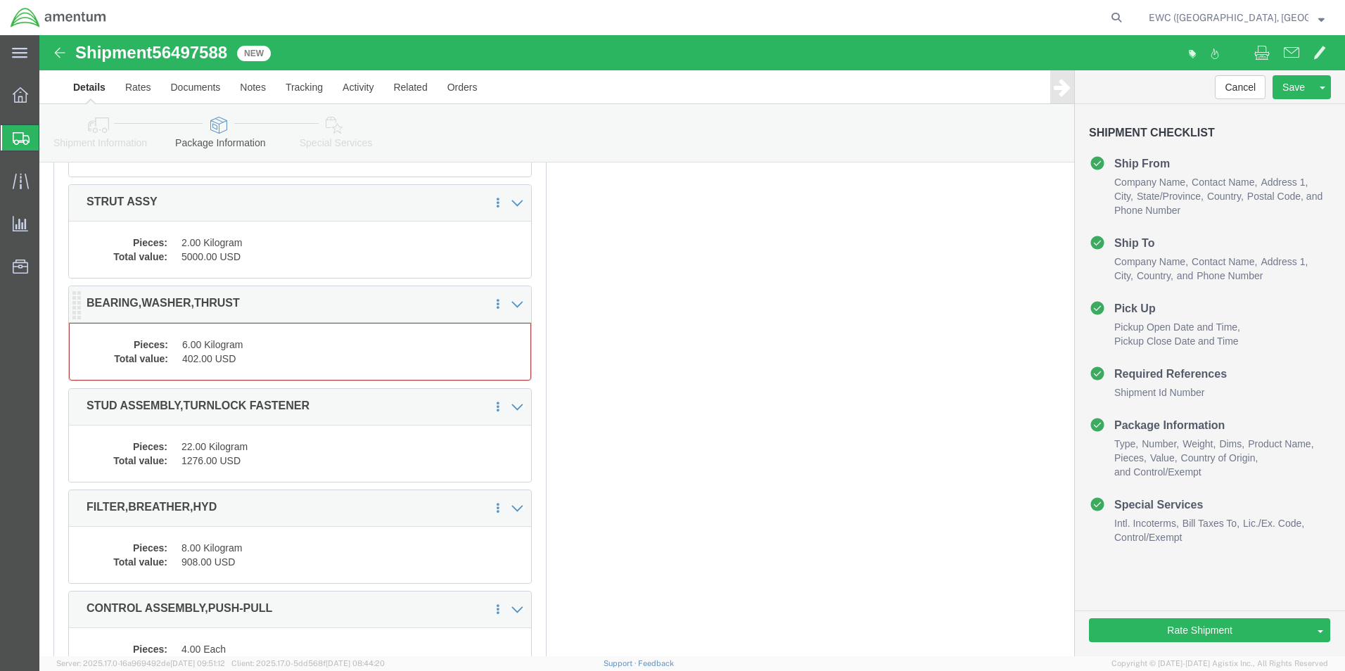
click dd "402.00 USD"
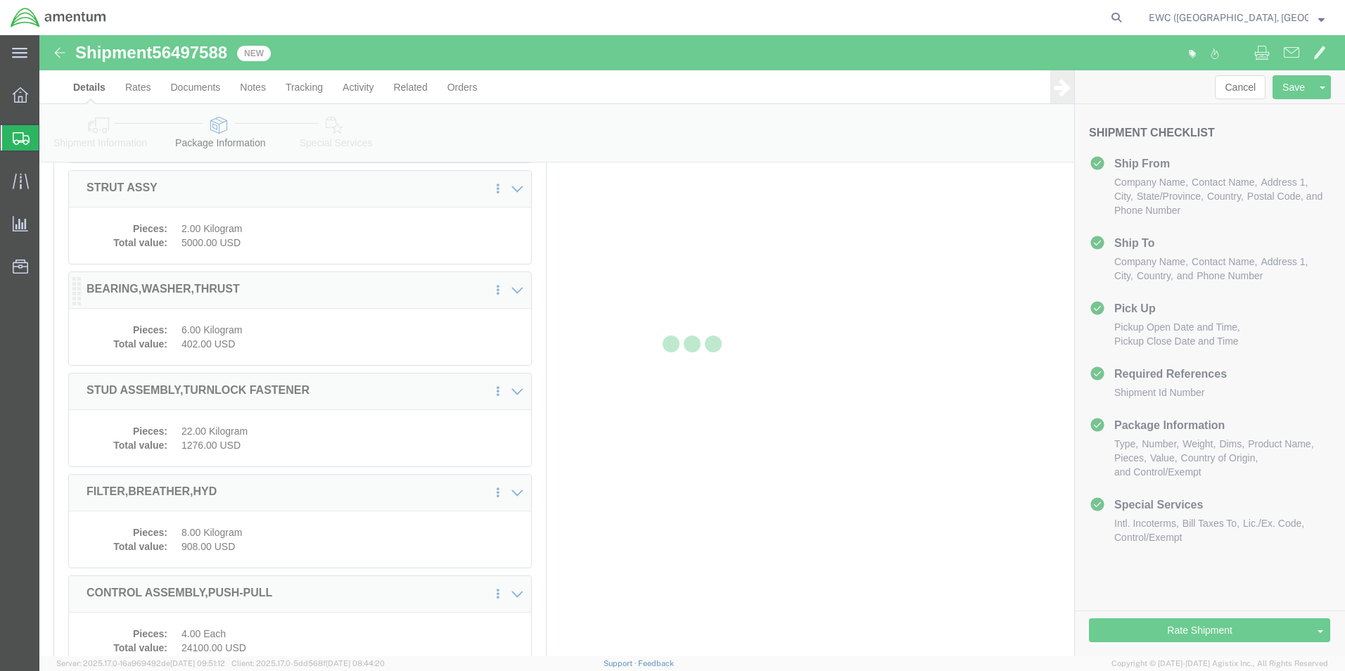
scroll to position [1857, 0]
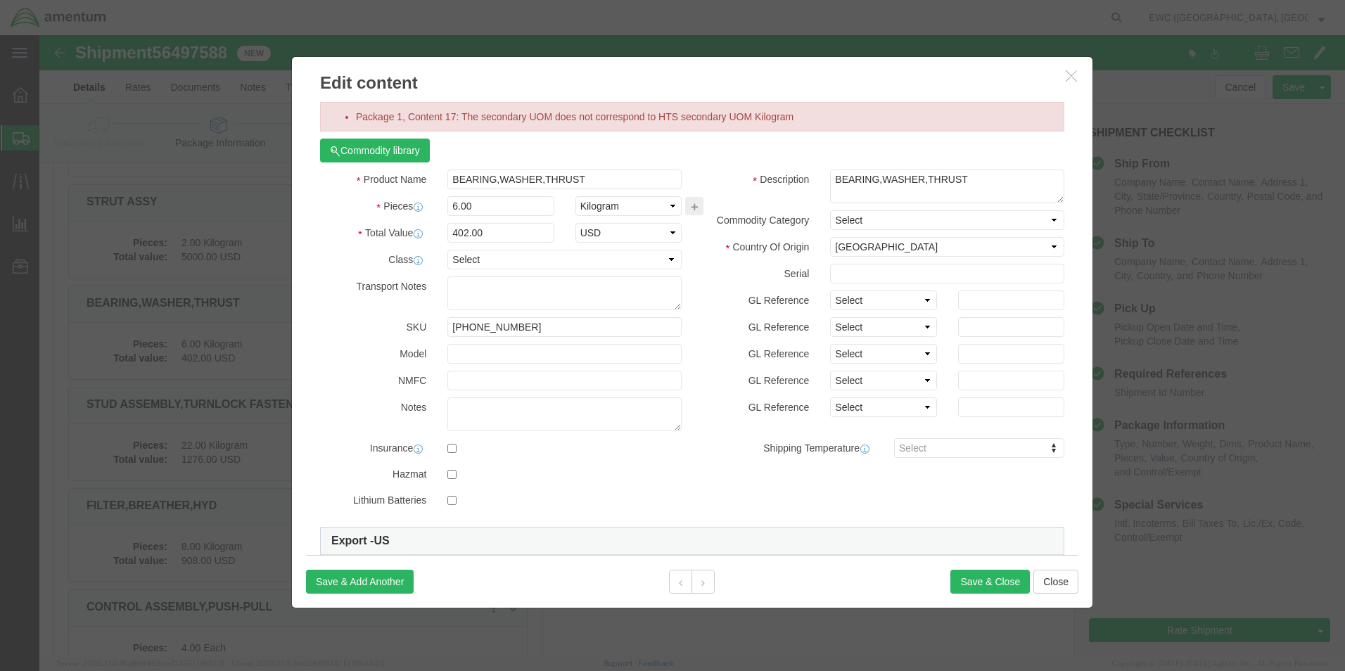
click icon "button"
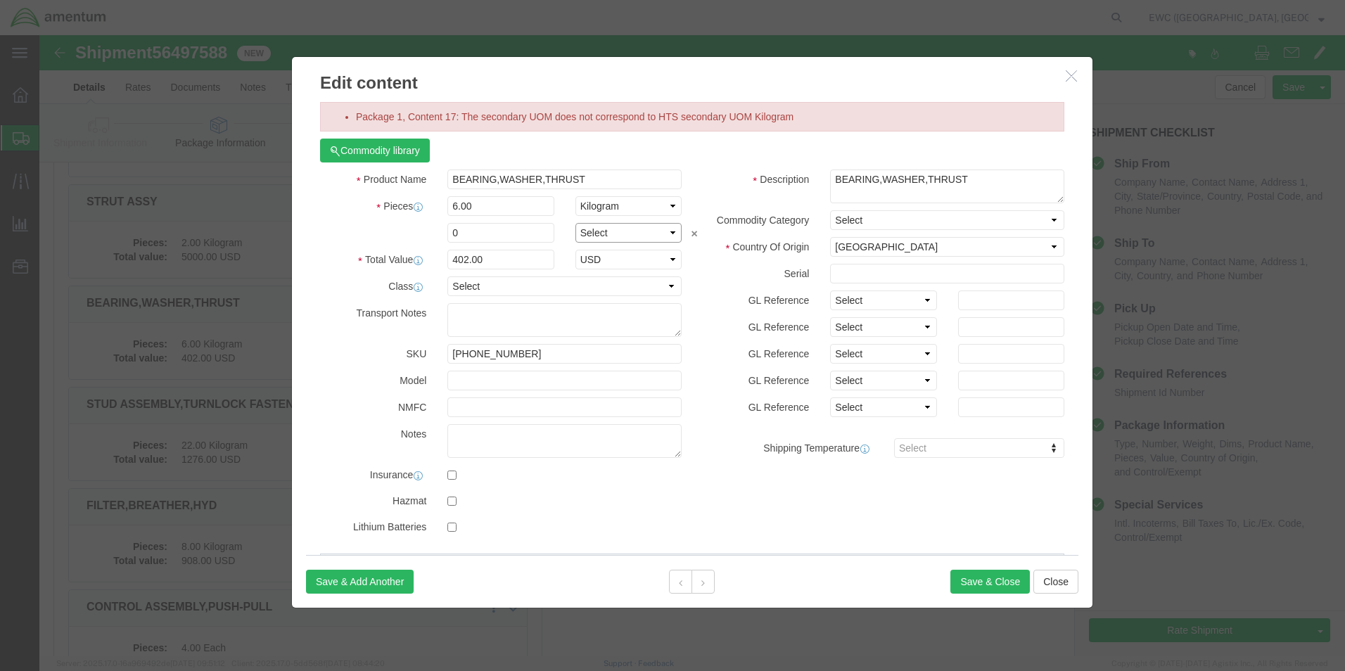
click select "Select Bag Barrels 100Board Feet Bottle Box Blister Pack Carats Can Capsule Car…"
select select "KGS"
click select "Select Bag Barrels 100Board Feet Bottle Box Blister Pack Carats Can Capsule Car…"
click button "Save & Close"
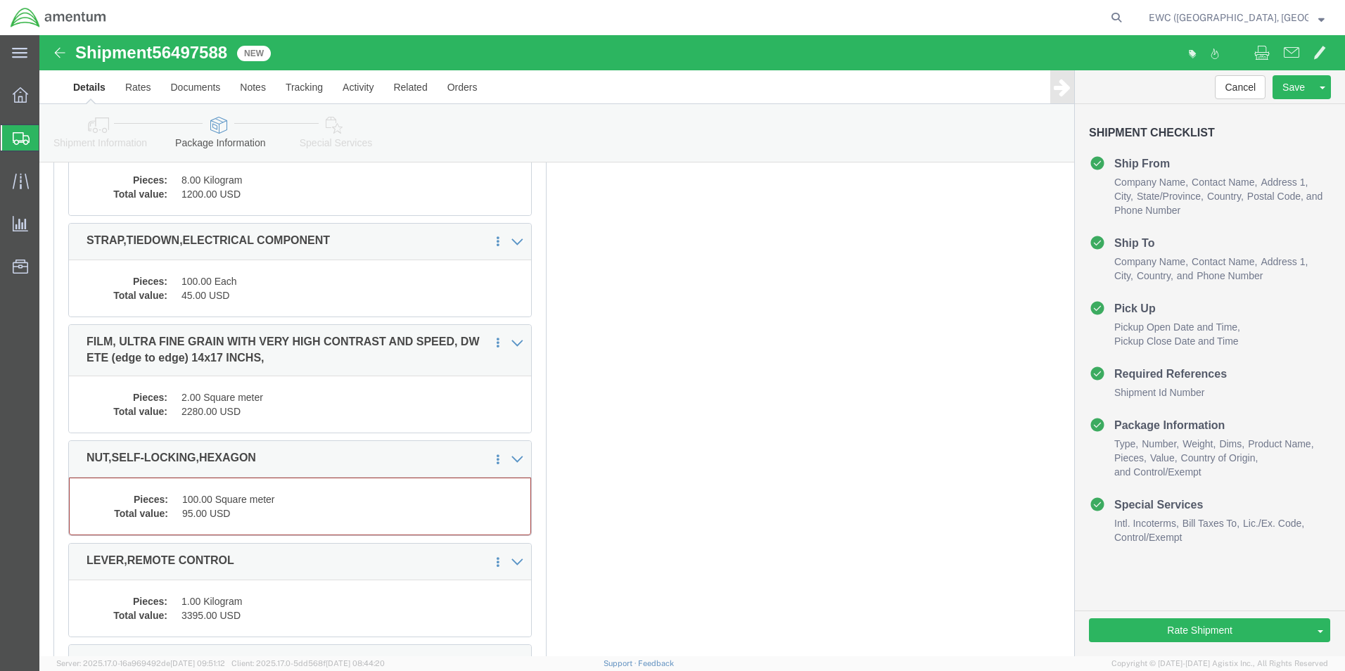
scroll to position [3896, 0]
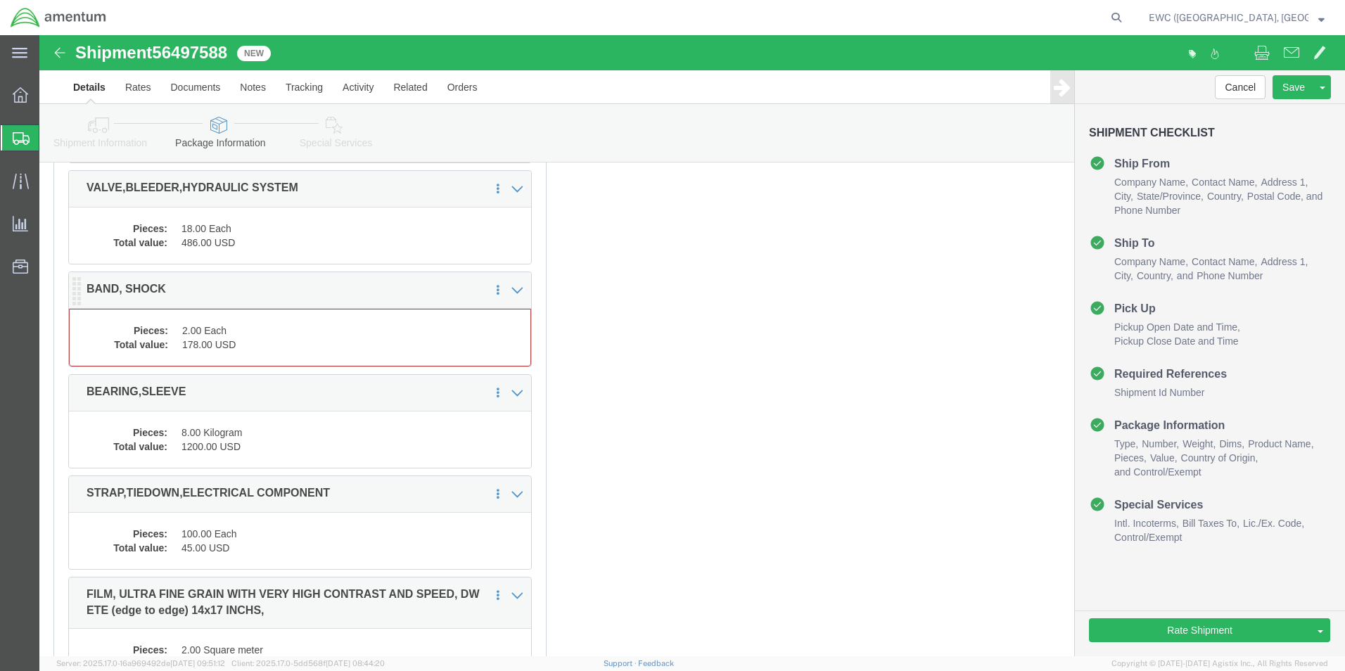
click dd "2.00 Each"
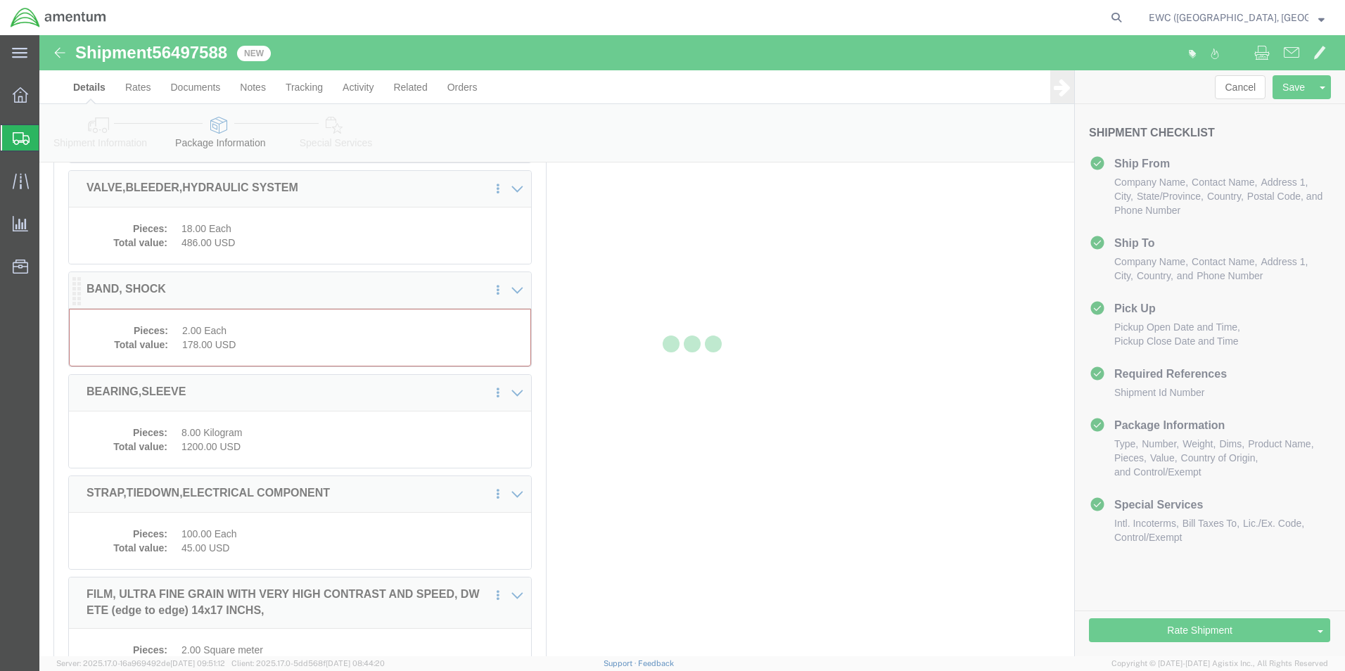
scroll to position [3868, 0]
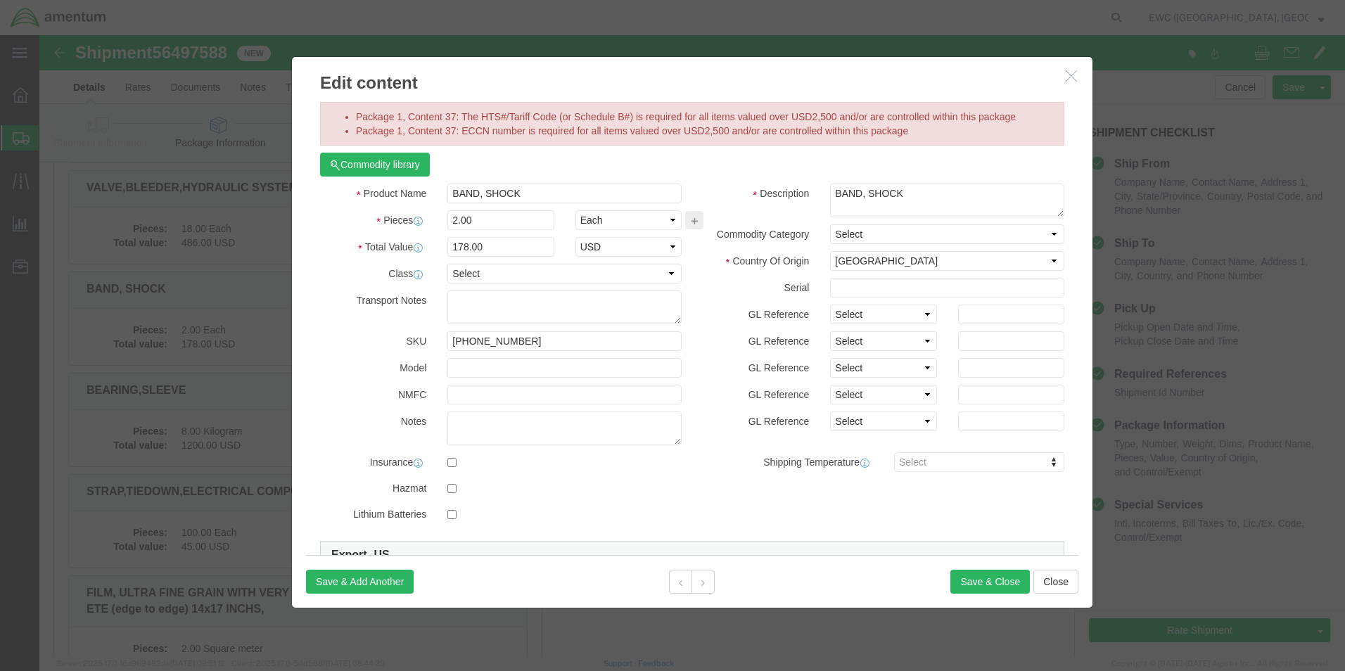
click button "button"
click select "Select Bag Barrels 100Board Feet Bottle Box Blister Pack Carats Can Capsule Car…"
select select "KGS"
click select "Select Bag Barrels 100Board Feet Bottle Box Blister Pack Carats Can Capsule Car…"
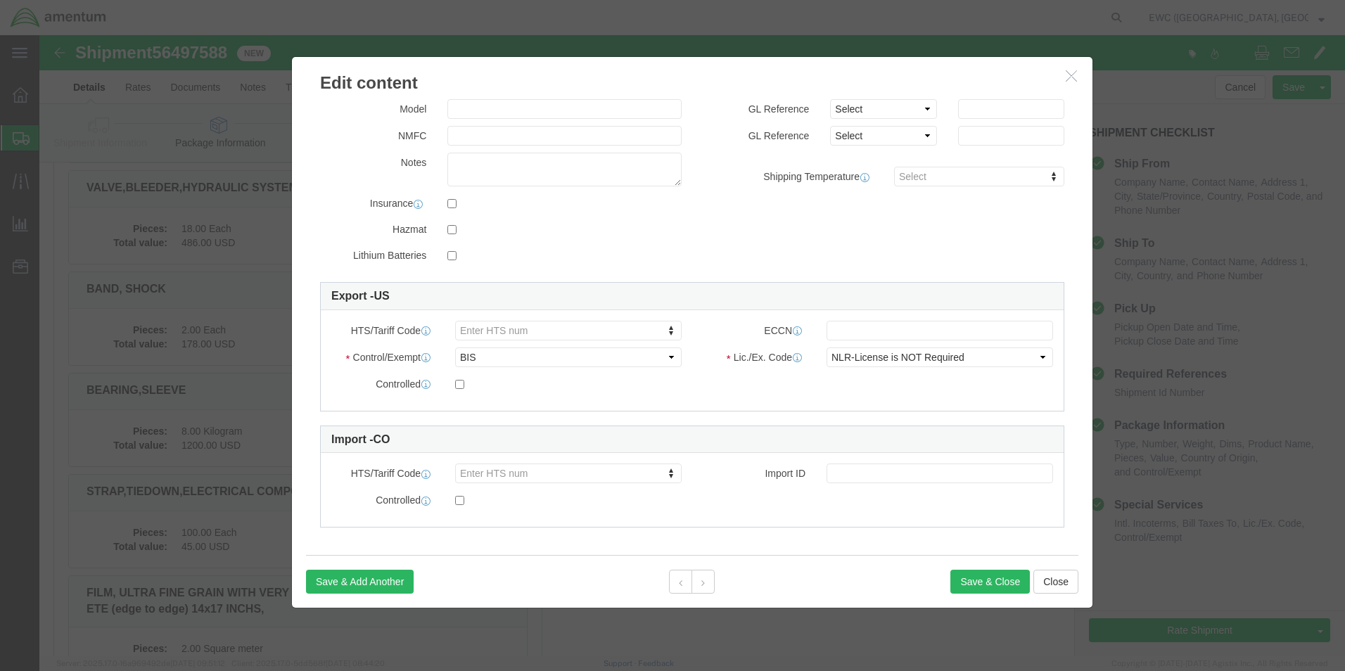
scroll to position [290, 0]
click input "text"
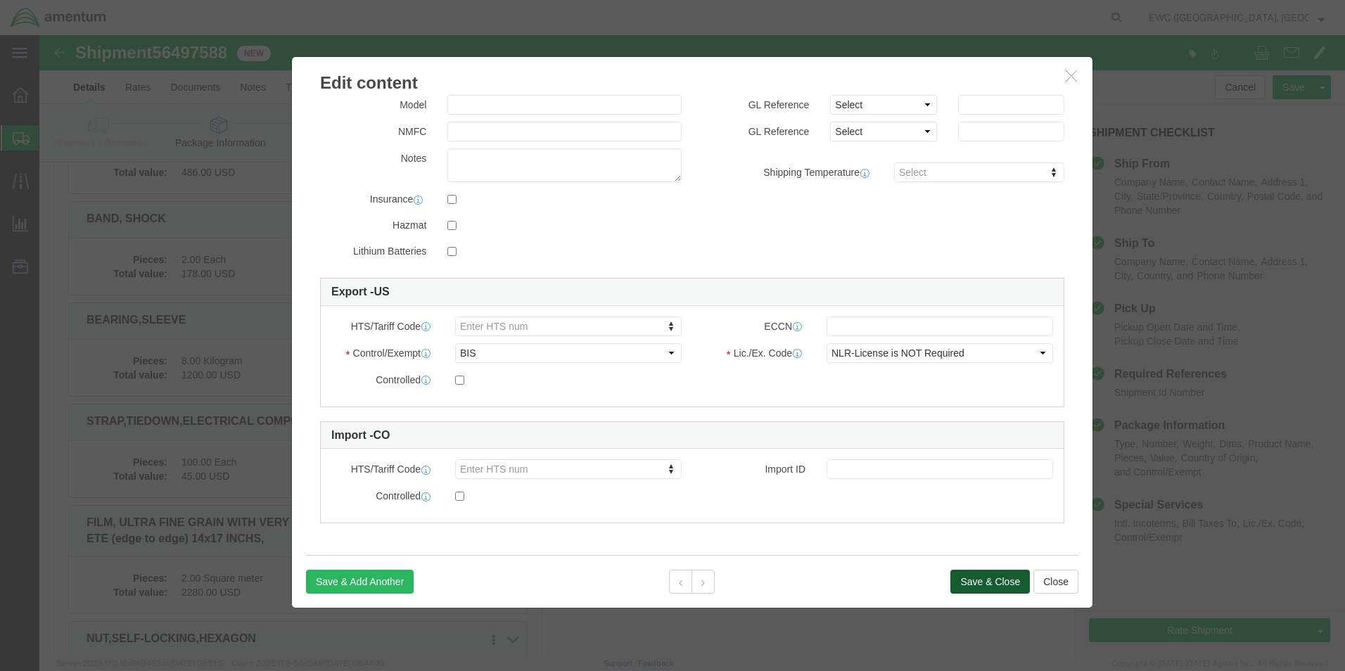
click button "Save & Close"
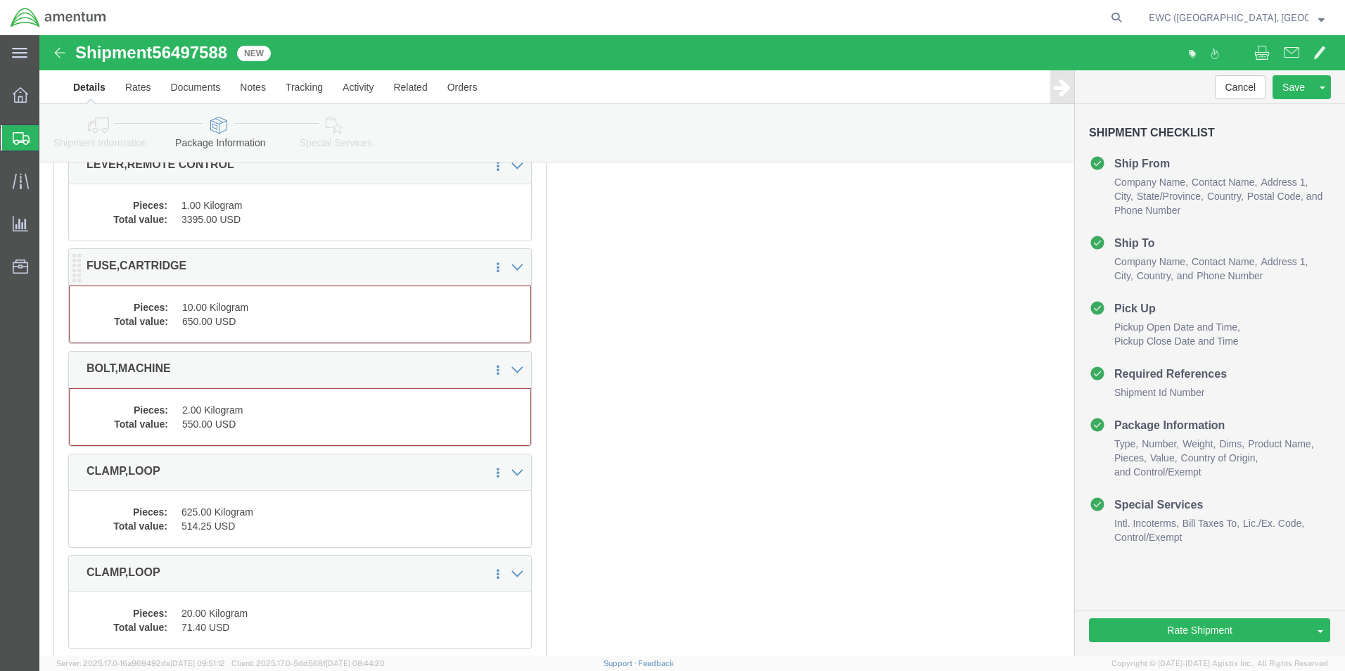
click dd "10.00 Kilogram"
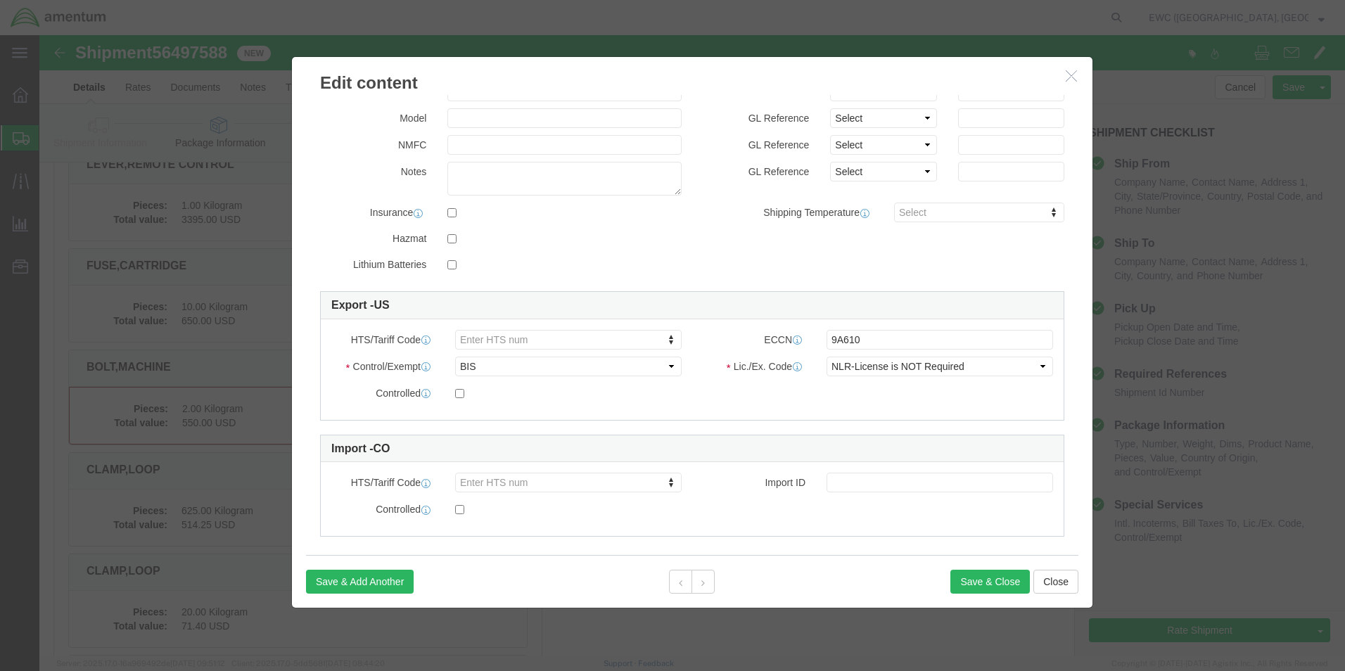
scroll to position [249, 0]
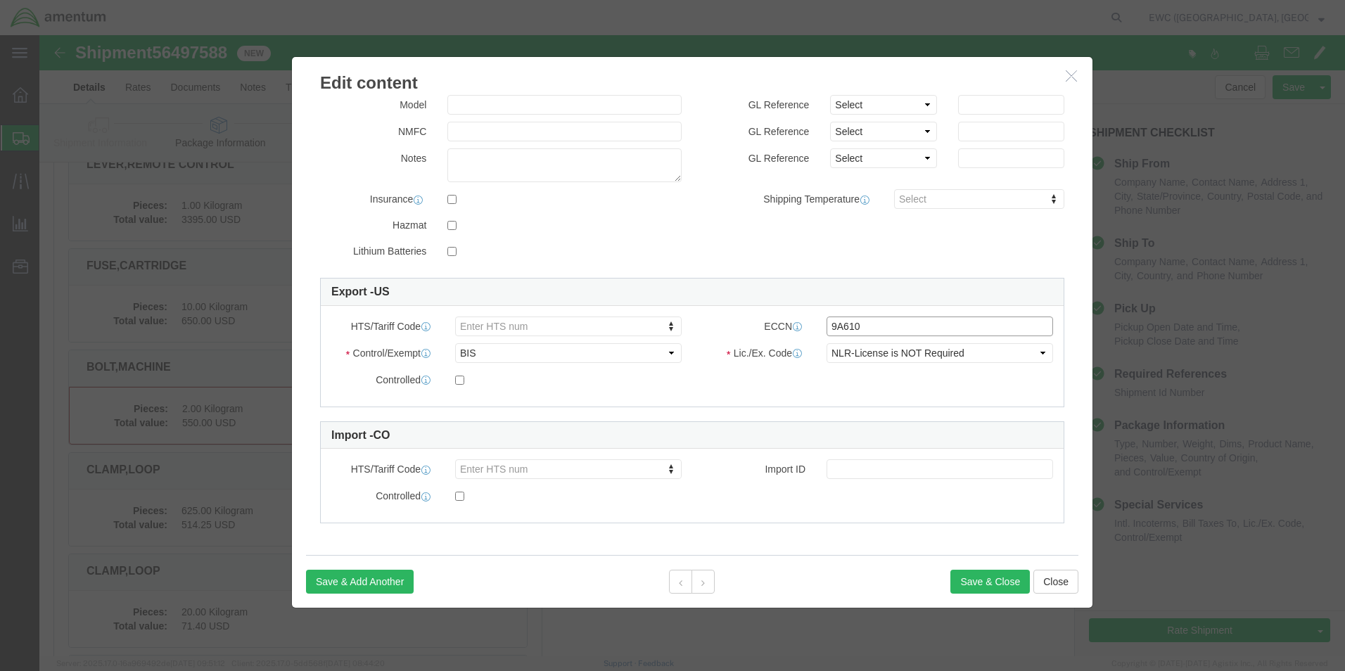
click input "9A610"
click div
click button "Save & Close"
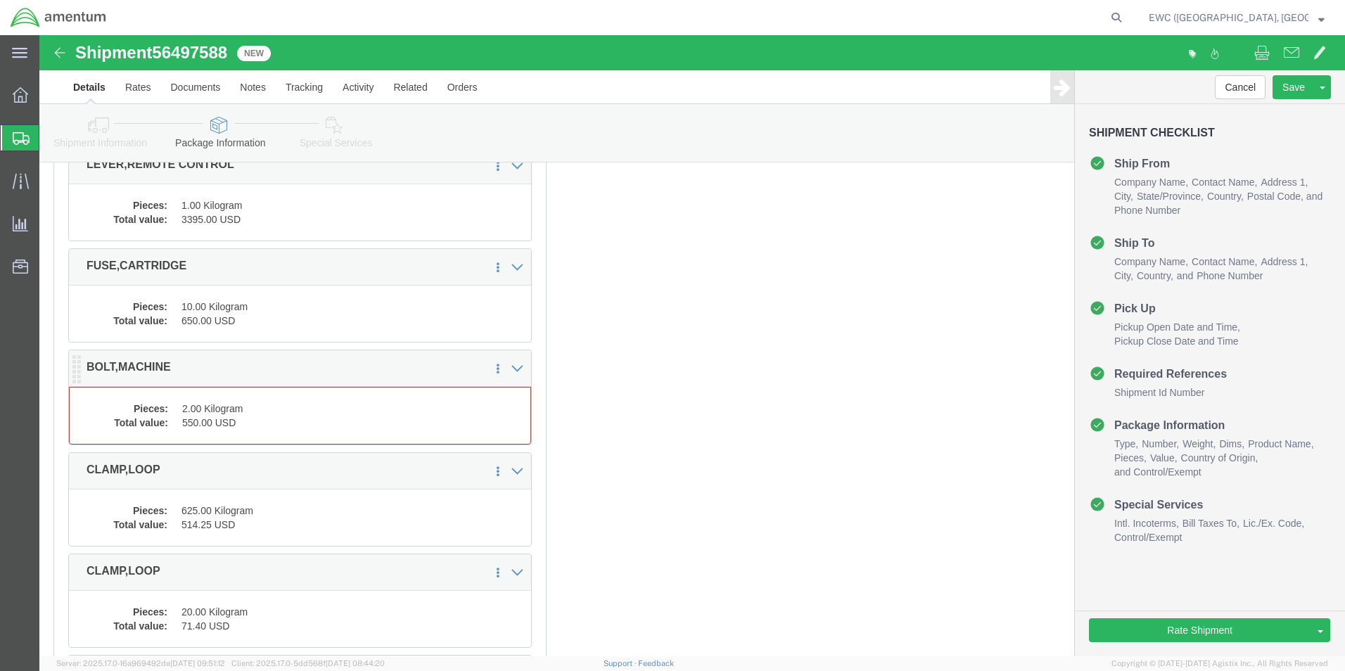
click dd "550.00 USD"
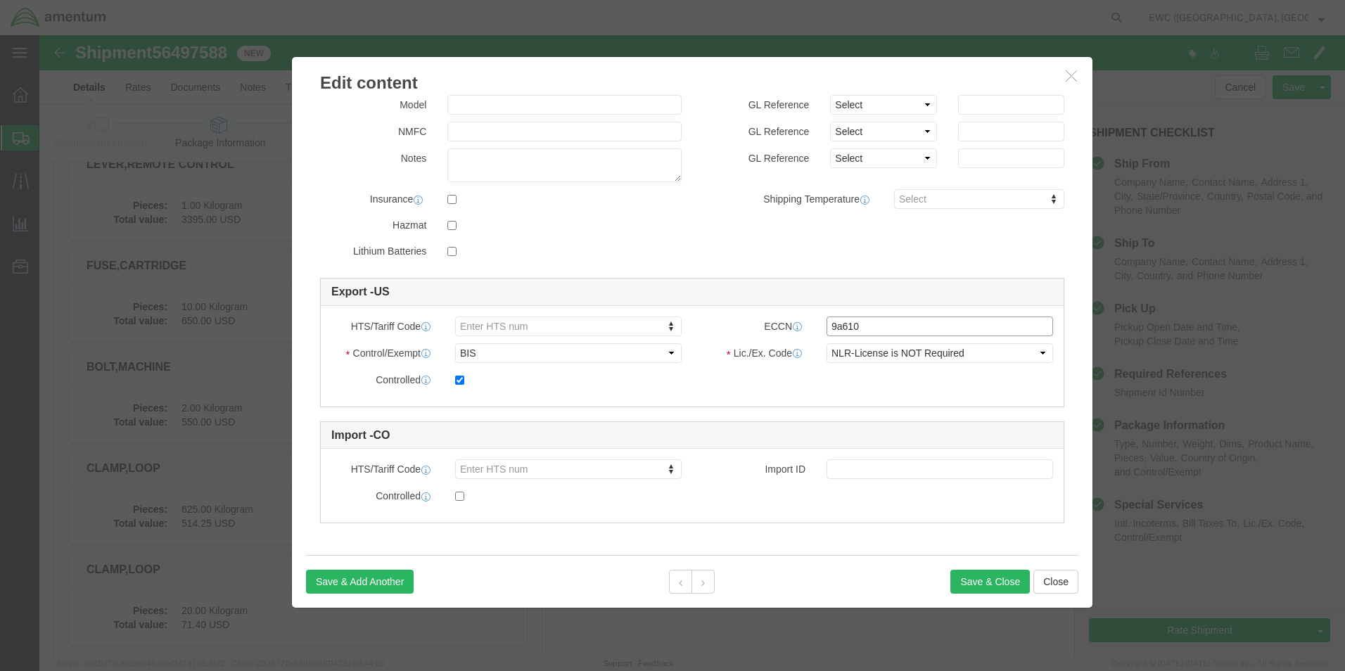
click input "9a610"
click div "HTS/Tariff Code Enter HTS num ECCN 9a610 Control/Exempt Select ATF BIS DEA EPA …"
click button "Save & Close"
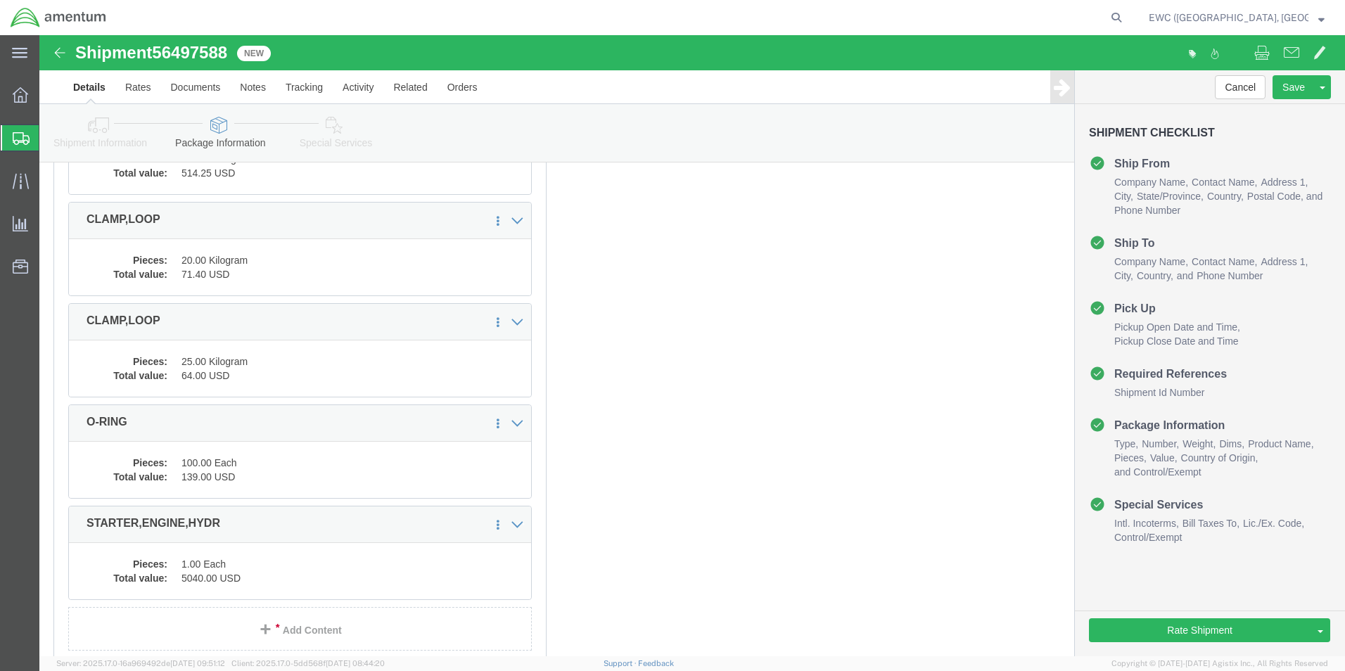
scroll to position [4839, 0]
click link "Rate And Send To Bid"
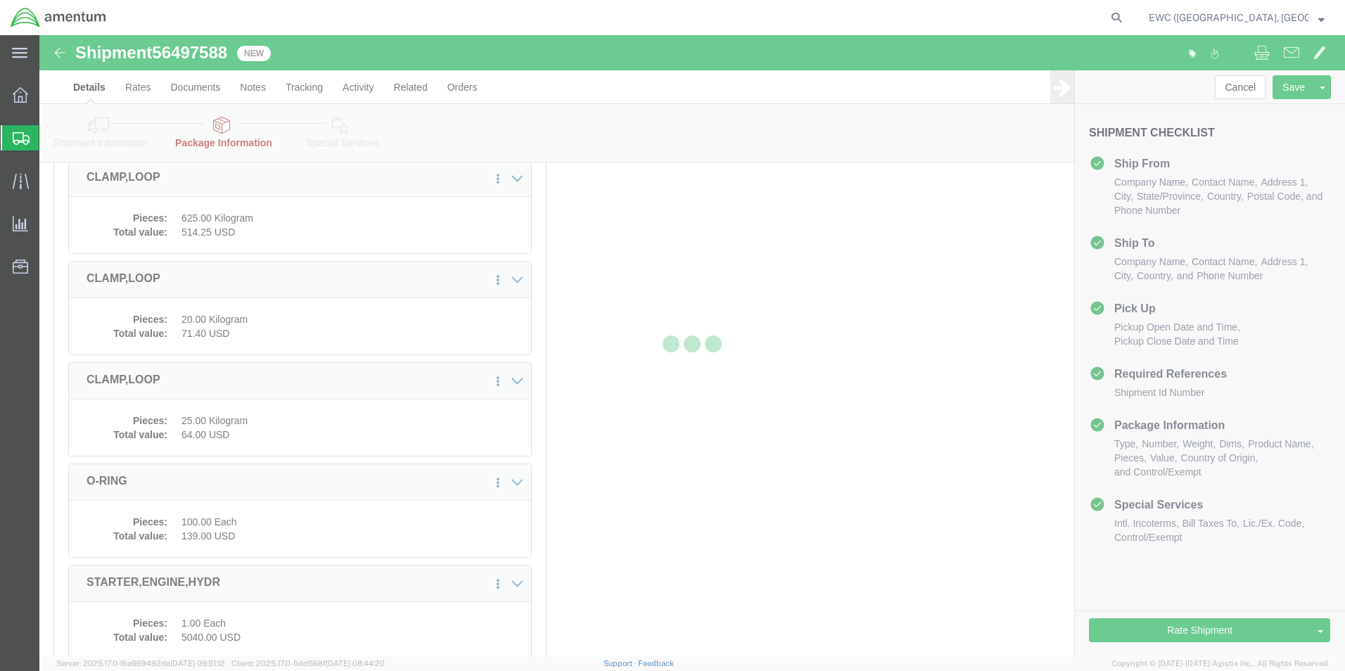
select select "PSNS"
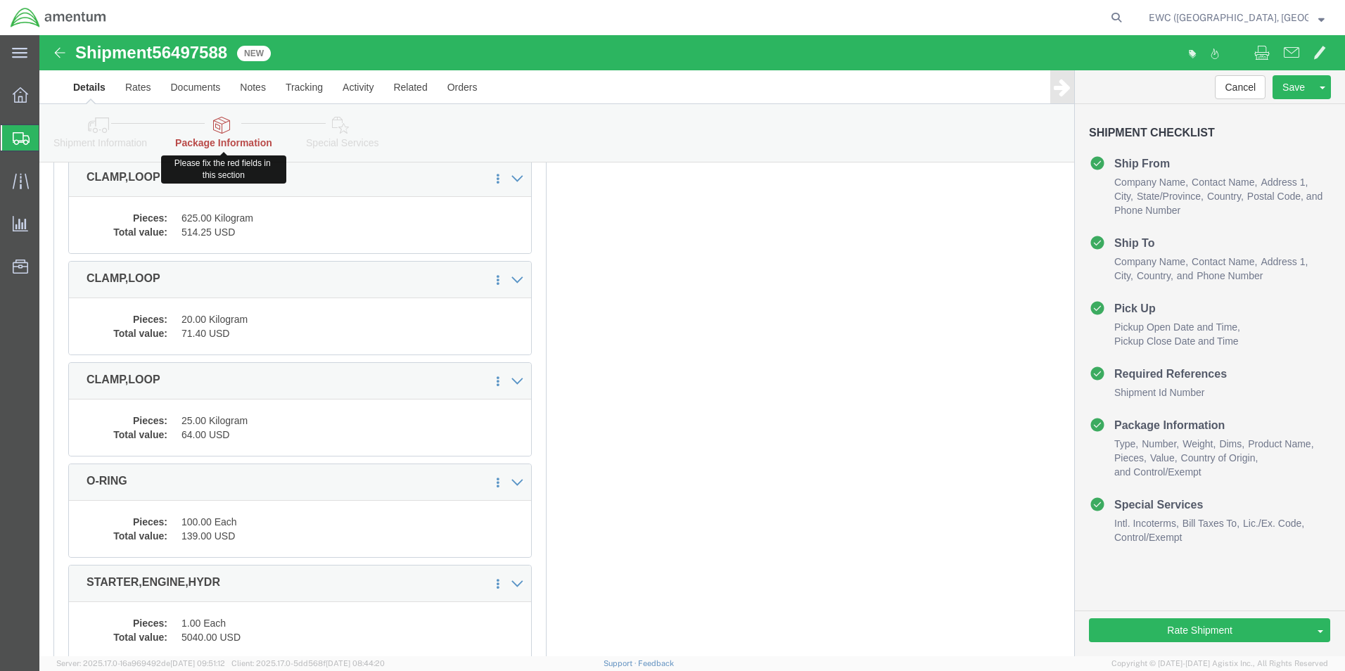
click link "Package Information"
